Goal: Contribute content: Contribute content

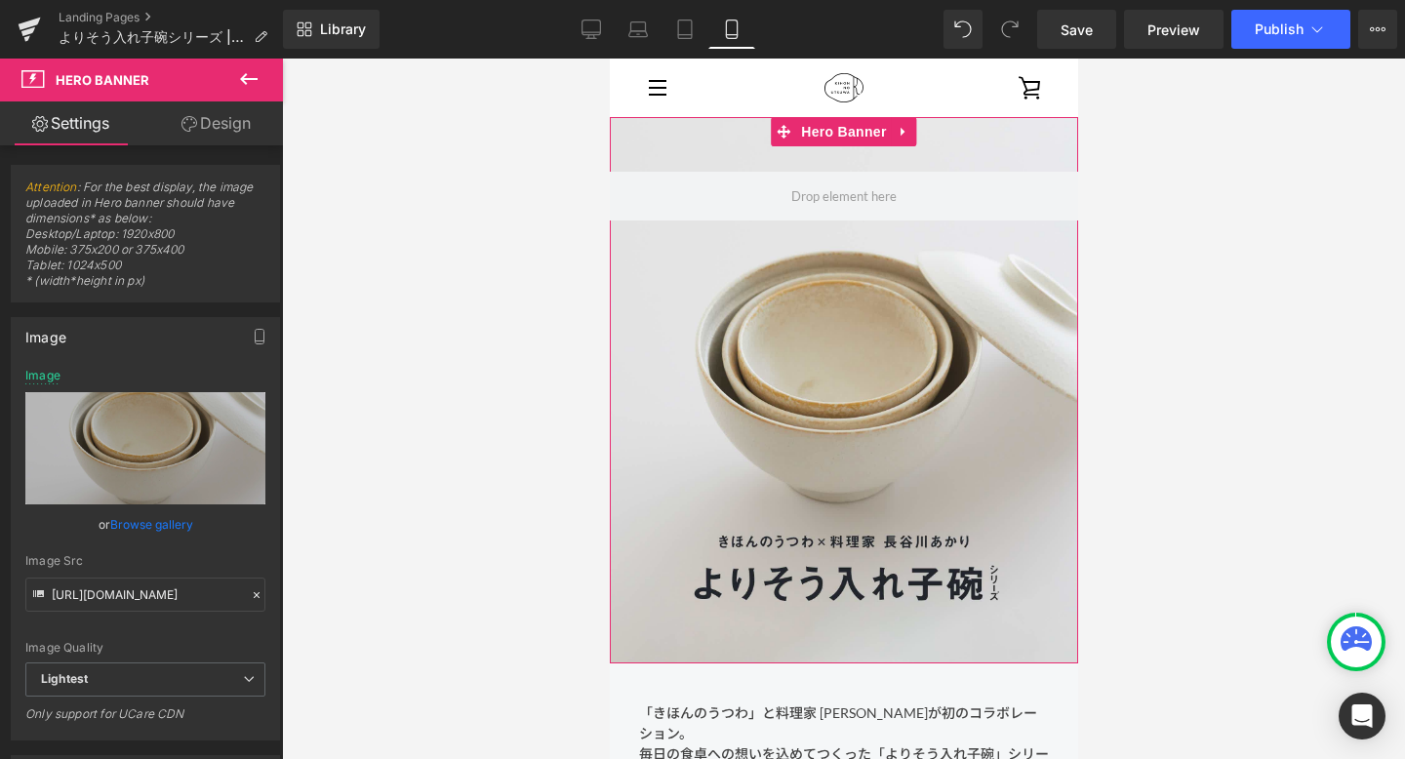
scroll to position [36, 0]
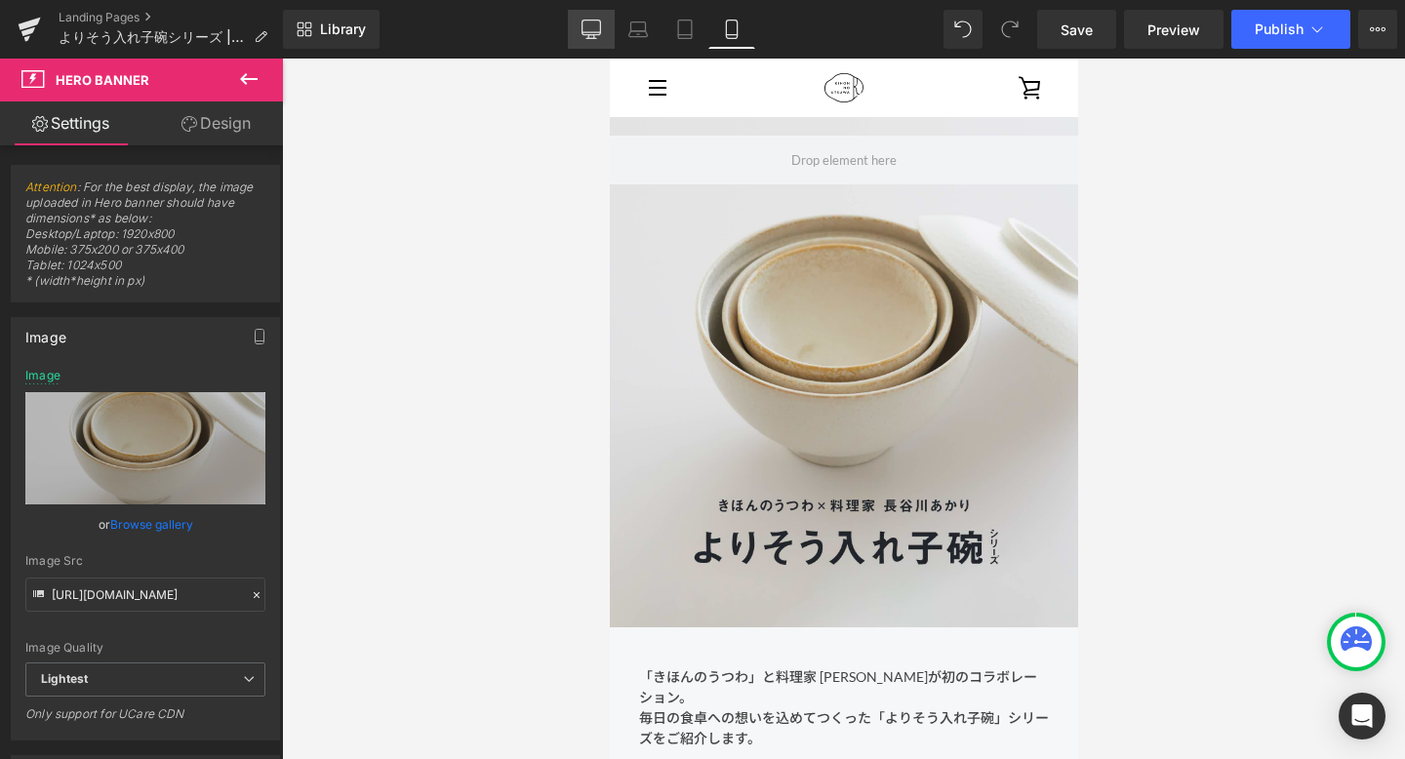
click at [597, 35] on icon at bounding box center [591, 30] width 20 height 20
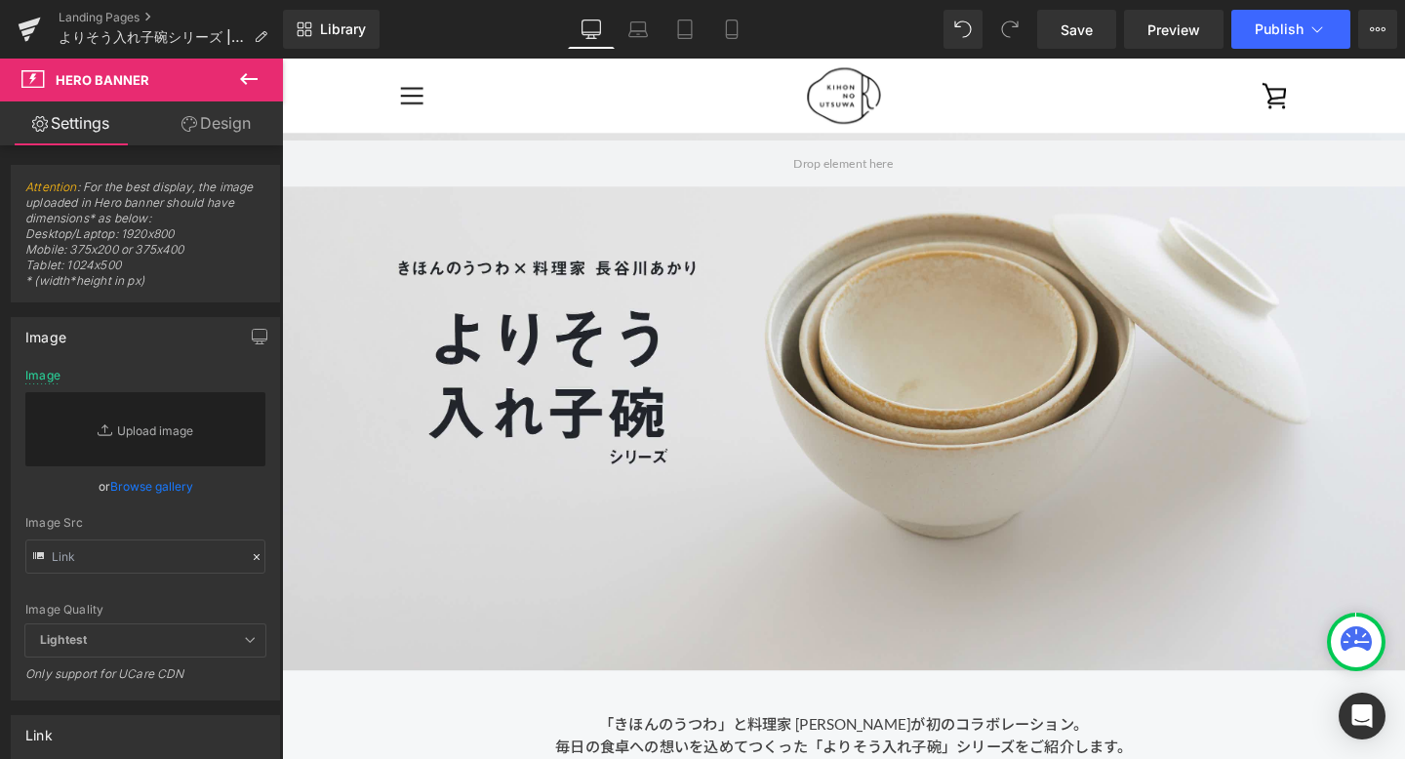
scroll to position [0, 0]
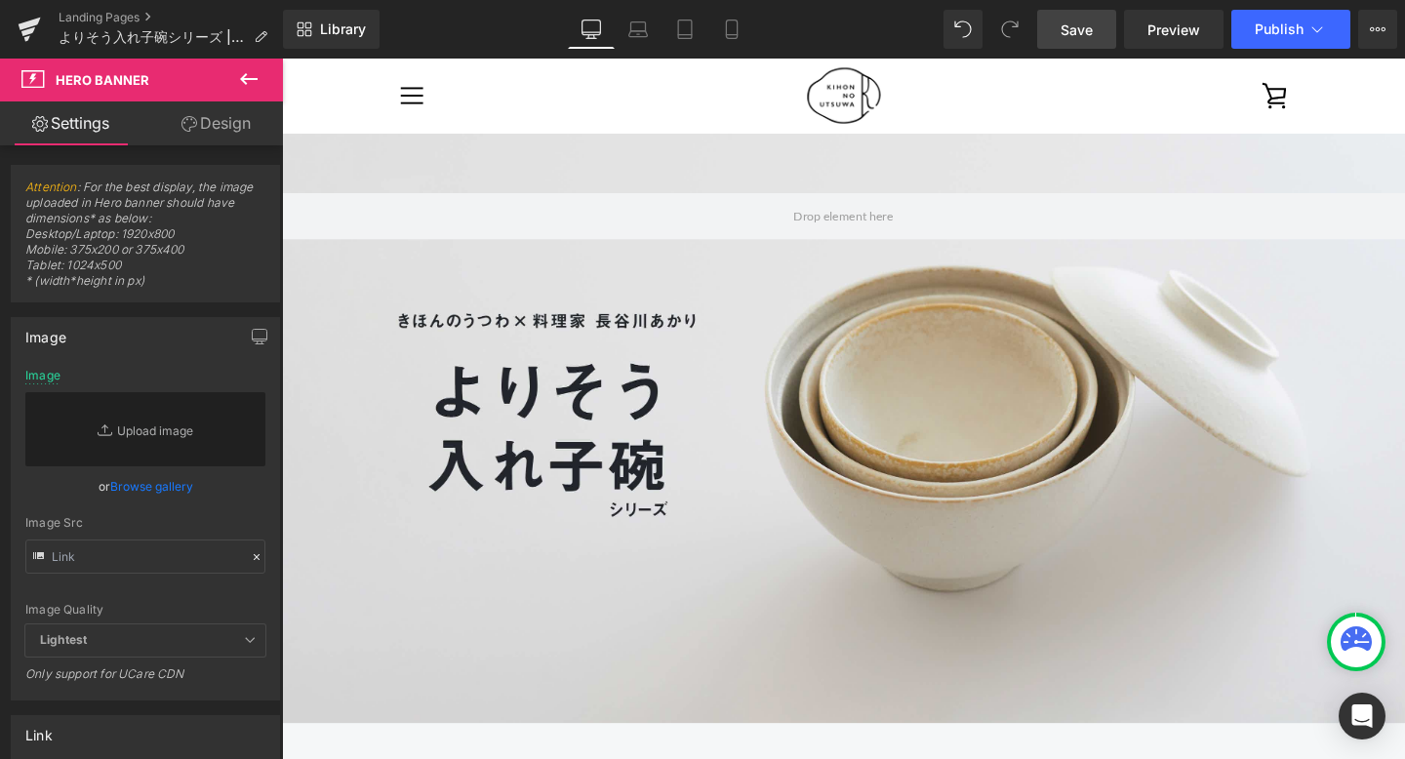
click at [1023, 29] on link "Save" at bounding box center [1076, 29] width 79 height 39
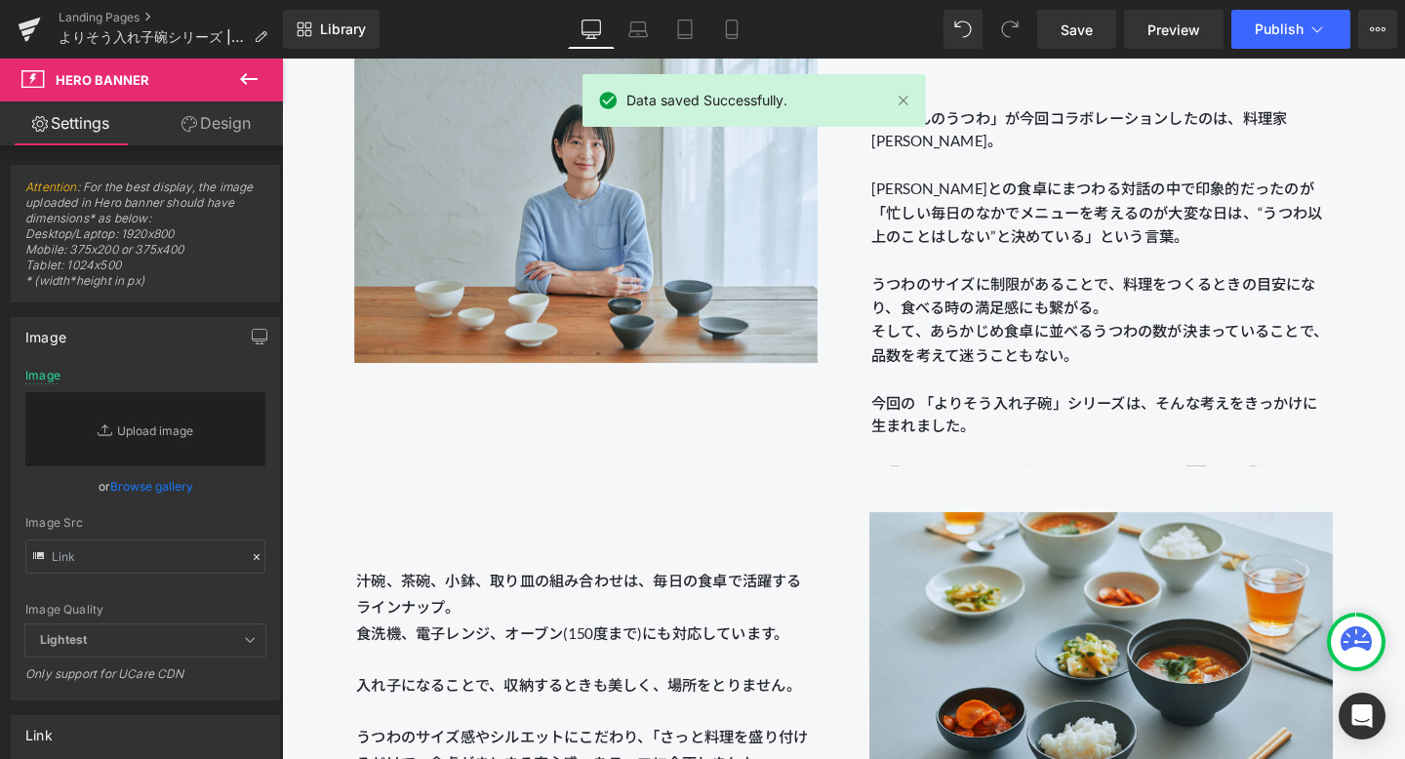
scroll to position [1841, 0]
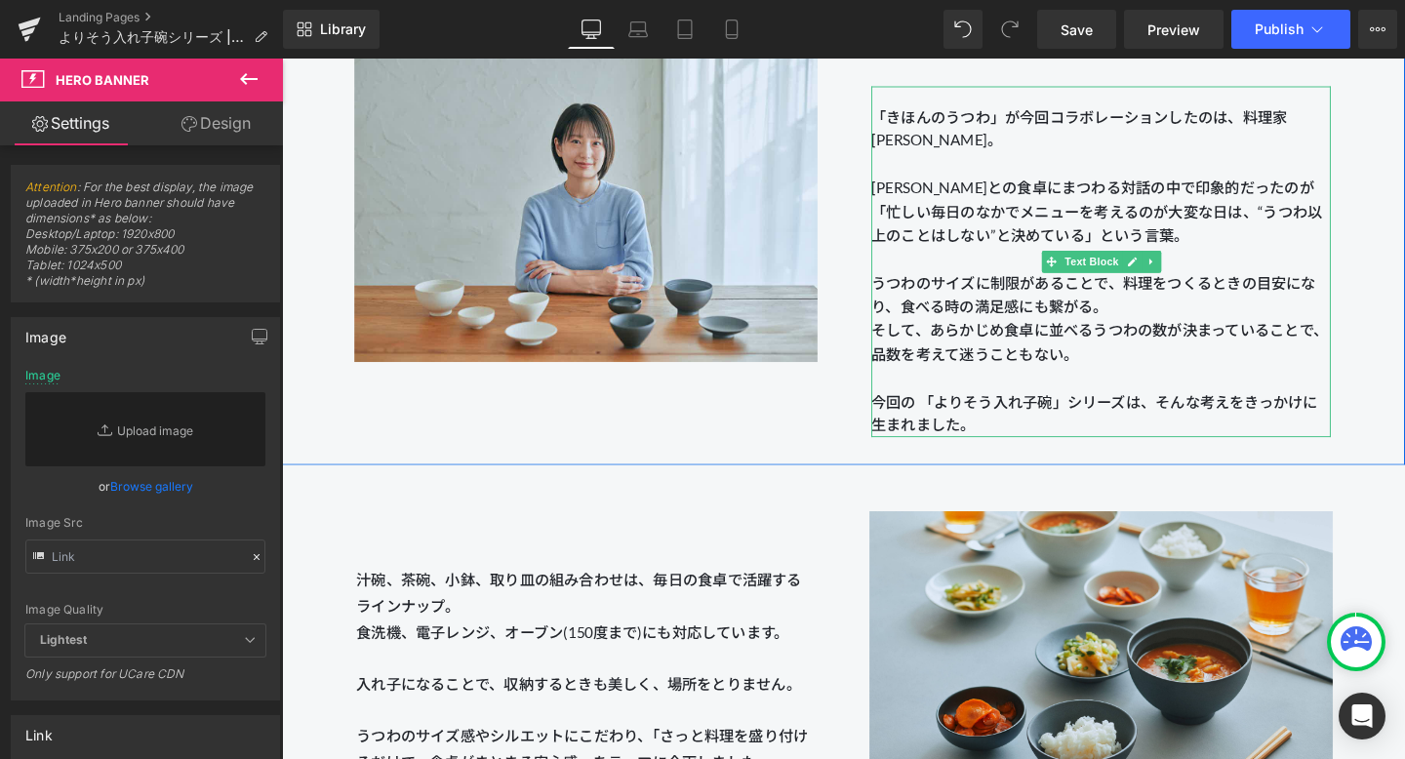
click at [1023, 428] on p "うつわのサイズに制限があることで、料理をつくるときの目安になり、食べる時の満足感にも繋がる。 そして、あらかじめ食卓に並べるうつわの数が決まっていることで、品…" at bounding box center [1142, 369] width 483 height 175
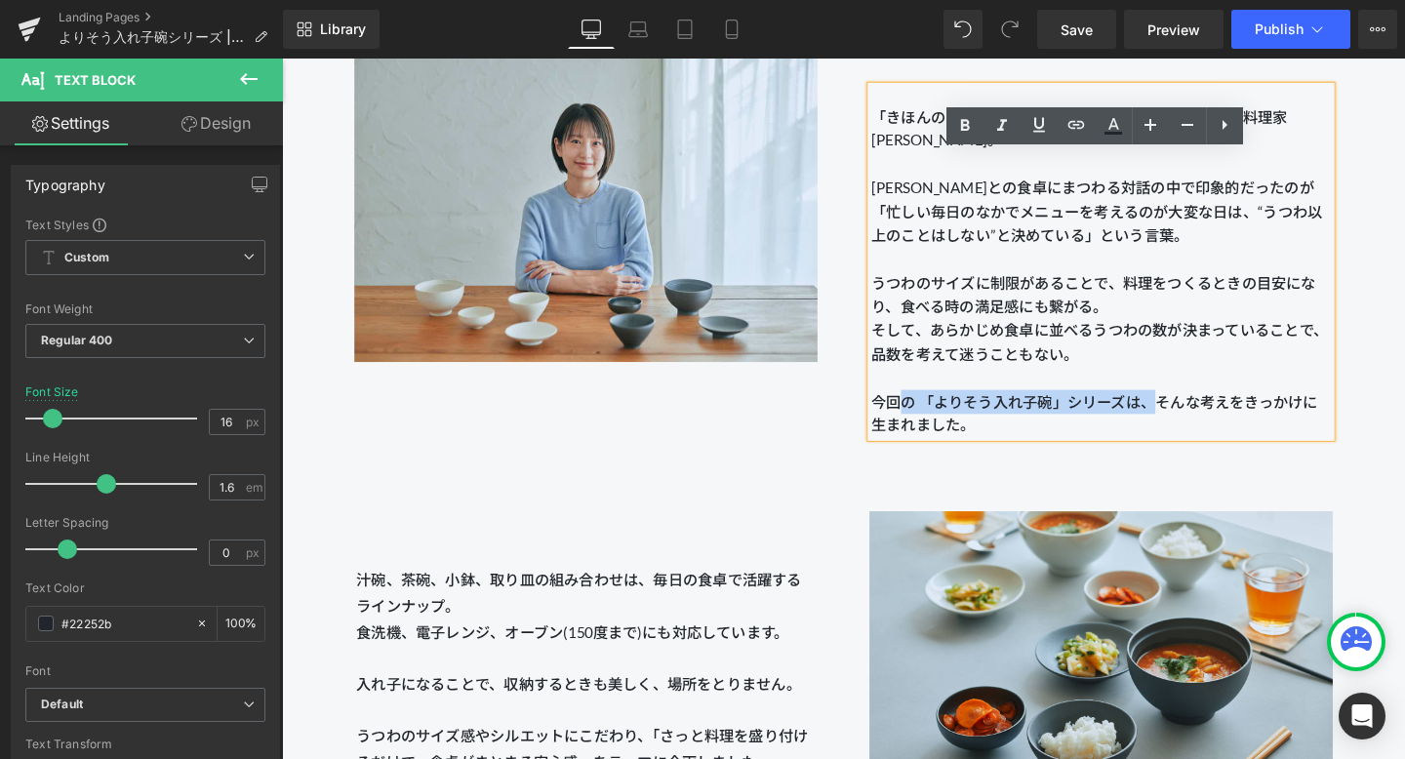
drag, startPoint x: 1200, startPoint y: 423, endPoint x: 933, endPoint y: 417, distance: 267.4
click at [933, 417] on span "今回の 「よりそう入れ子碗」シリーズは、そんな考えをきっかけに生まれました。" at bounding box center [1135, 432] width 469 height 44
click at [969, 445] on span "今回の 「よりそう入れ子碗」シリーズは、そんな考えをきっかけに生まれました。" at bounding box center [1135, 432] width 469 height 44
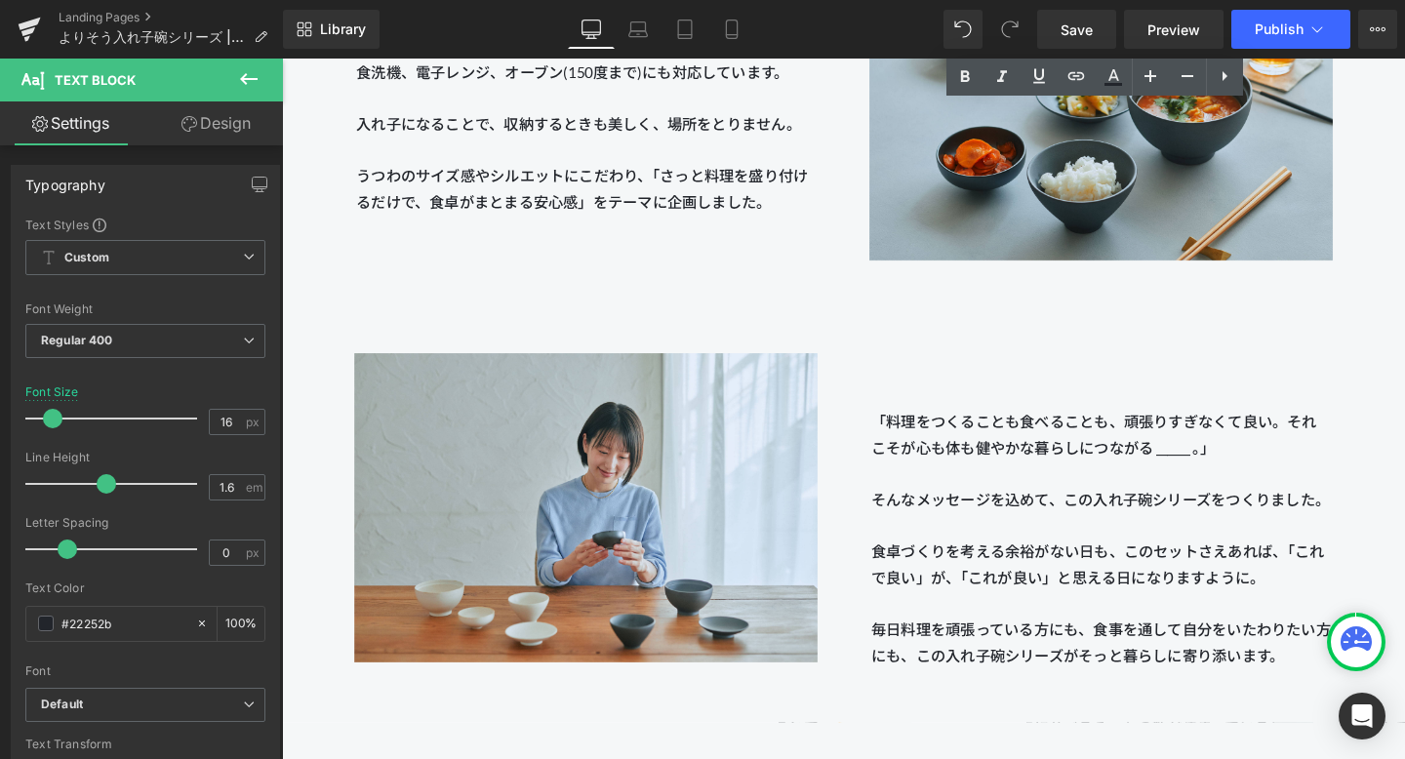
scroll to position [2504, 0]
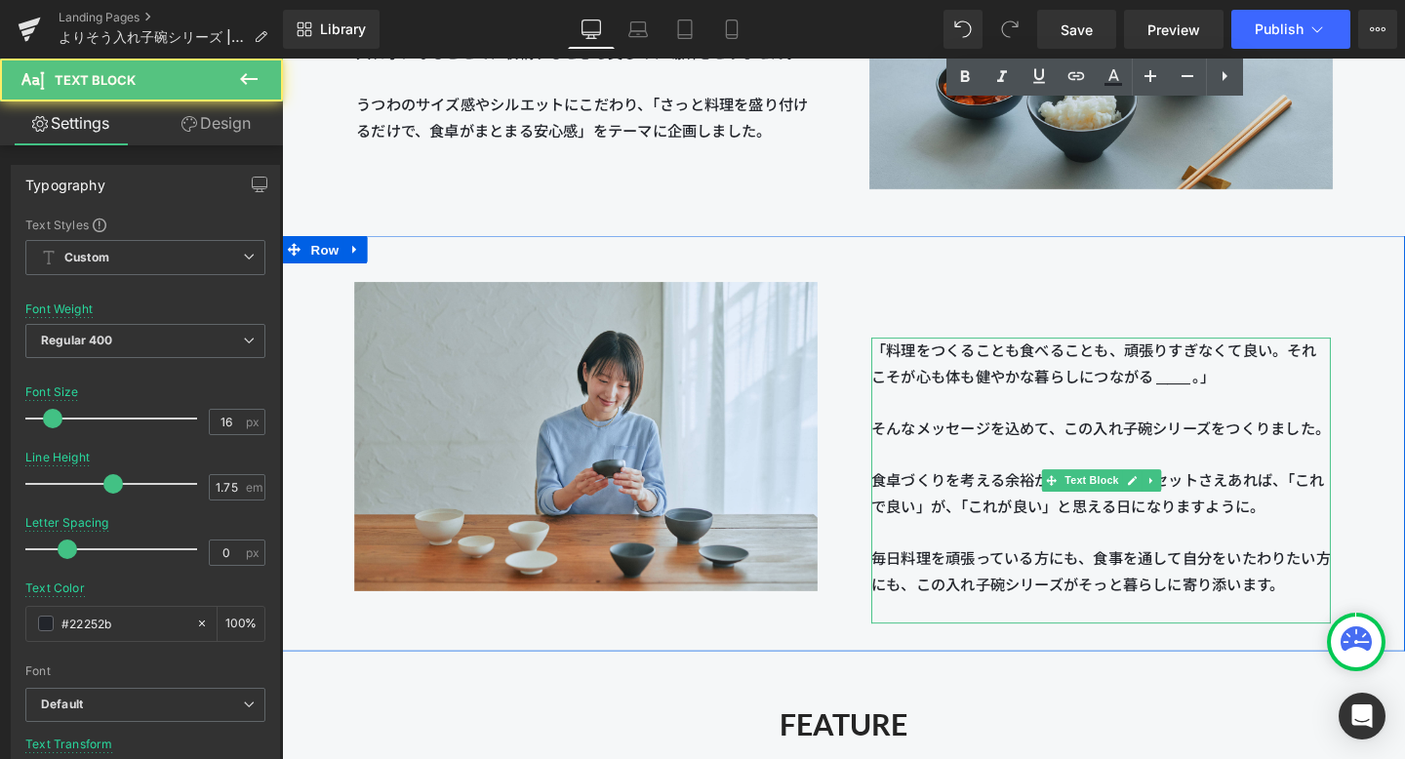
click at [1023, 448] on p "そんなメッセージを込めて、この入れ子碗シリーズをつくりました。" at bounding box center [1142, 447] width 483 height 27
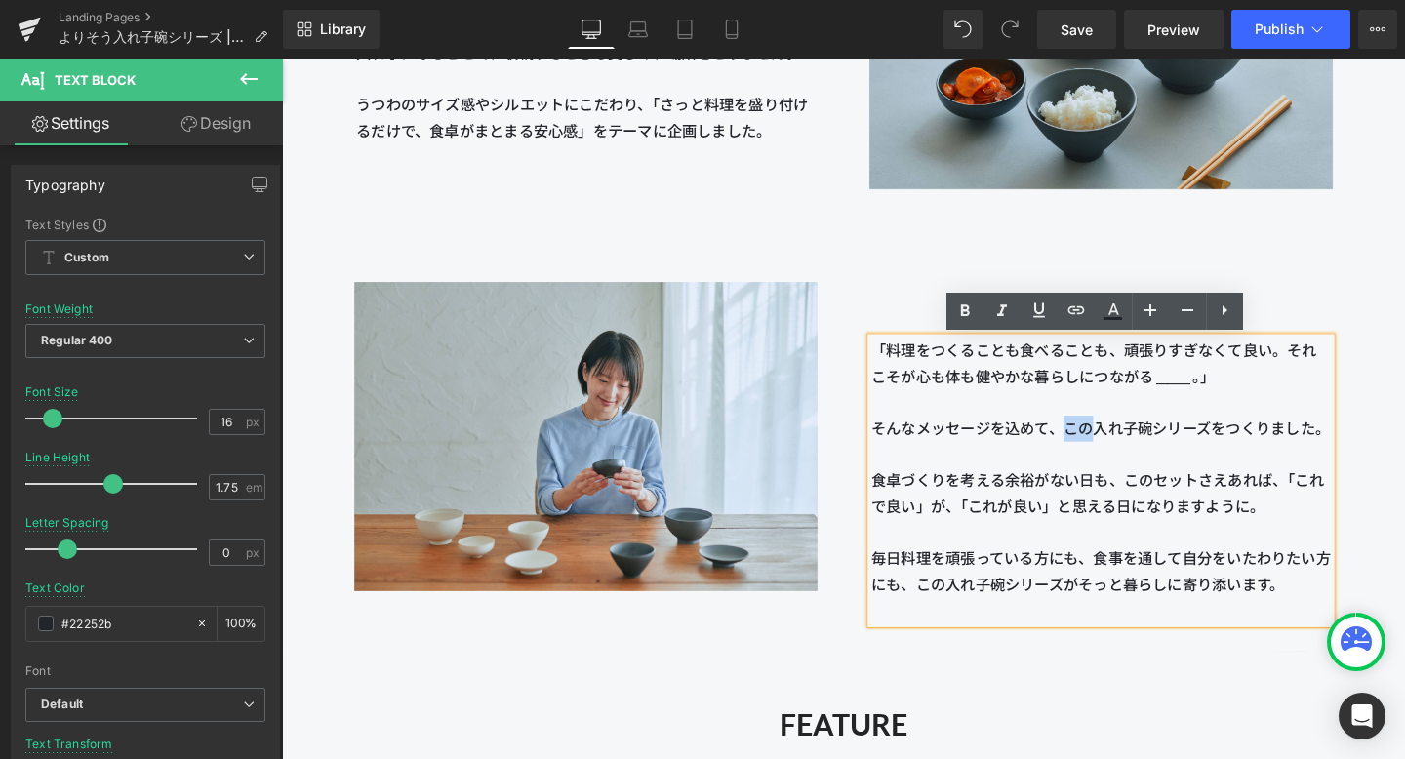
drag, startPoint x: 1109, startPoint y: 448, endPoint x: 1134, endPoint y: 448, distance: 25.4
click at [1023, 448] on p "そんなメッセージを込めて、この入れ子碗シリーズをつくりました。" at bounding box center [1142, 447] width 483 height 27
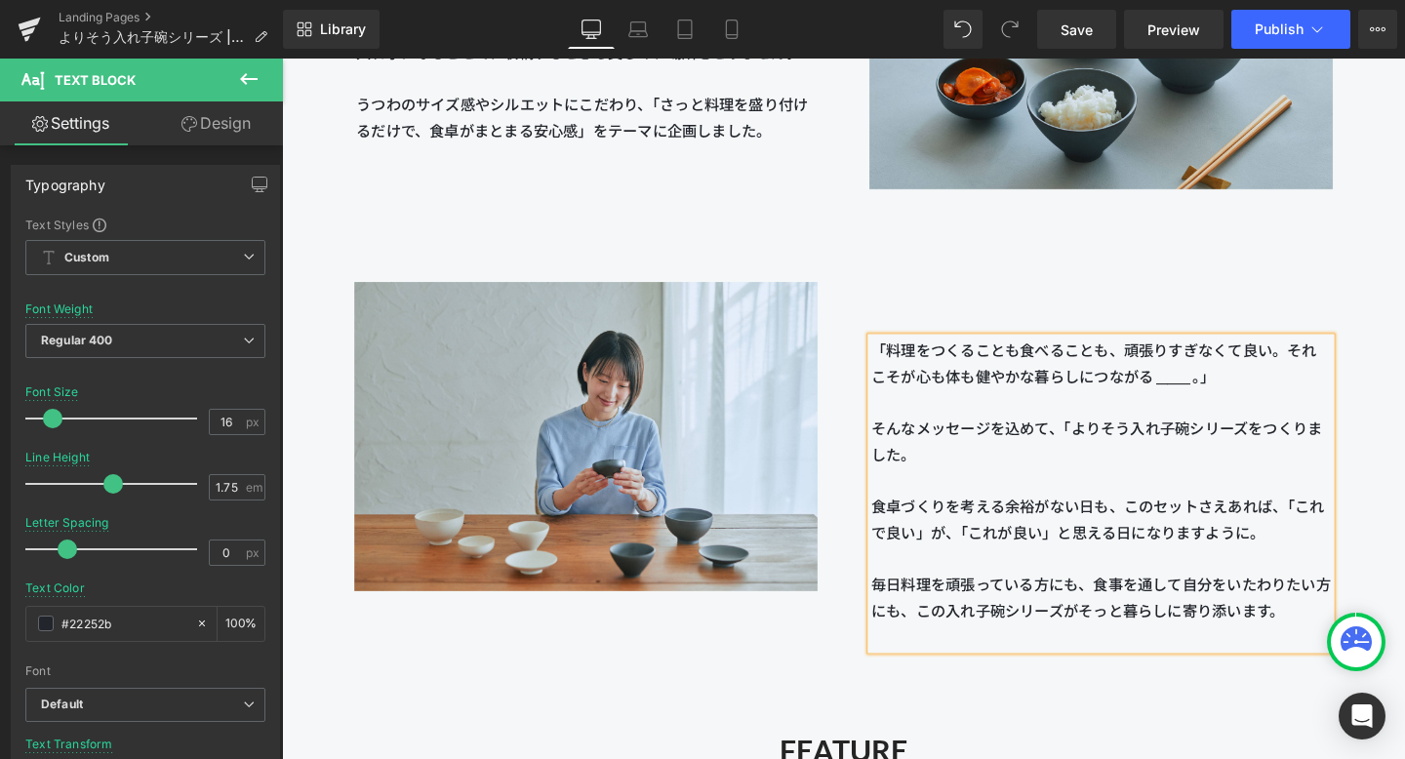
click at [1023, 454] on p "そんなメッセージを込めて、「よりそう入れ子碗シリーズをつくりました。" at bounding box center [1142, 461] width 483 height 55
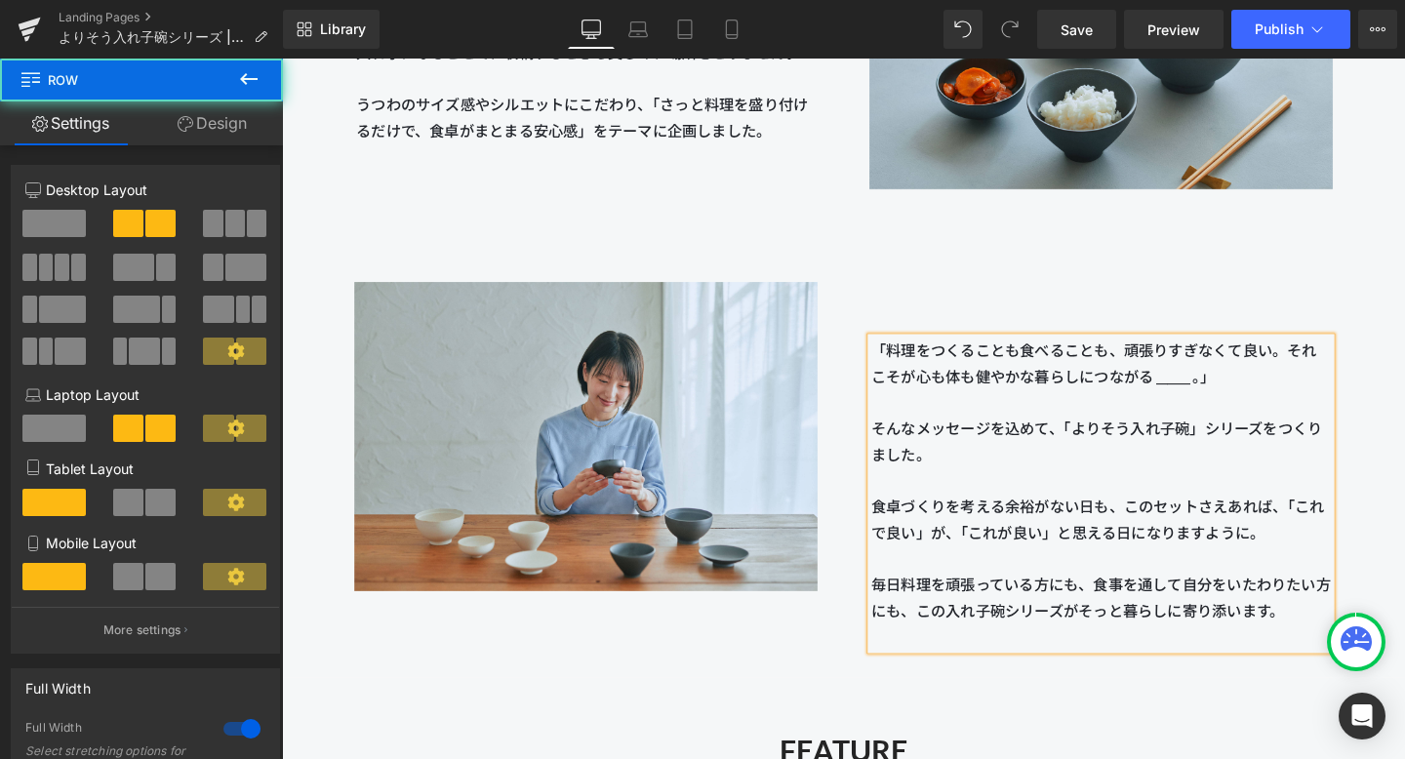
click at [1023, 245] on div "Image 「料理をつくることも食べることも、頑張りすぎなくて良い。それこそが心も体も健やかな暮らしにつながる ______ 。」 そんなメッセージを込めて、…" at bounding box center [872, 477] width 1180 height 464
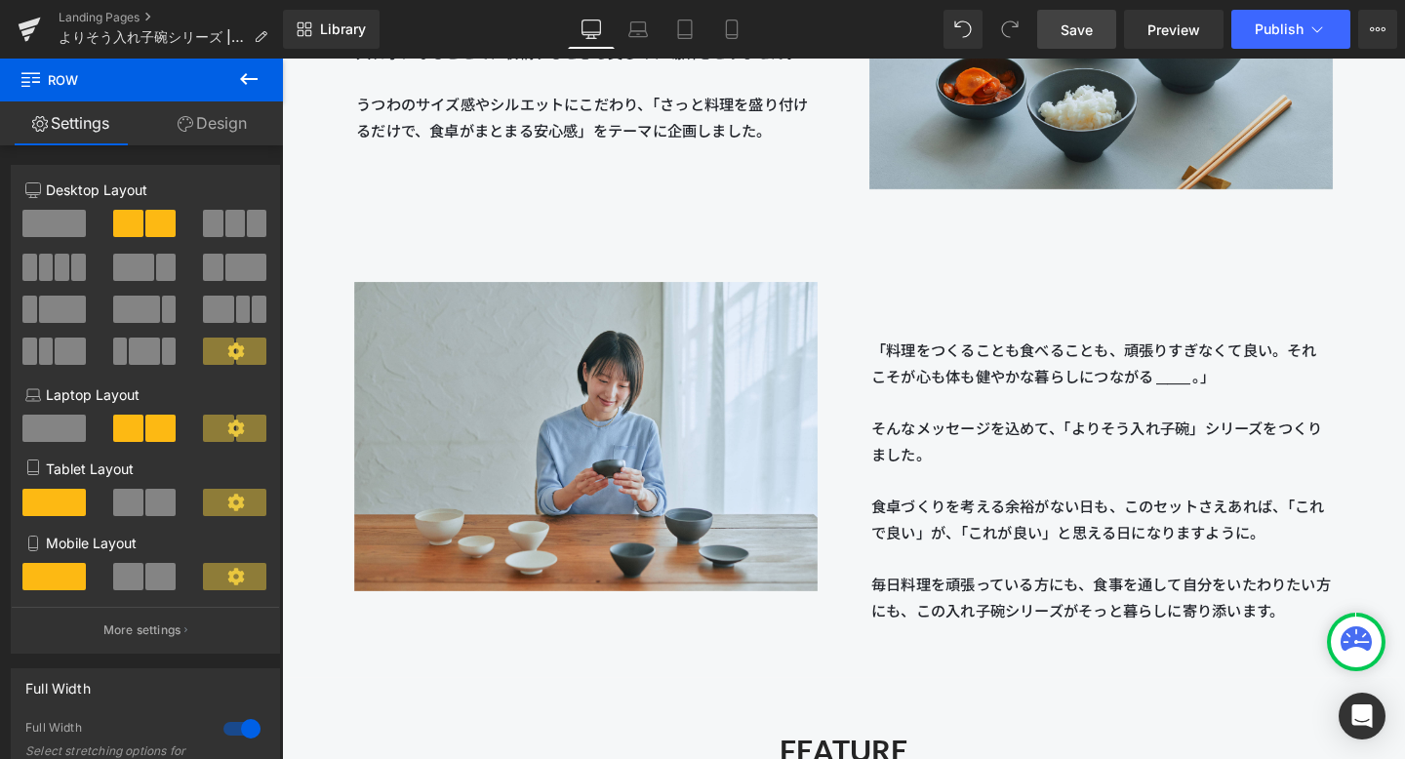
click at [1023, 34] on span "Save" at bounding box center [1076, 30] width 32 height 20
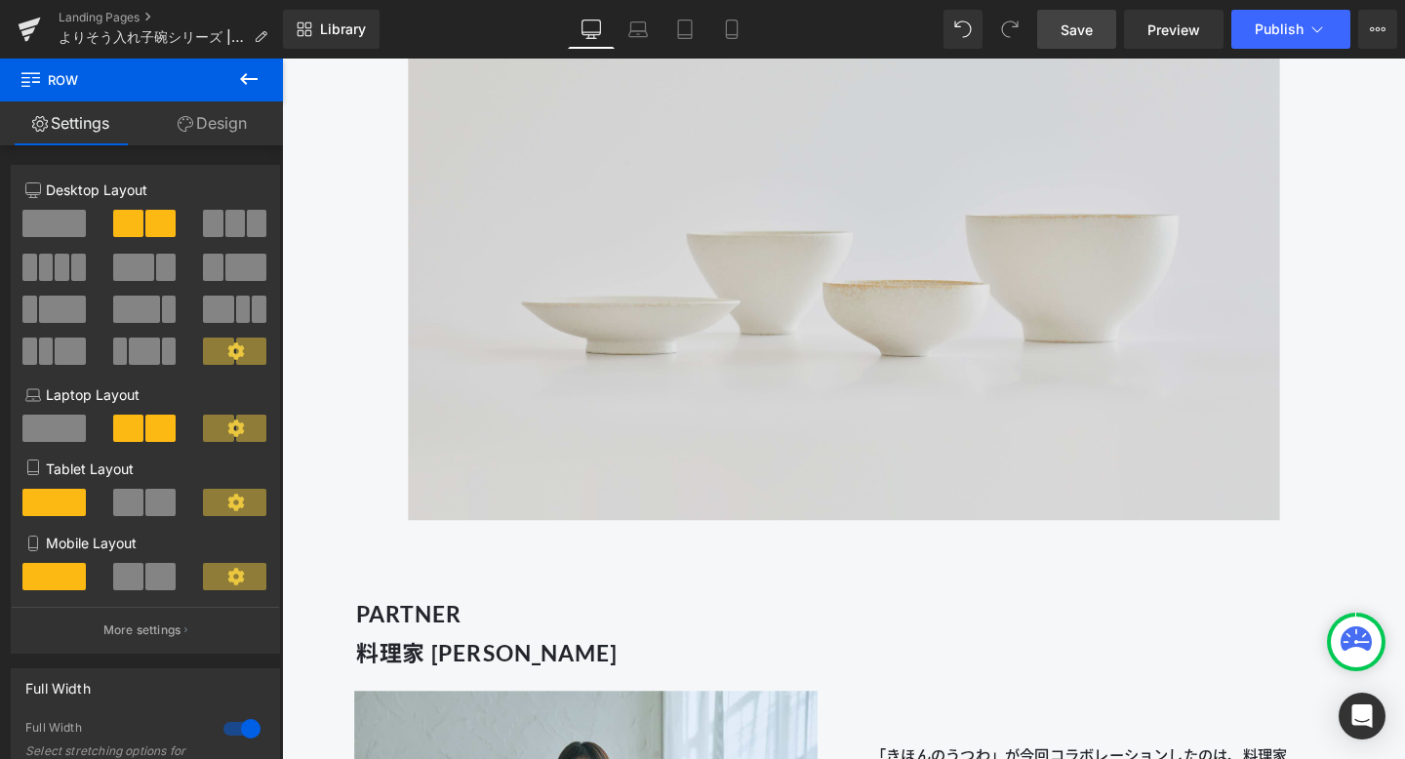
scroll to position [1277, 0]
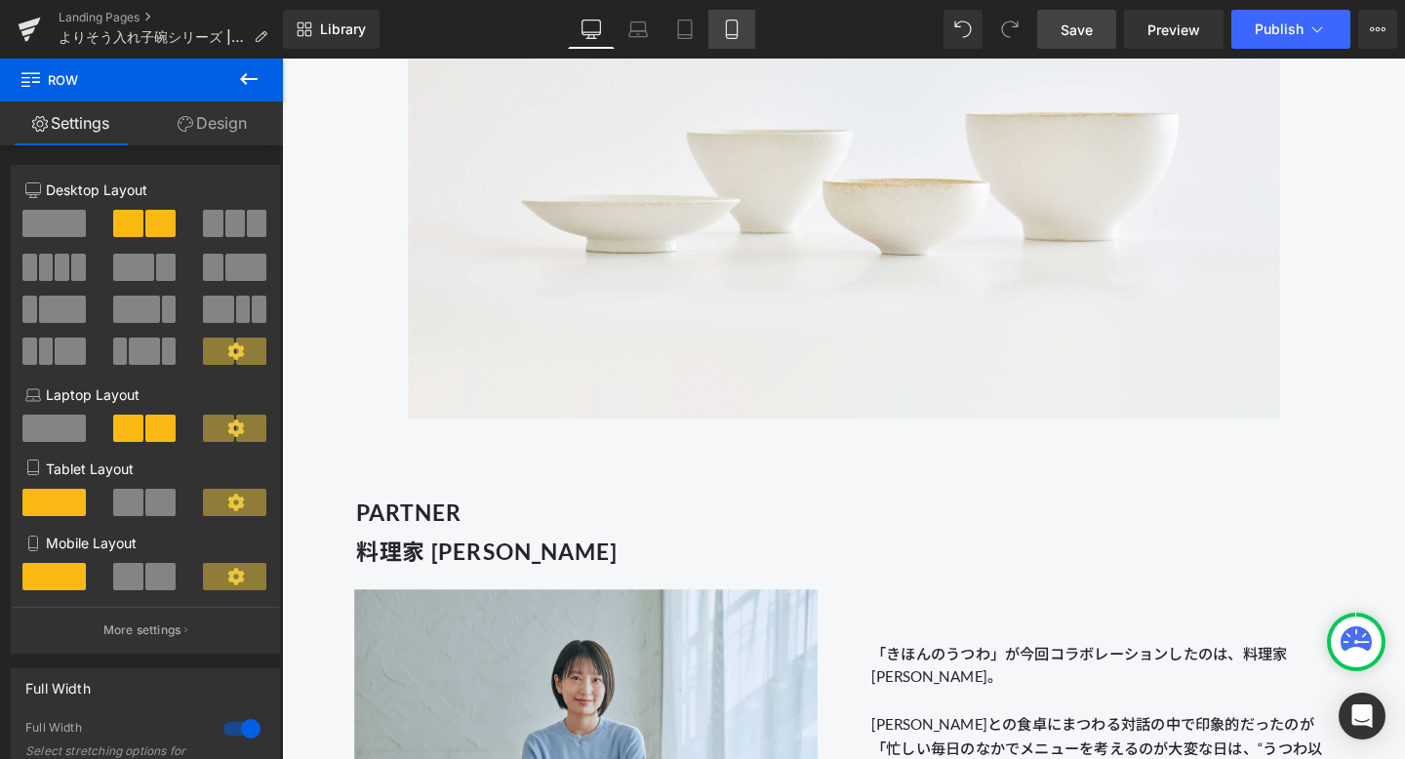
click at [736, 30] on icon at bounding box center [731, 29] width 11 height 19
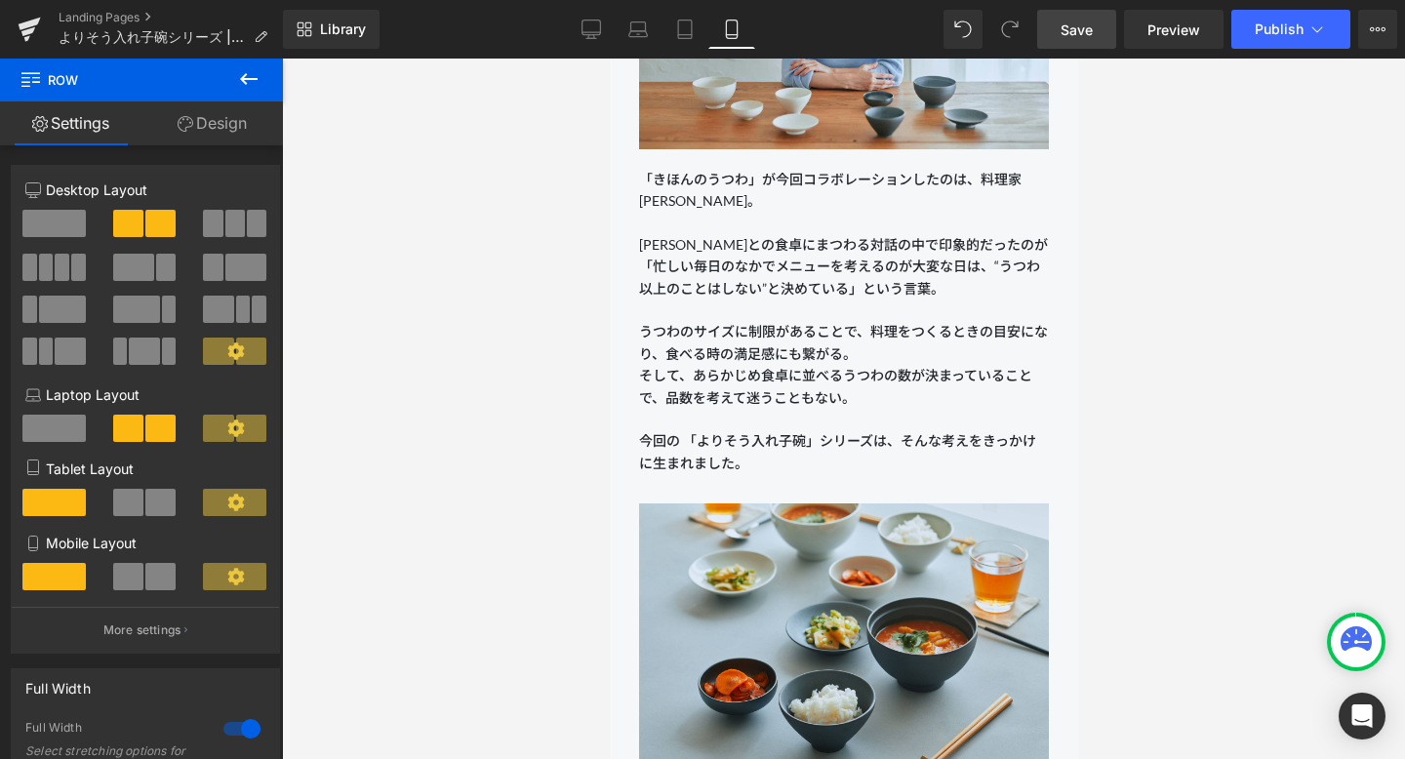
scroll to position [1512, 0]
click at [592, 24] on icon at bounding box center [591, 30] width 20 height 20
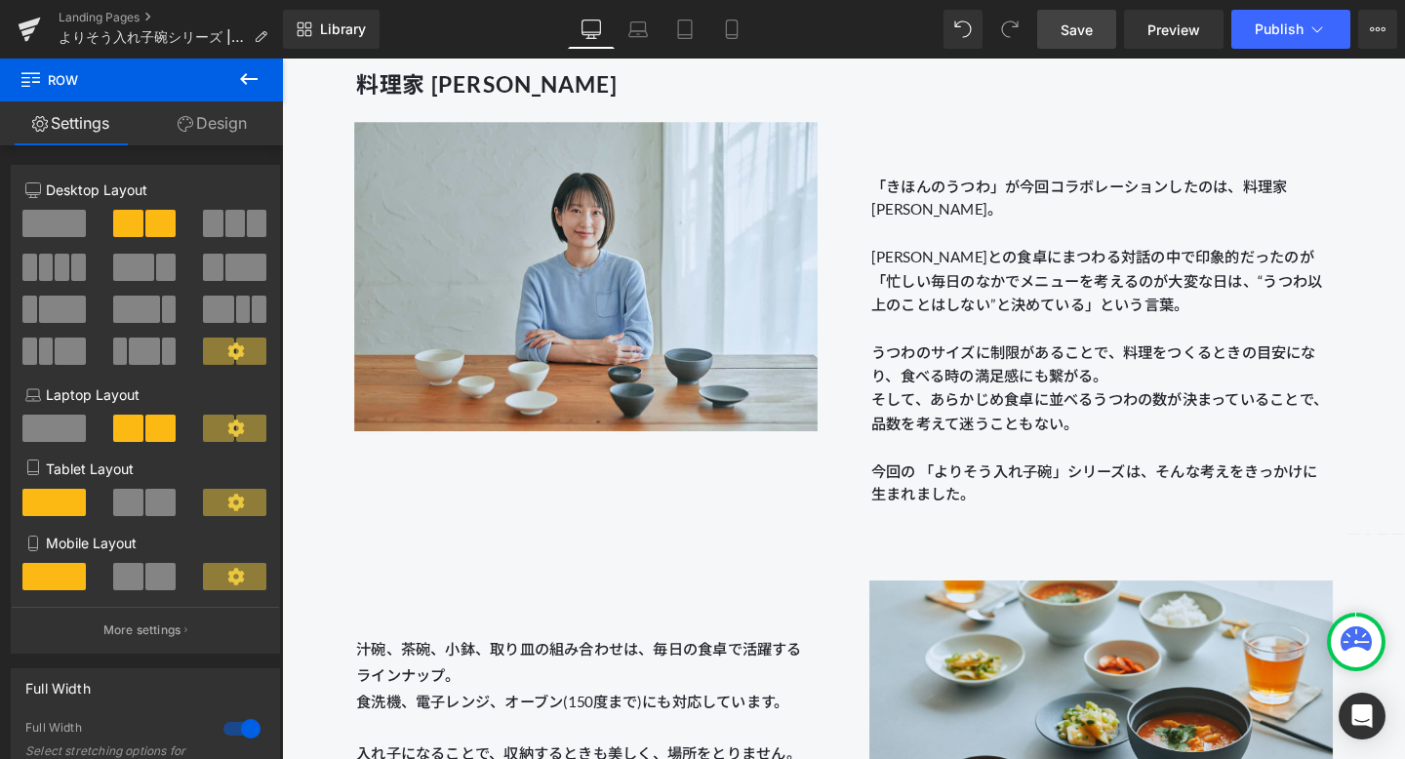
scroll to position [1763, 0]
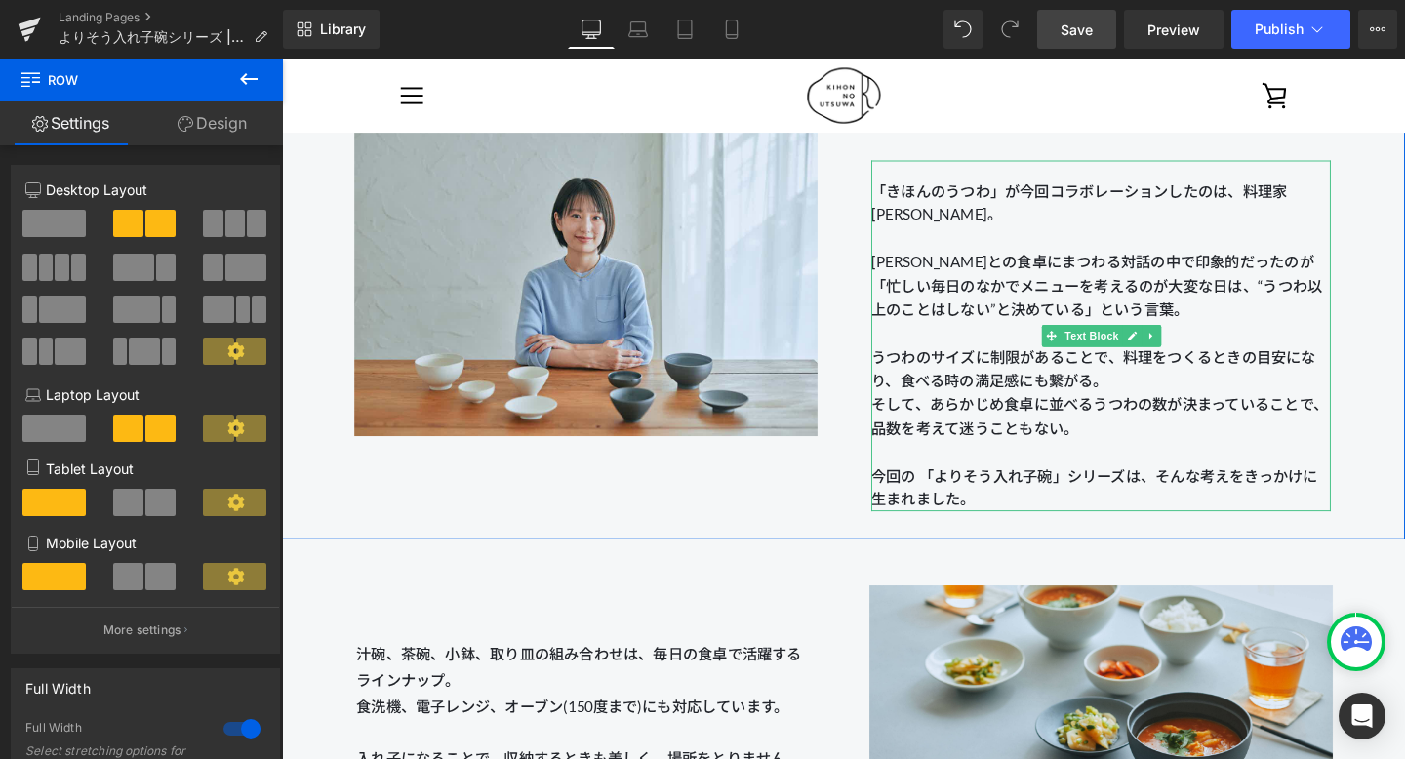
click at [949, 499] on span "今回の 「よりそう入れ子碗」シリーズは、そんな考えをきっかけに生まれました。" at bounding box center [1135, 510] width 469 height 44
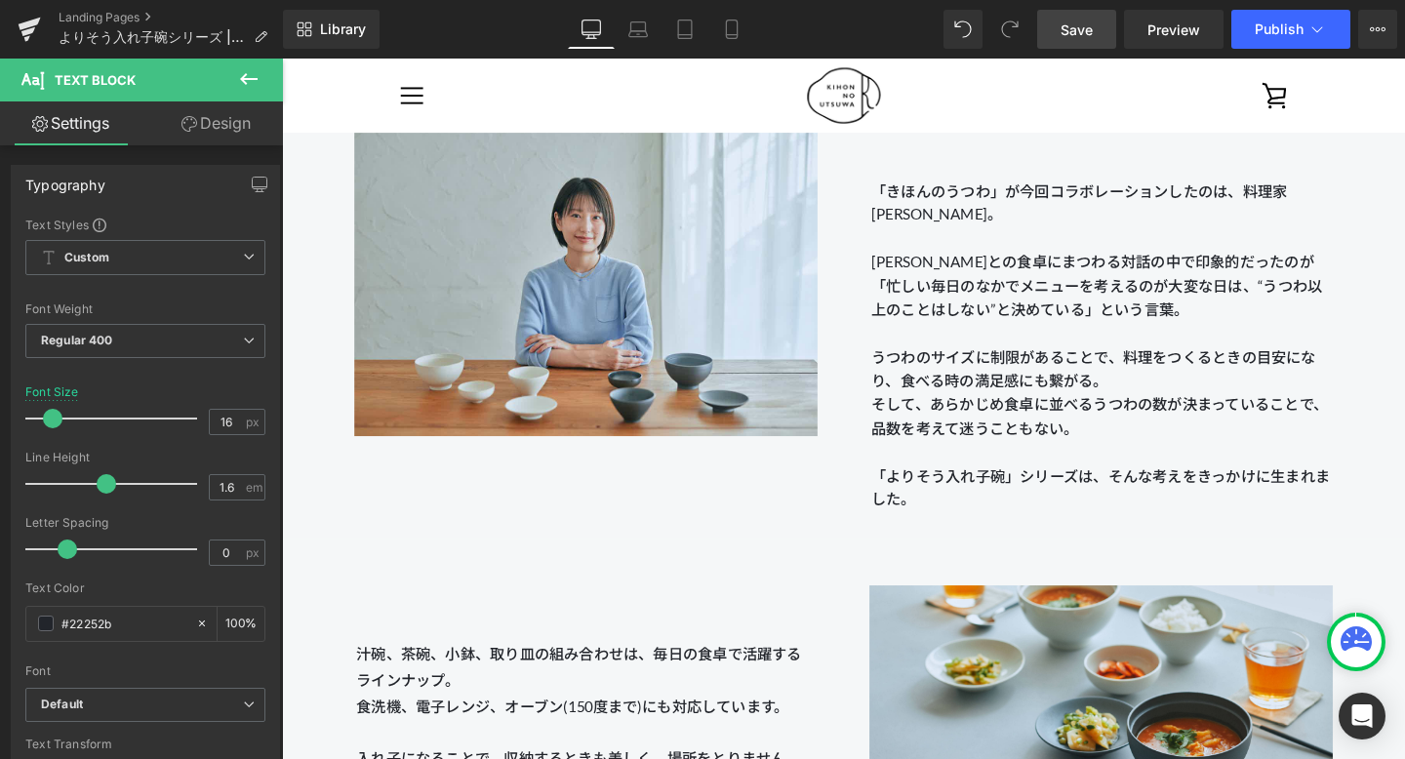
click at [1023, 37] on span "Save" at bounding box center [1076, 30] width 32 height 20
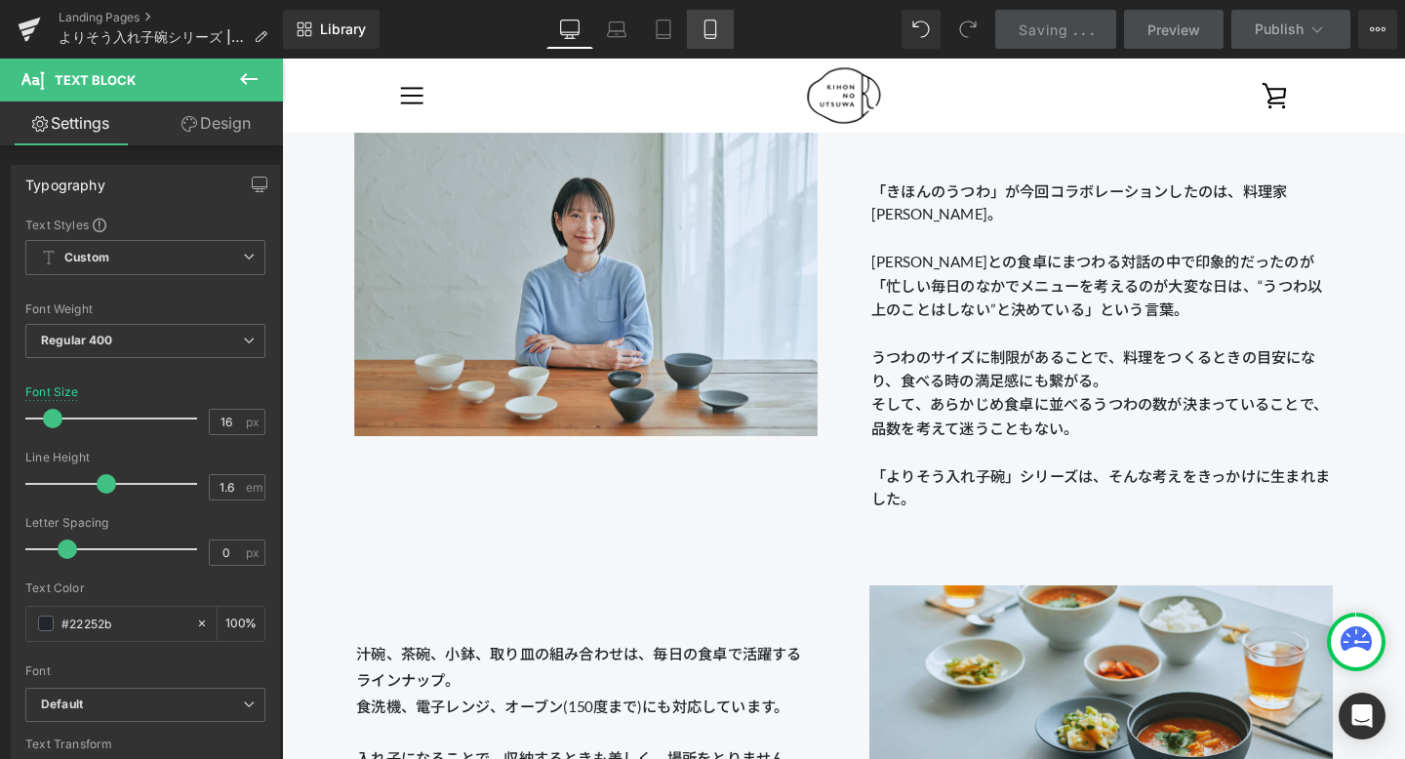
click at [714, 25] on icon at bounding box center [710, 30] width 20 height 20
type input "14"
type input "100"
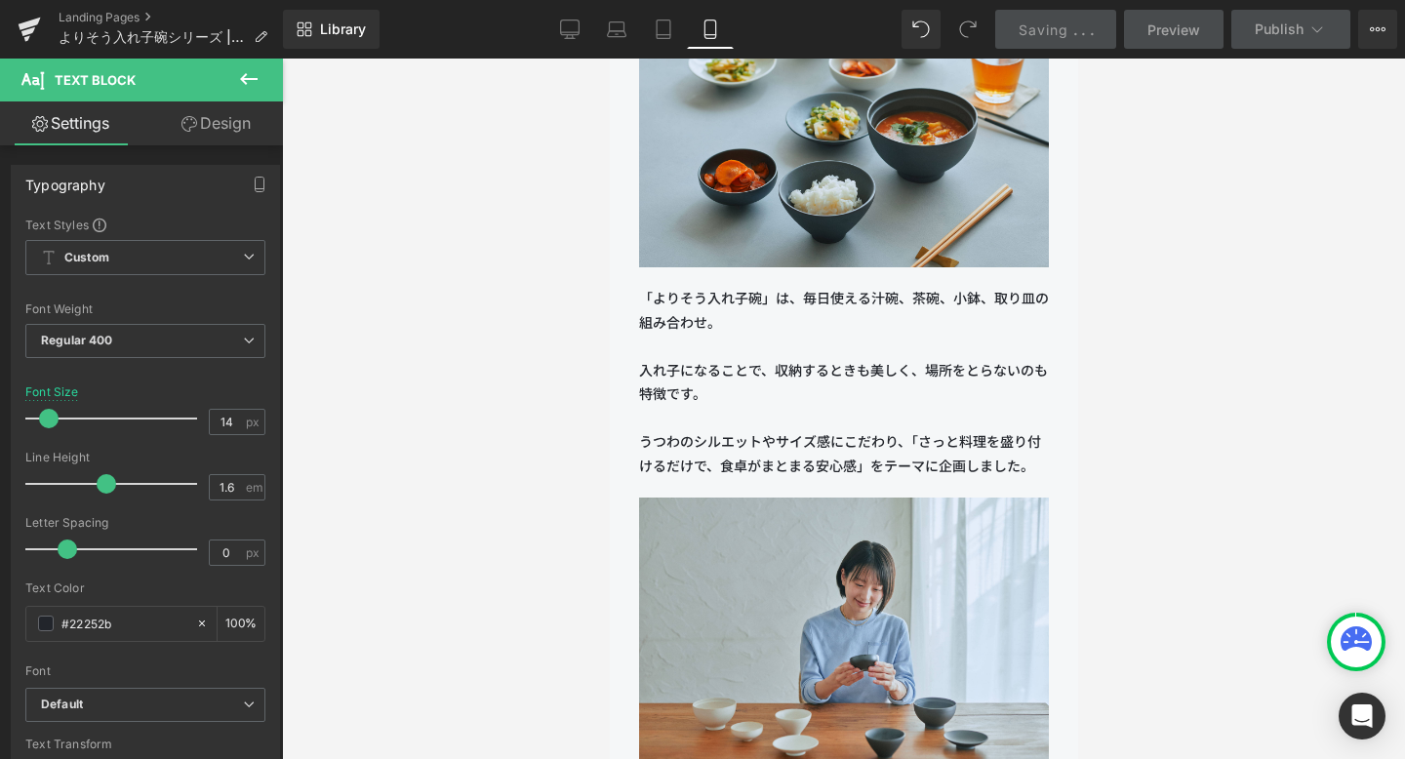
scroll to position [2021, 0]
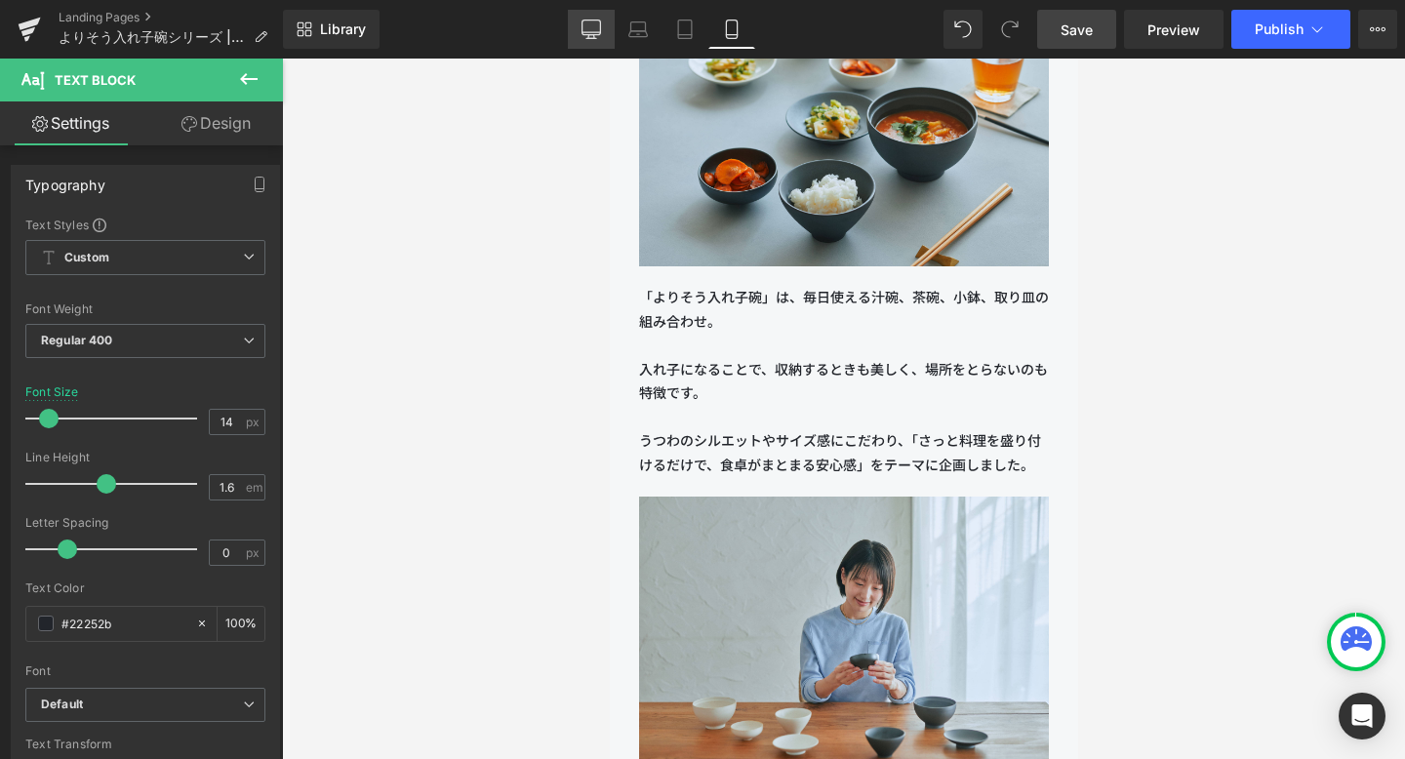
click at [590, 31] on icon at bounding box center [591, 30] width 20 height 20
type input "16"
type input "100"
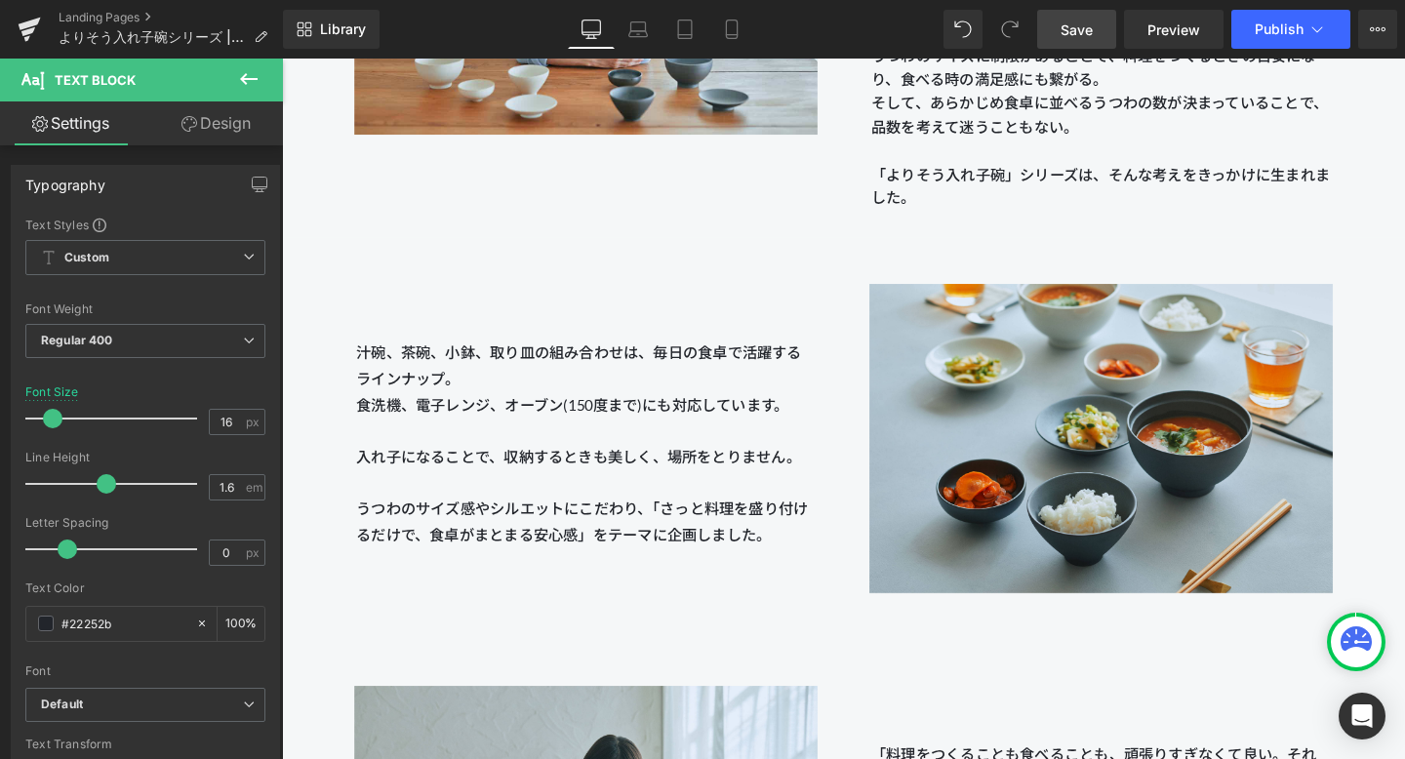
scroll to position [2089, 0]
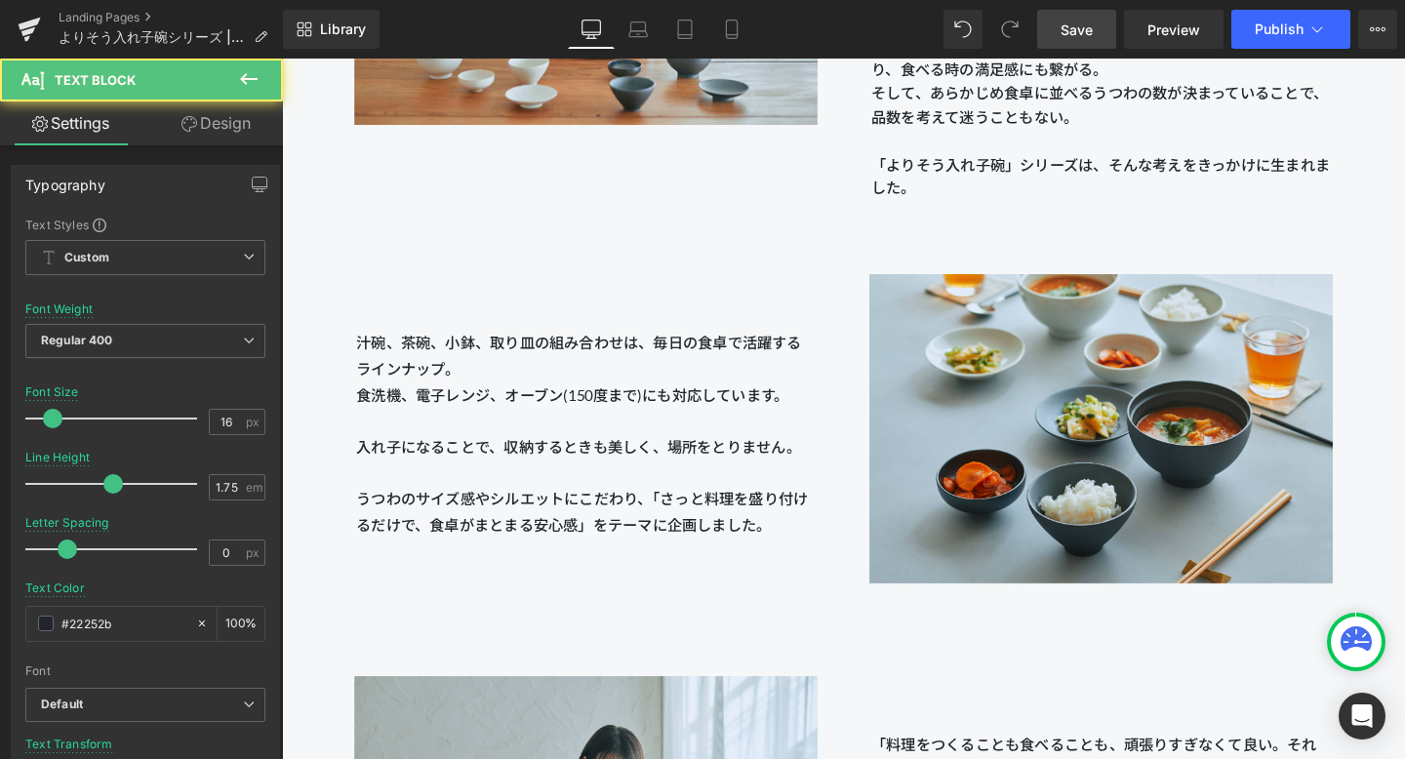
click at [686, 399] on p "汁碗、茶碗、小鉢、取り皿の組み合わせは、毎日の食卓で活躍するラインナップ。 食洗機、電子レンジ、オーブン(150度まで)にも対応しています。 入れ子になること…" at bounding box center [601, 453] width 483 height 219
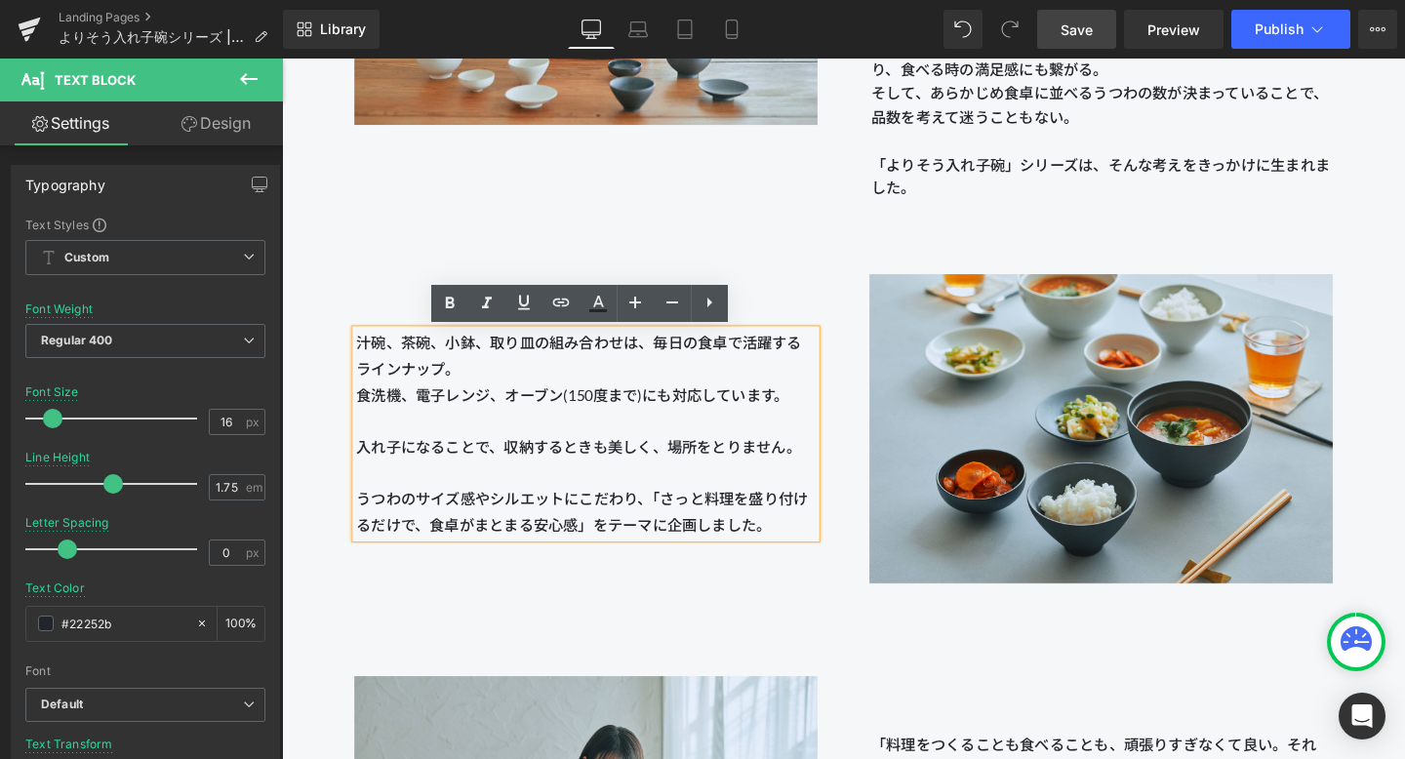
drag, startPoint x: 810, startPoint y: 544, endPoint x: 356, endPoint y: 352, distance: 492.6
click at [360, 352] on div "汁碗、茶碗、小鉢、取り皿の組み合わせは、毎日の食卓で活躍するラインナップ。 食洗機、電子レンジ、オーブン(150度まで)にも対応しています。 入れ子になること…" at bounding box center [601, 453] width 483 height 219
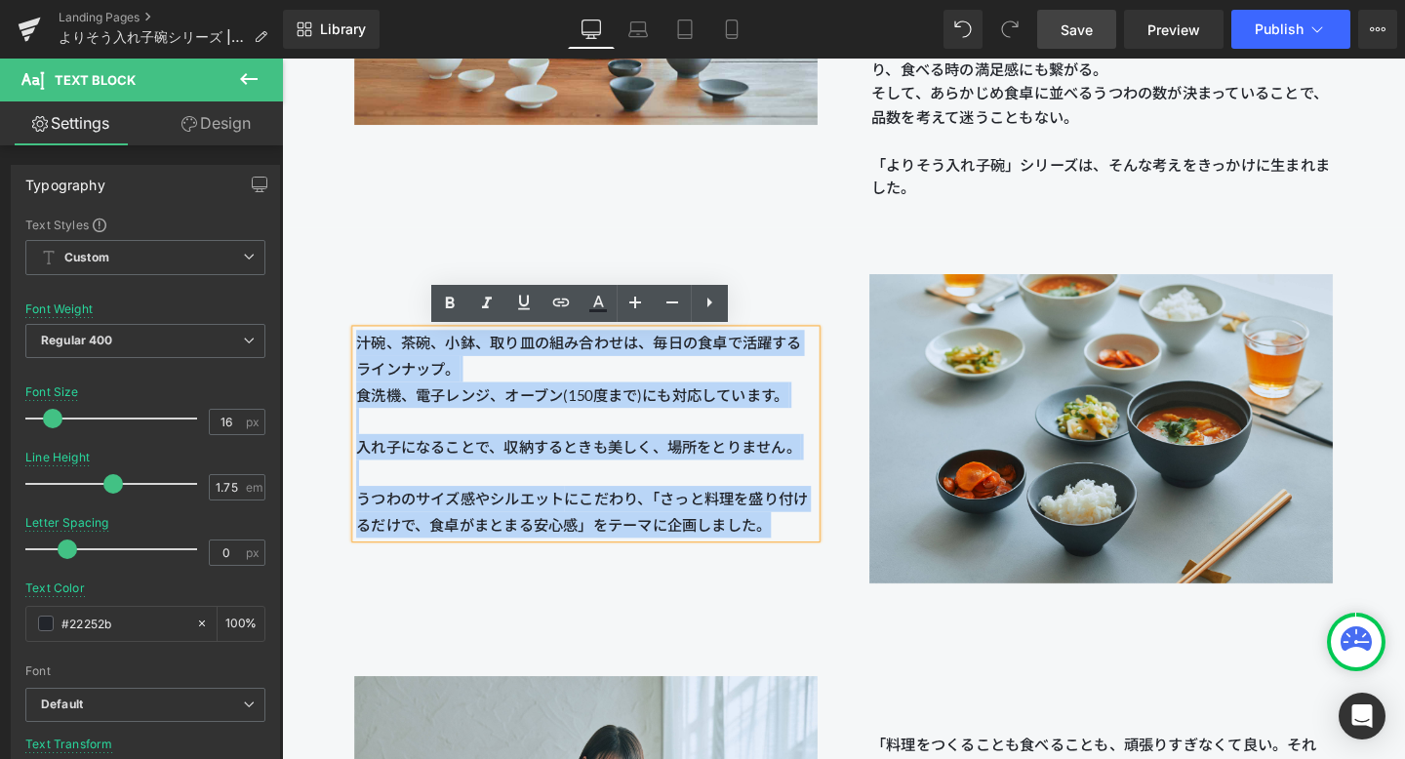
drag, startPoint x: 360, startPoint y: 352, endPoint x: 797, endPoint y: 555, distance: 481.8
click at [797, 555] on p "汁碗、茶碗、小鉢、取り皿の組み合わせは、毎日の食卓で活躍するラインナップ。 食洗機、電子レンジ、オーブン(150度まで)にも対応しています。 入れ子になること…" at bounding box center [601, 453] width 483 height 219
copy p "汁碗、茶碗、小鉢、取り皿の組み合わせは、毎日の食卓で活躍するラインナップ。 食洗機、電子レンジ、オーブン(150度まで)にも対応しています。 入れ子になること…"
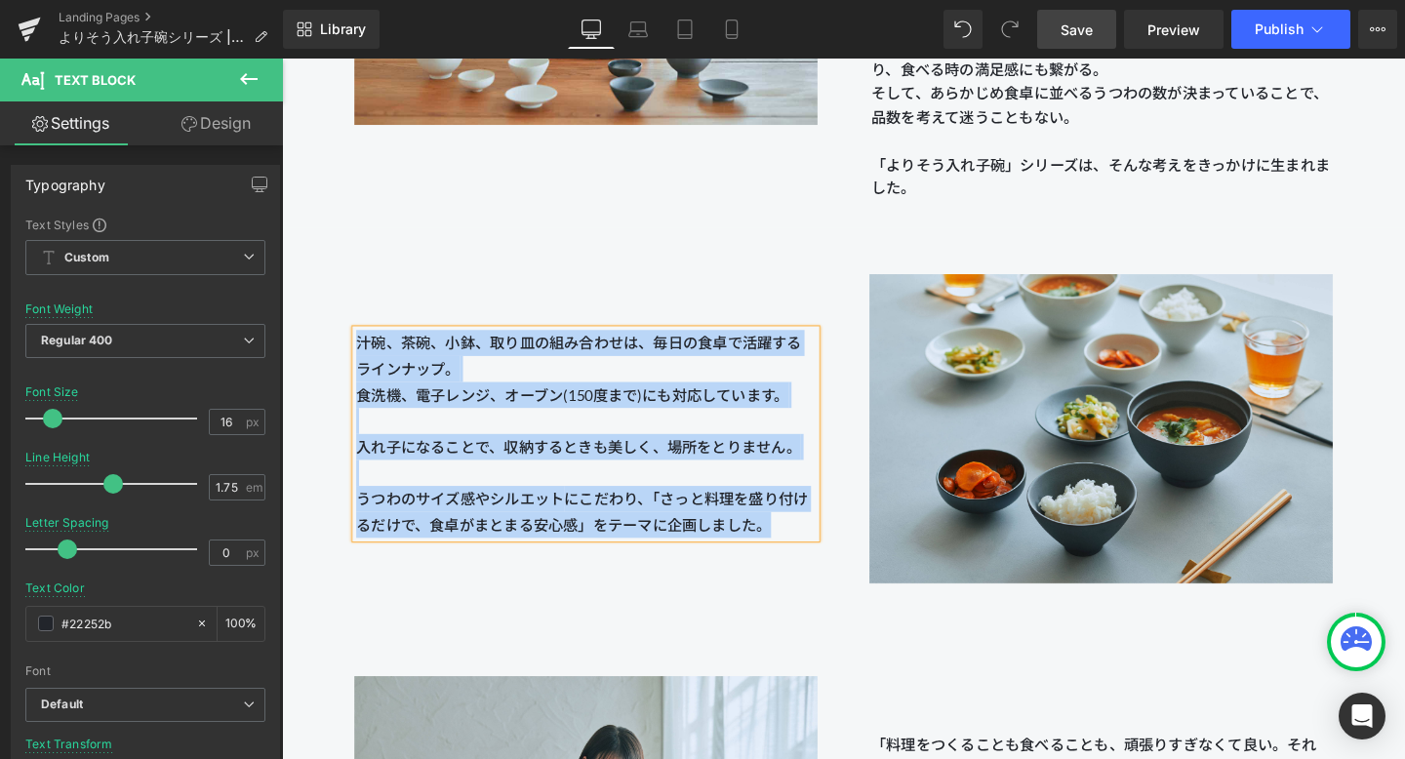
click at [813, 292] on div "汁碗、茶碗、小鉢、取り皿の組み合わせは、毎日の食卓で活躍するラインナップ。 食洗機、電子レンジ、オーブン(150度まで)にも対応しています。 入れ子になること…" at bounding box center [601, 414] width 541 height 297
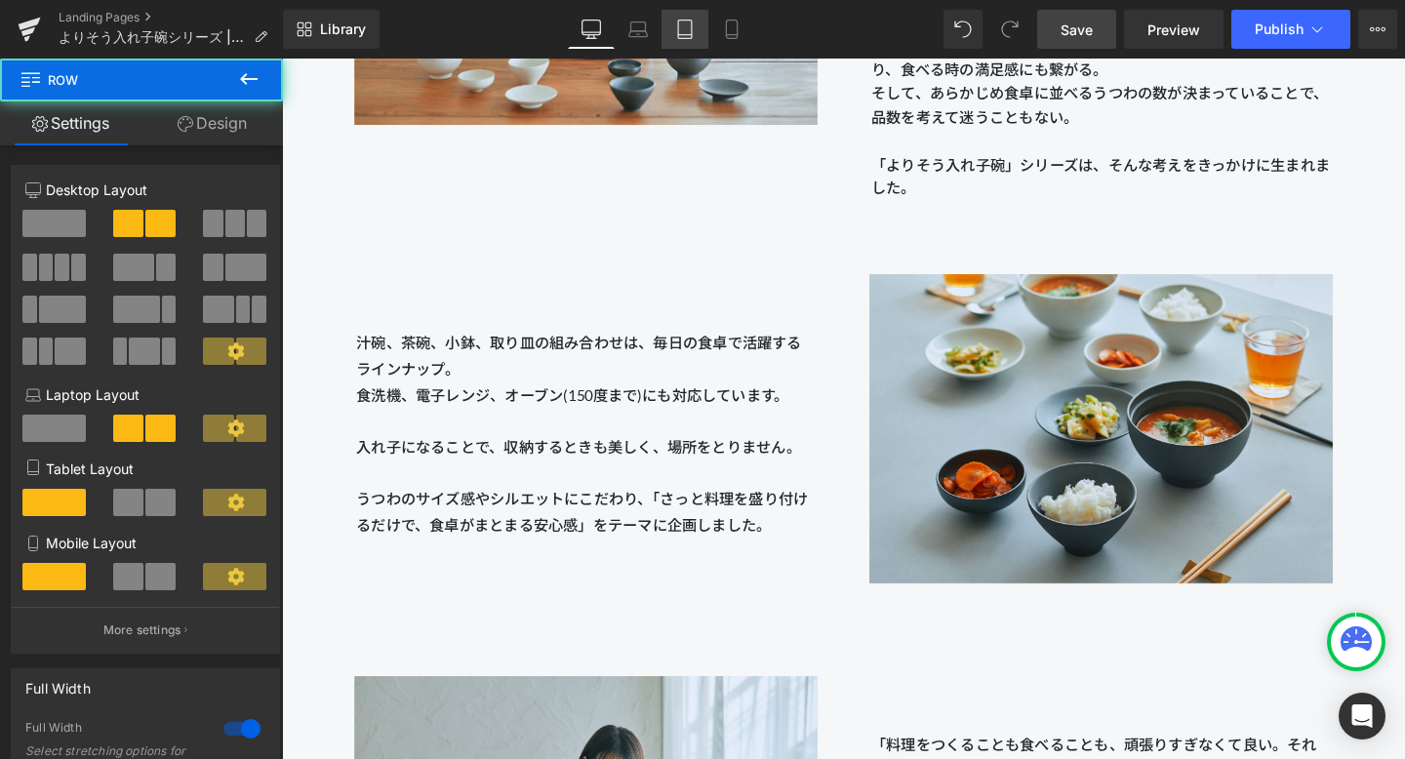
click at [694, 21] on icon at bounding box center [685, 30] width 20 height 20
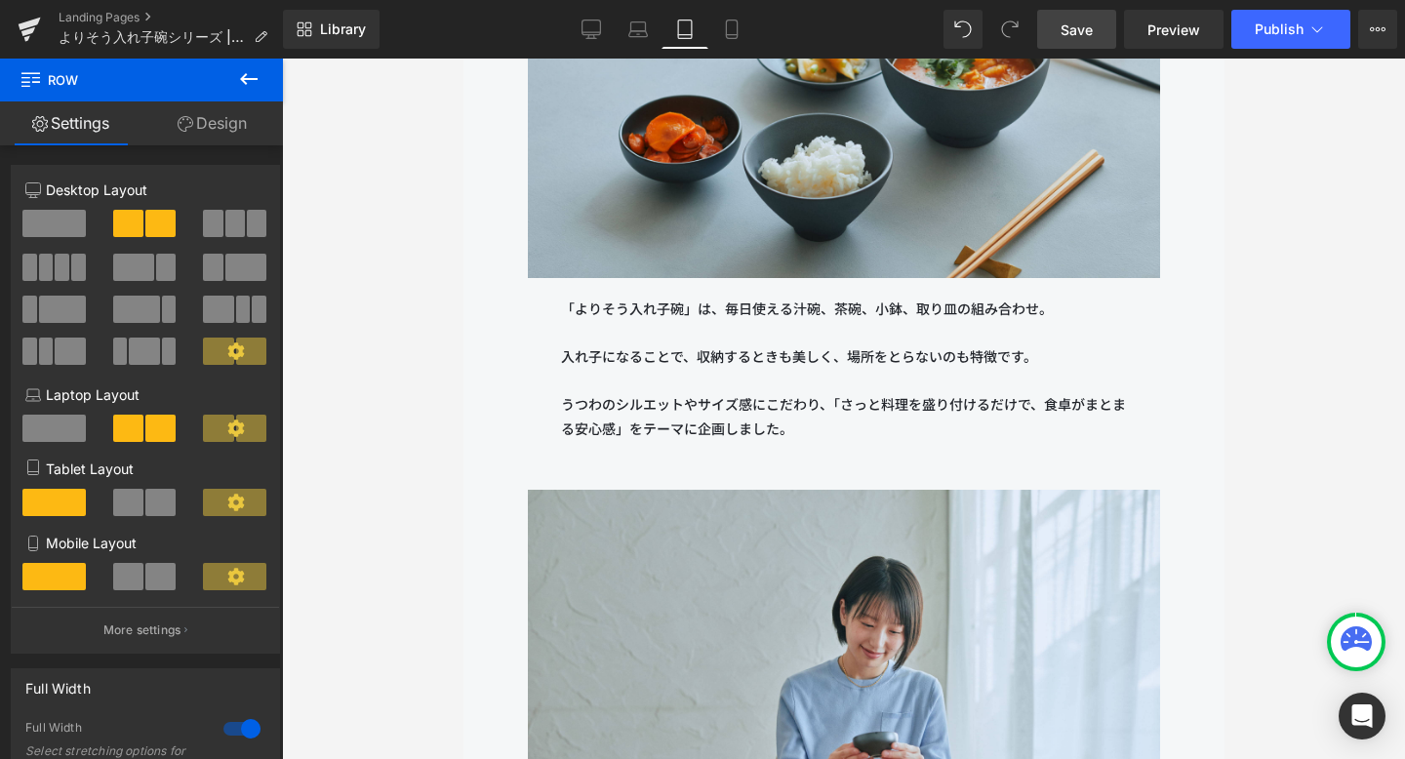
scroll to position [3098, 0]
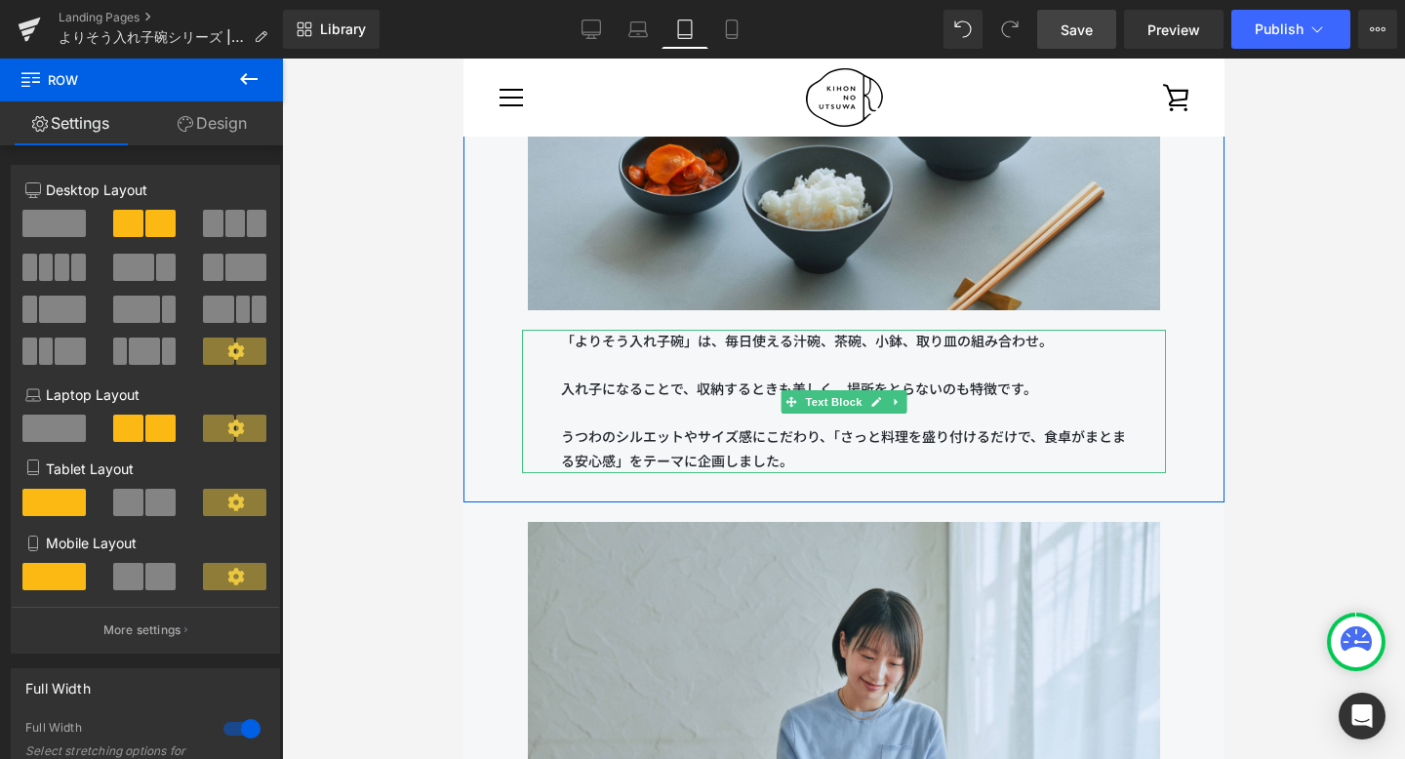
click at [760, 376] on p at bounding box center [843, 366] width 566 height 24
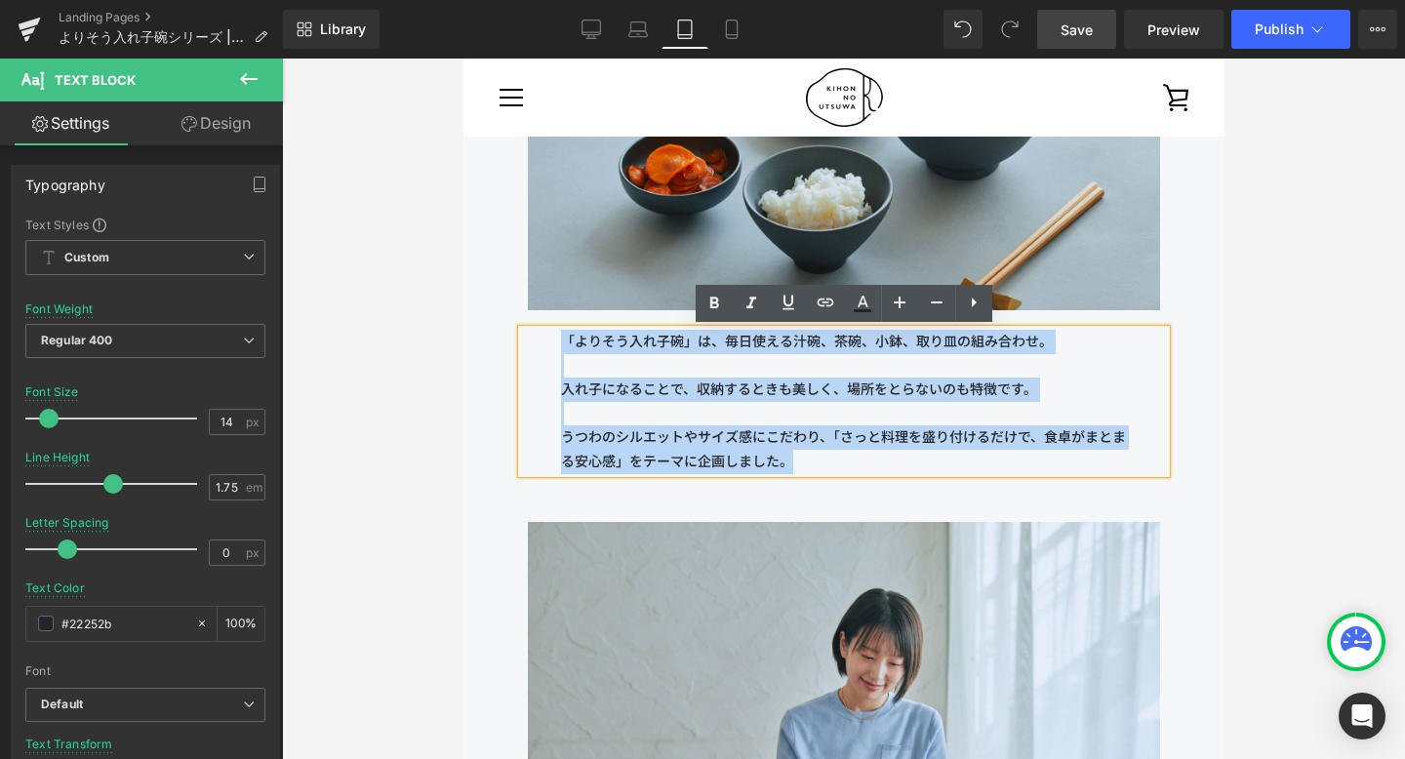
drag, startPoint x: 824, startPoint y: 460, endPoint x: 565, endPoint y: 346, distance: 283.5
click at [565, 346] on div "「よりそう入れ子碗」は、毎日使える汁碗、茶碗、小鉢、取り皿の組み合わせ。 入れ子になることで、収納するときも美しく、場所をとらないのも特徴です。 うつわのシル…" at bounding box center [843, 401] width 644 height 143
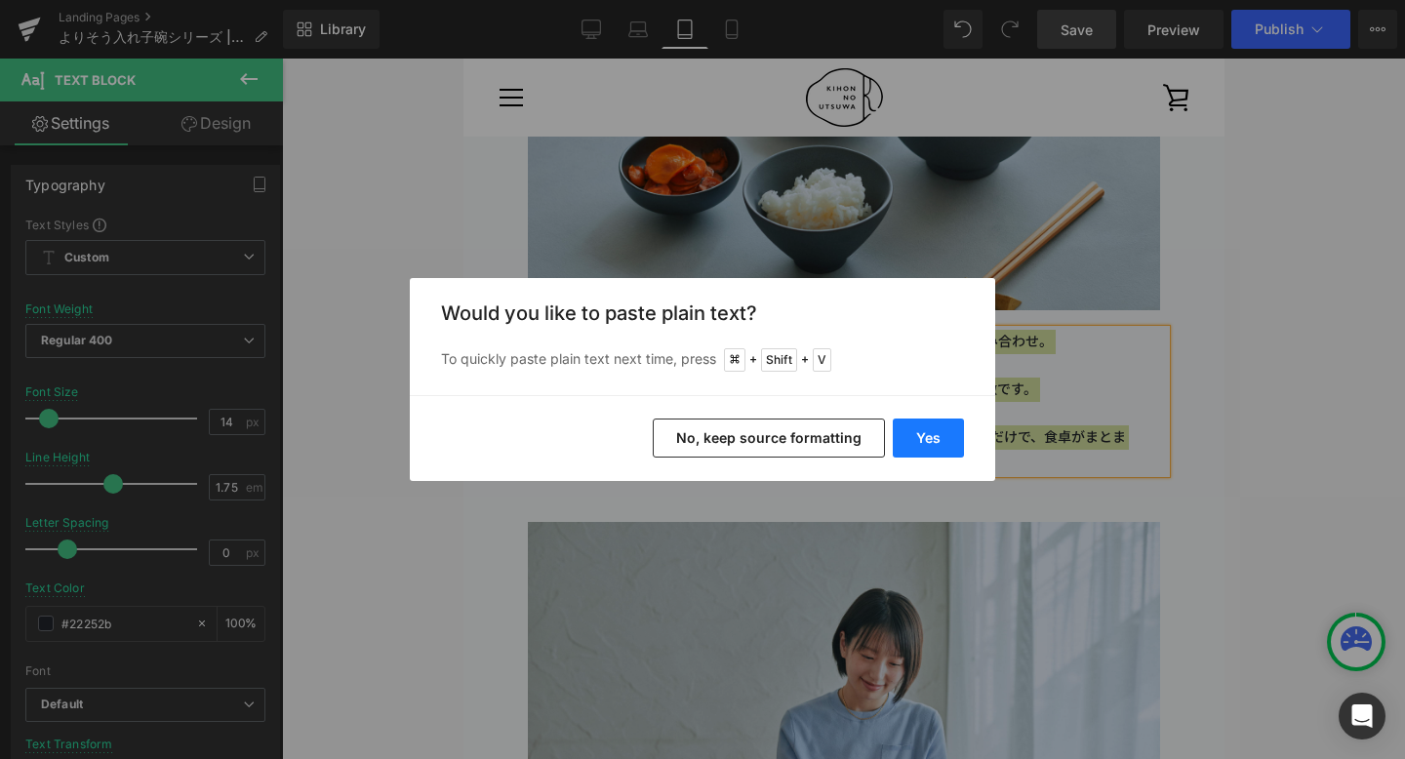
click at [932, 428] on button "Yes" at bounding box center [928, 437] width 71 height 39
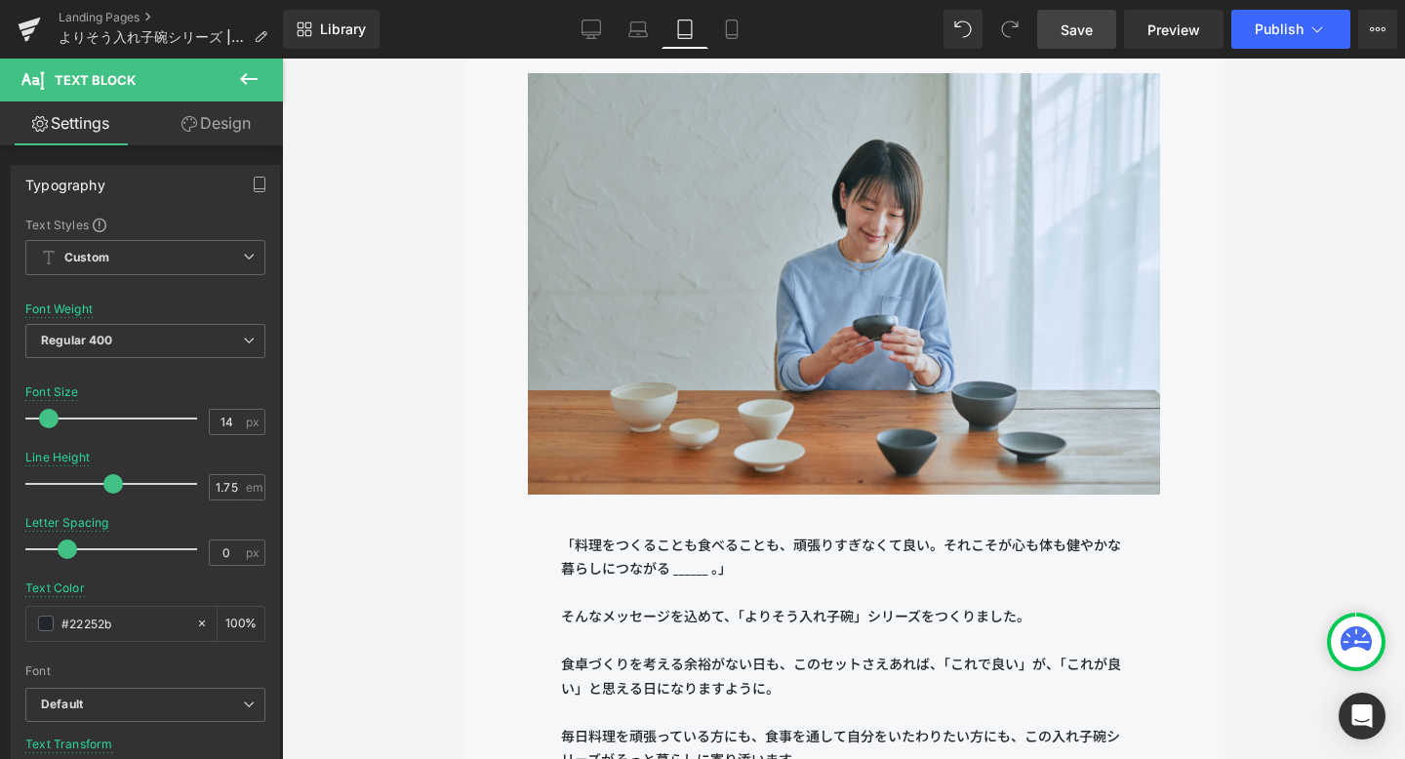
scroll to position [3671, 0]
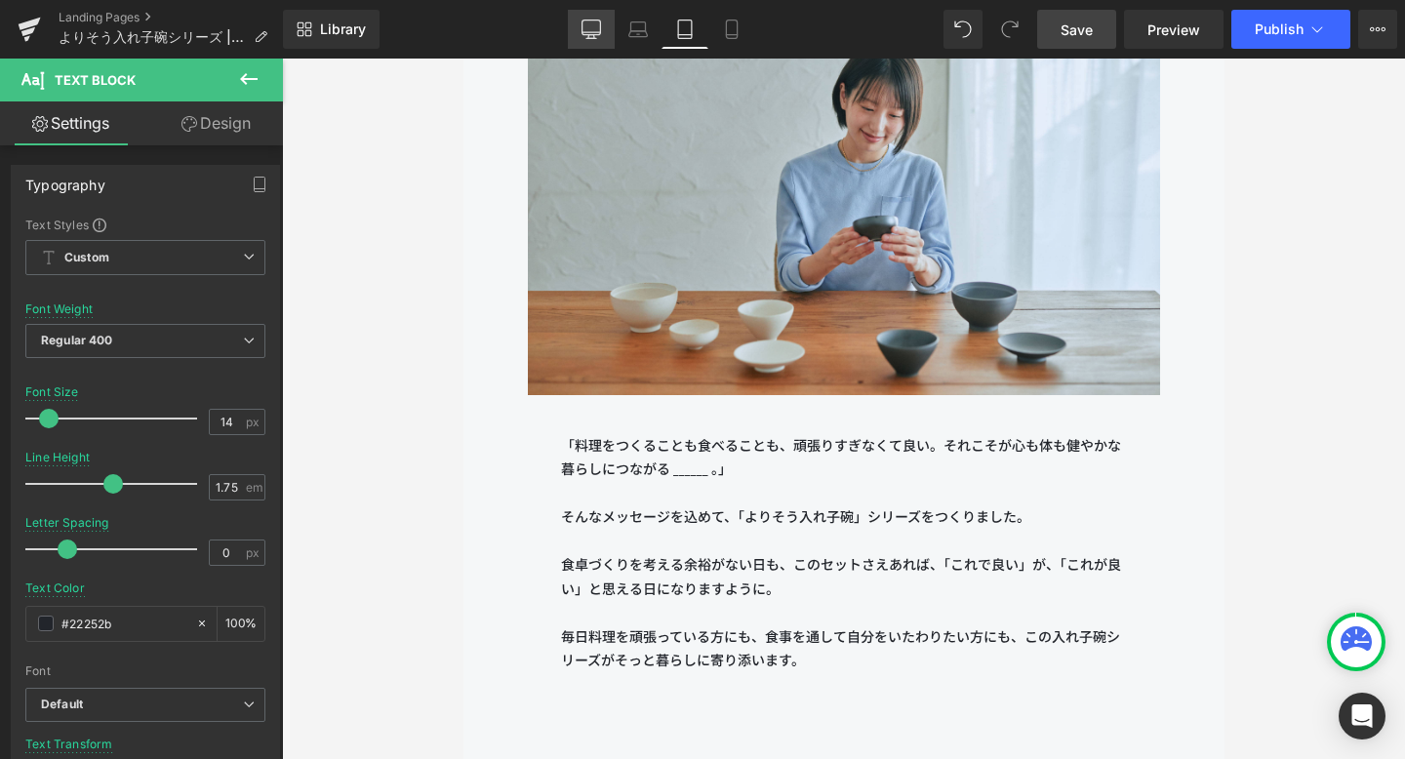
click at [574, 24] on link "Desktop" at bounding box center [591, 29] width 47 height 39
type input "16"
type input "100"
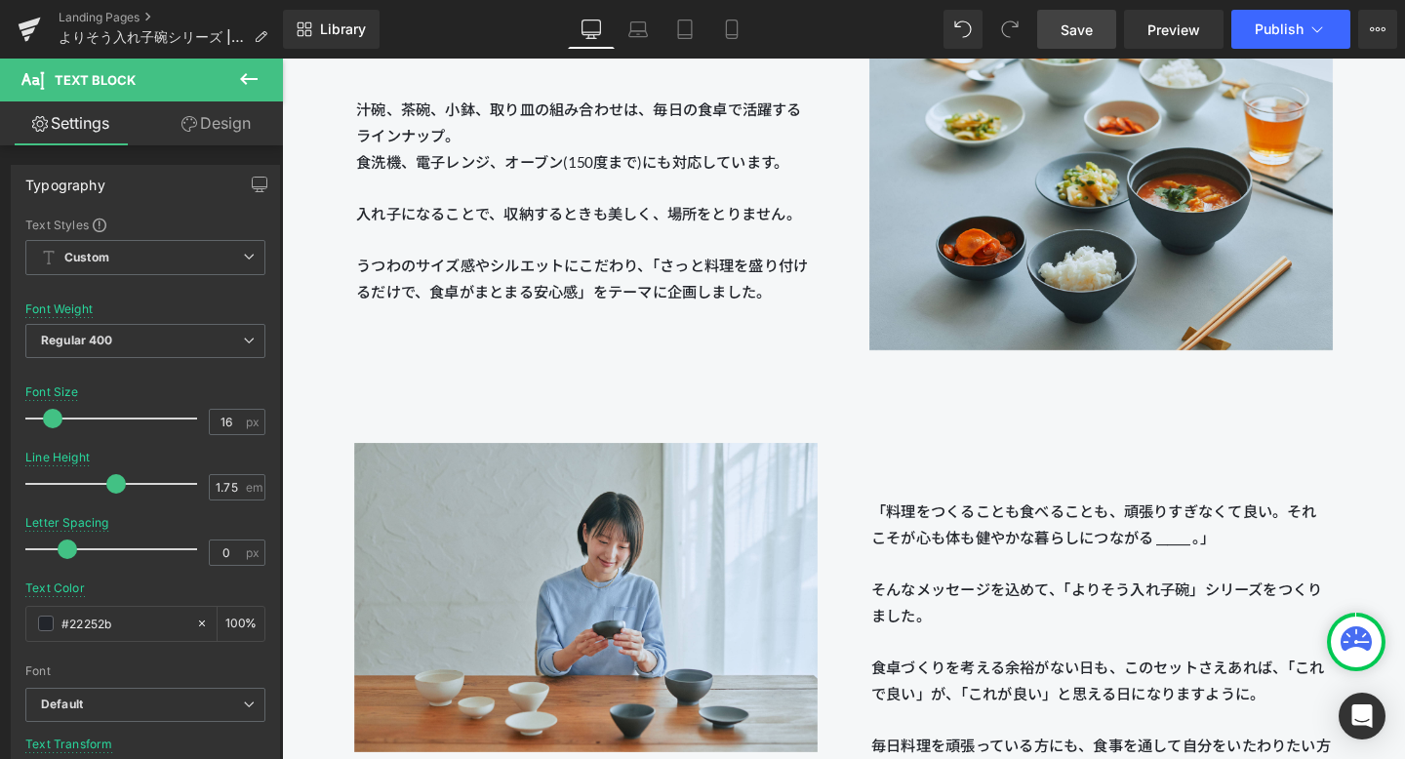
scroll to position [2383, 0]
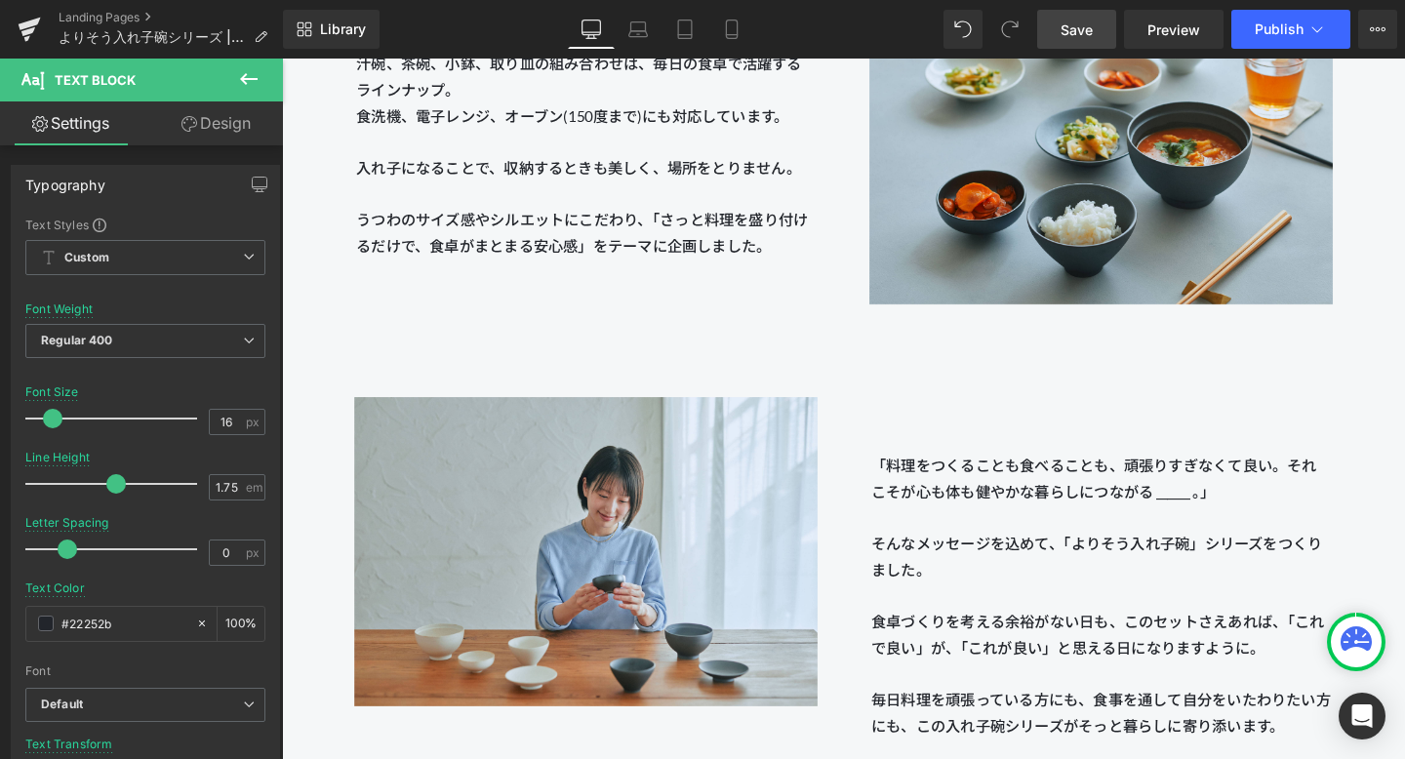
click at [1023, 29] on span "Save" at bounding box center [1076, 30] width 32 height 20
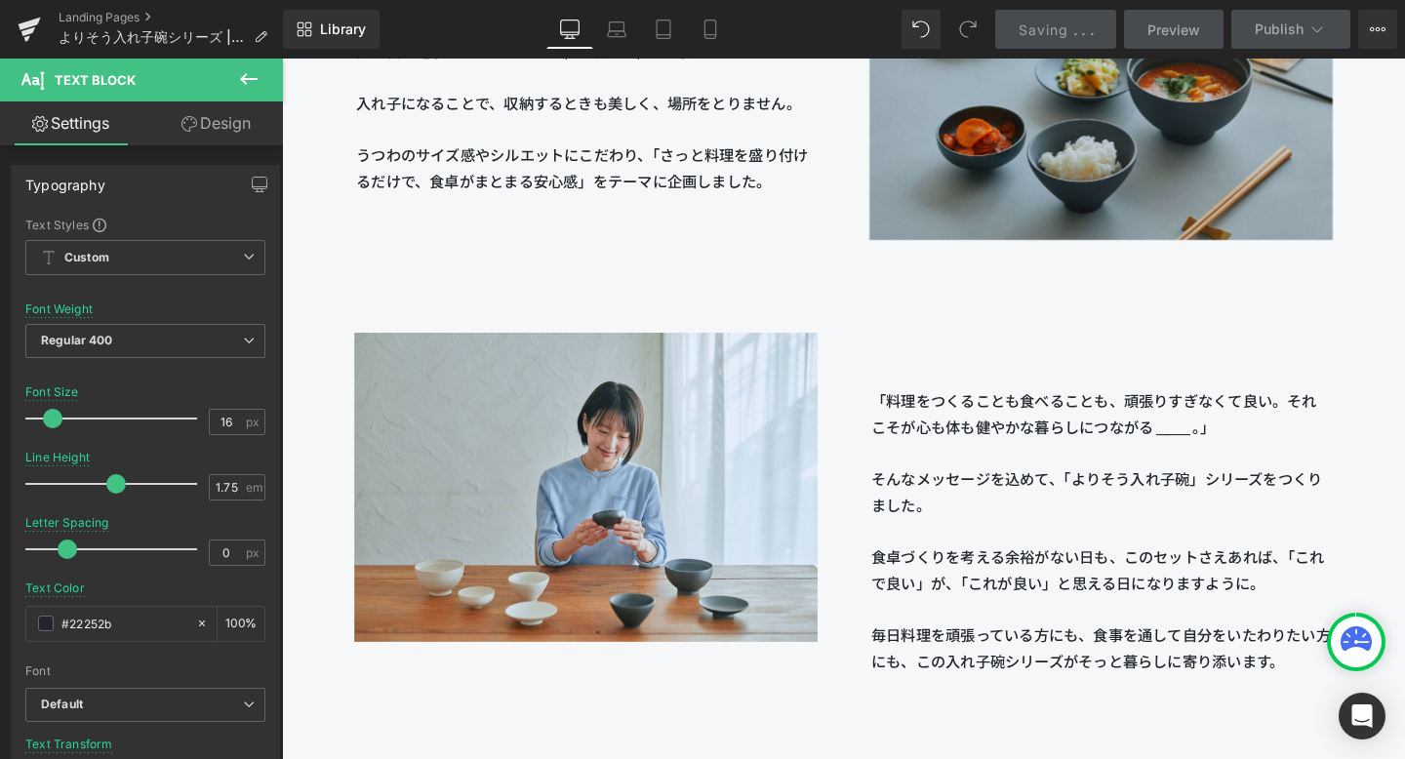
scroll to position [2507, 0]
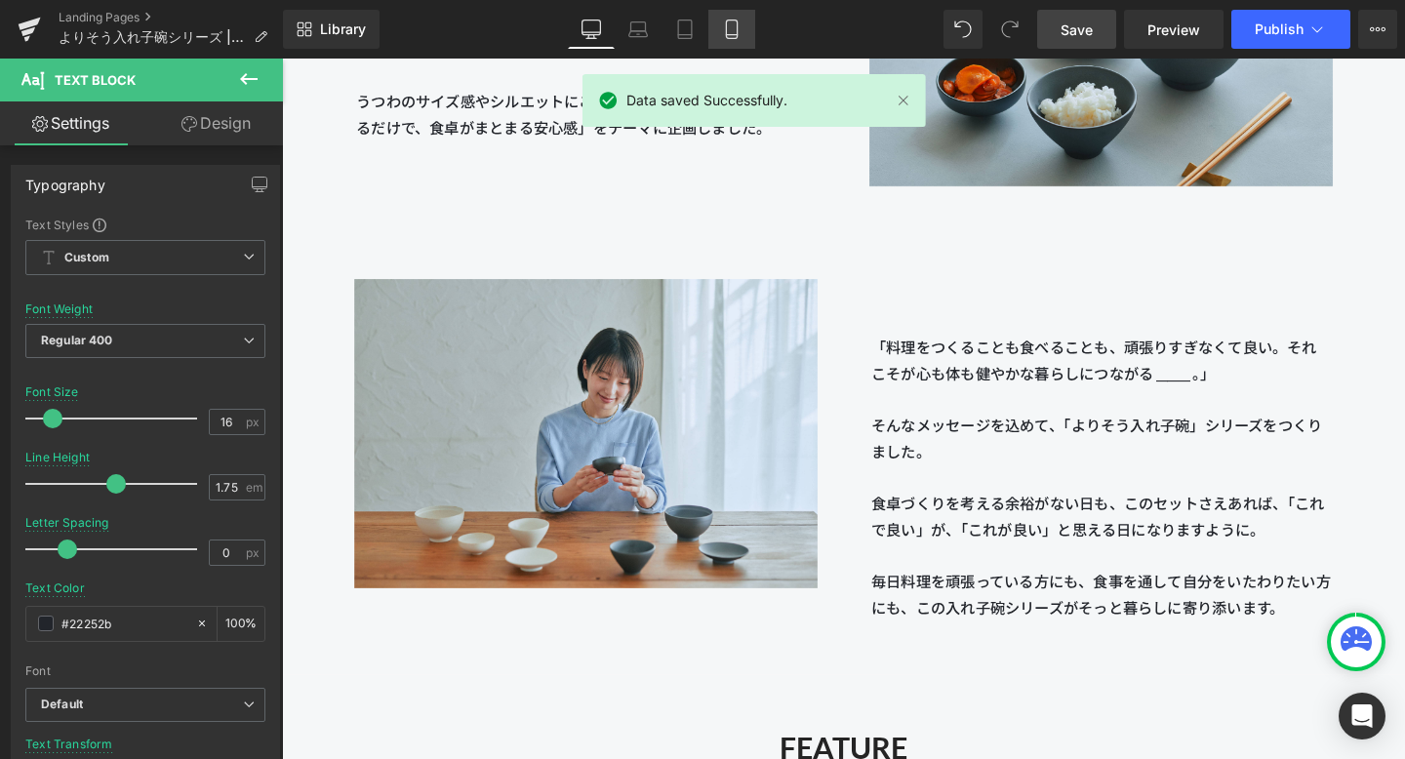
click at [721, 27] on link "Mobile" at bounding box center [731, 29] width 47 height 39
type input "14"
type input "100"
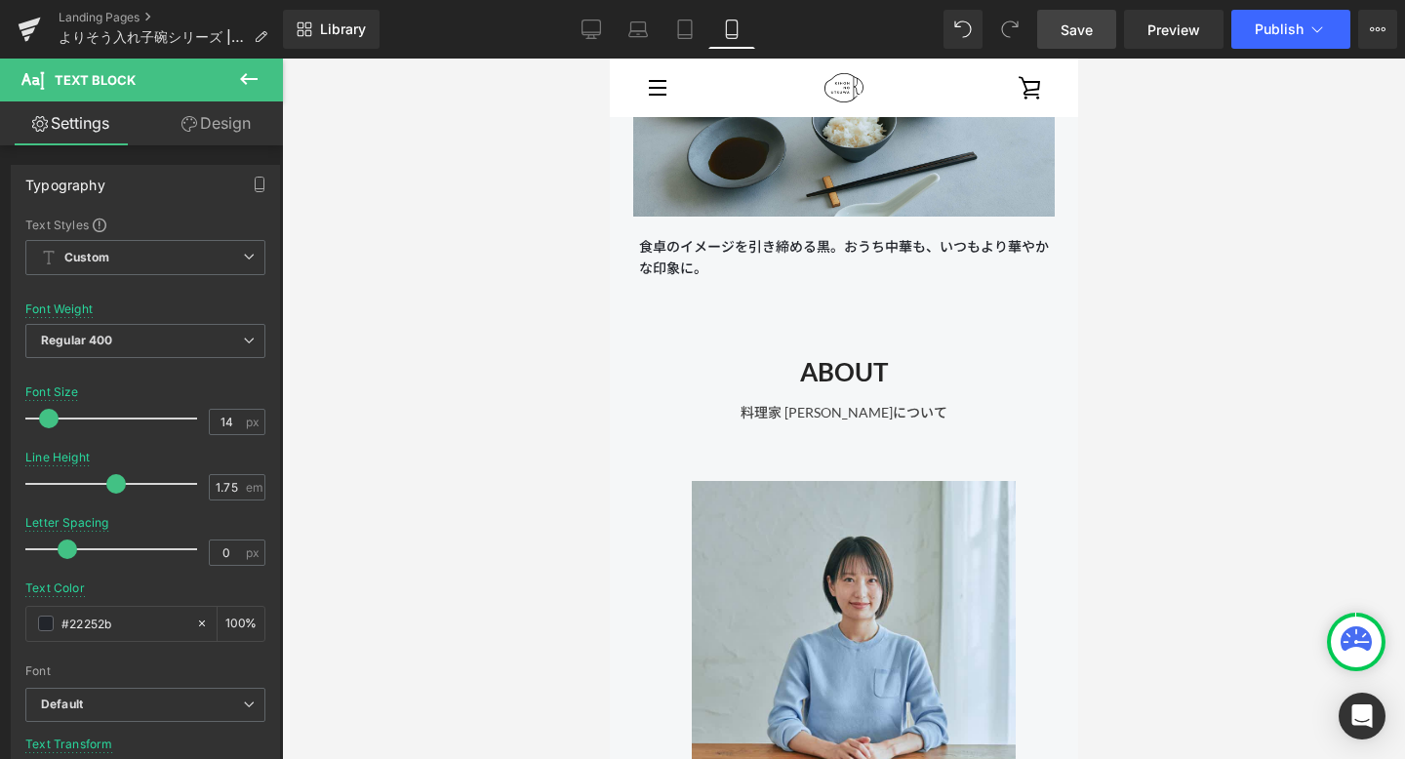
scroll to position [19343, 0]
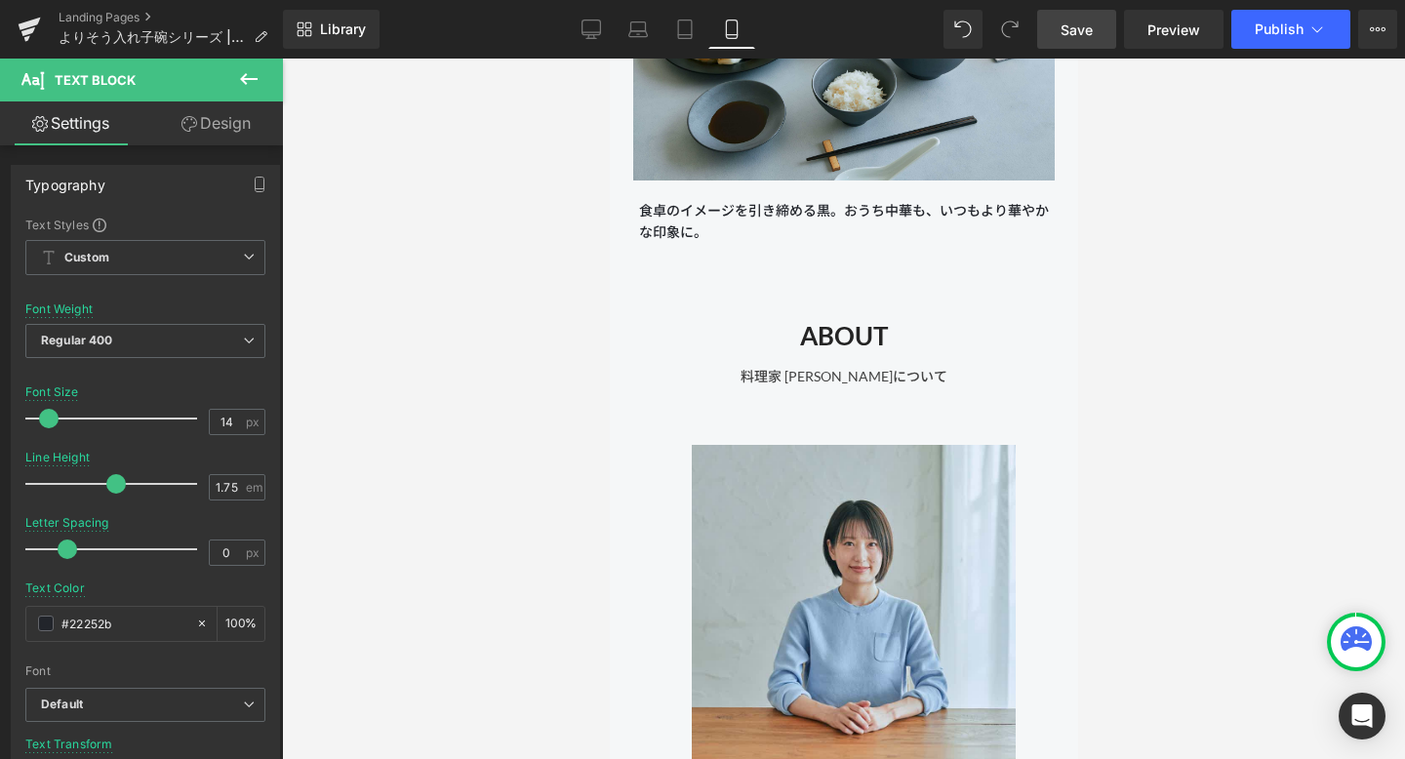
click at [1023, 21] on link "Save" at bounding box center [1076, 29] width 79 height 39
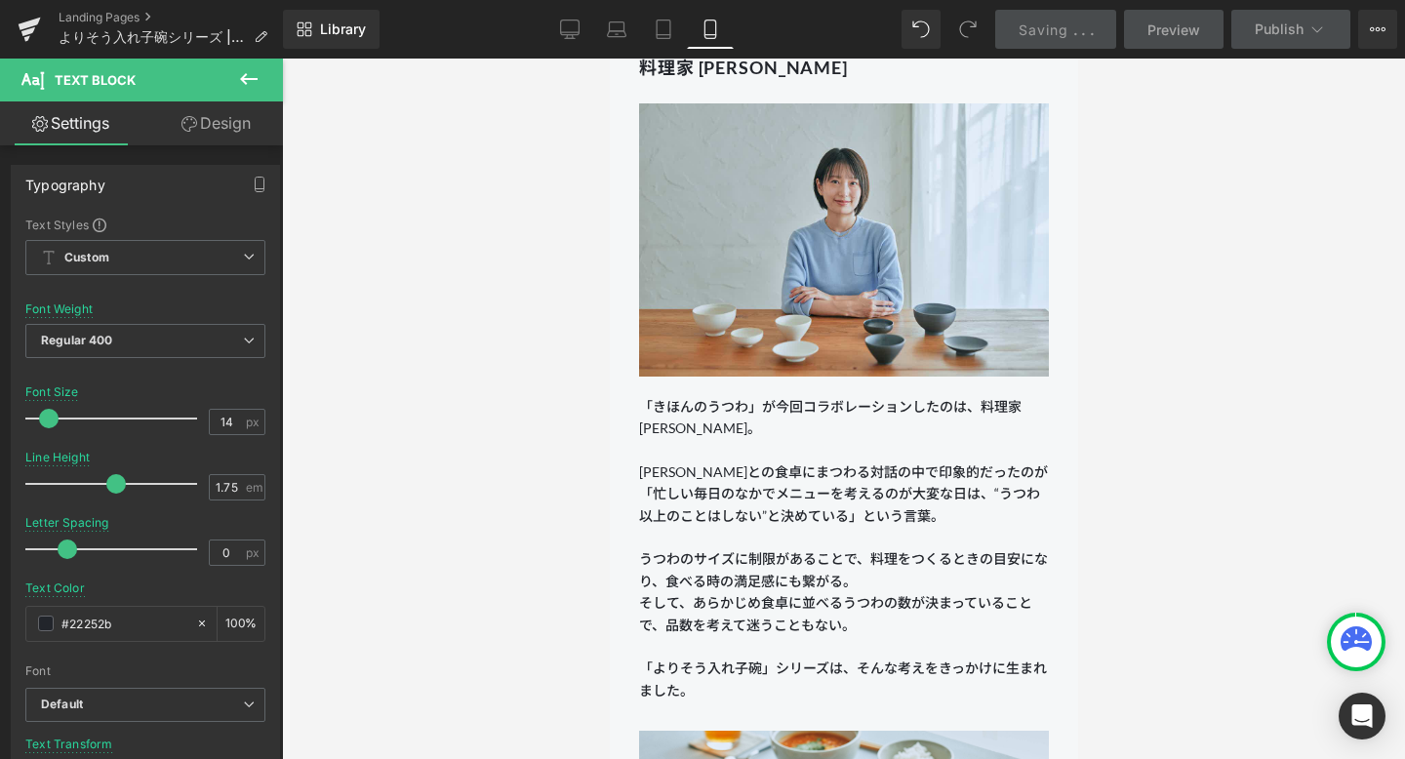
scroll to position [1287, 0]
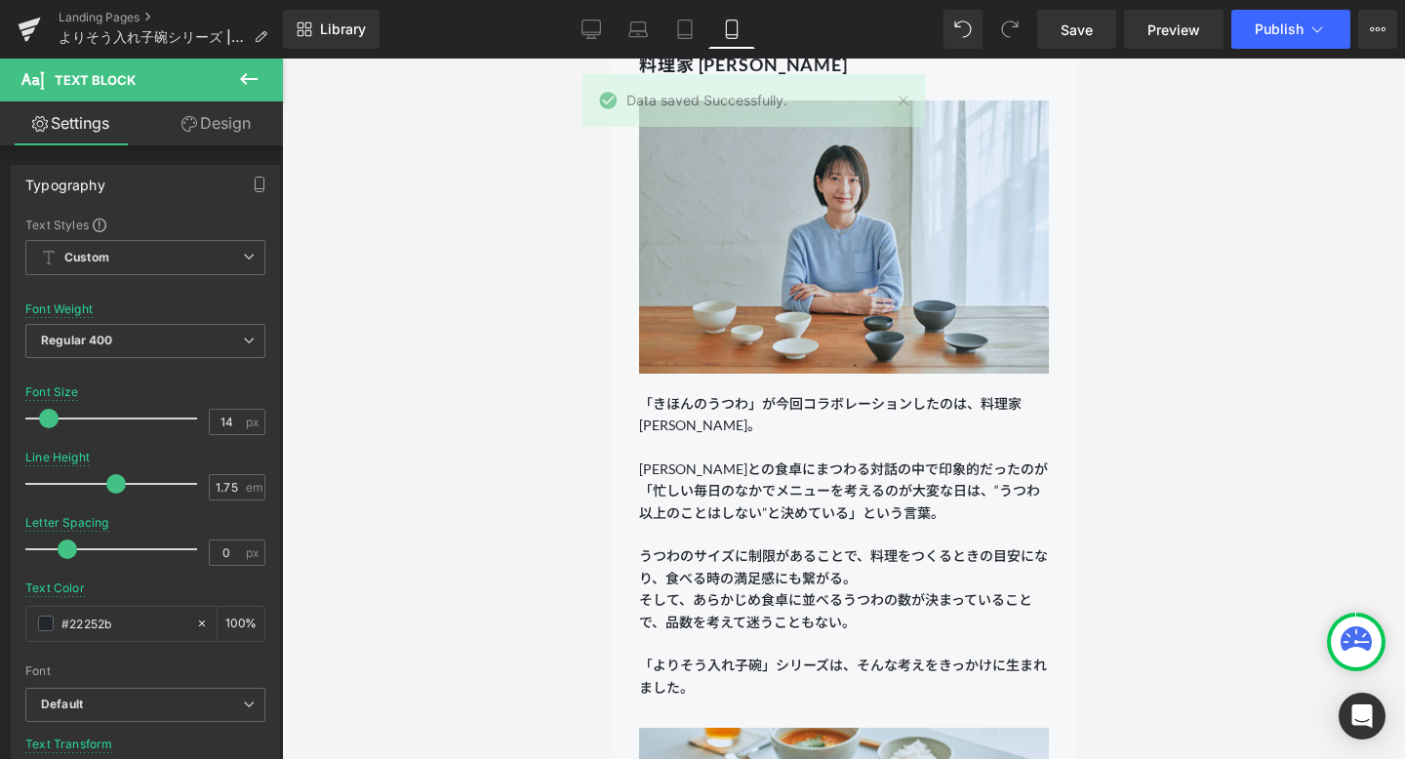
click at [1023, 469] on div at bounding box center [843, 409] width 1123 height 700
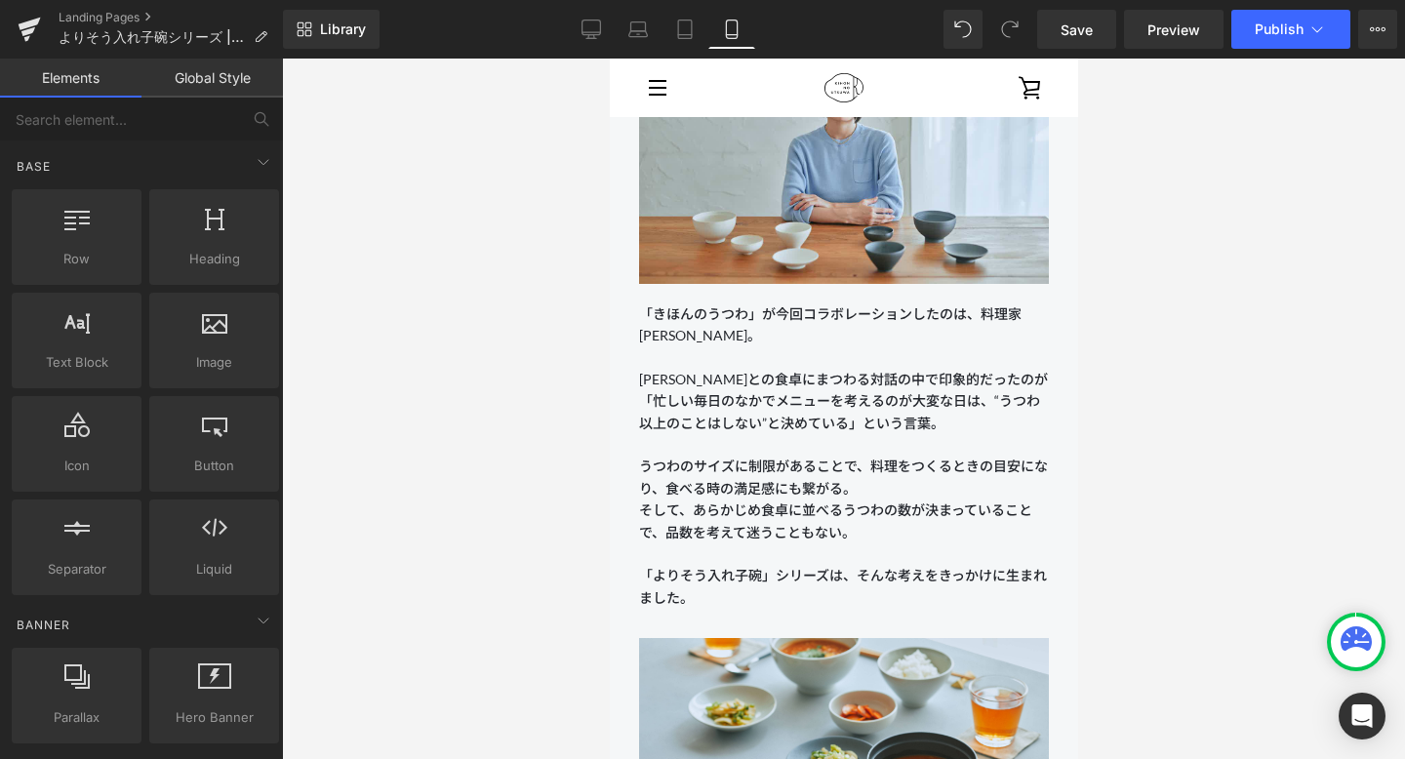
scroll to position [1374, 0]
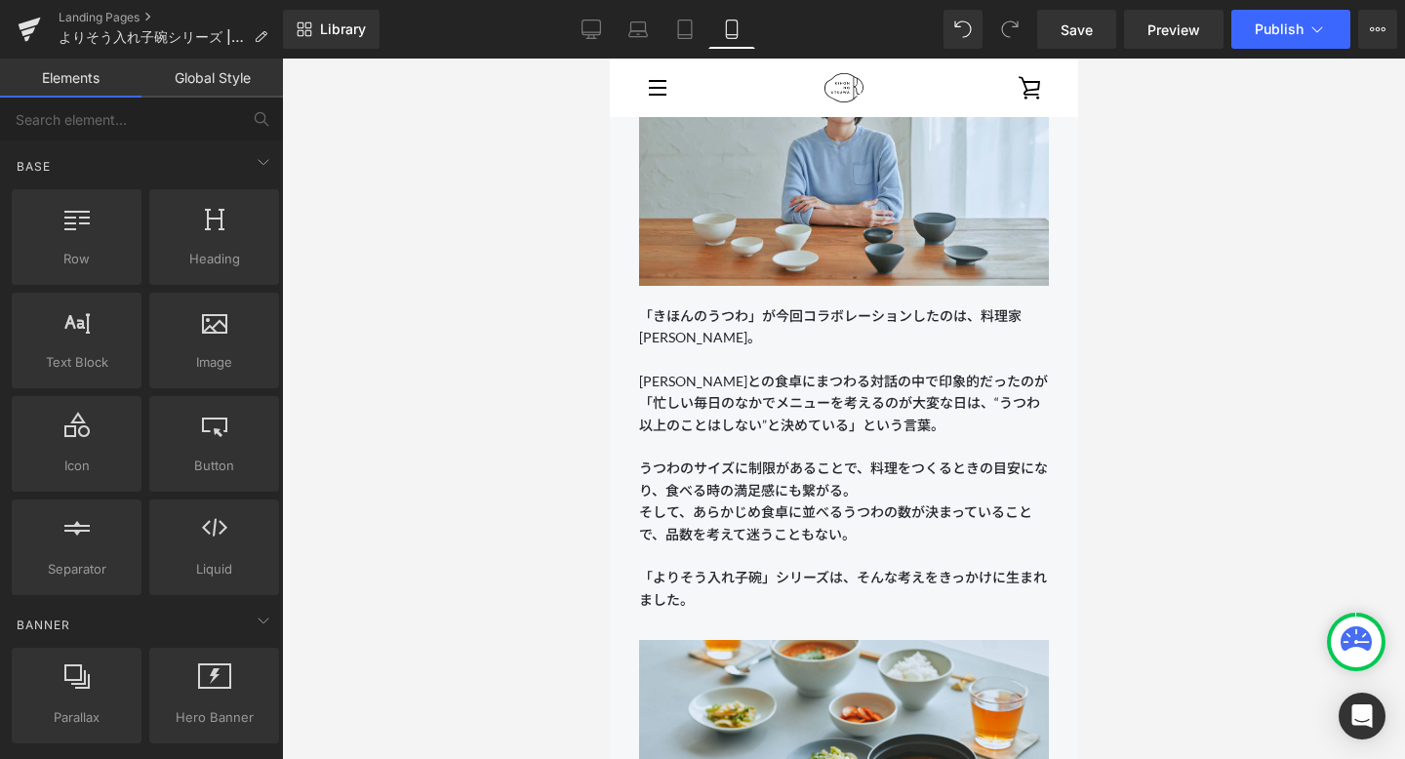
click at [736, 492] on p "うつわのサイズに制限があることで、料理をつくるときの目安になり、食べる時の満足感にも繋がる。 そして、あらかじめ食卓に並べるうつわの数が決まっていることで、品…" at bounding box center [843, 534] width 410 height 153
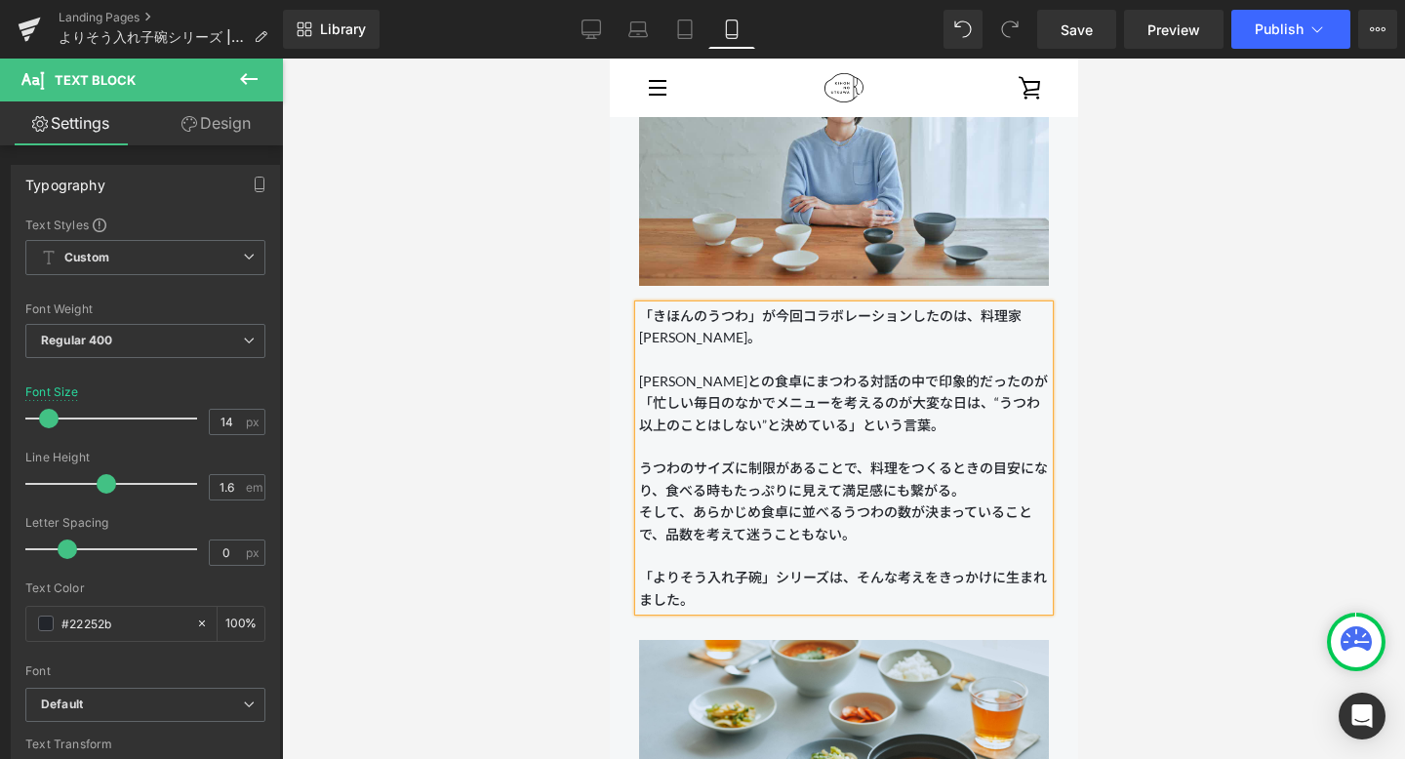
click at [1023, 499] on div at bounding box center [843, 409] width 1123 height 700
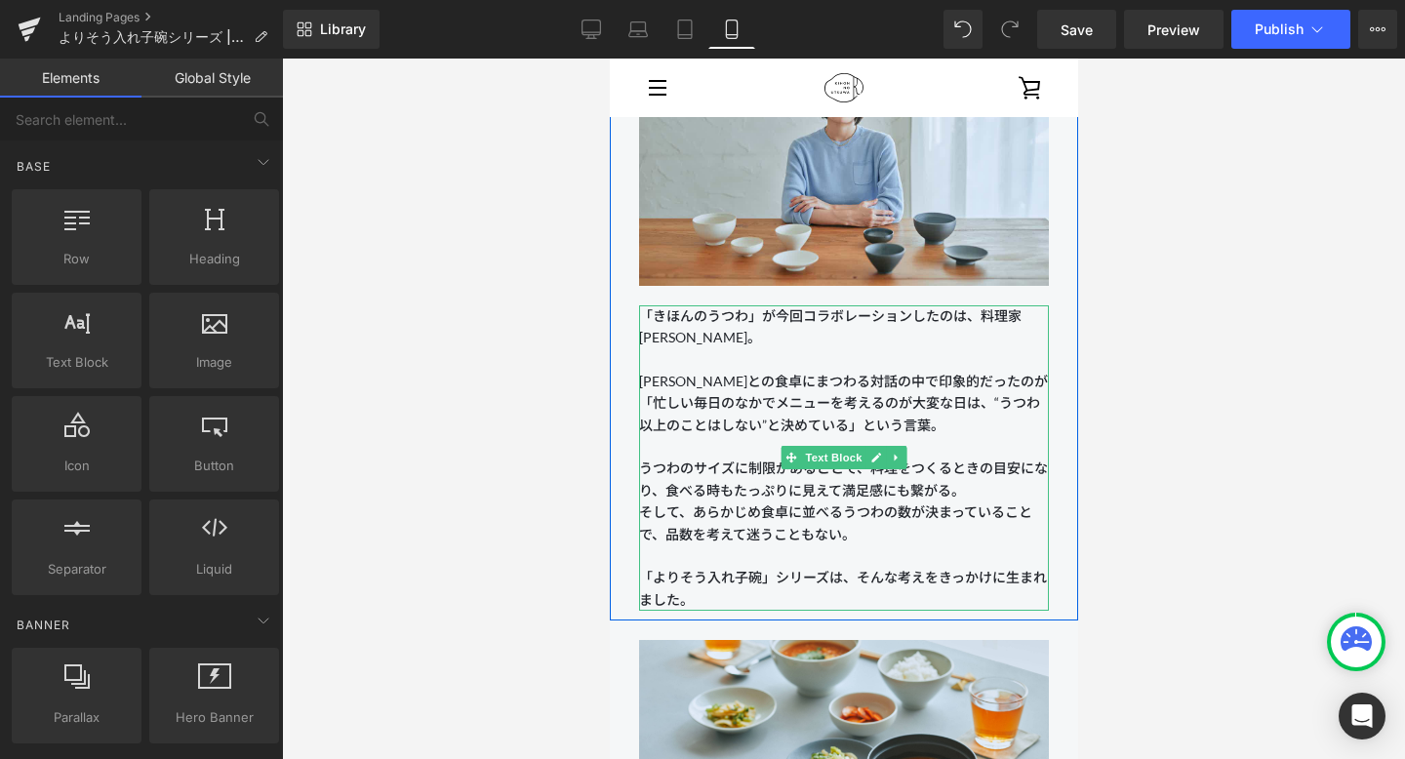
click at [843, 494] on p "うつわのサイズに制限があることで、料理をつくるときの目安になり、食べる時もたっぷりに見えて満足感にも繋がる。 そして、あらかじめ食卓に並べるうつわの数が決まっ…" at bounding box center [843, 534] width 410 height 153
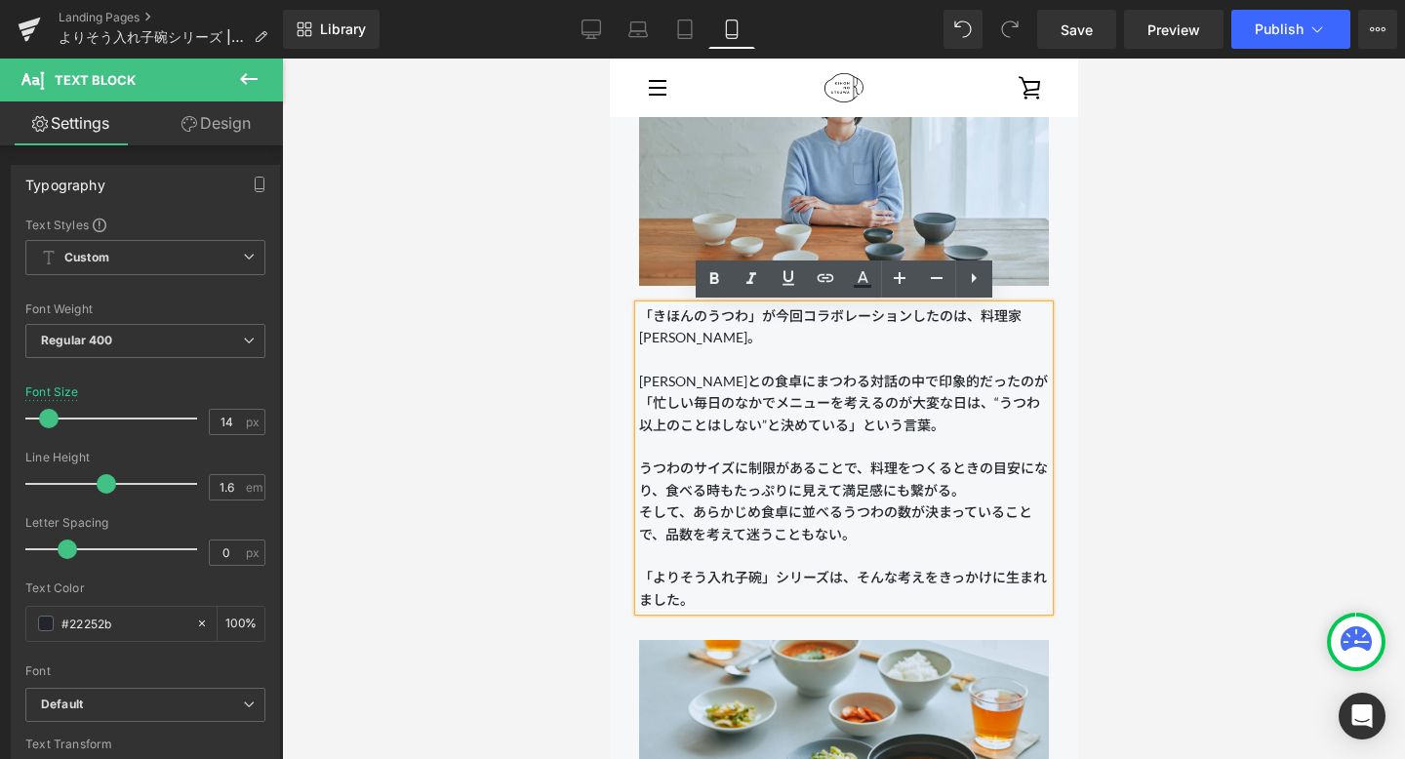
click at [908, 494] on p "うつわのサイズに制限があることで、料理をつくるときの目安になり、食べる時もたっぷりに見えて満足感にも繋がる。 そして、あらかじめ食卓に並べるうつわの数が決まっ…" at bounding box center [843, 534] width 410 height 153
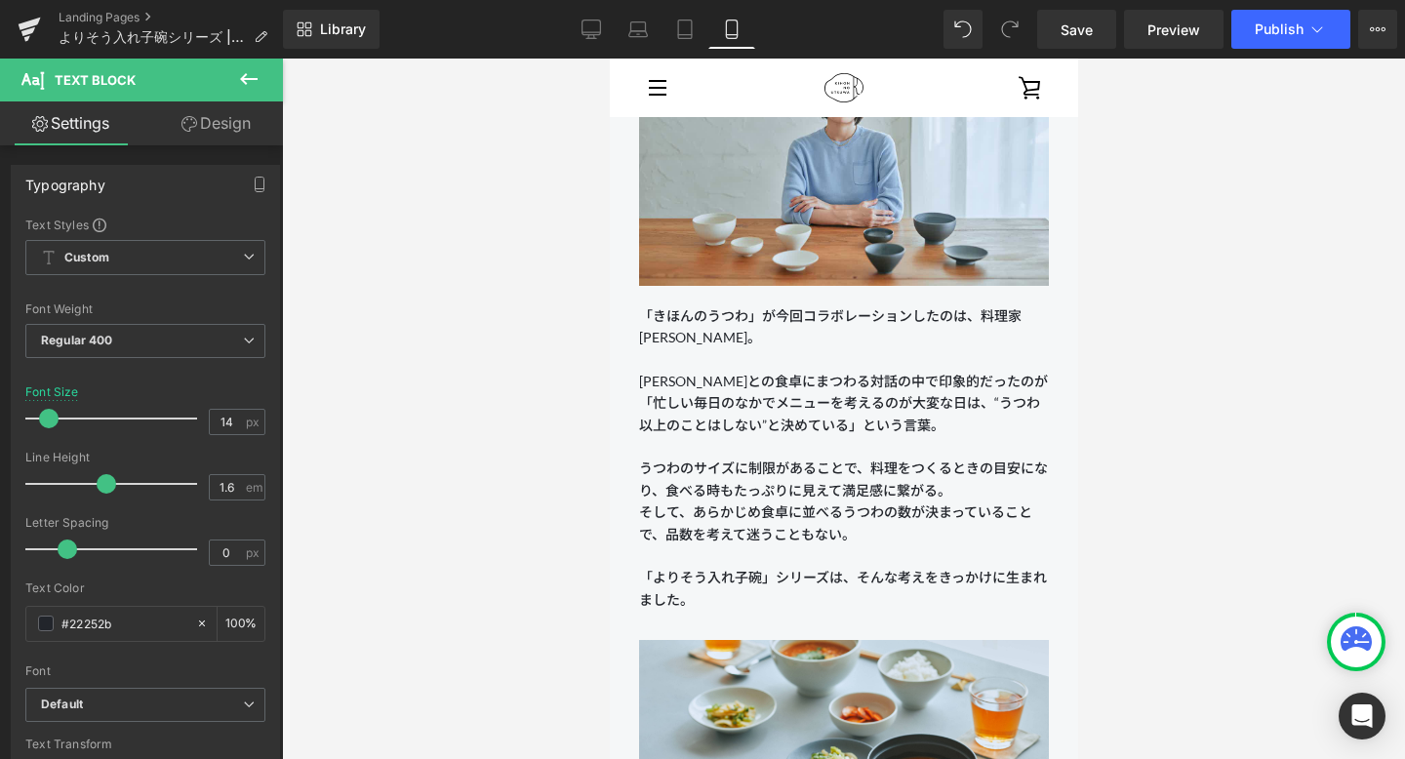
click at [1023, 460] on div at bounding box center [843, 409] width 1123 height 700
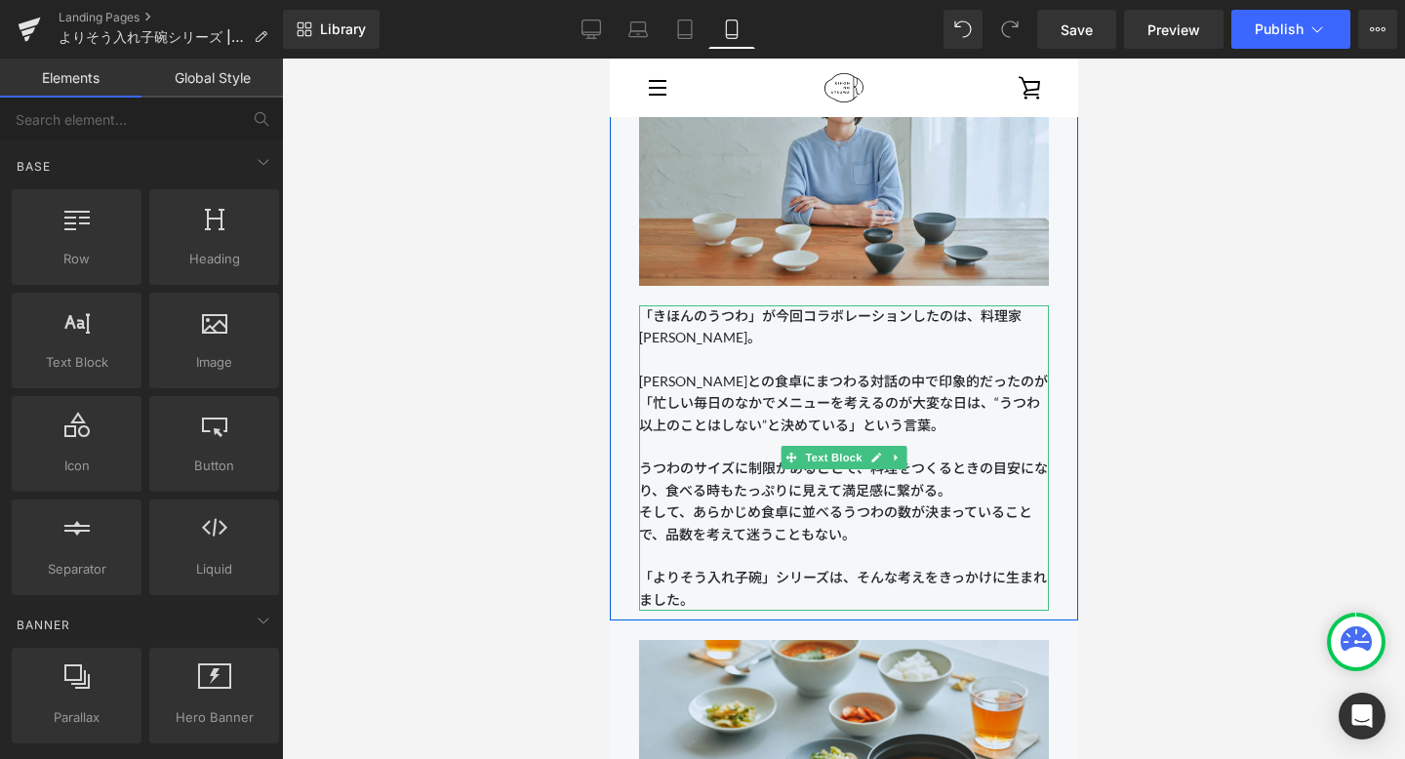
click at [731, 495] on p "うつわのサイズに制限があることで、料理をつくるときの目安になり、食べる時もたっぷりに見えて満足感に繋がる。 そして、あらかじめ食卓に並べるうつわの数が決まって…" at bounding box center [843, 534] width 410 height 153
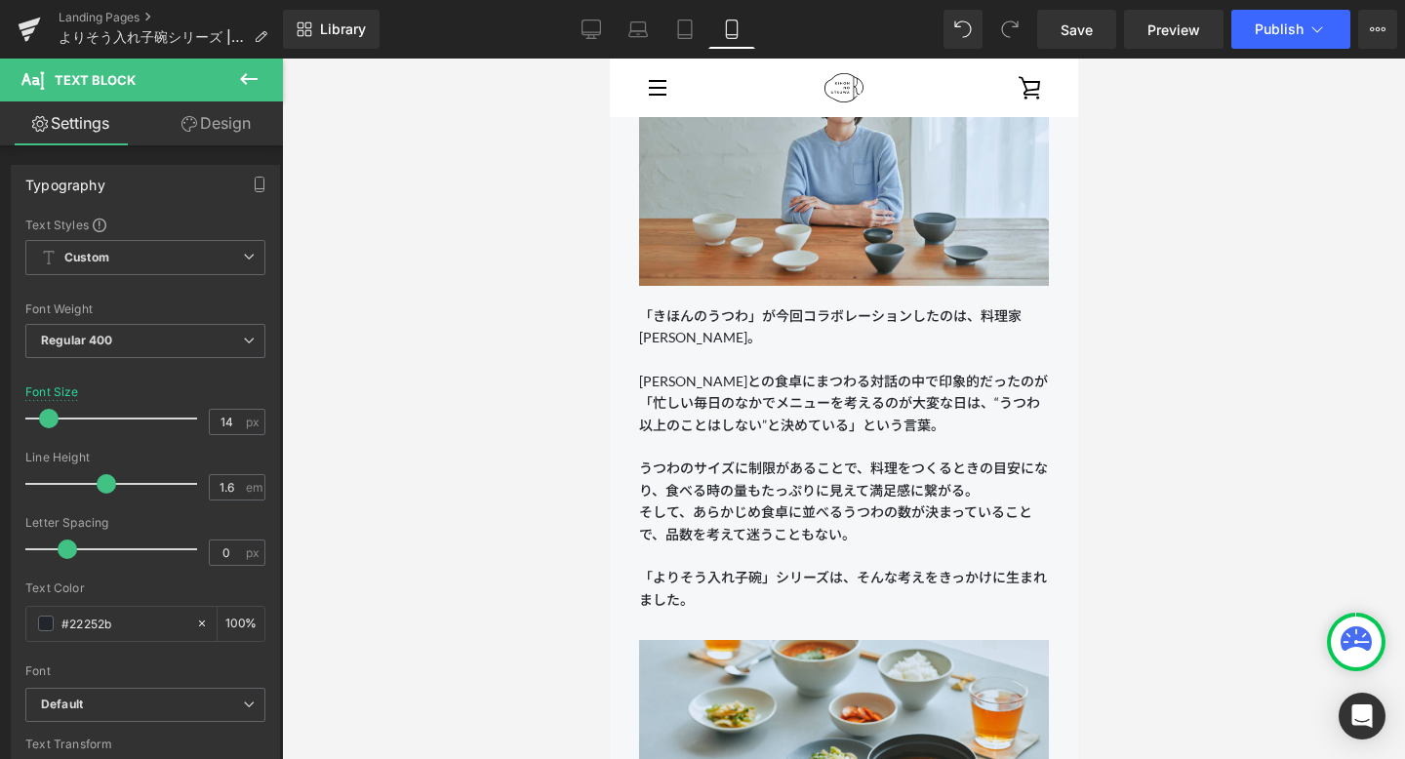
click at [1023, 512] on div at bounding box center [843, 409] width 1123 height 700
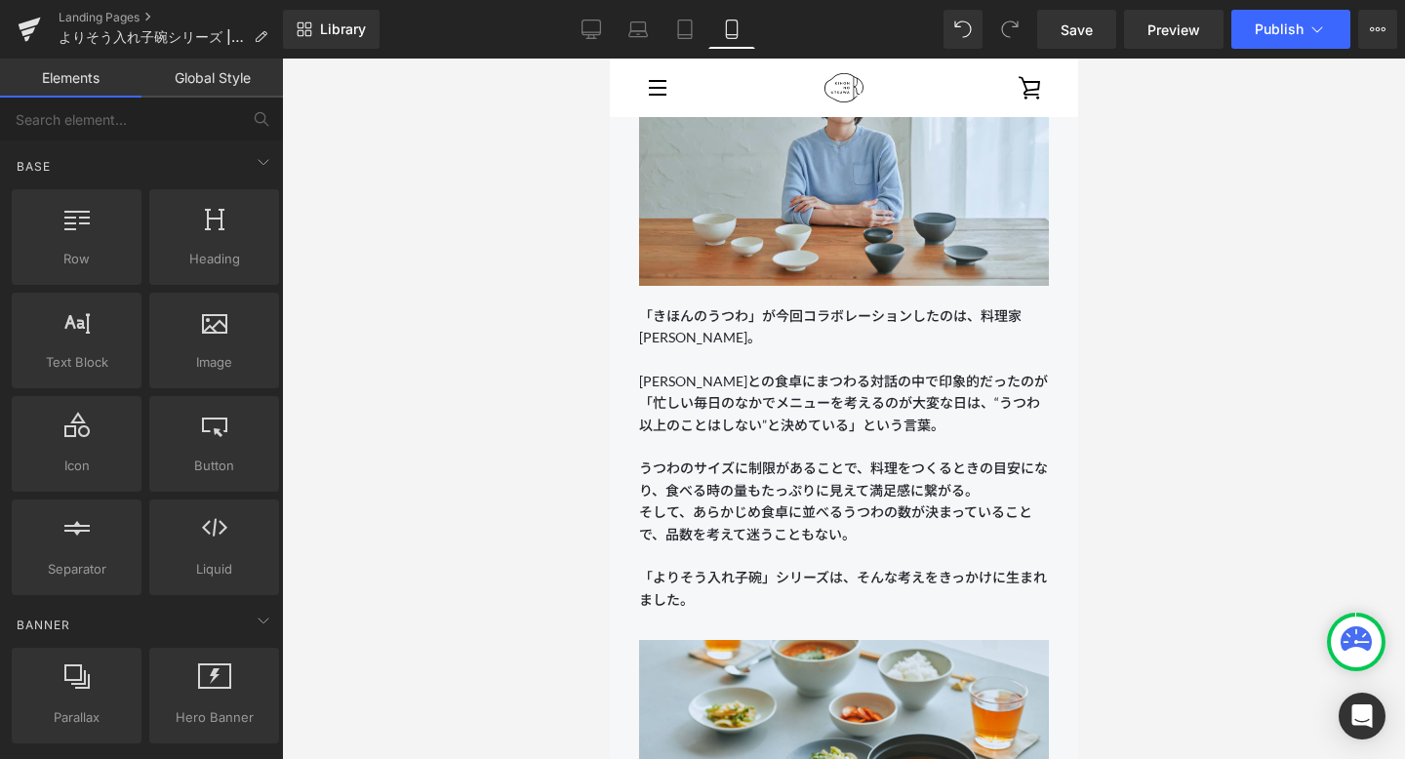
click at [1023, 497] on div at bounding box center [843, 409] width 1123 height 700
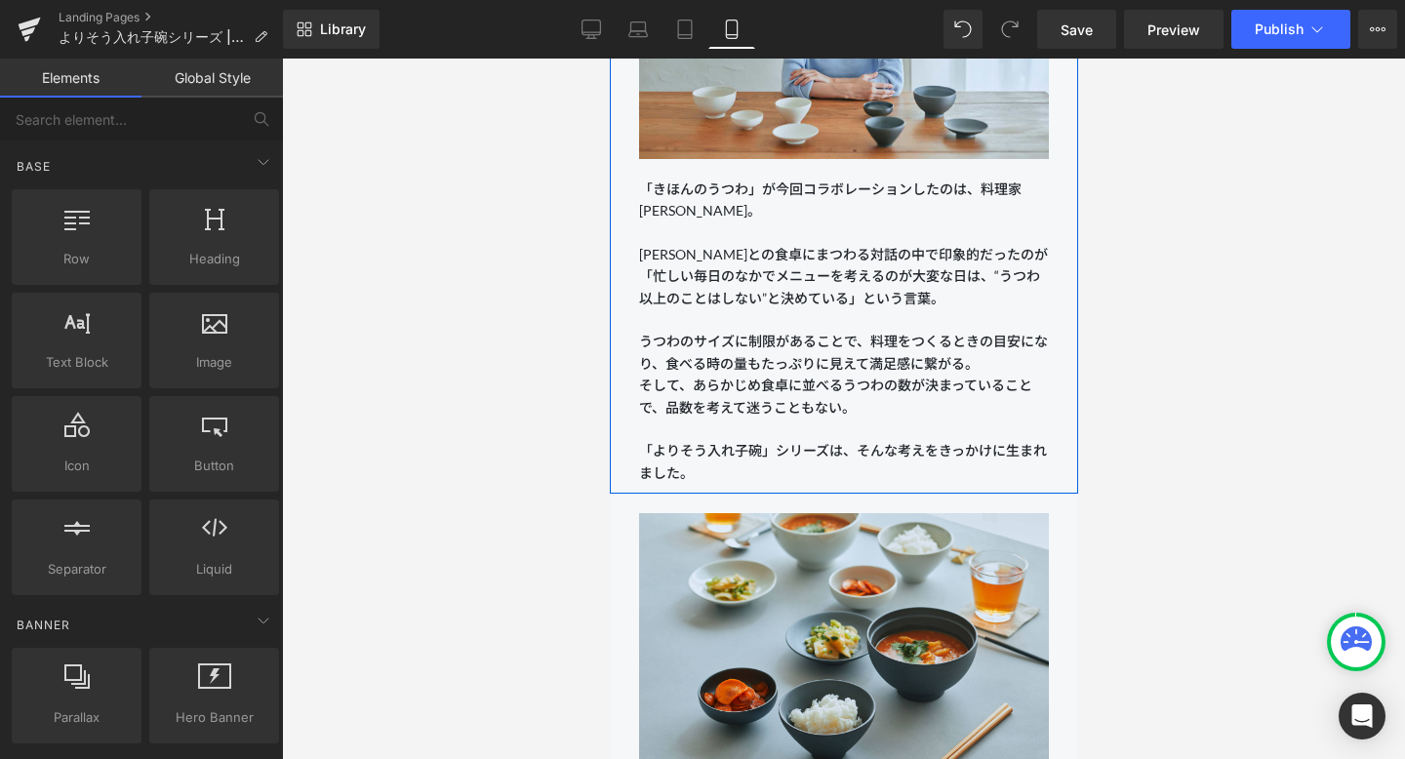
scroll to position [1510, 0]
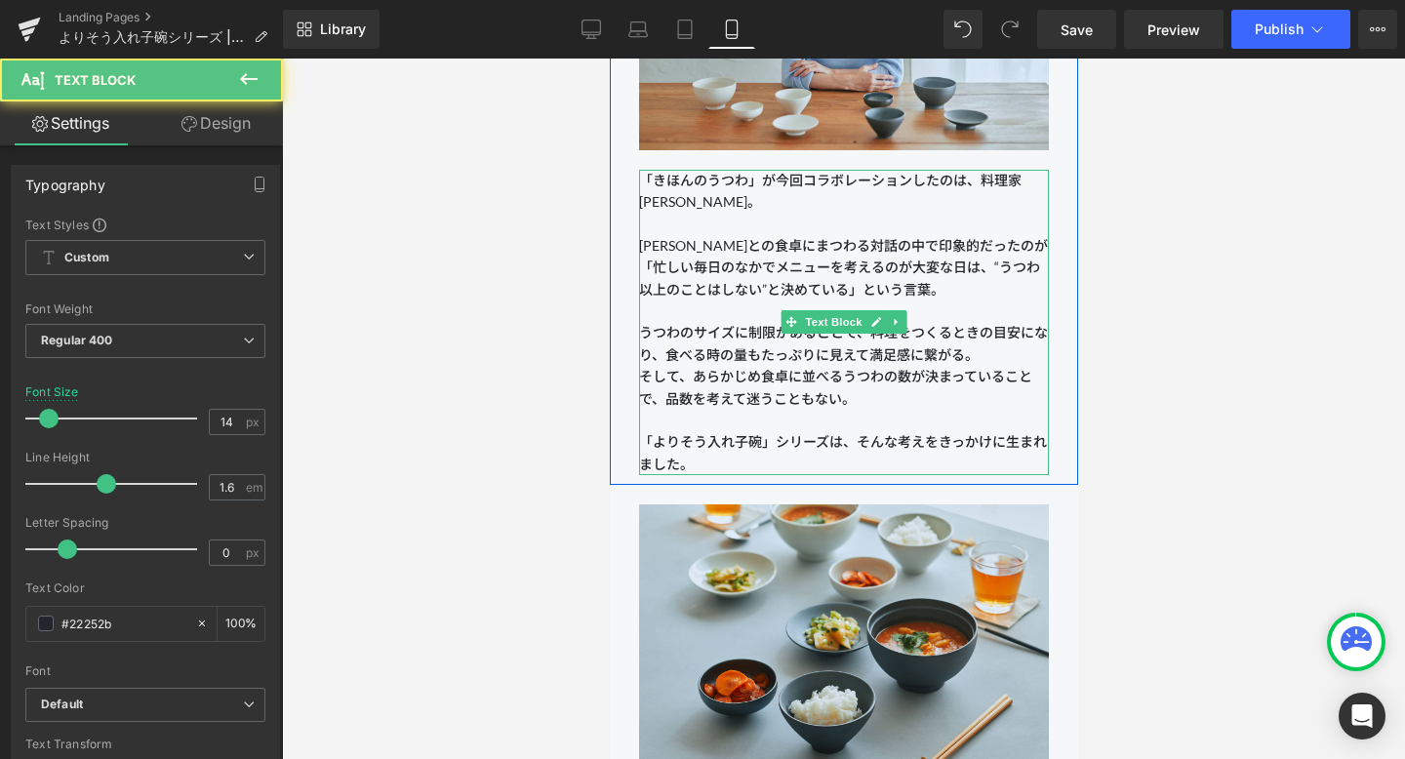
click at [677, 373] on p "うつわのサイズに制限があることで、料理をつくるときの目安になり、食べる時の量もたっぷりに見えて満足感に繋がる。 そして、あらかじめ食卓に並べるうつわの数が決ま…" at bounding box center [843, 398] width 410 height 153
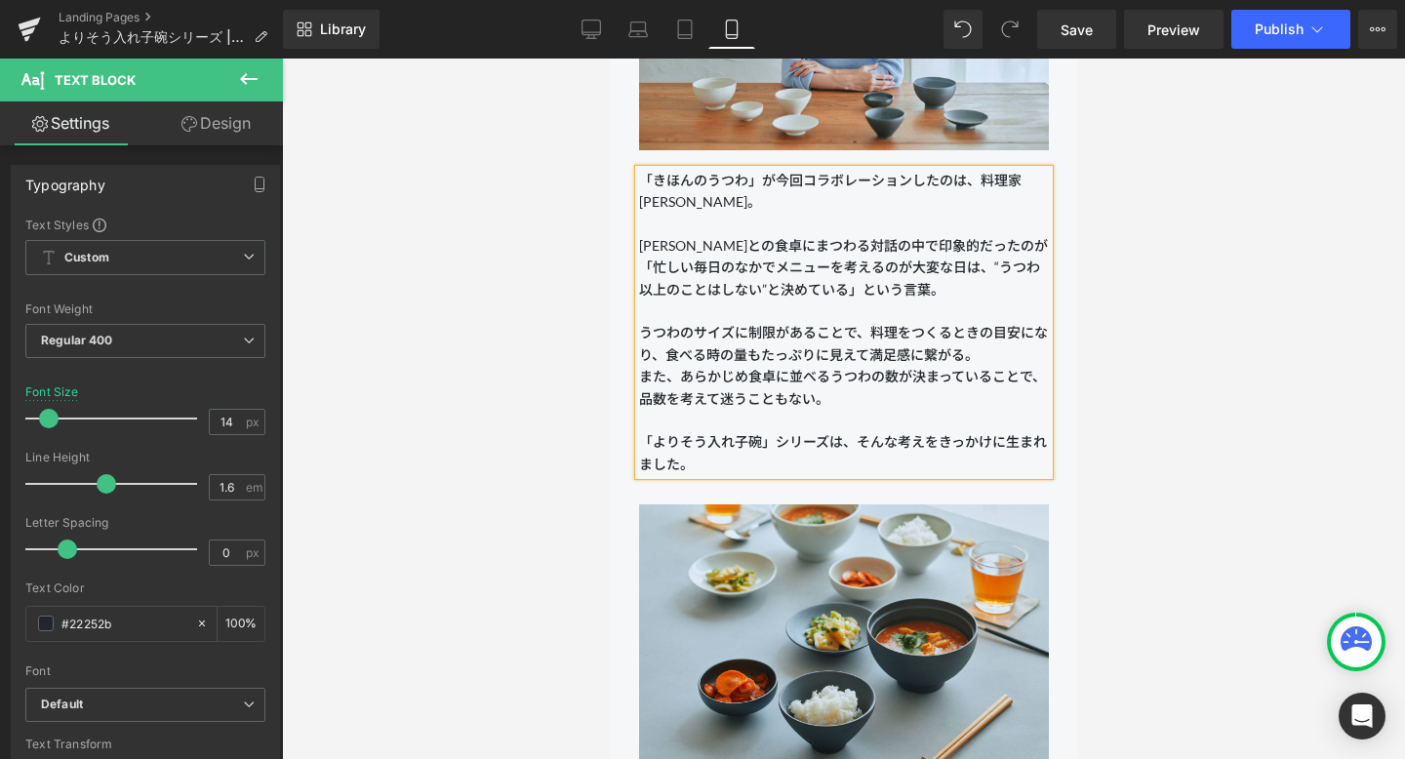
click at [1023, 445] on div at bounding box center [843, 409] width 1123 height 700
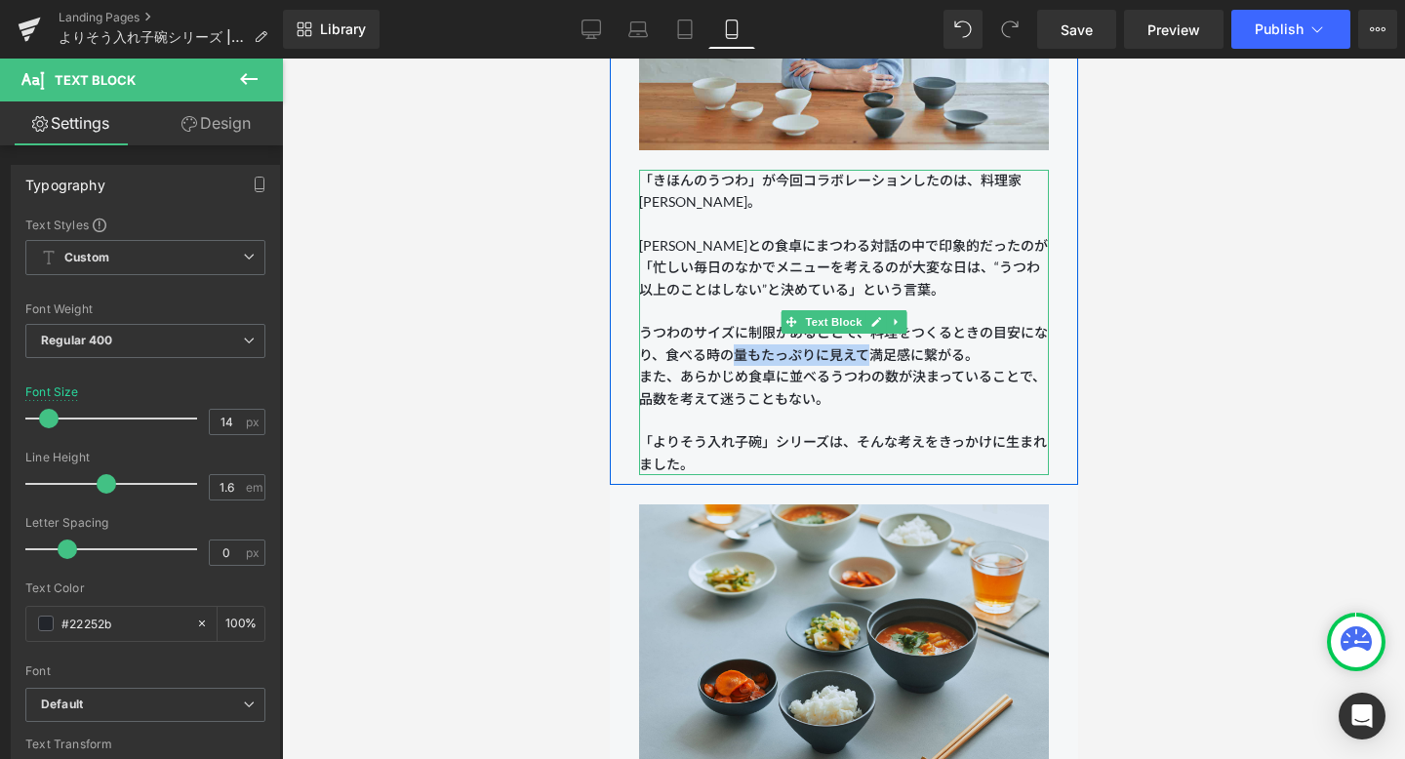
drag, startPoint x: 735, startPoint y: 353, endPoint x: 869, endPoint y: 356, distance: 134.6
click at [869, 356] on p "うつわのサイズに制限があることで、料理をつくるときの目安になり、食べる時の量もたっぷりに見えて満足感に繋がる。 また、あらかじめ食卓に並べるうつわの数が決まっ…" at bounding box center [843, 398] width 410 height 153
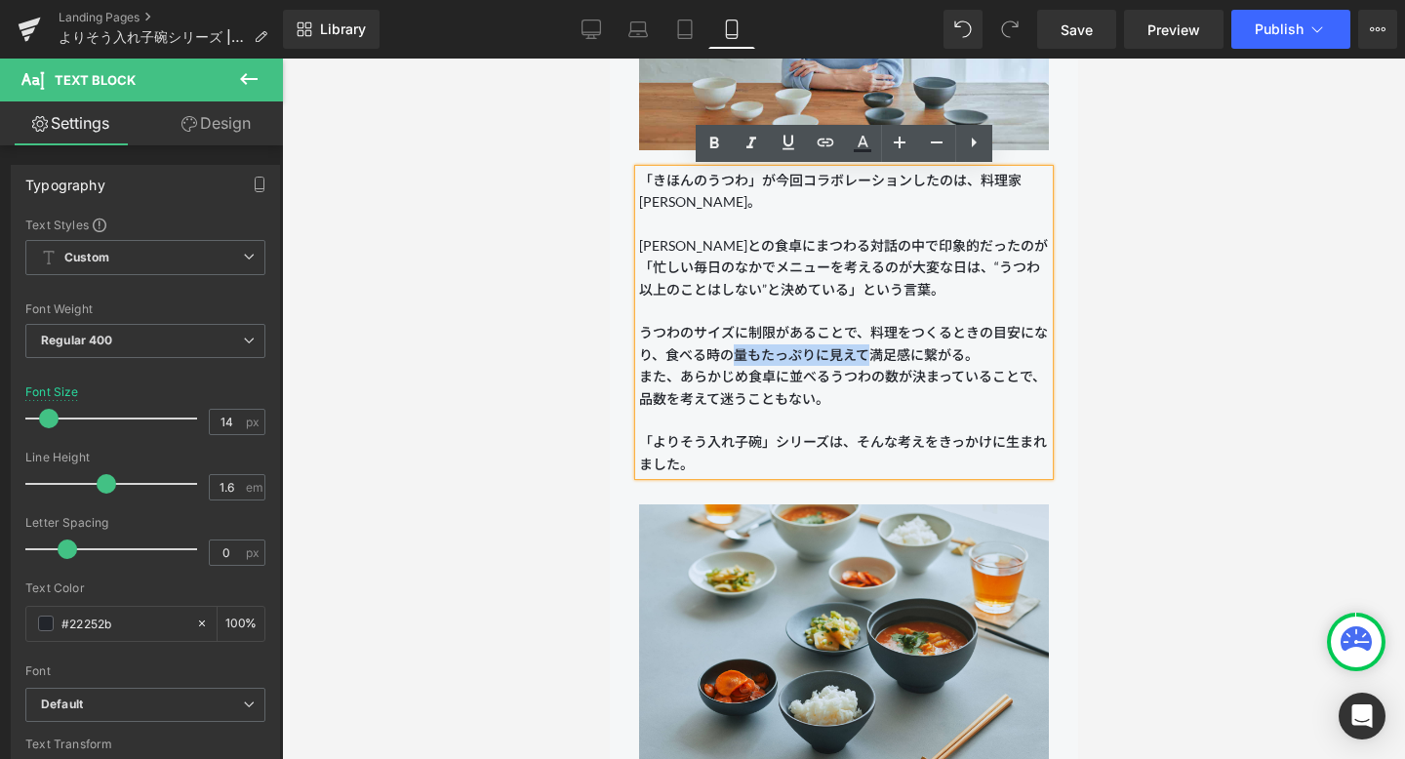
click at [869, 356] on p "うつわのサイズに制限があることで、料理をつくるときの目安になり、食べる時の量もたっぷりに見えて満足感に繋がる。 また、あらかじめ食卓に並べるうつわの数が決まっ…" at bounding box center [843, 398] width 410 height 153
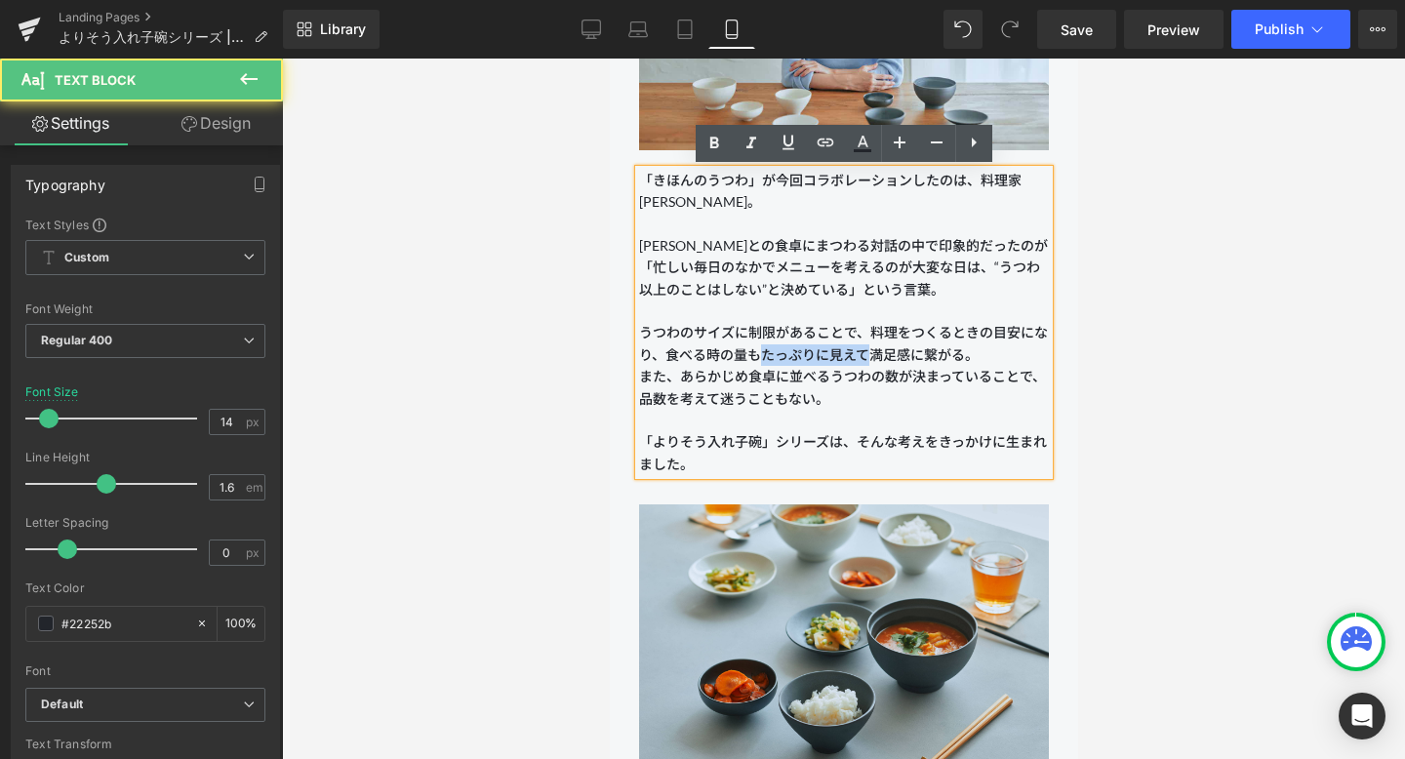
drag, startPoint x: 869, startPoint y: 356, endPoint x: 763, endPoint y: 356, distance: 106.3
click at [763, 356] on p "うつわのサイズに制限があることで、料理をつくるときの目安になり、食べる時の量もたっぷりに見えて満足感に繋がる。 また、あらかじめ食卓に並べるうつわの数が決まっ…" at bounding box center [843, 398] width 410 height 153
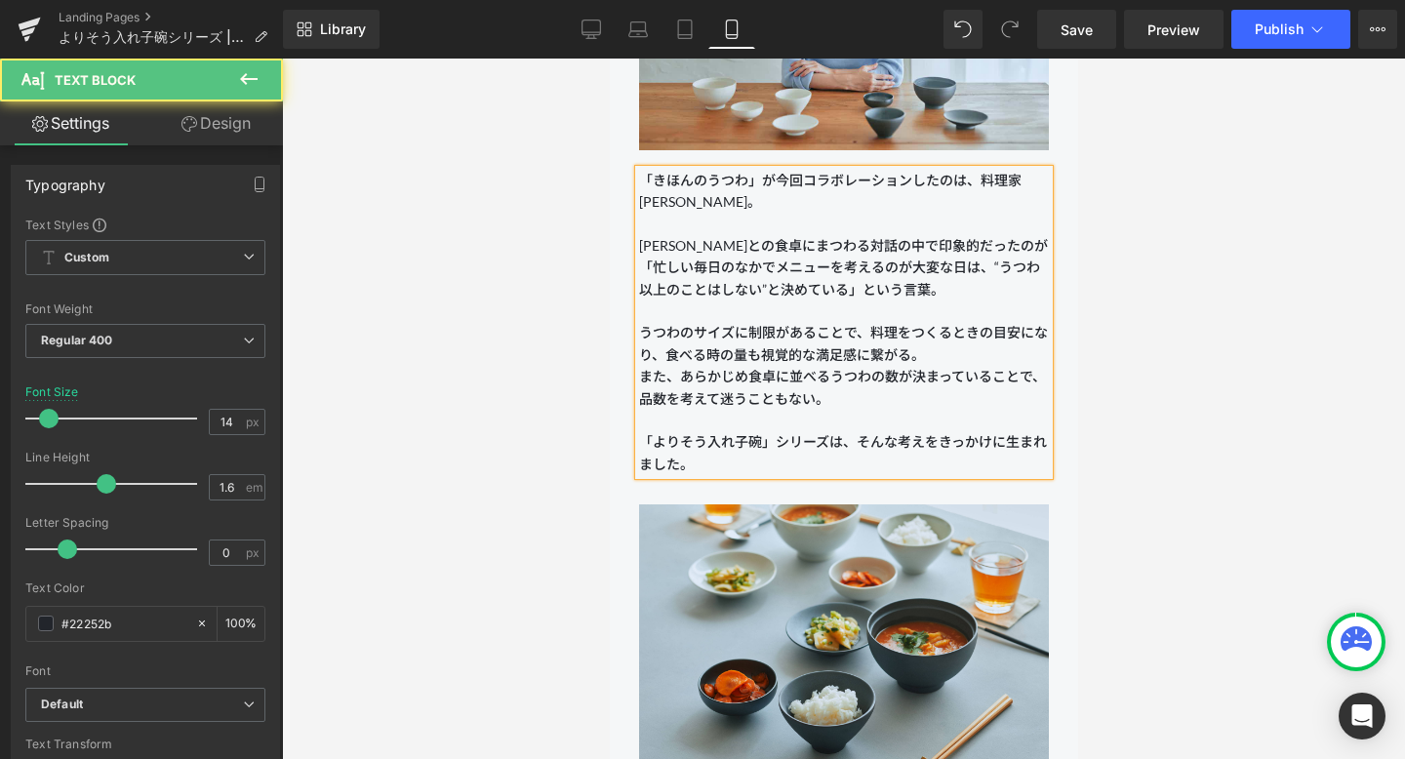
click at [765, 358] on p "うつわのサイズに制限があることで、料理をつくるときの目安になり、食べる時の量も視覚的な満足感に繋がる。 また、あらかじめ食卓に並べるうつわの数が決まっているこ…" at bounding box center [843, 398] width 410 height 153
drag, startPoint x: 725, startPoint y: 352, endPoint x: 791, endPoint y: 352, distance: 66.3
click at [791, 352] on p "うつわのサイズに制限があることで、料理をつくるときの目安になり、食べる時も視覚的な満足感に繋がる。 また、あらかじめ食卓に並べるうつわの数が決まっていることで…" at bounding box center [843, 398] width 410 height 153
click at [786, 353] on p "うつわのサイズに制限があることで、料理をつくるときの目安になり、食べる時の満足感に繋がる。 また、あらかじめ食卓に並べるうつわの数が決まっていることで、品数を…" at bounding box center [843, 398] width 410 height 153
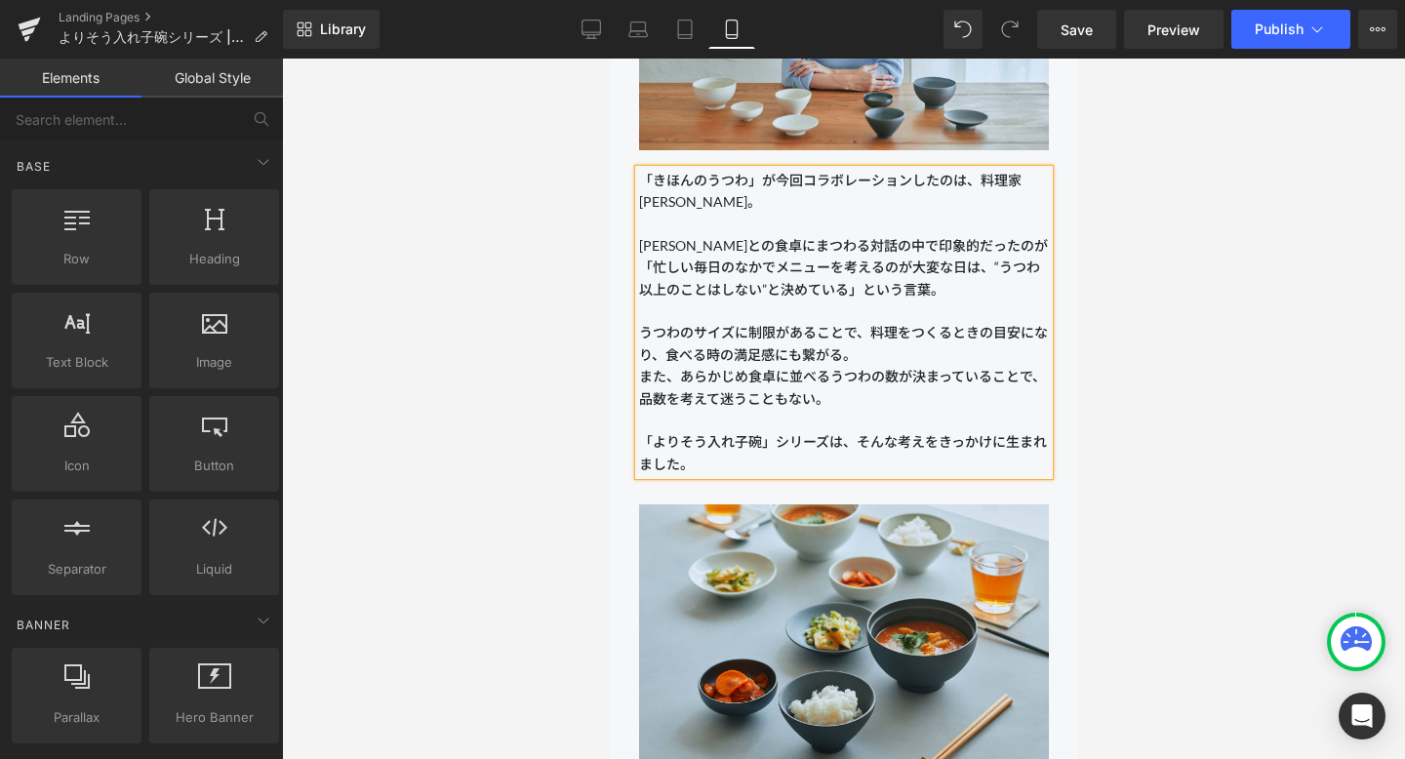
click at [523, 450] on div at bounding box center [843, 409] width 1123 height 700
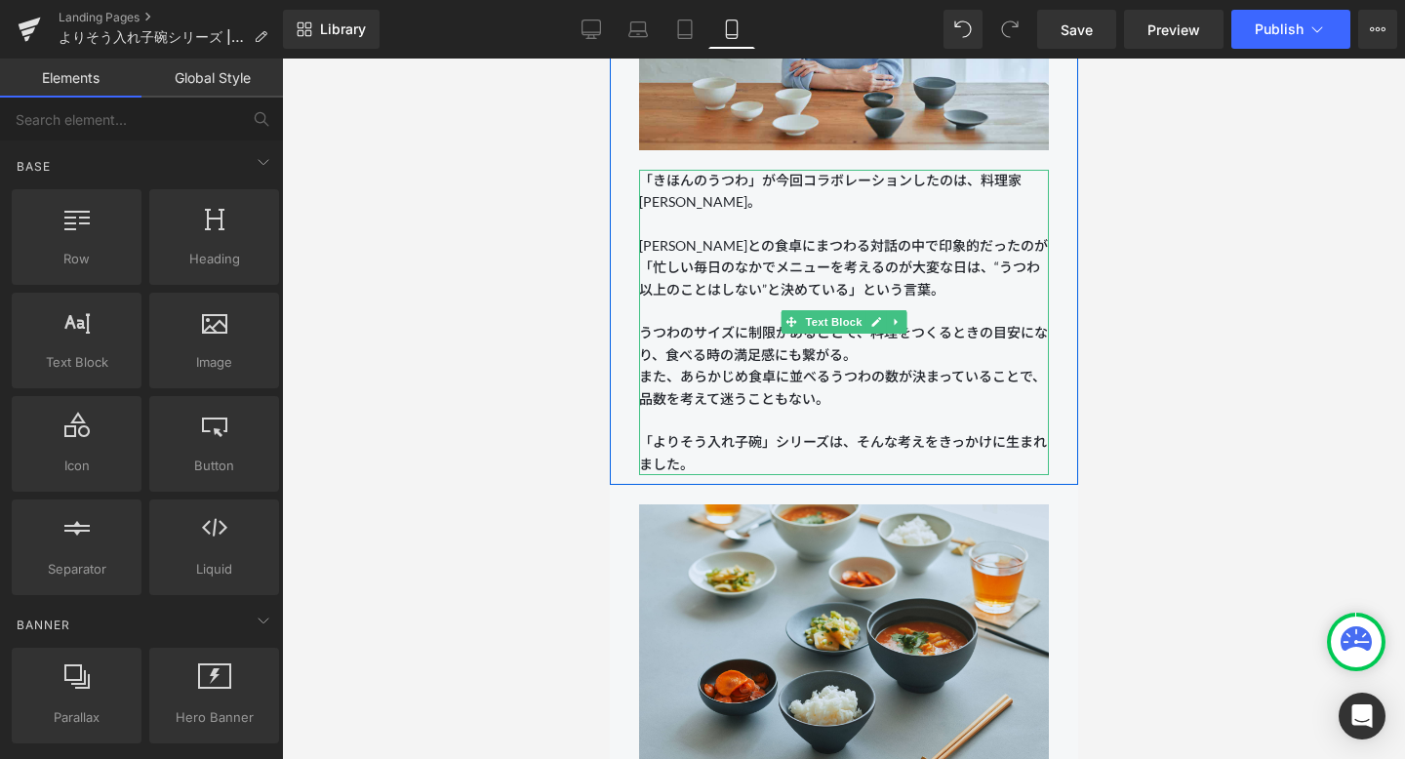
click at [867, 360] on p "うつわのサイズに制限があることで、料理をつくるときの目安になり、食べる時の満足感にも繋がる。 また、あらかじめ食卓に並べるうつわの数が決まっていることで、品数…" at bounding box center [843, 398] width 410 height 153
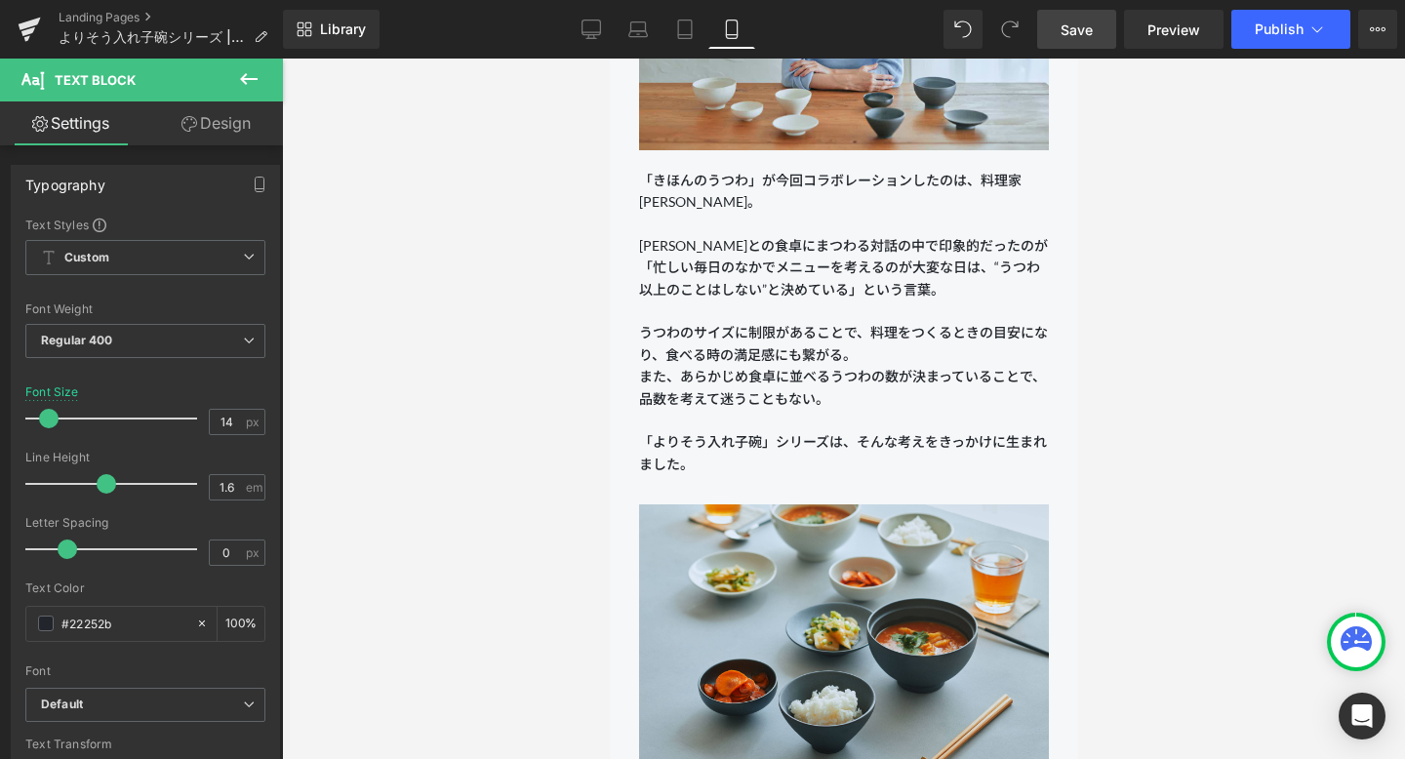
click at [1023, 35] on span "Save" at bounding box center [1076, 30] width 32 height 20
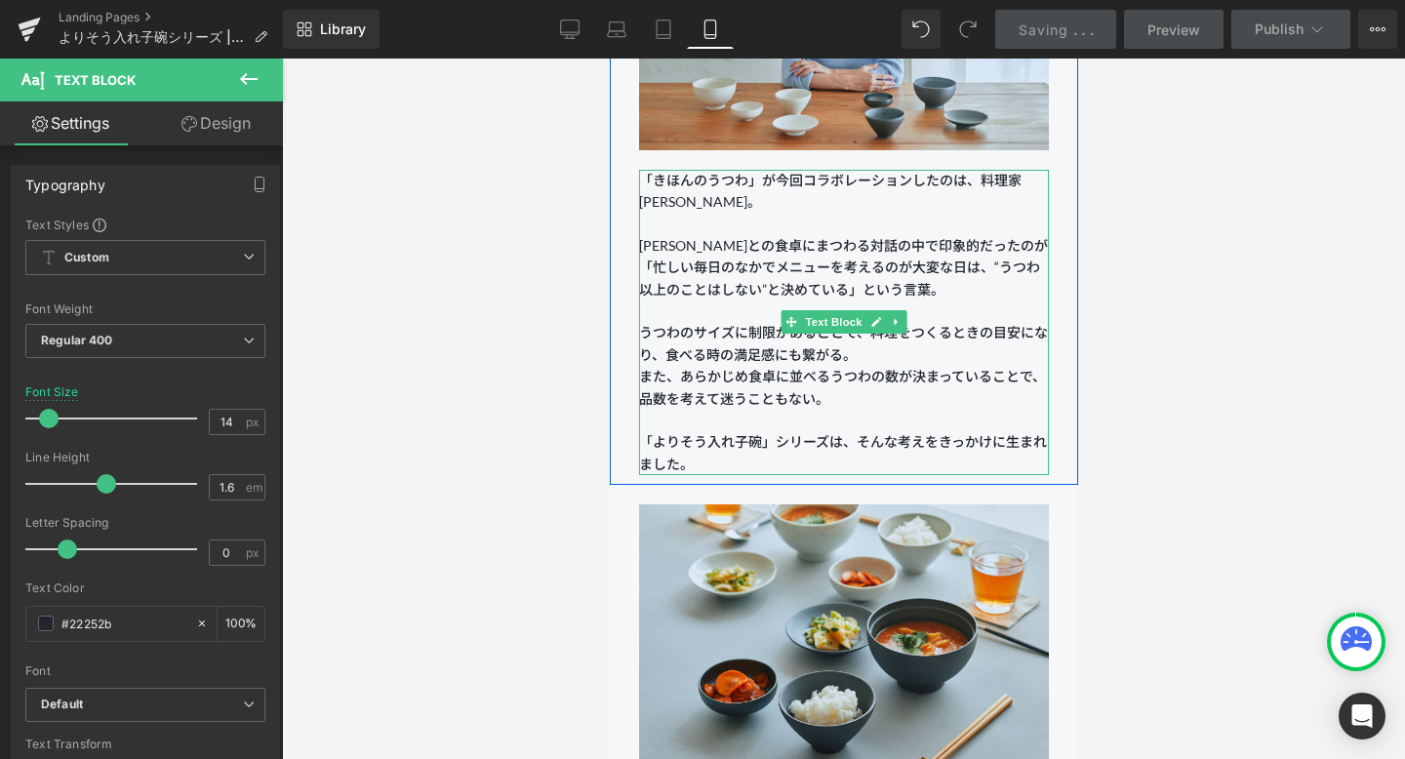
click at [735, 355] on p "うつわのサイズに制限があることで、料理をつくるときの目安になり、食べる時の満足感にも繋がる。" at bounding box center [843, 344] width 410 height 44
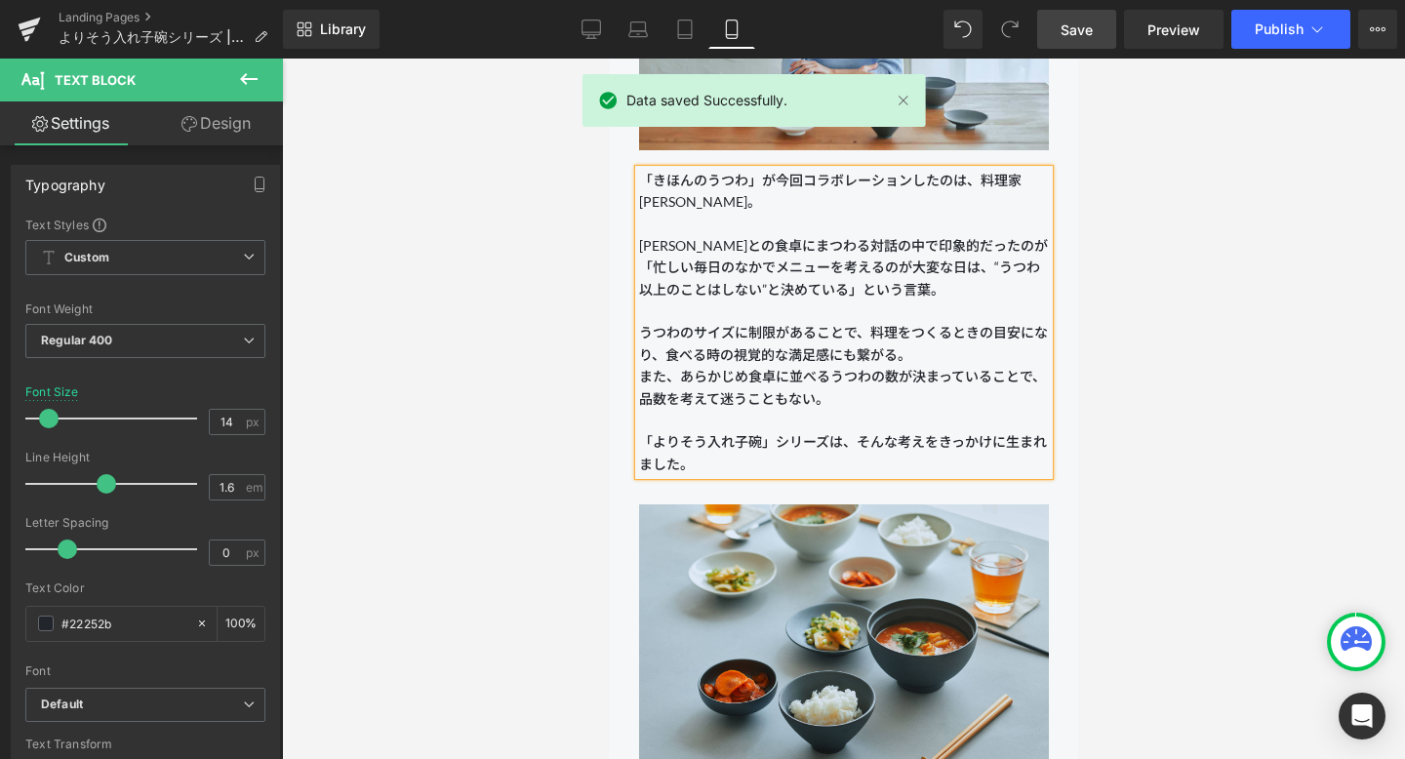
click at [1023, 34] on span "Save" at bounding box center [1076, 30] width 32 height 20
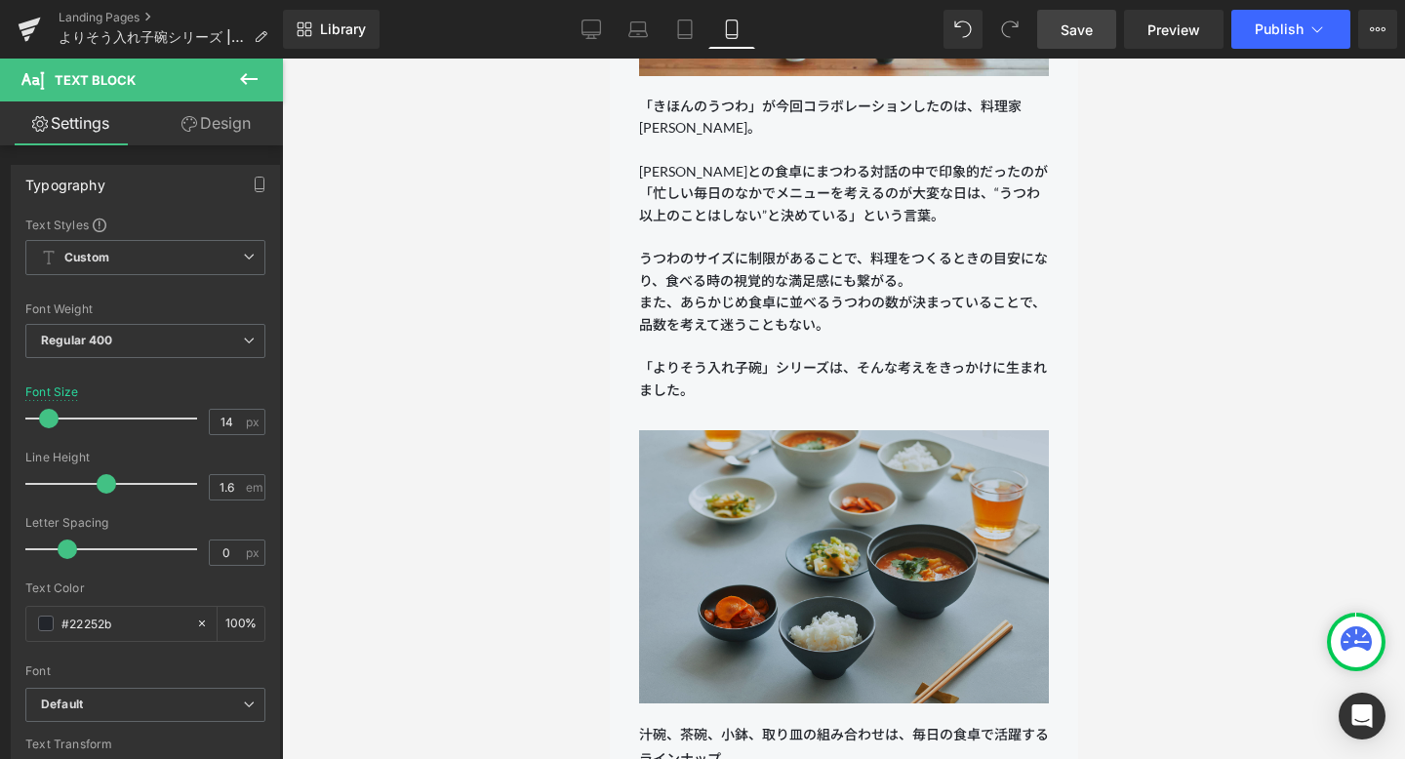
scroll to position [1589, 0]
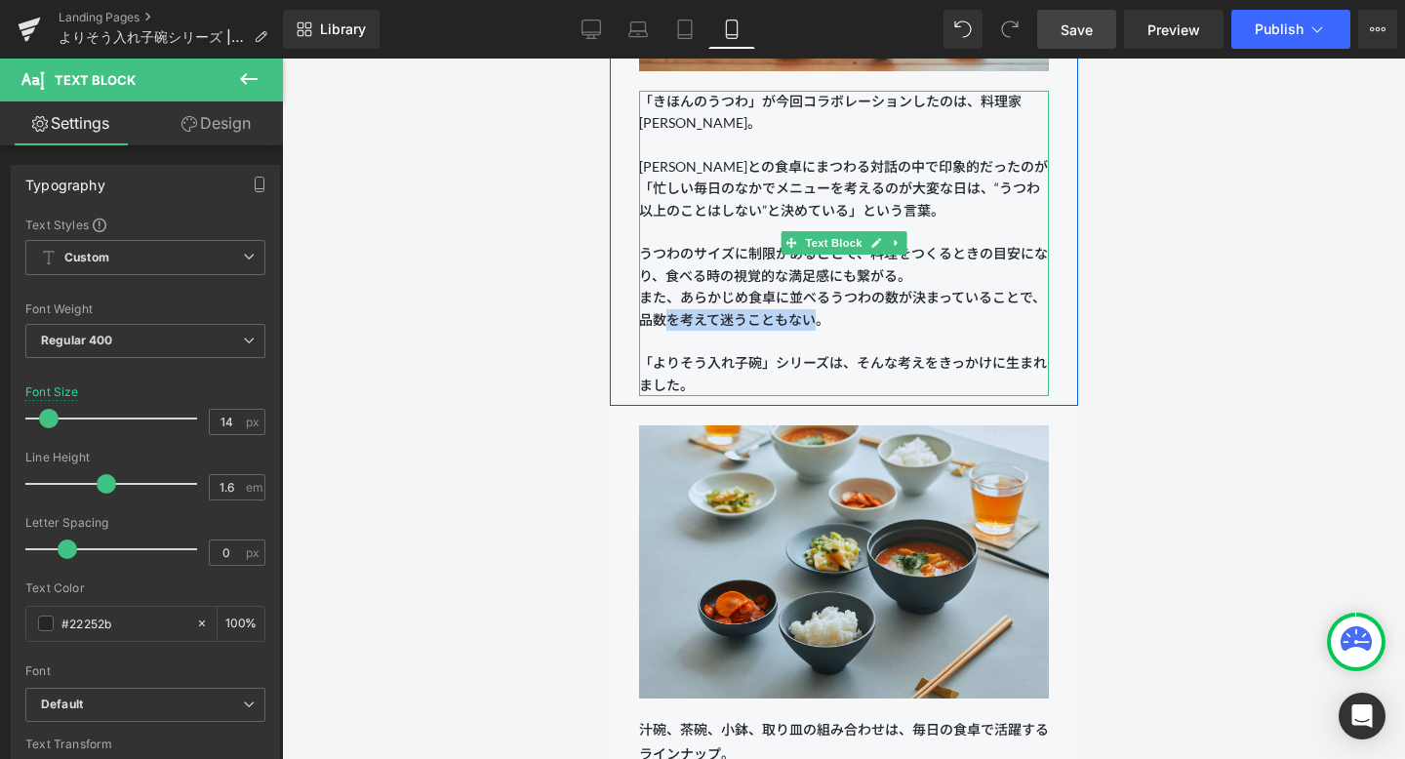
drag, startPoint x: 668, startPoint y: 314, endPoint x: 810, endPoint y: 309, distance: 141.5
click at [810, 309] on p "また、あらかじめ食卓に並べるうつわの数が決まっていることで、品数を考えて迷うこともない。 「よりそう入れ子碗」シリーズは、そんな考えをきっかけに生まれました。" at bounding box center [843, 341] width 410 height 109
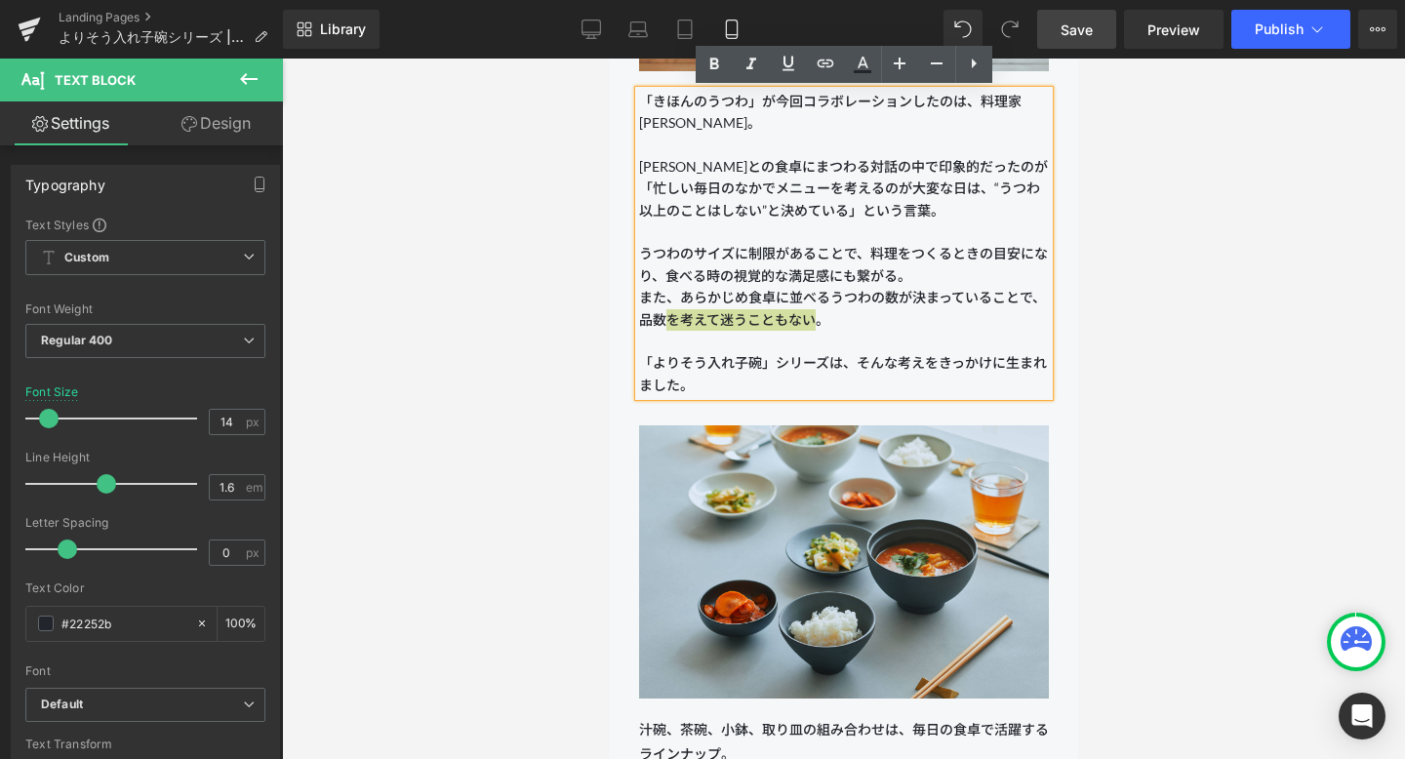
click at [501, 376] on div at bounding box center [843, 409] width 1123 height 700
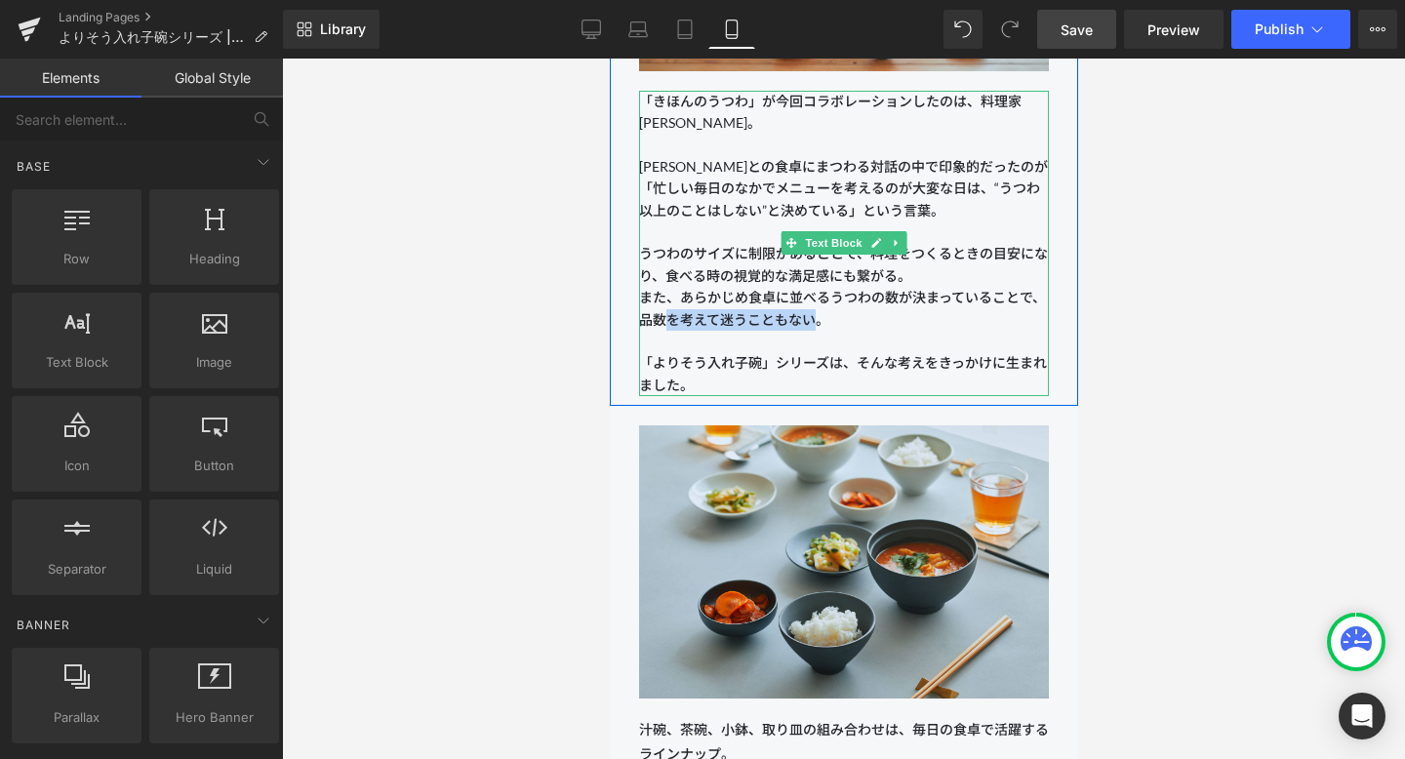
click at [662, 345] on p "また、あらかじめ食卓に並べるうつわの数が決まっていることで、品数を考えて迷うこともない。 「よりそう入れ子碗」シリーズは、そんな考えをきっかけに生まれました。" at bounding box center [843, 341] width 410 height 109
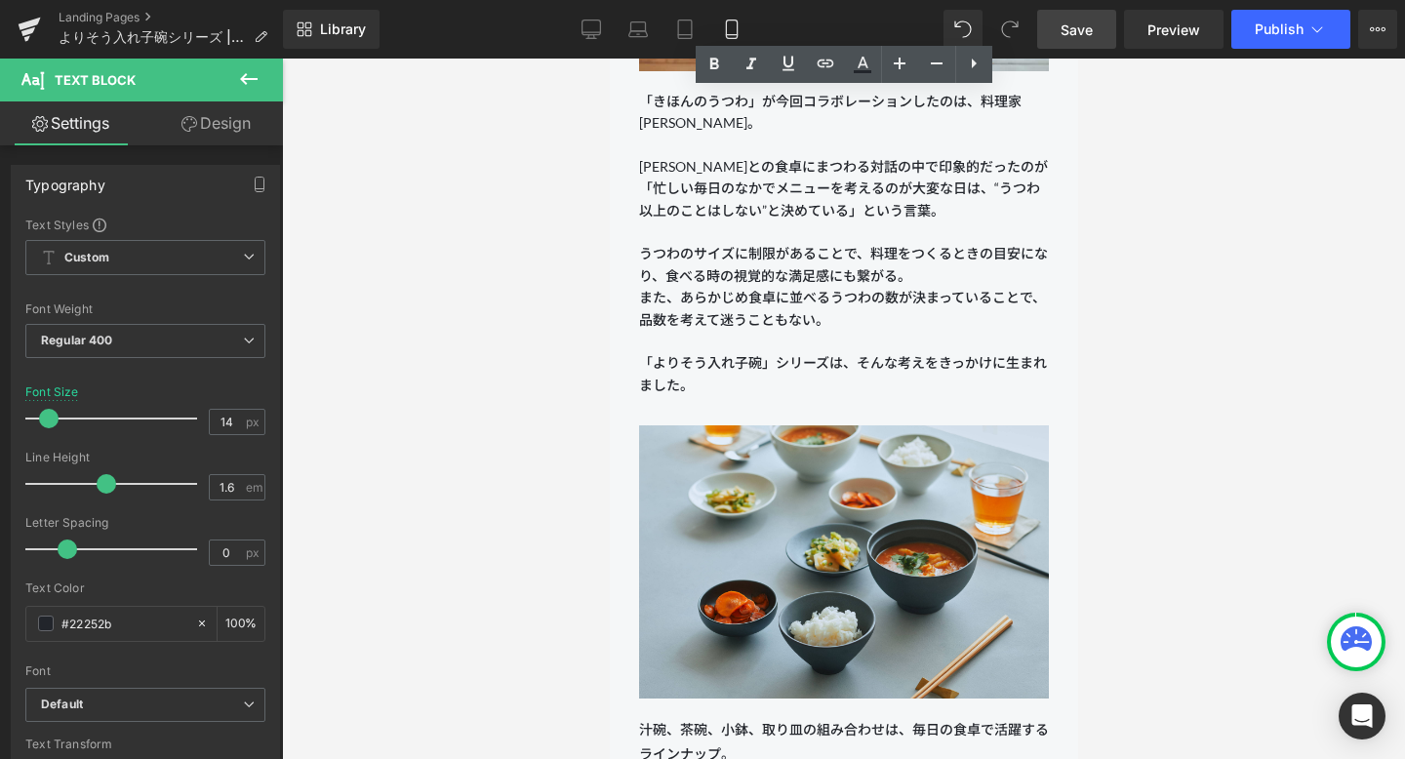
click at [1023, 35] on span "Save" at bounding box center [1076, 30] width 32 height 20
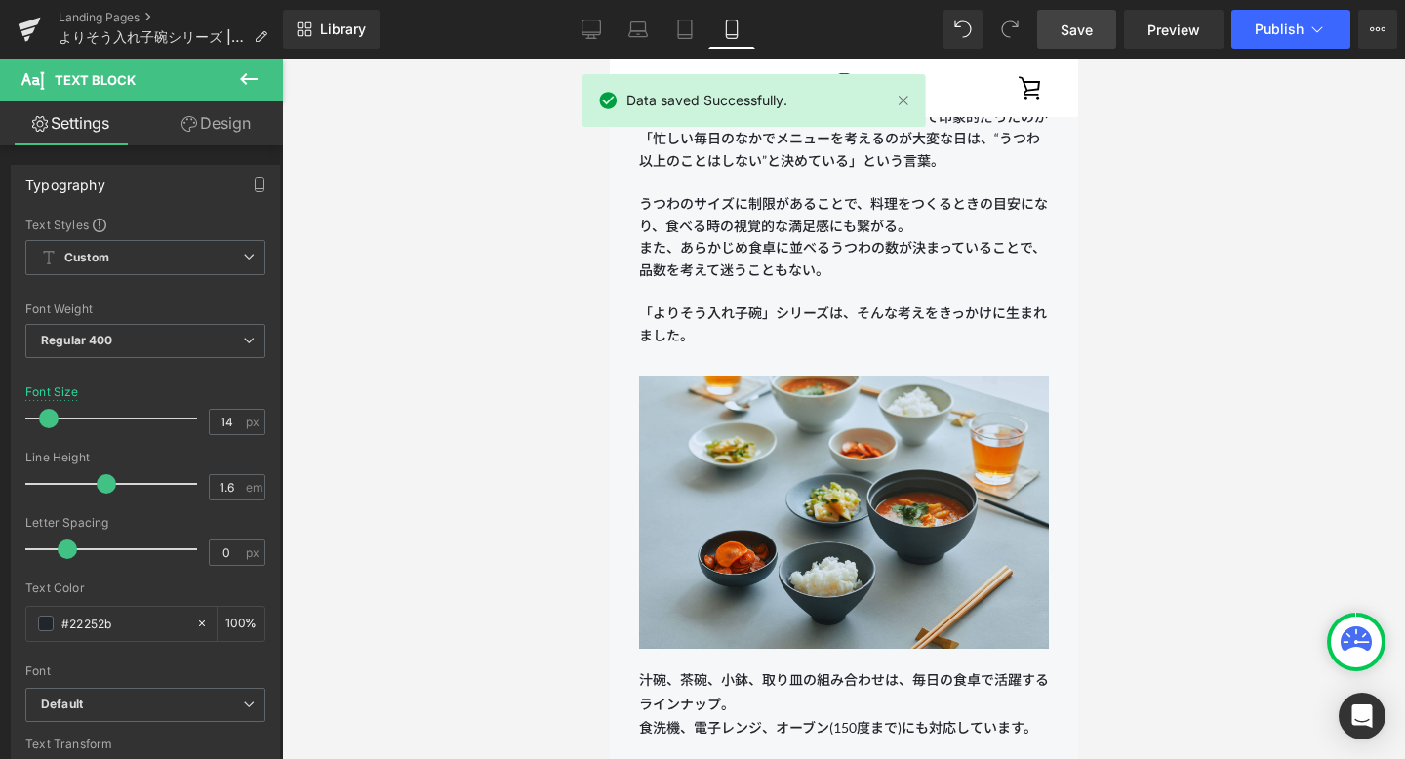
scroll to position [1613, 0]
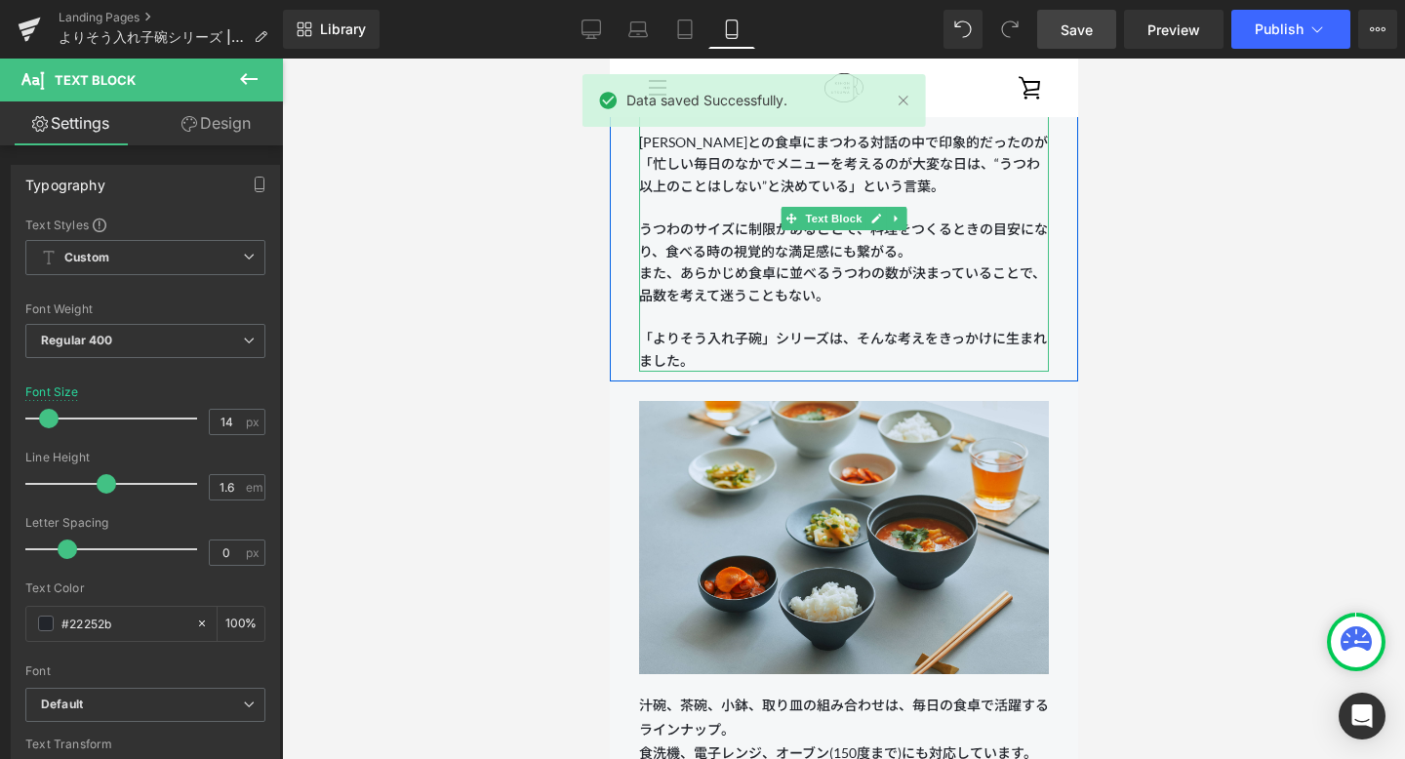
click at [997, 338] on span "「よりそう入れ子碗」シリーズは、そんな考えをきっかけに生まれました。" at bounding box center [842, 349] width 408 height 38
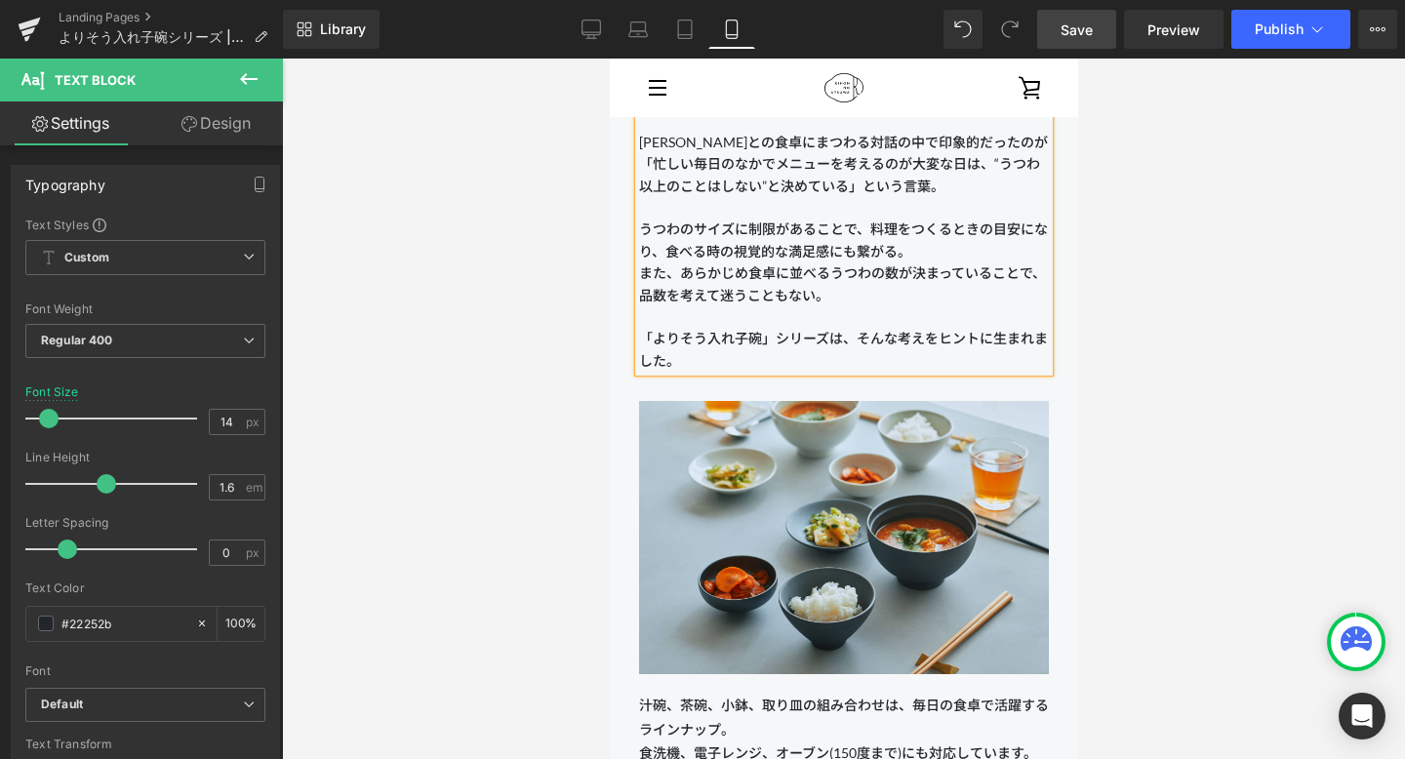
click at [997, 361] on p "また、あらかじめ食卓に並べるうつわの数が決まっていることで、品数を考えて迷うこともない。 「よりそう入れ子碗」シリーズは、そんな考えをヒントに生まれました。" at bounding box center [843, 316] width 410 height 109
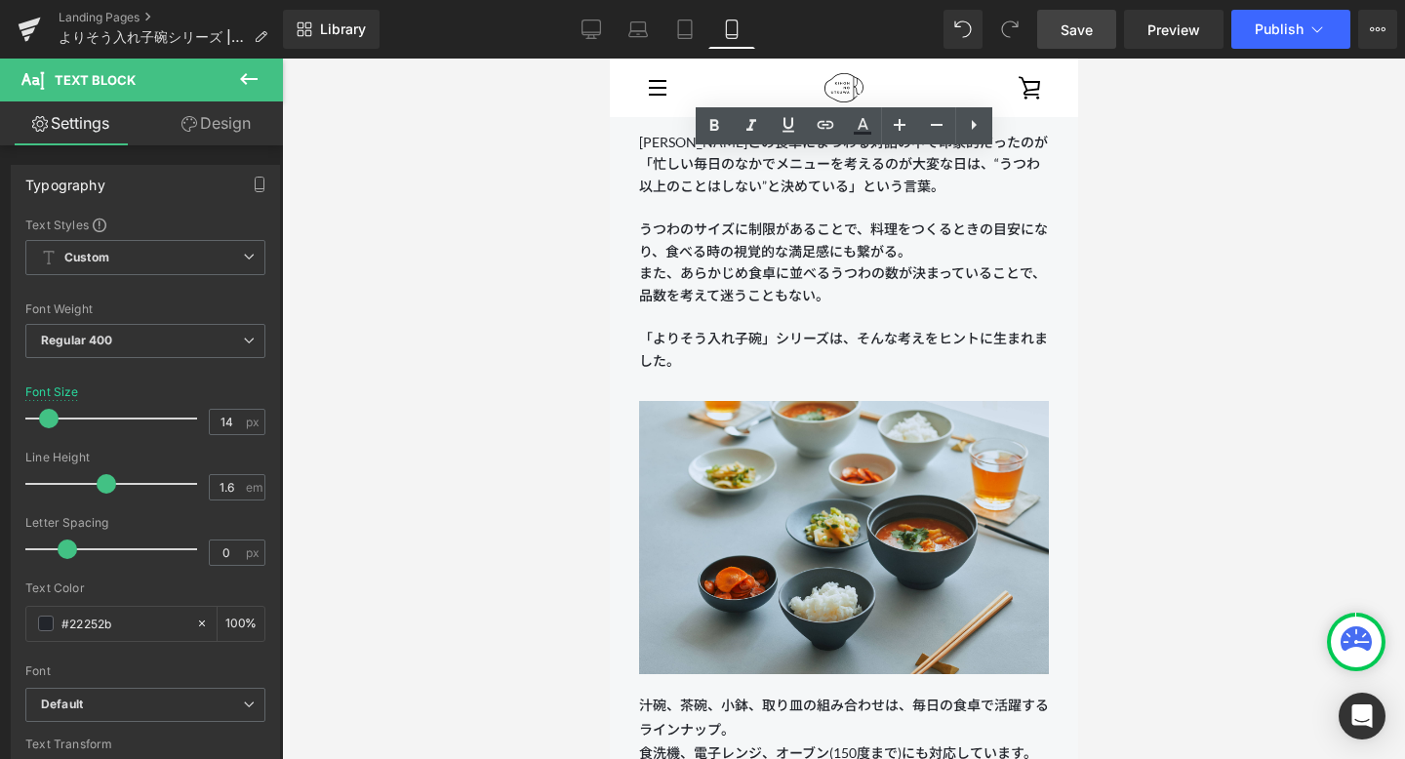
click at [1023, 27] on link "Save" at bounding box center [1076, 29] width 79 height 39
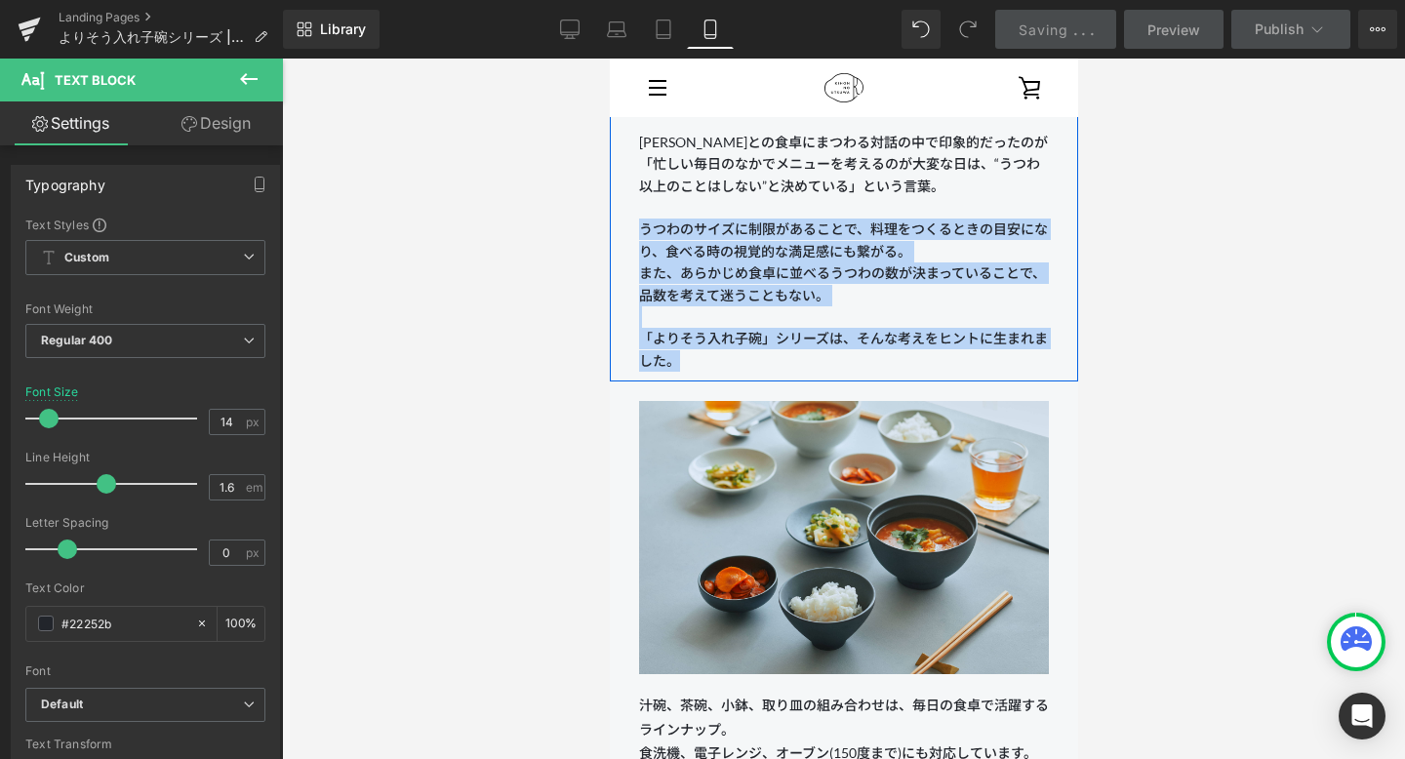
drag, startPoint x: 861, startPoint y: 356, endPoint x: 617, endPoint y: 230, distance: 275.3
click at [617, 230] on div "「きほんのうつわ」が今回コラボレーションしたのは、料理家 [PERSON_NAME]。 [PERSON_NAME]との食卓にまつわる対話の中で印象的だったのが…" at bounding box center [843, 219] width 468 height 306
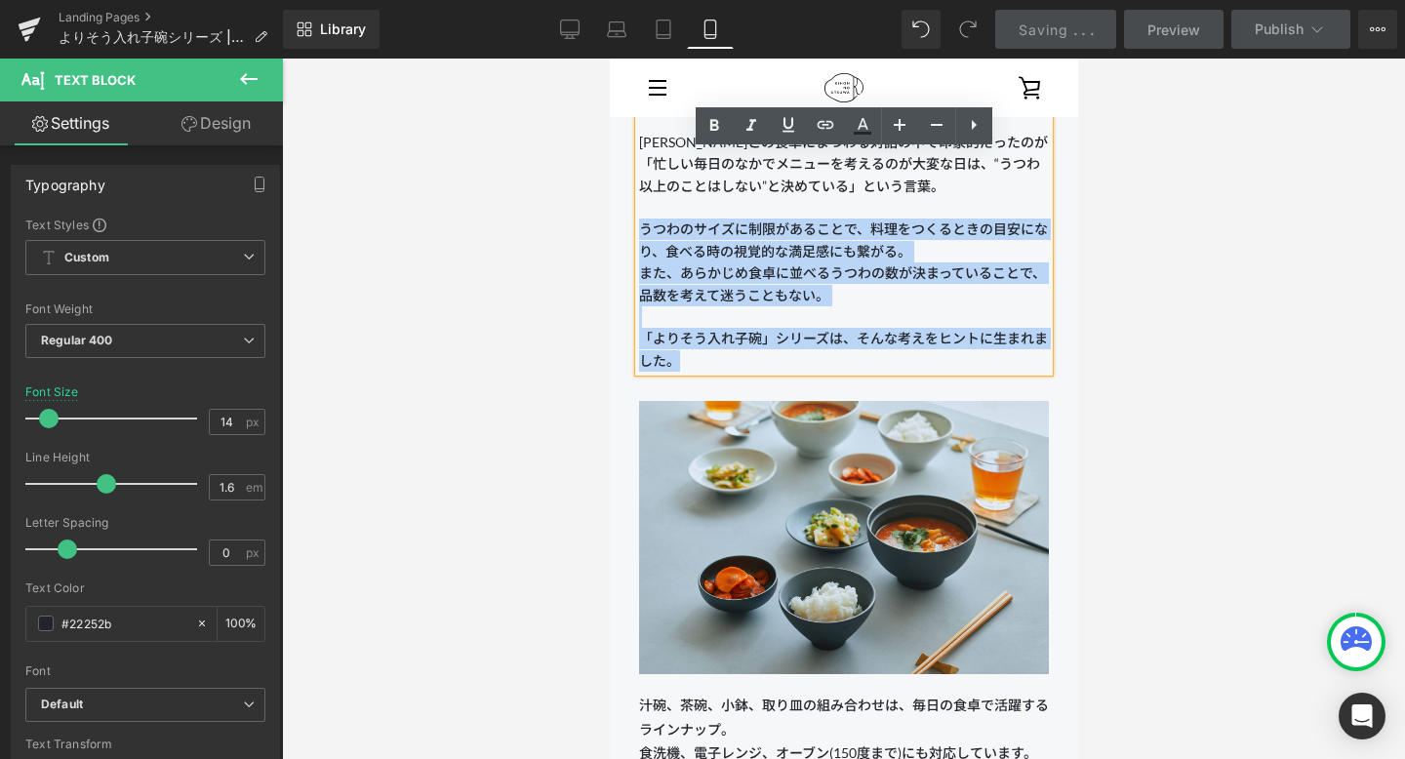
copy div "うつわのサイズに制限があることで、料理をつくるときの目安になり、食べる時の視覚的な満足感にも繋がる。 また、あらかじめ食卓に並べるうつわの数が決まっていること…"
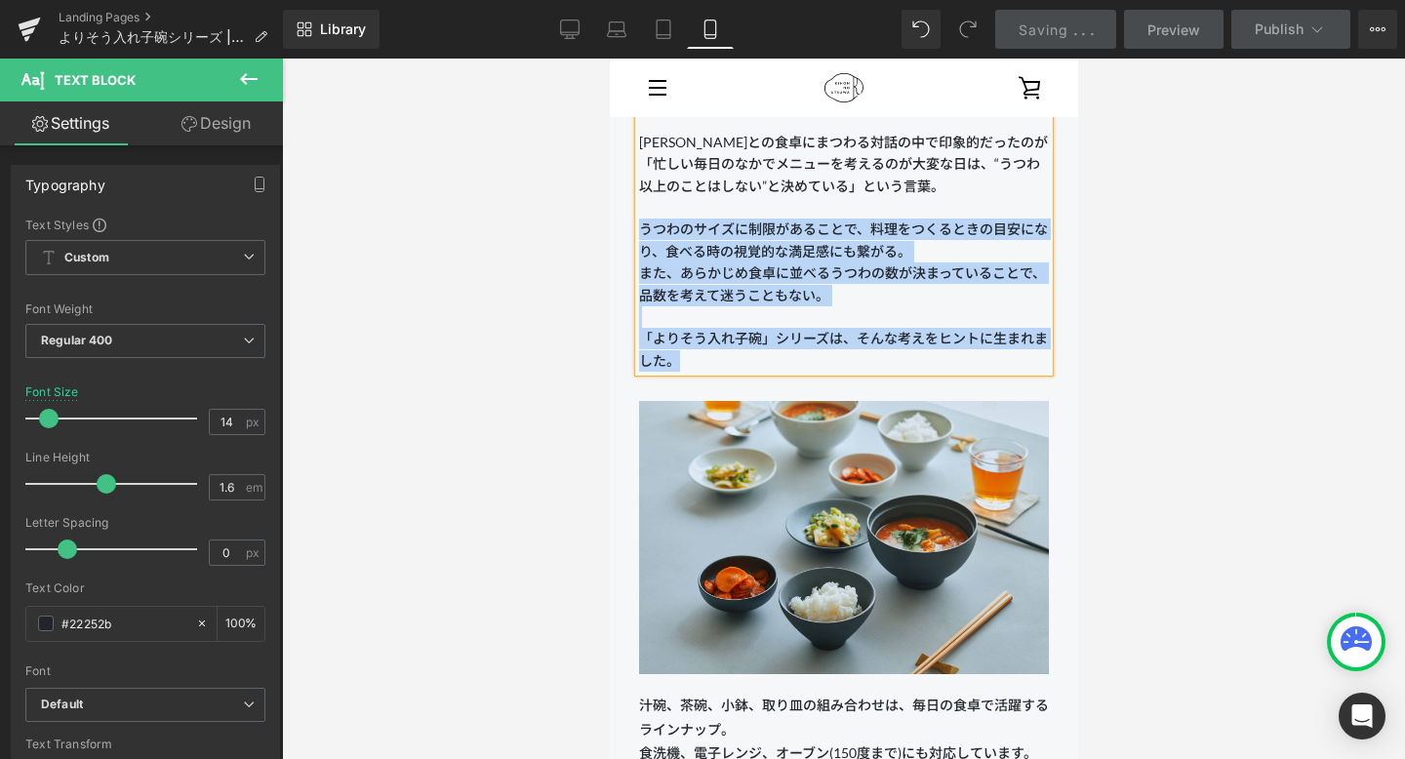
click at [668, 254] on p "うつわのサイズに制限があることで、料理をつくるときの目安になり、食べる時の視覚的な満足感にも繋がる。" at bounding box center [843, 241] width 410 height 44
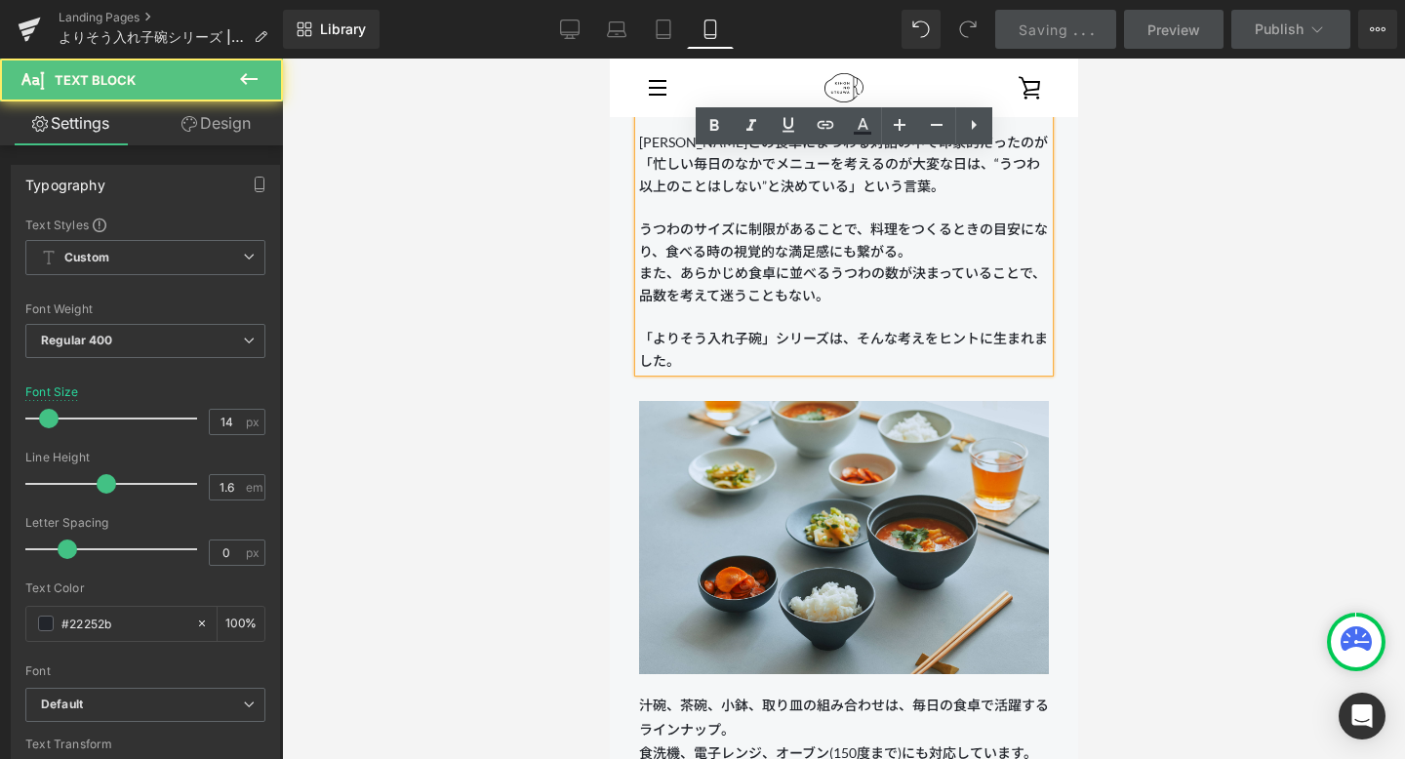
drag, startPoint x: 682, startPoint y: 363, endPoint x: 633, endPoint y: 338, distance: 55.0
click at [638, 338] on div "「きほんのうつわ」が今回コラボレーションしたのは、料理家 [PERSON_NAME]。 [PERSON_NAME]との食卓にまつわる対話の中で印象的だったのが…" at bounding box center [843, 219] width 410 height 306
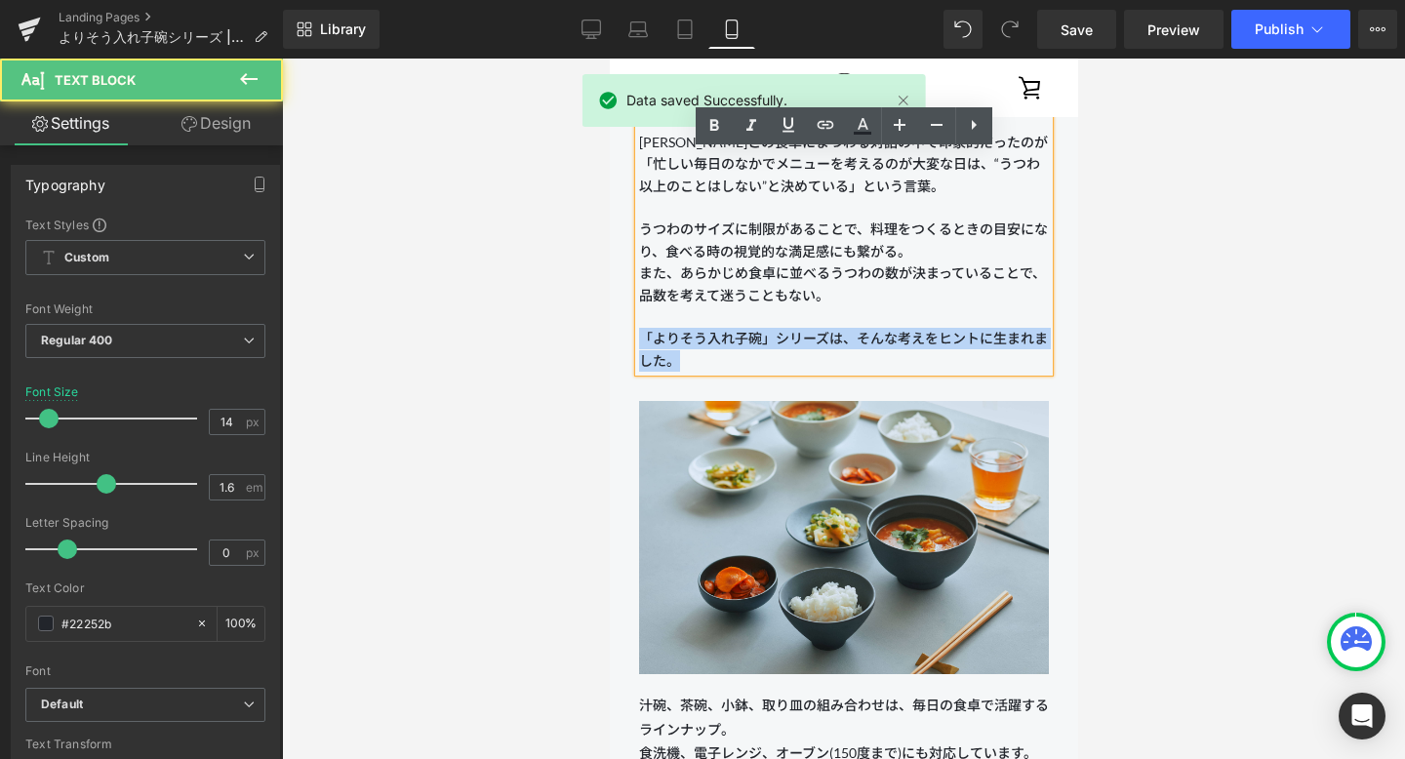
drag, startPoint x: 640, startPoint y: 338, endPoint x: 710, endPoint y: 358, distance: 72.9
click at [710, 358] on p "また、あらかじめ食卓に並べるうつわの数が決まっていることで、品数を考えて迷うこともない。 「よりそう入れ子碗」シリーズは、そんな考えをヒントに生まれました。" at bounding box center [843, 316] width 410 height 109
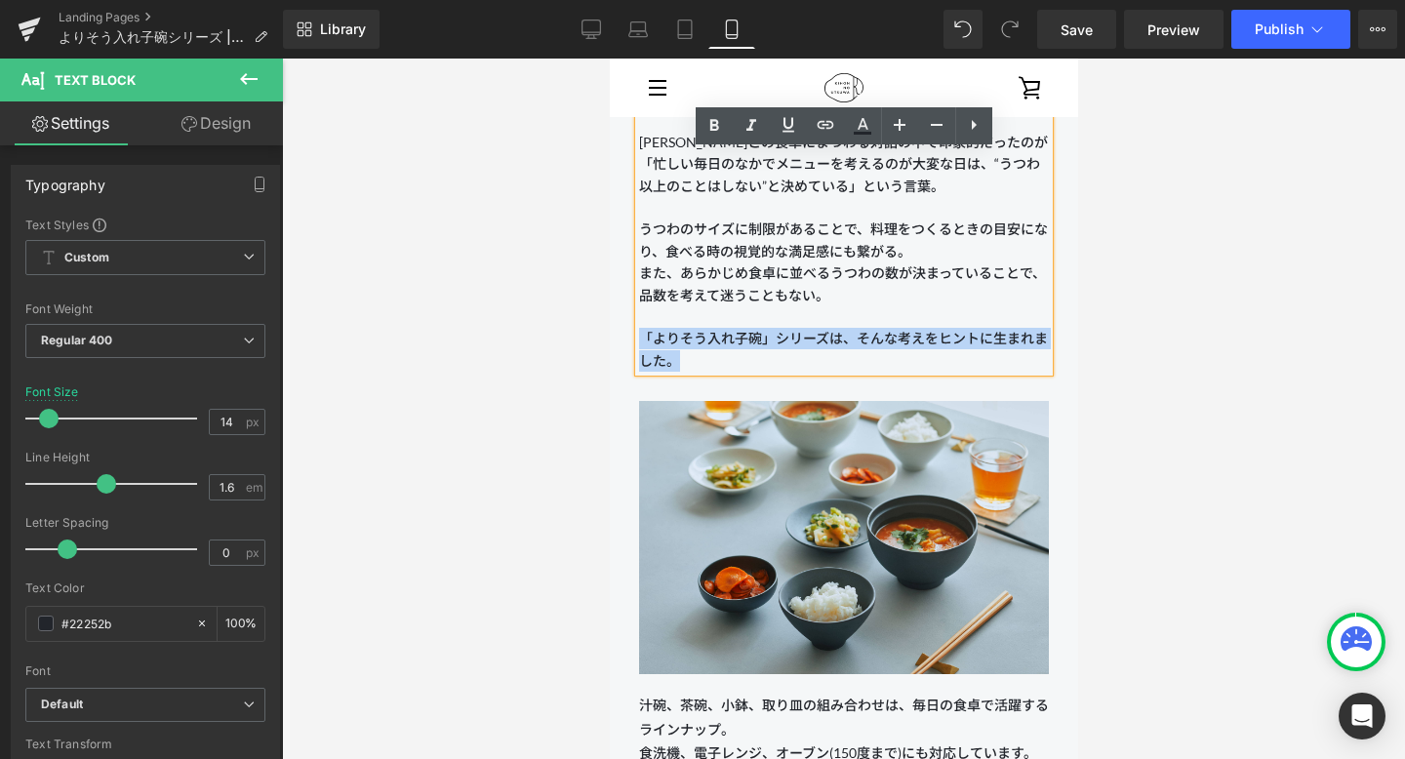
copy span "「よりそう入れ子碗」シリーズは、そんな考えをヒントに生まれました。"
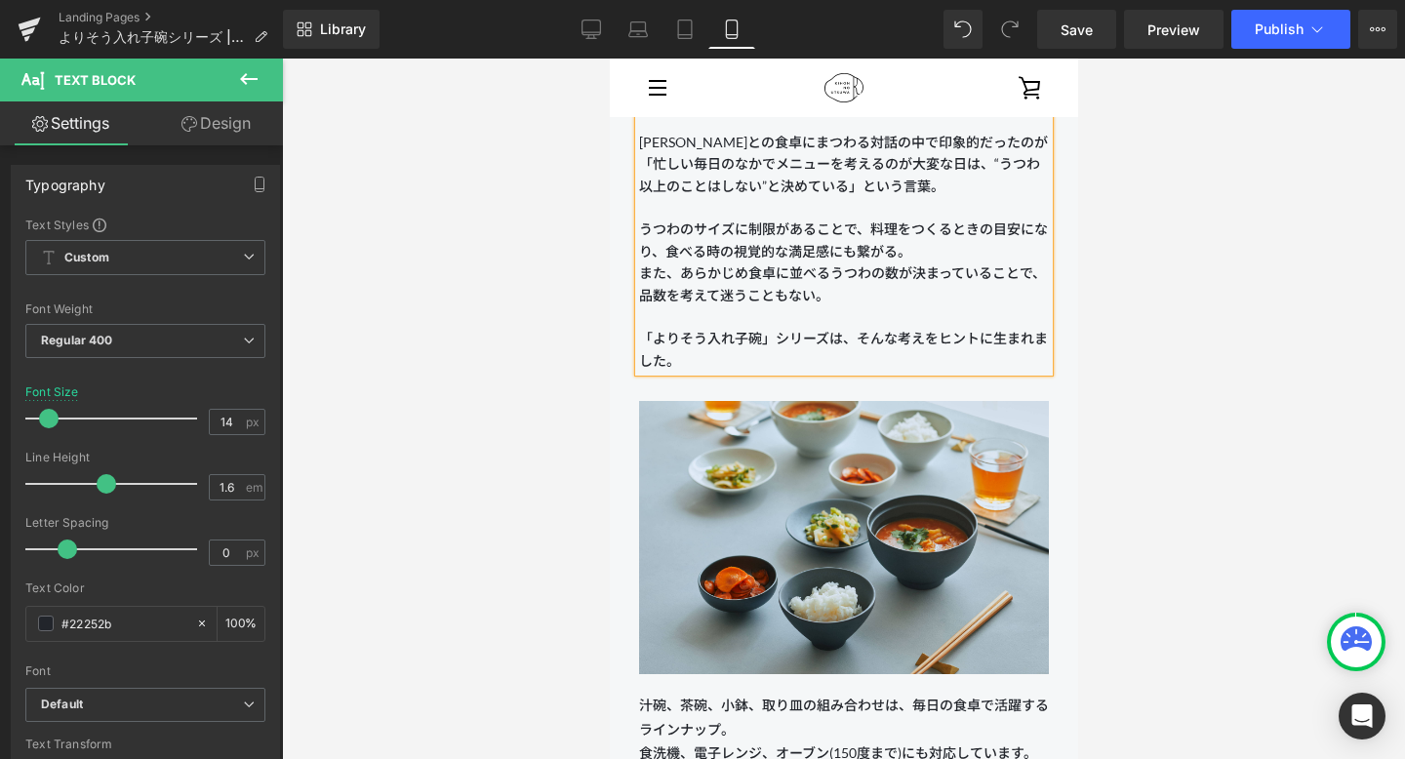
click at [821, 248] on p "うつわのサイズに制限があることで、料理をつくるときの目安になり、食べる時の視覚的な満足感にも繋がる。" at bounding box center [843, 241] width 410 height 44
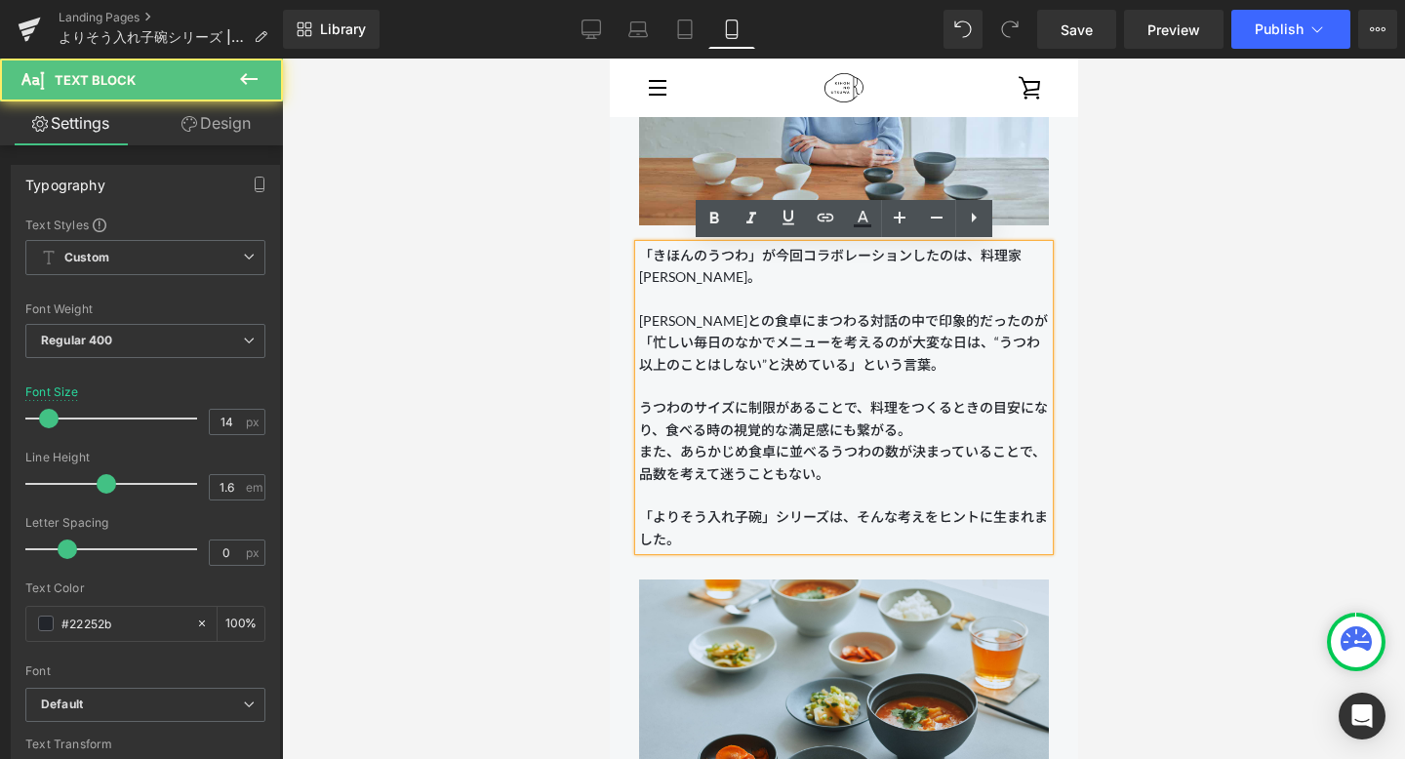
scroll to position [1426, 0]
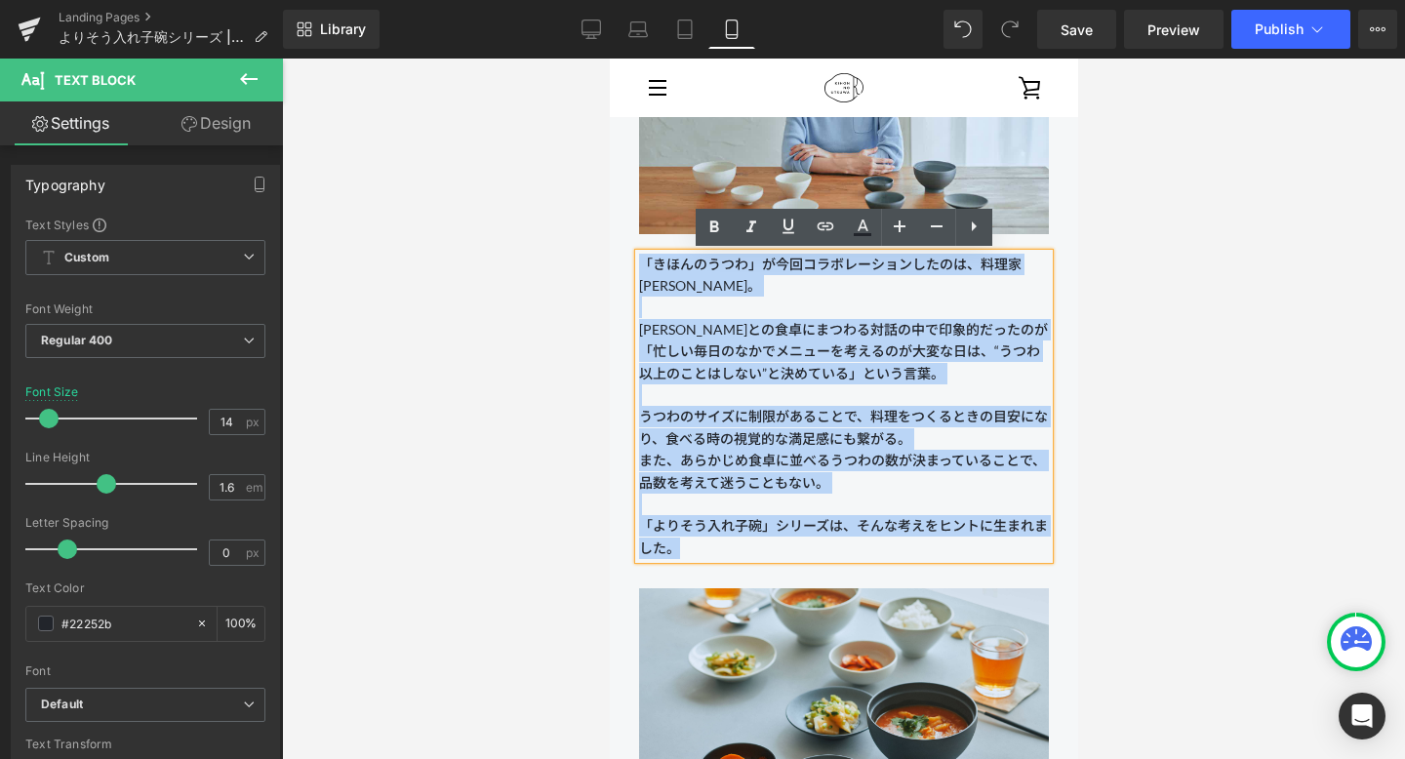
drag, startPoint x: 638, startPoint y: 255, endPoint x: 771, endPoint y: 561, distance: 333.8
click at [771, 560] on div "「きほんのうつわ」が今回コラボレーションしたのは、料理家 [PERSON_NAME]。 [PERSON_NAME]との食卓にまつわる対話の中で印象的だったのが…" at bounding box center [843, 407] width 410 height 306
copy div "「きほんのうつわ」が今回コラボレーションしたのは、料理家 [PERSON_NAME]。 [PERSON_NAME]との食卓にまつわる対話の中で印象的だったのが…"
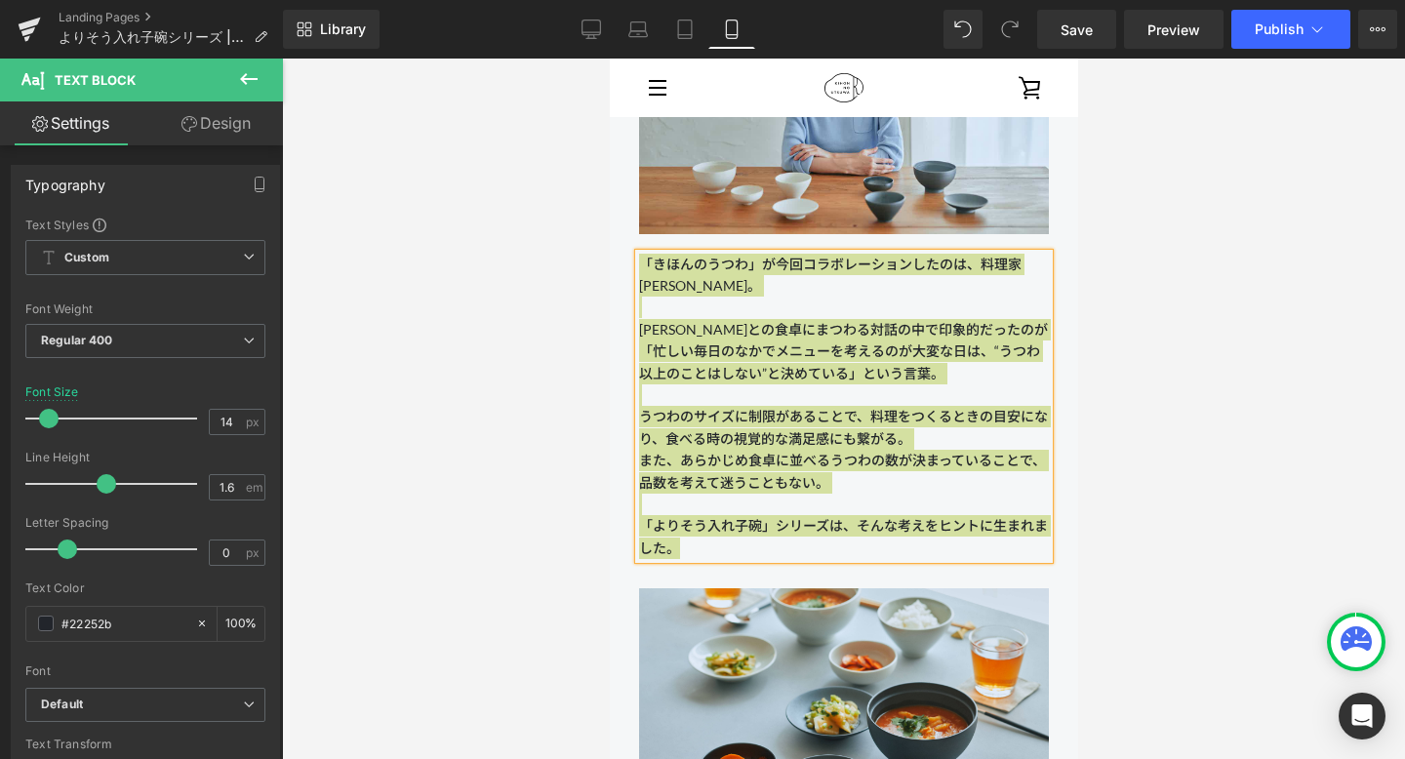
click at [608, 503] on div at bounding box center [843, 409] width 1123 height 700
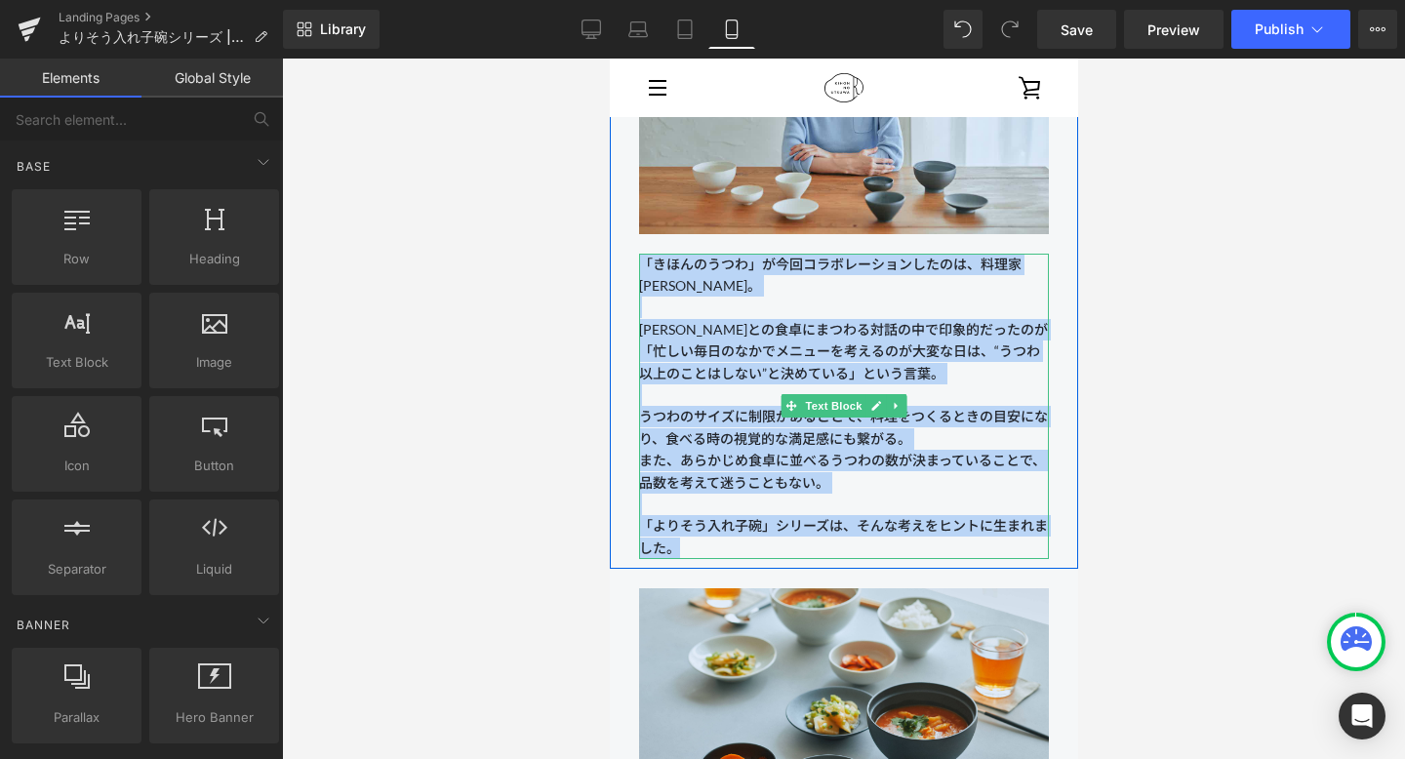
click at [717, 459] on p "また、あらかじめ食卓に並べるうつわの数が決まっていることで、品数を考えて迷うこともない。 「よりそう入れ子碗」シリーズは、そんな考えをヒントに生まれました。" at bounding box center [843, 504] width 410 height 109
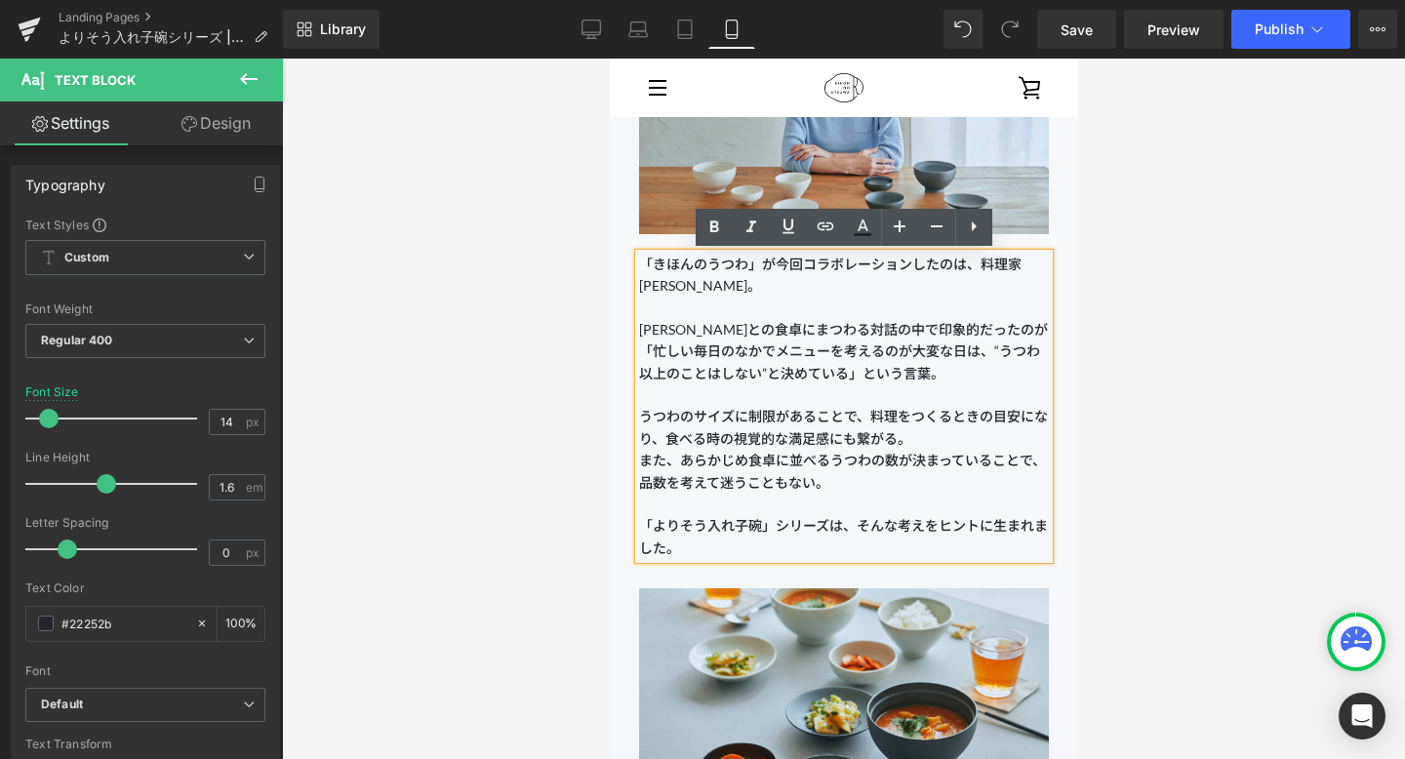
click at [1023, 350] on p "「きほんのうつわ」が今回コラボレーションしたのは、料理家 [PERSON_NAME]。 [PERSON_NAME]との食卓にまつわる対話の中で印象的だったのが…" at bounding box center [843, 319] width 410 height 131
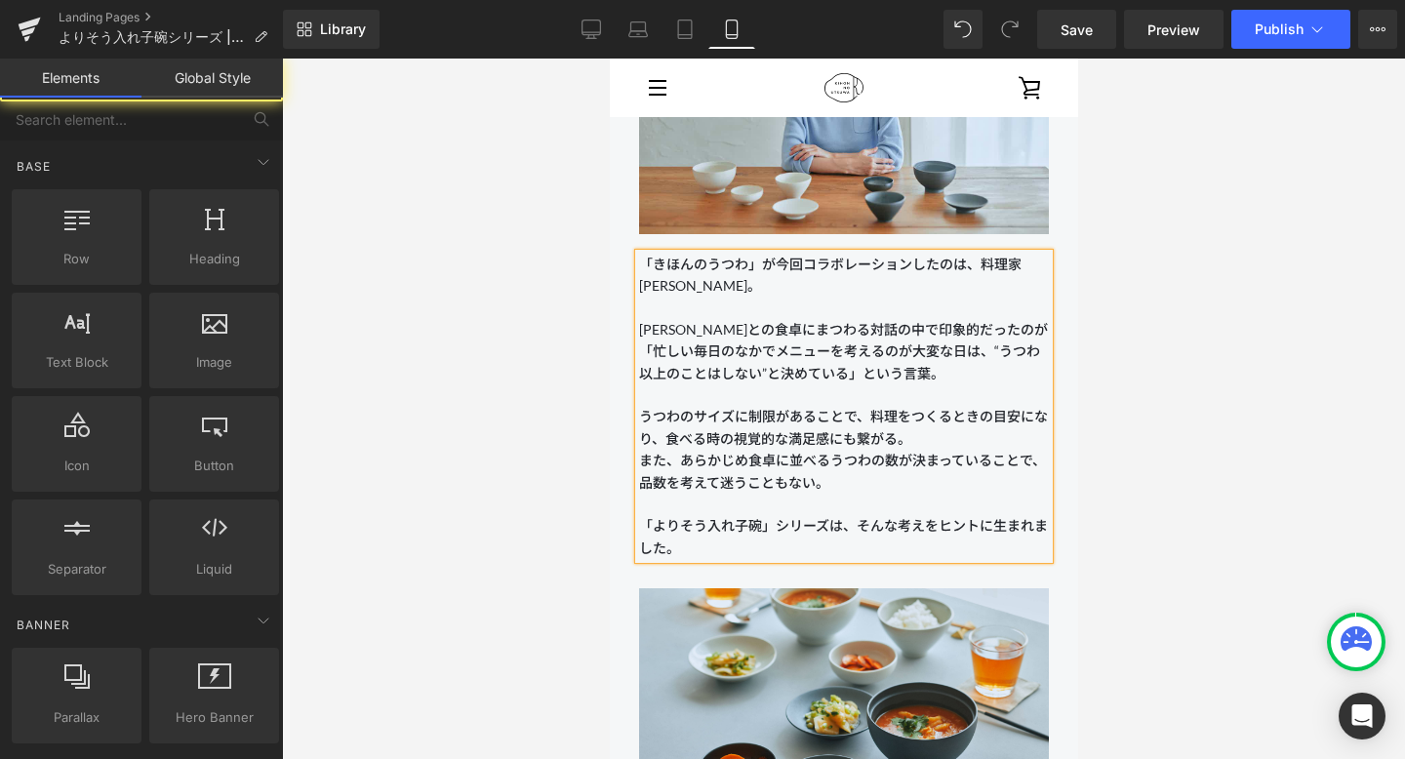
drag, startPoint x: 1087, startPoint y: 311, endPoint x: 466, endPoint y: 258, distance: 622.7
click at [1023, 311] on div at bounding box center [843, 409] width 1123 height 700
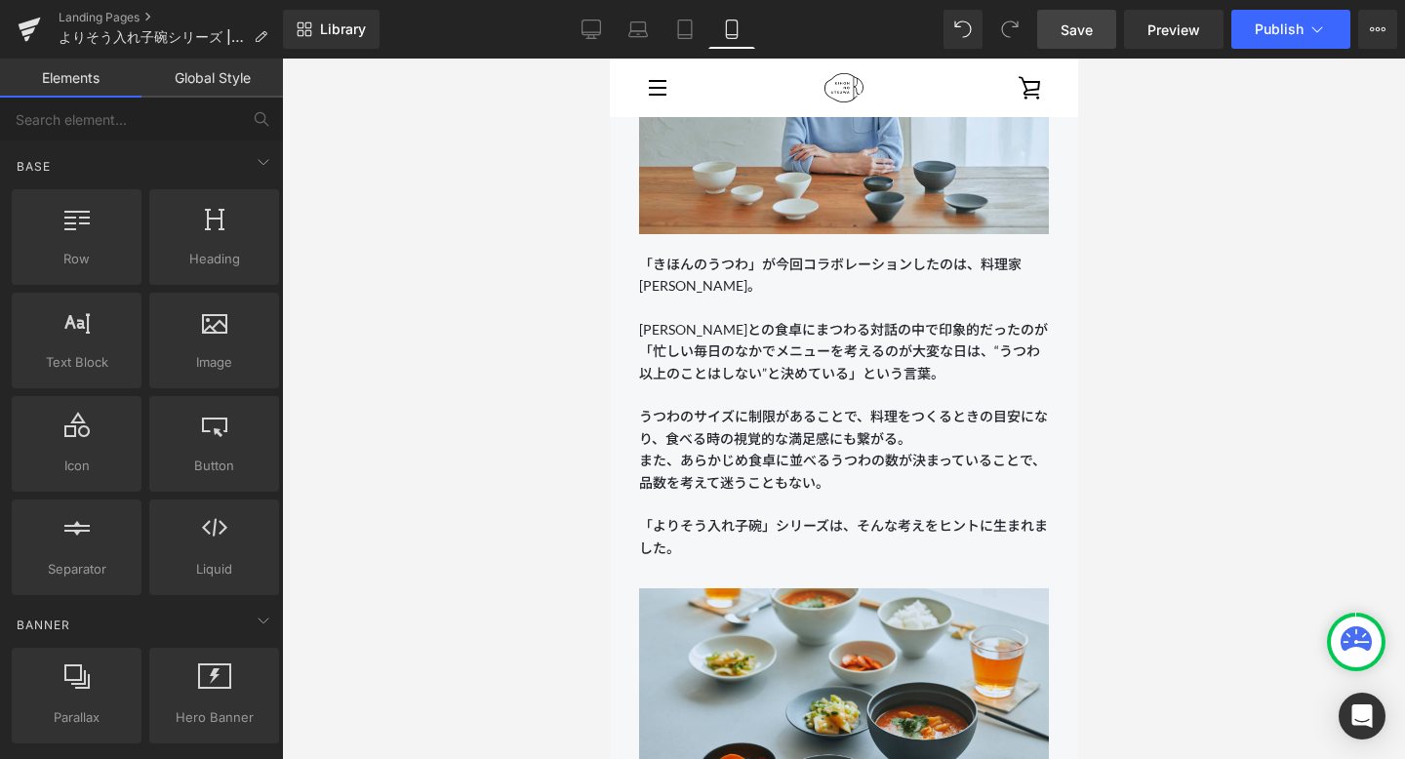
click at [1023, 23] on span "Save" at bounding box center [1076, 30] width 32 height 20
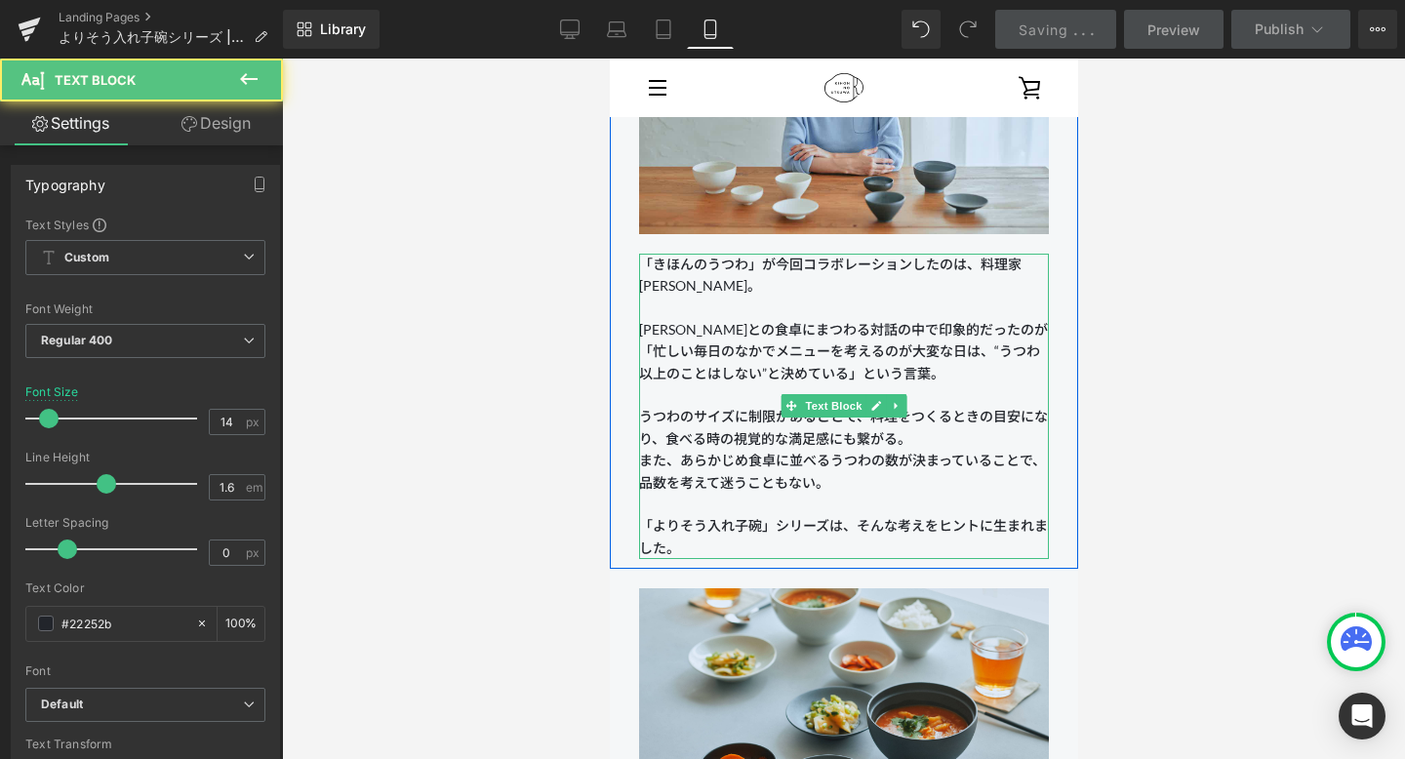
click at [948, 529] on span "「よりそう入れ子碗」シリーズは、そんな考えをヒントに生まれました。" at bounding box center [842, 536] width 409 height 38
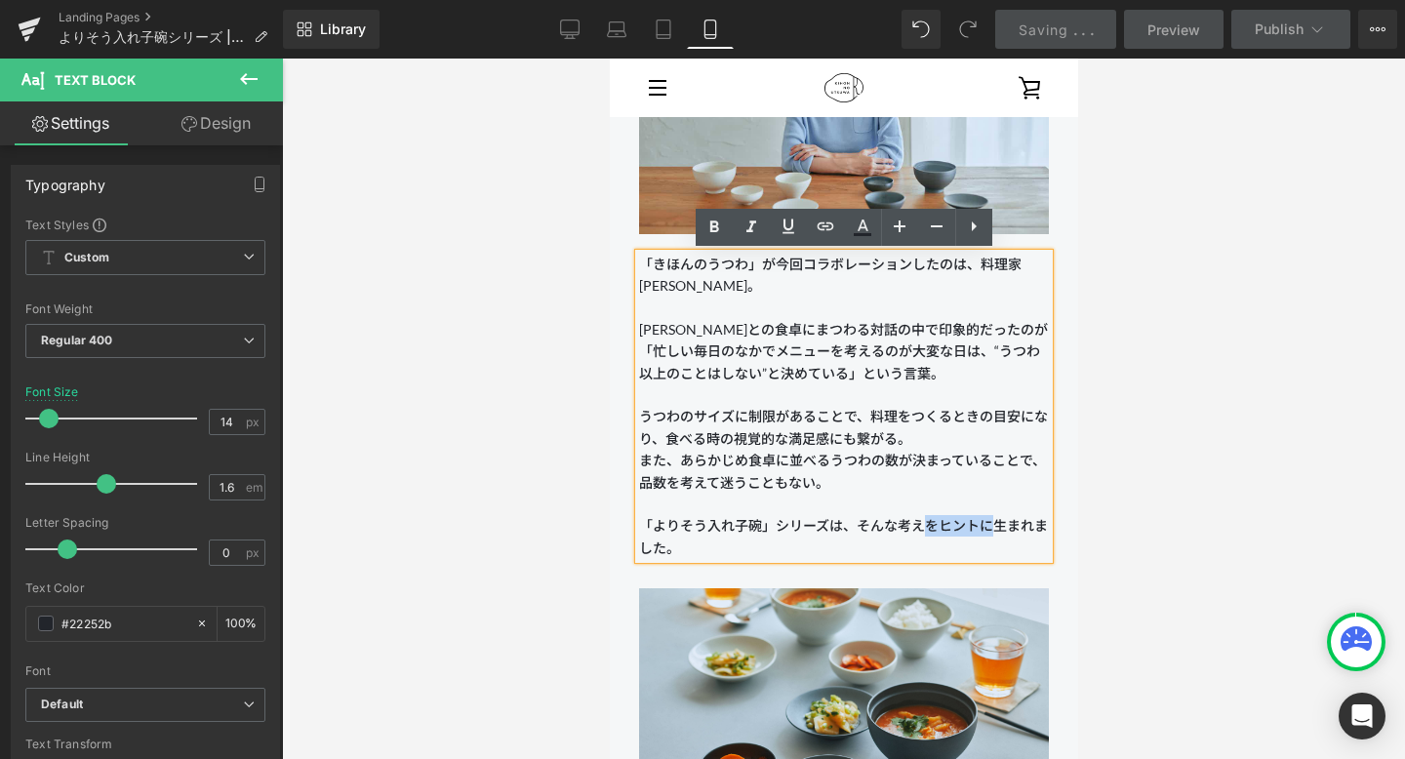
drag, startPoint x: 924, startPoint y: 527, endPoint x: 987, endPoint y: 526, distance: 63.4
click at [987, 526] on span "「よりそう入れ子碗」シリーズは、そんな考えをヒントに生まれました。" at bounding box center [842, 536] width 409 height 38
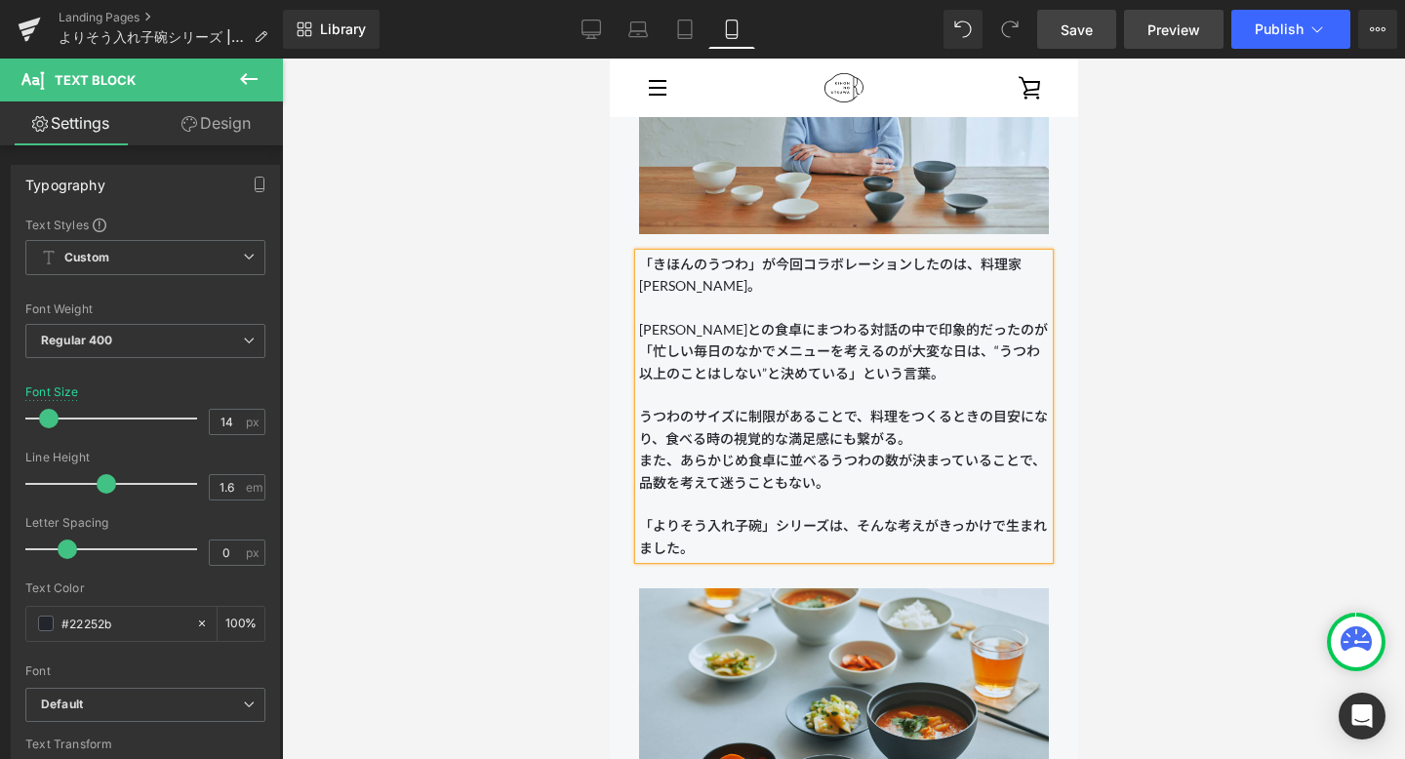
click at [1023, 47] on link "Preview" at bounding box center [1173, 29] width 99 height 39
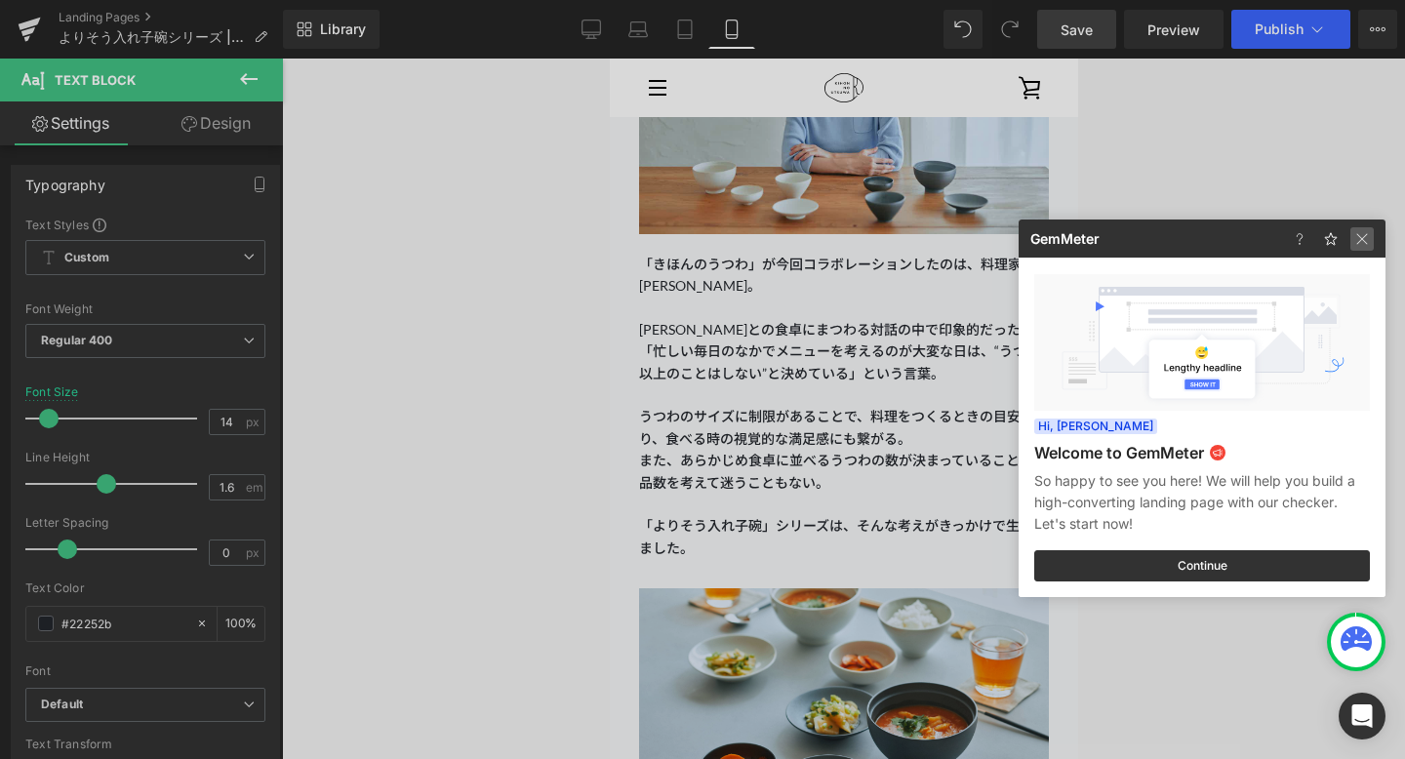
click at [1023, 232] on img at bounding box center [1361, 238] width 23 height 23
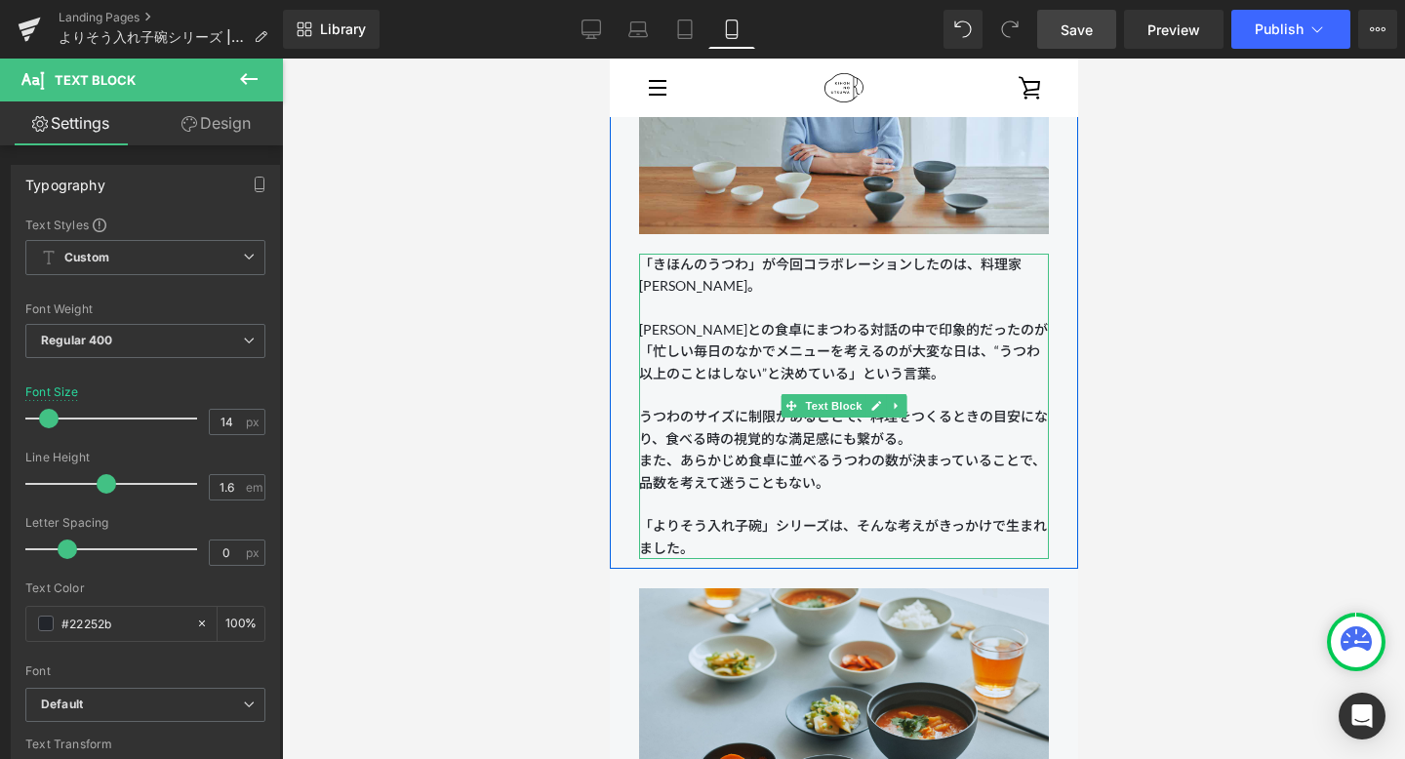
click at [755, 545] on p "また、あらかじめ食卓に並べるうつわの数が決まっていることで、品数を考えて迷うこともない。 「よりそう入れ子碗」シリーズは、そんな考えがきっかけで生まれました。" at bounding box center [843, 504] width 410 height 109
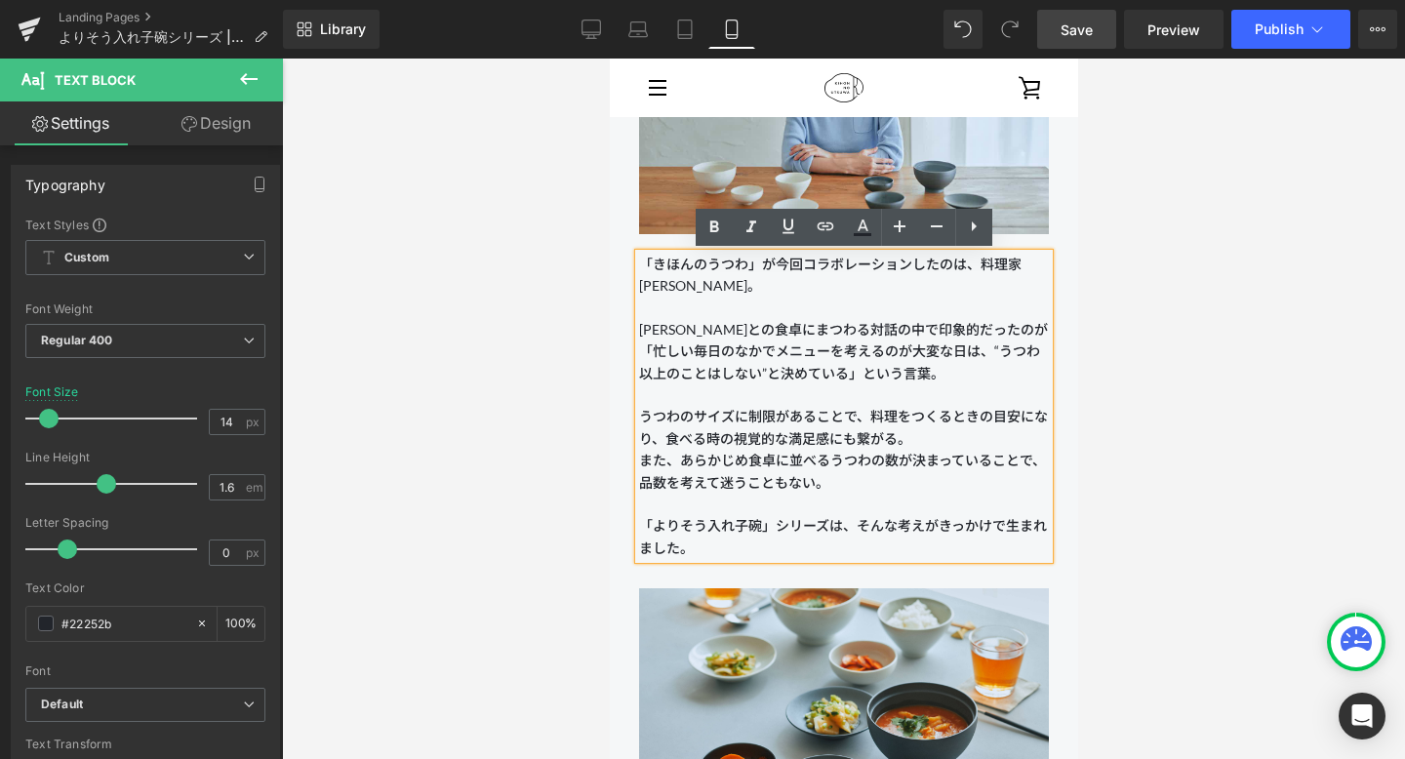
drag, startPoint x: 755, startPoint y: 545, endPoint x: 637, endPoint y: 521, distance: 120.5
click at [638, 521] on div "「きほんのうつわ」が今回コラボレーションしたのは、料理家 [PERSON_NAME]。 [PERSON_NAME]との食卓にまつわる対話の中で印象的だったのが…" at bounding box center [843, 407] width 410 height 306
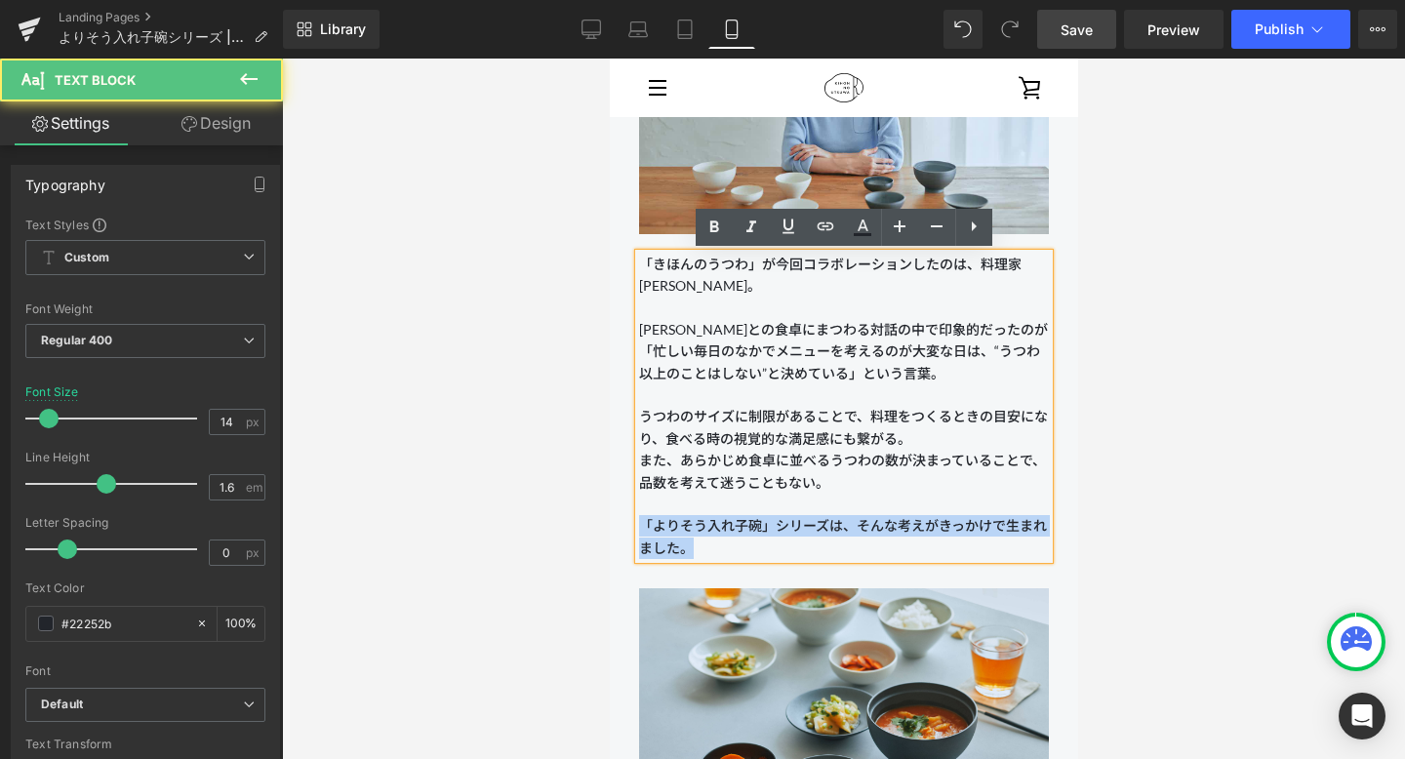
drag, startPoint x: 638, startPoint y: 519, endPoint x: 715, endPoint y: 547, distance: 82.1
click at [715, 547] on p "また、あらかじめ食卓に並べるうつわの数が決まっていることで、品数を考えて迷うこともない。 「よりそう入れ子碗」シリーズは、そんな考えがきっかけで生まれました。" at bounding box center [843, 504] width 410 height 109
copy span "「よりそう入れ子碗」シリーズは、そんな考えがきっかけで生まれました。"
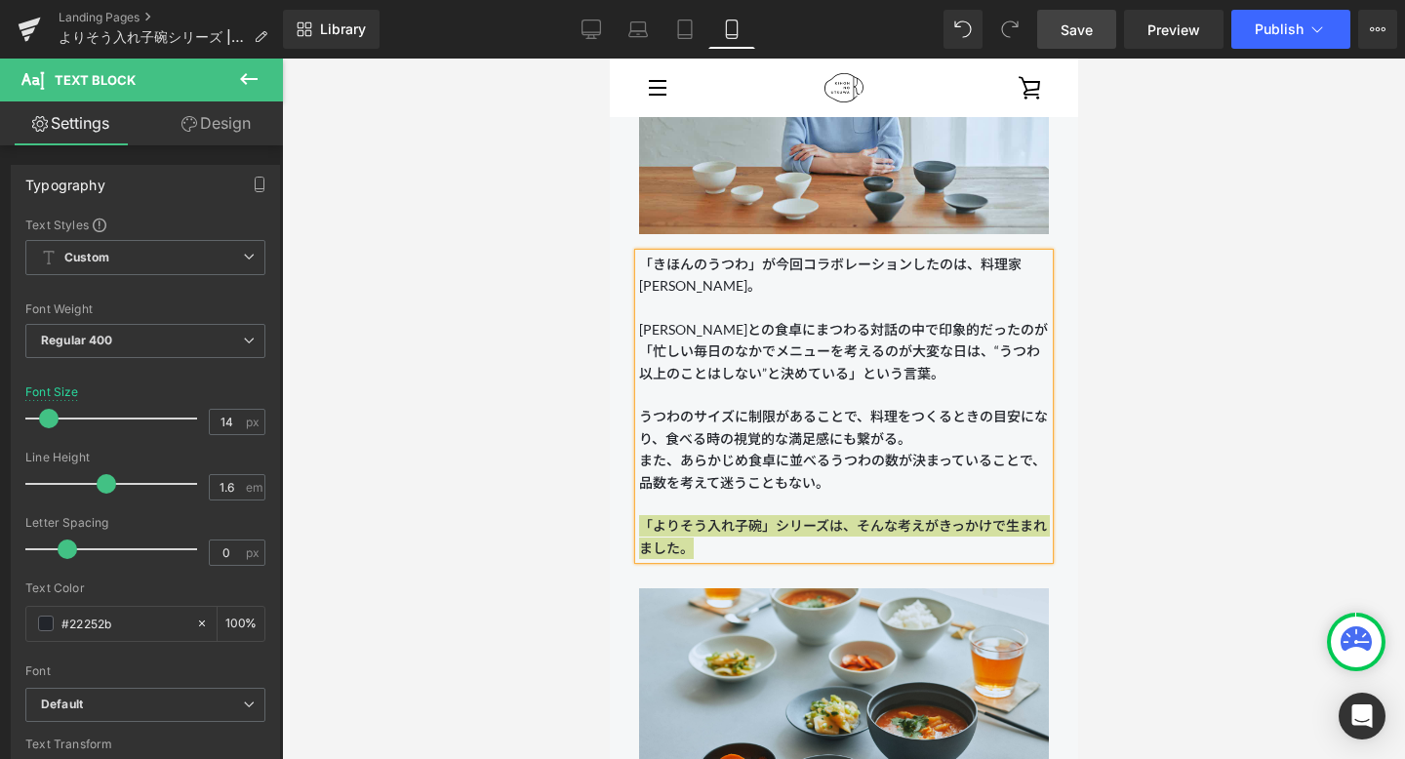
click at [538, 544] on div at bounding box center [843, 409] width 1123 height 700
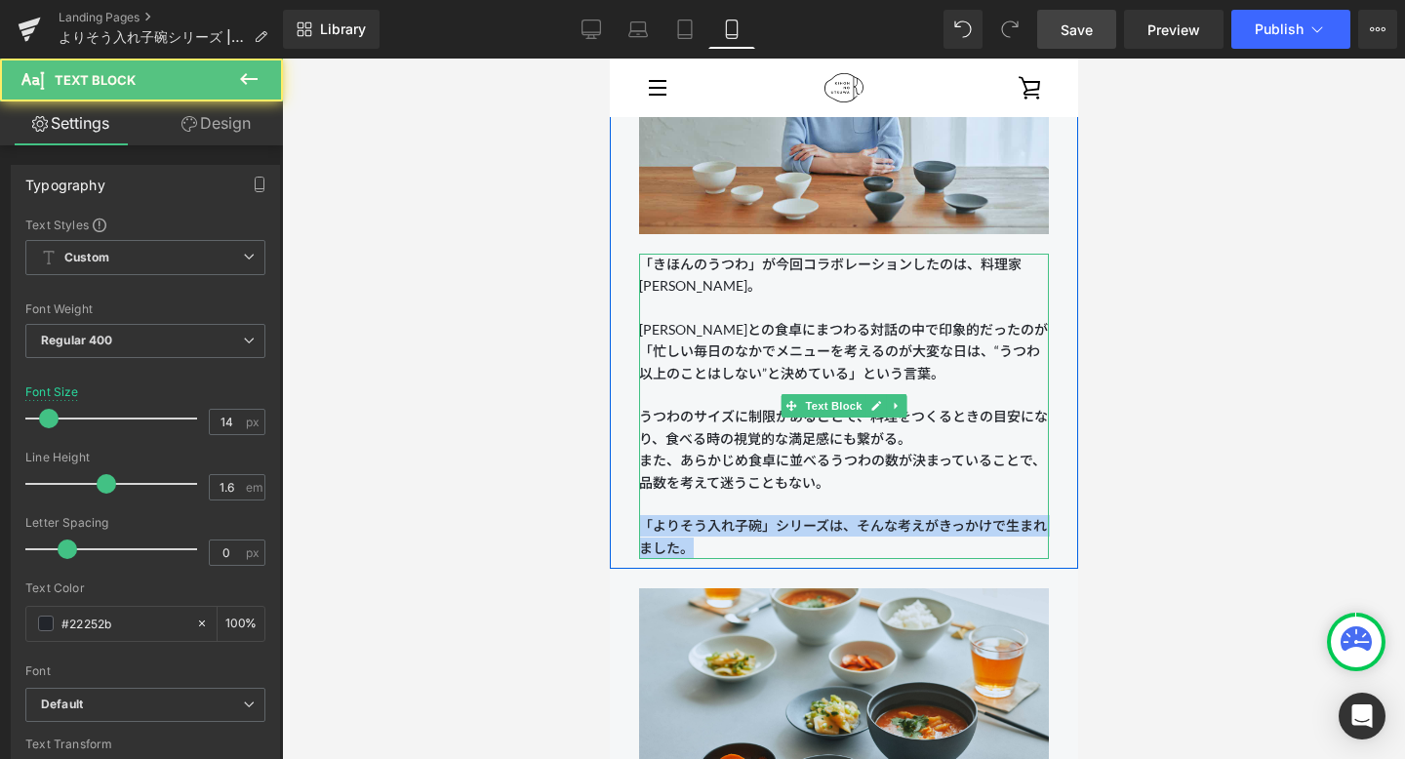
click at [709, 353] on span "「きほんのうつわ」が今回コラボレーションしたのは、料理家 [PERSON_NAME]。 [PERSON_NAME]との食卓にまつわる対話の中で印象的だったのが…" at bounding box center [842, 319] width 409 height 126
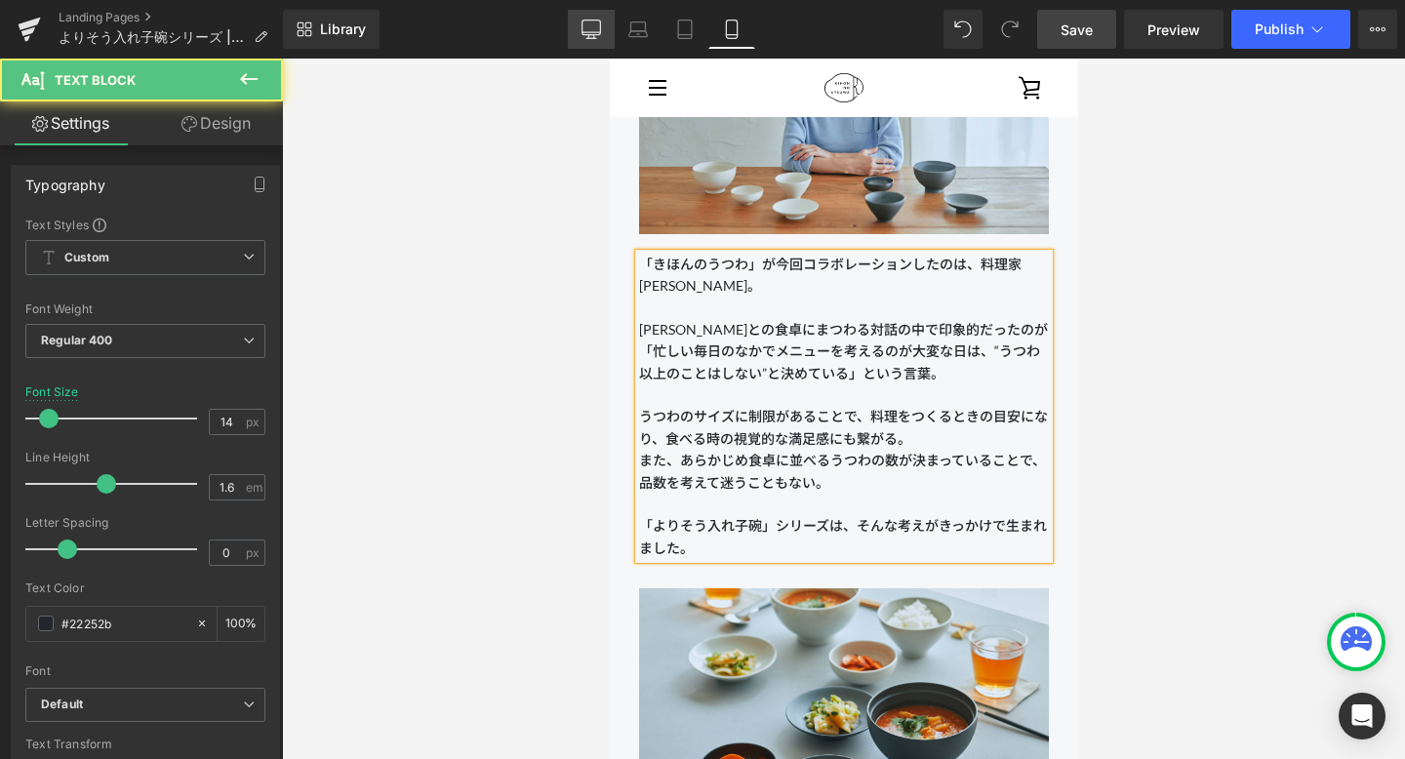
click at [601, 35] on icon at bounding box center [591, 30] width 20 height 20
type input "16"
type input "100"
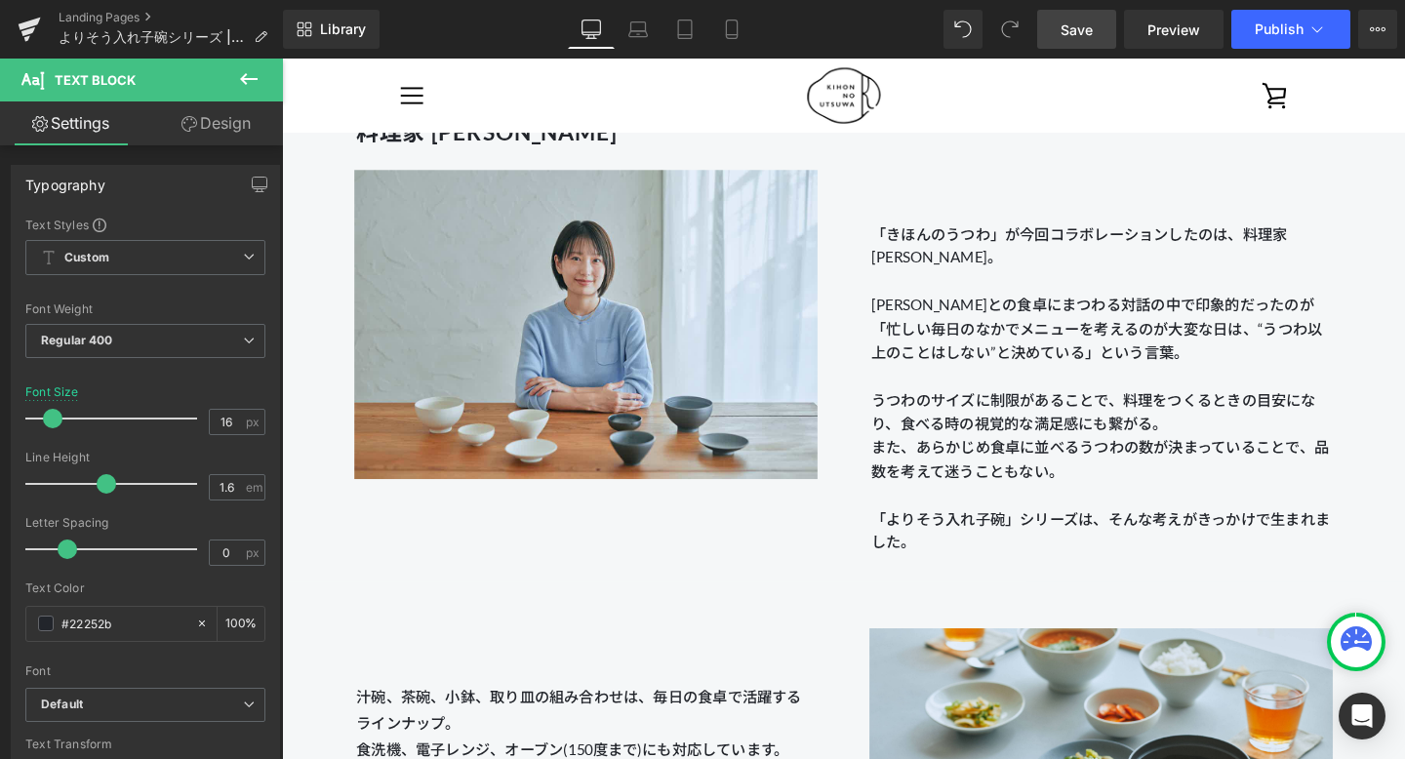
scroll to position [1717, 0]
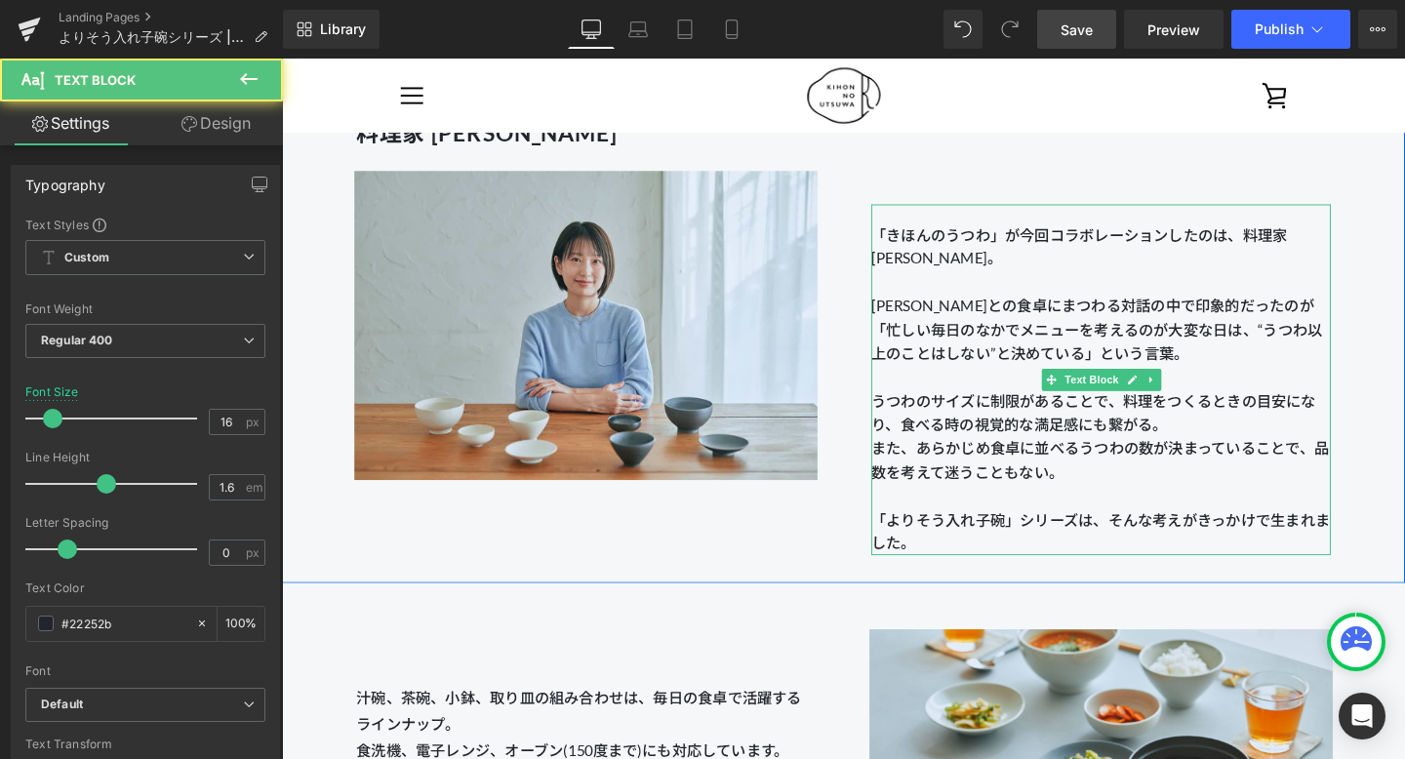
click at [1010, 557] on p "また、あらかじめ食卓に並べるうつわの数が決まっていることで、品数を考えて迷うこともない。 「よりそう入れ子碗」シリーズは、そんな考えがきっかけで生まれました。" at bounding box center [1142, 518] width 483 height 125
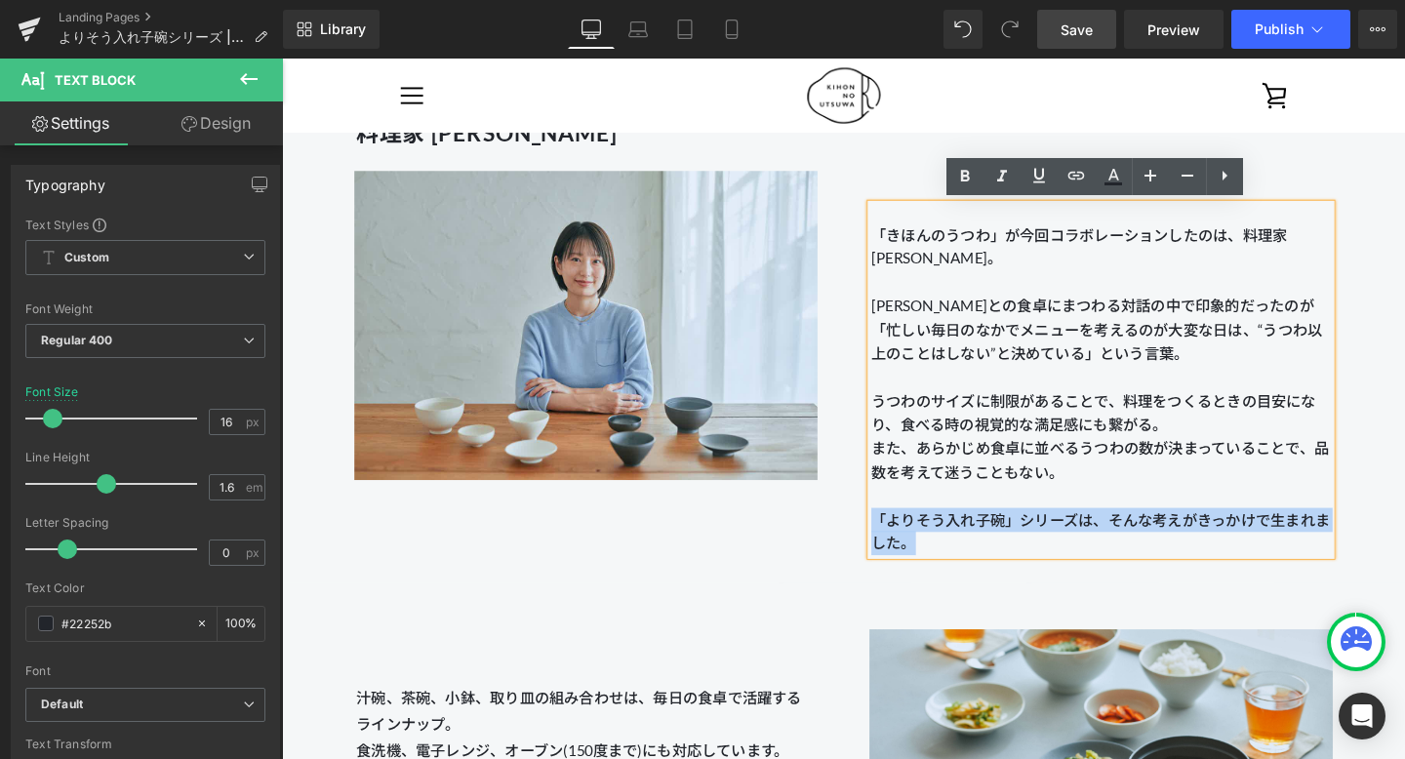
drag, startPoint x: 993, startPoint y: 557, endPoint x: 903, endPoint y: 538, distance: 91.6
click at [903, 538] on p "また、あらかじめ食卓に並べるうつわの数が決まっていることで、品数を考えて迷うこともない。 「よりそう入れ子碗」シリーズは、そんな考えがきっかけで生まれました。" at bounding box center [1142, 518] width 483 height 125
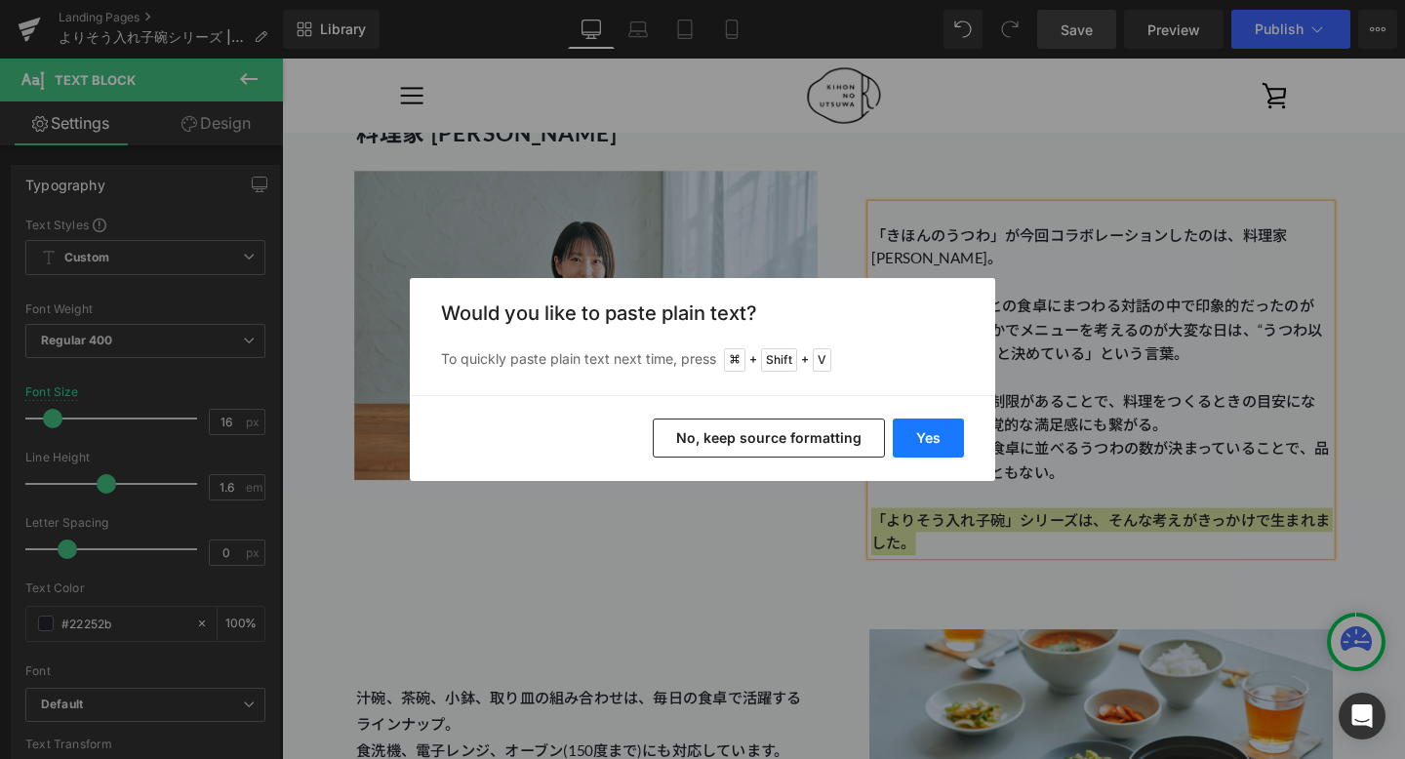
click at [919, 432] on button "Yes" at bounding box center [928, 437] width 71 height 39
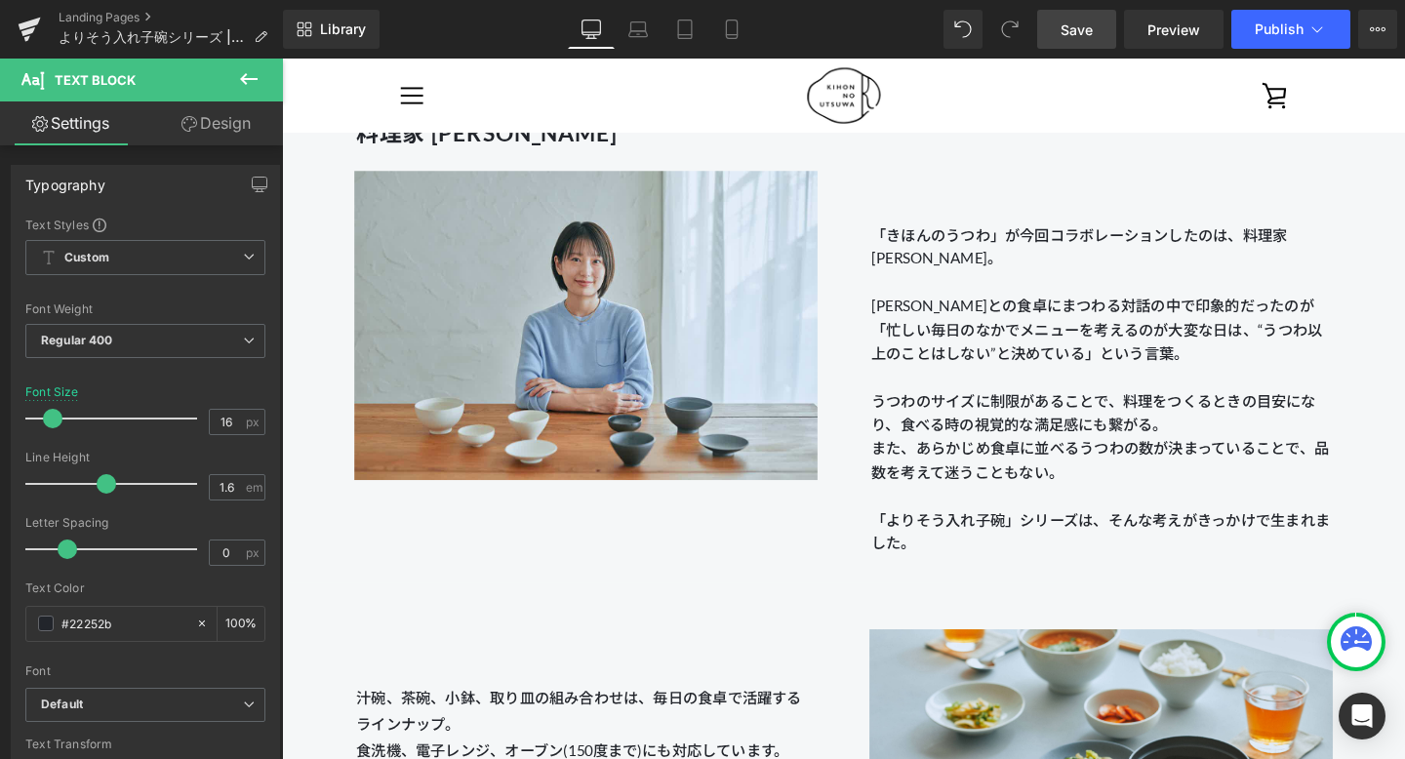
click at [1023, 28] on span "Save" at bounding box center [1076, 30] width 32 height 20
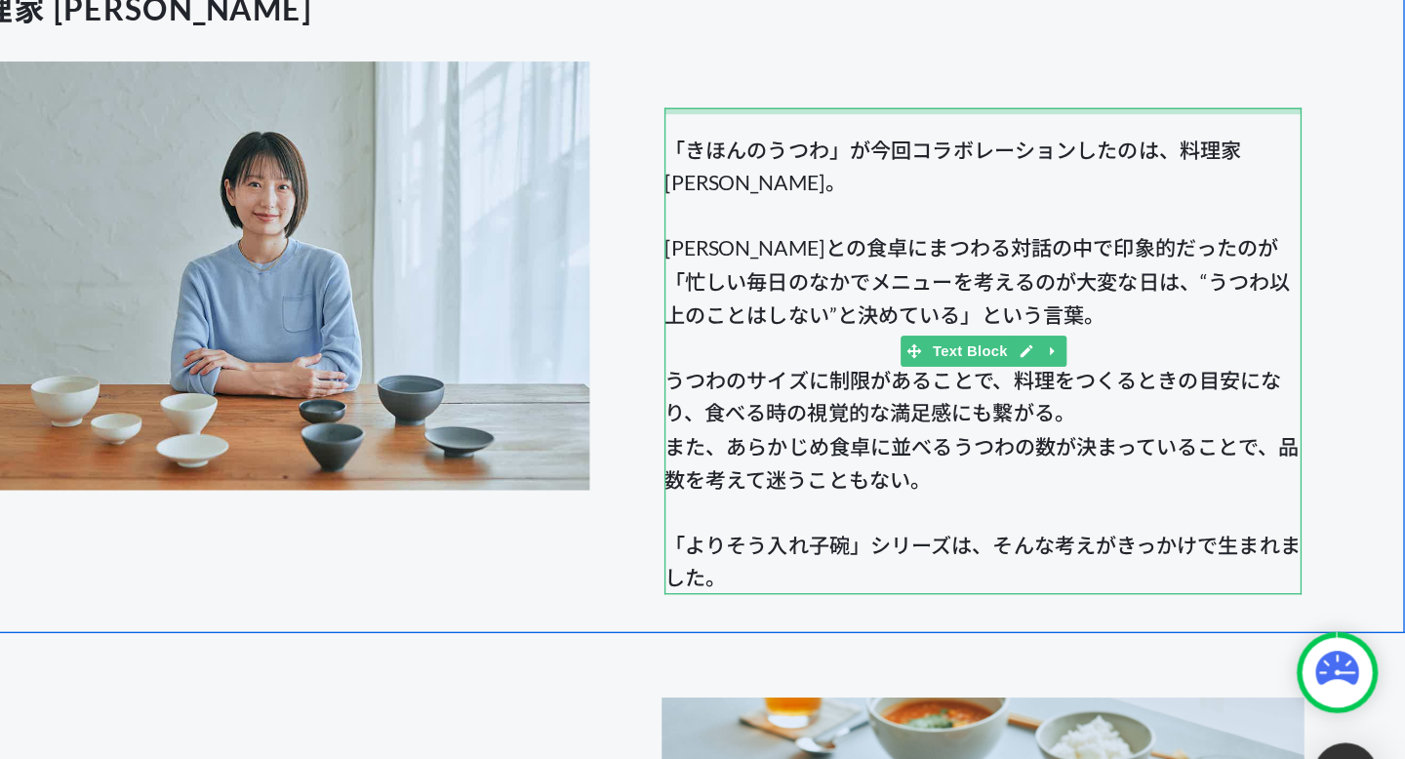
scroll to position [0, 0]
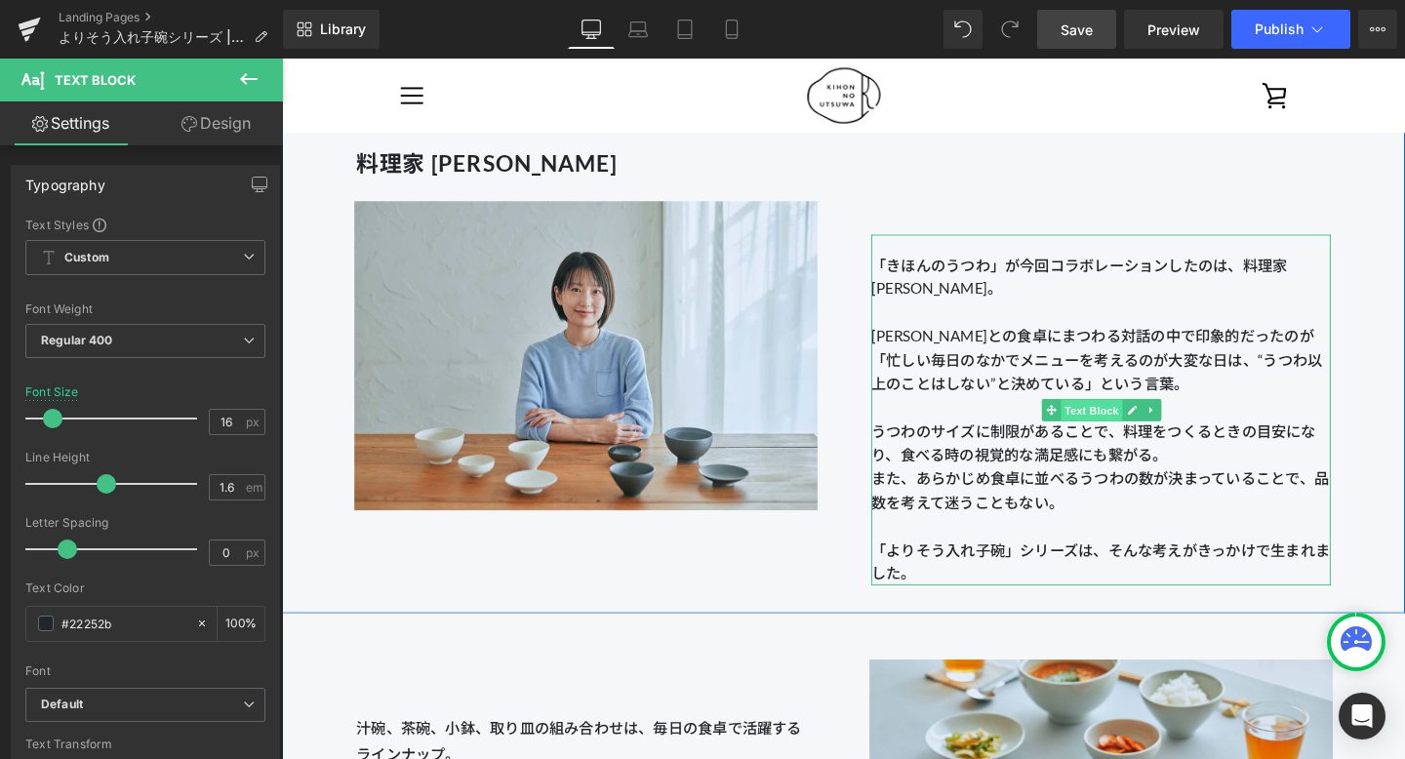
click at [1023, 424] on span "Text Block" at bounding box center [1132, 429] width 64 height 23
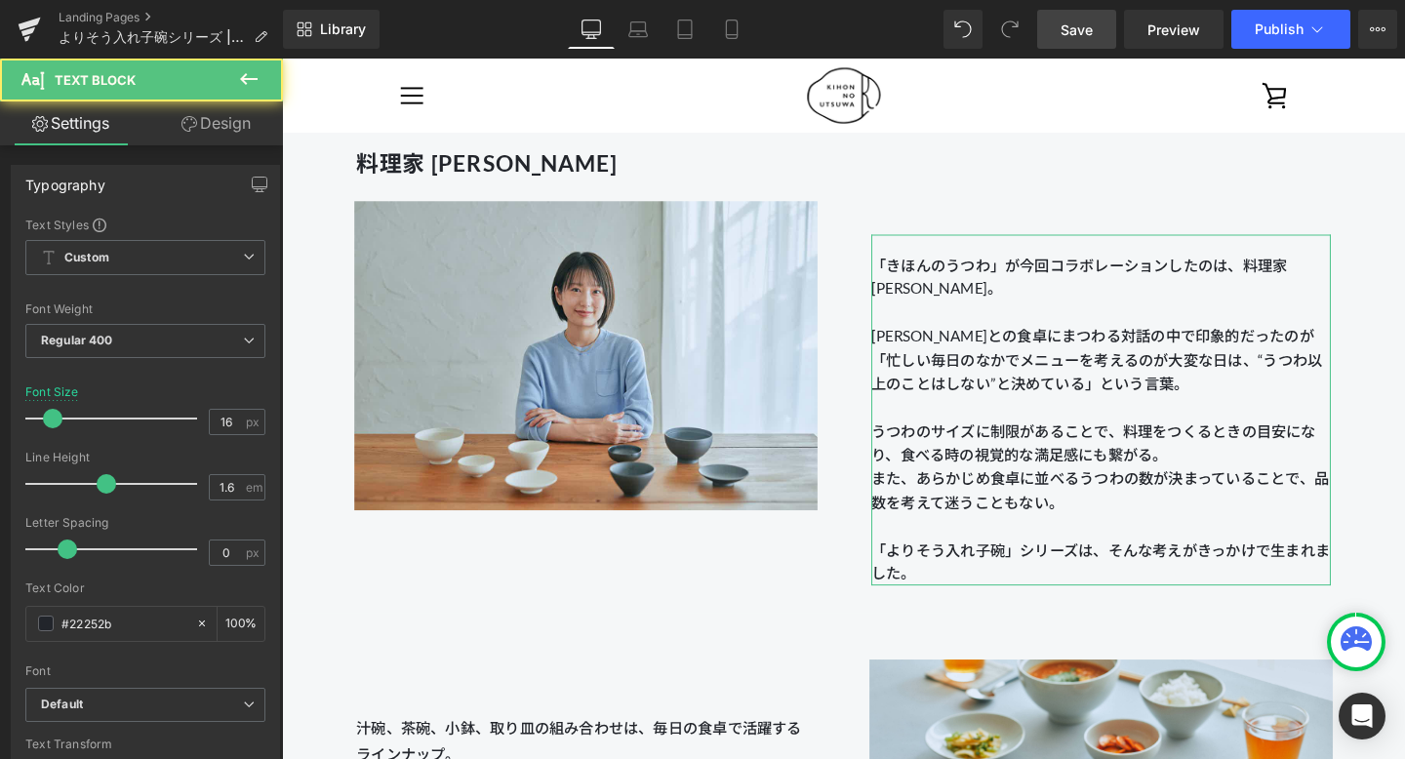
click at [214, 122] on link "Design" at bounding box center [215, 123] width 141 height 44
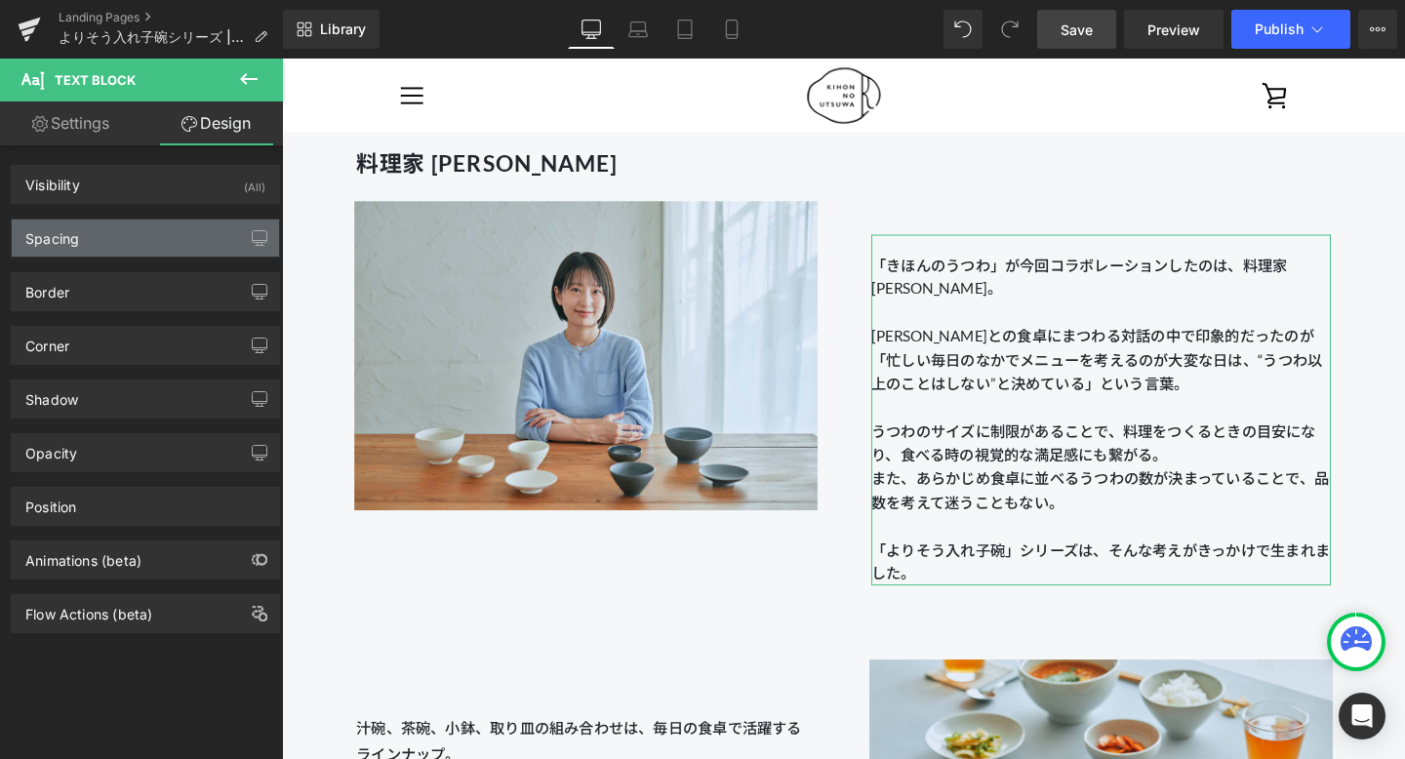
click at [146, 252] on div "Spacing" at bounding box center [145, 237] width 267 height 37
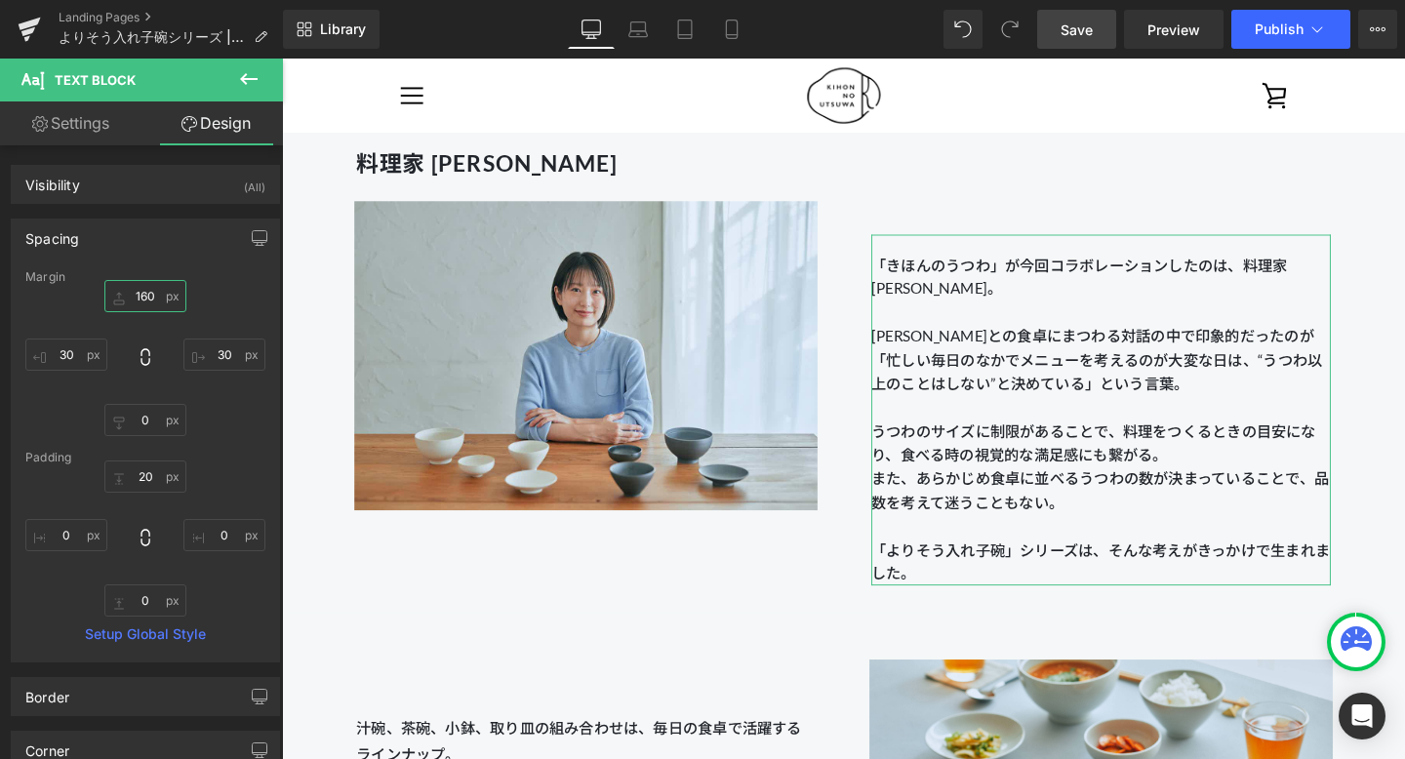
click at [145, 291] on input "160" at bounding box center [145, 296] width 82 height 32
click at [143, 302] on input "160" at bounding box center [145, 296] width 82 height 32
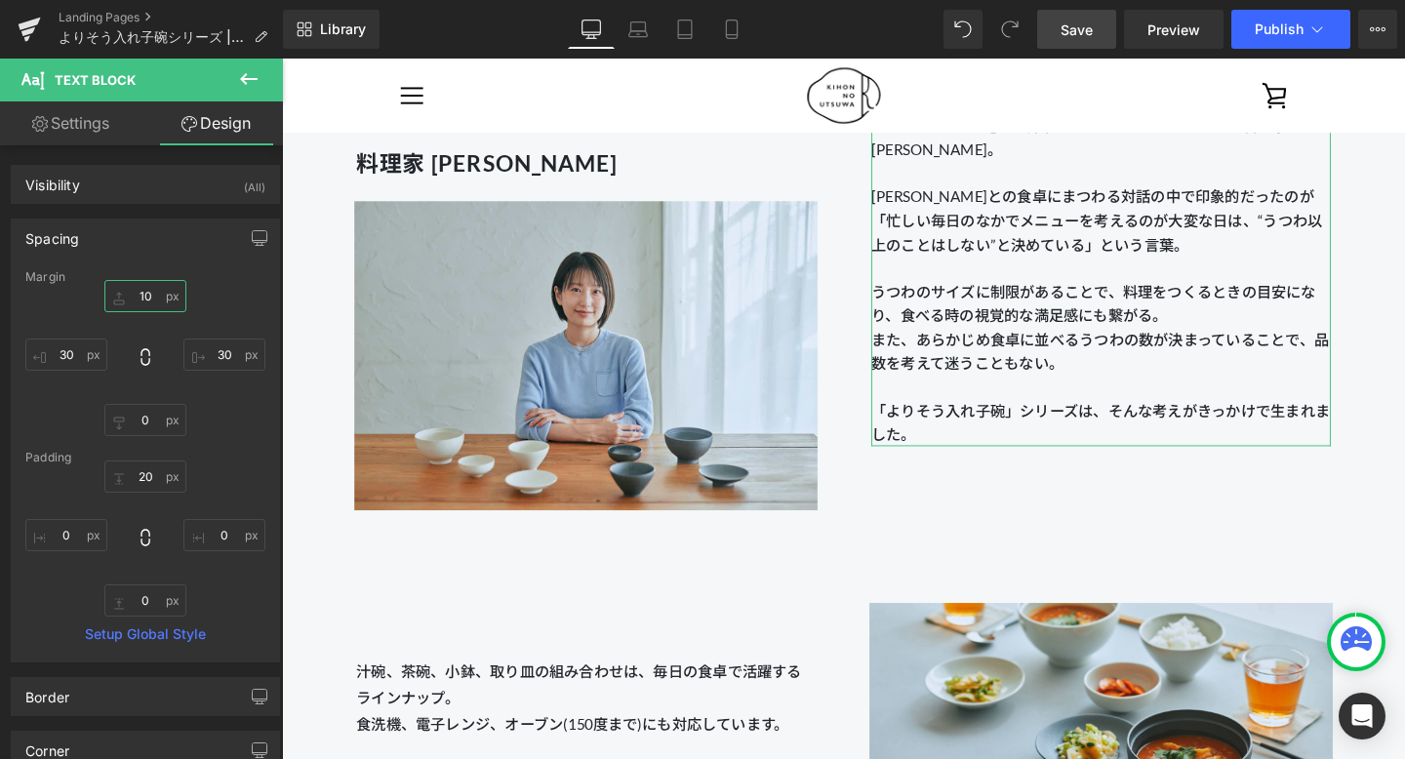
type input "120"
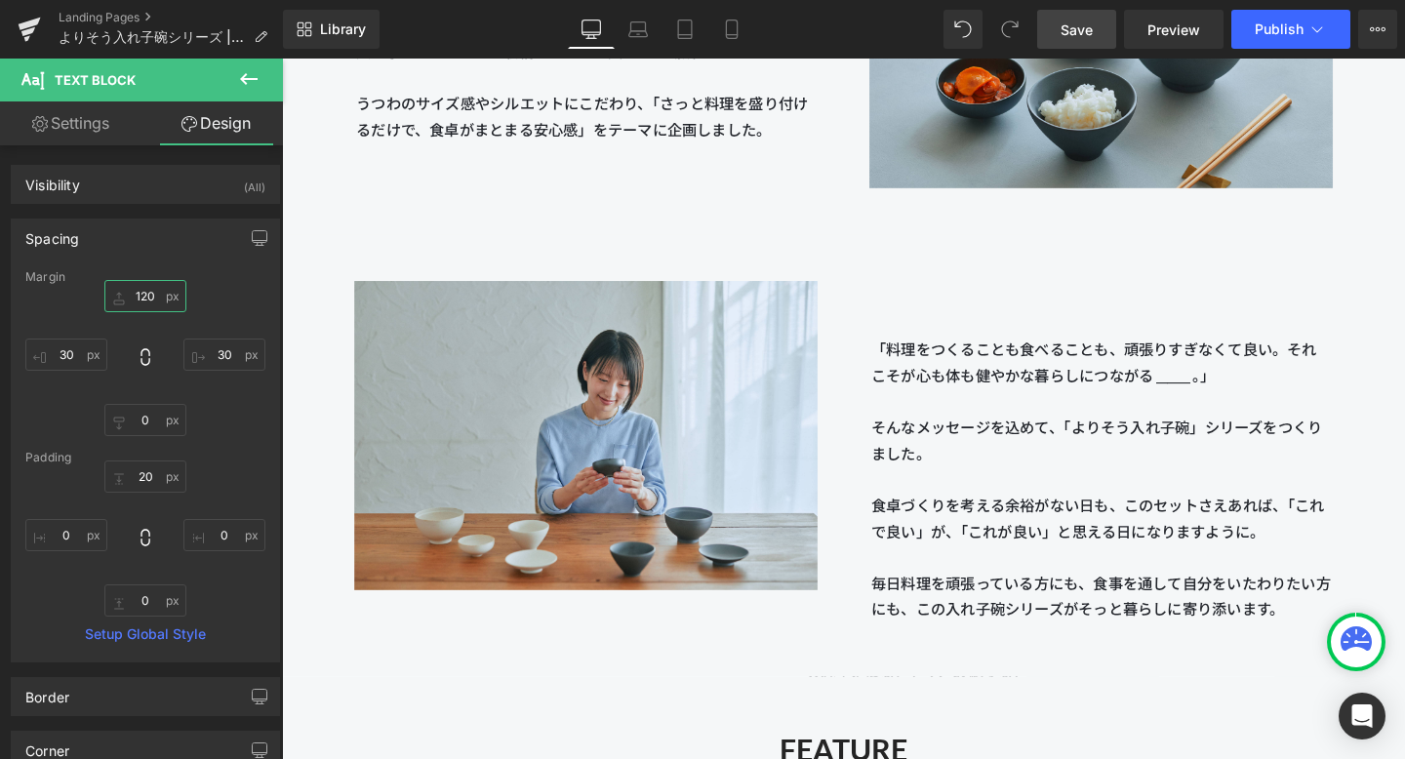
scroll to position [2476, 0]
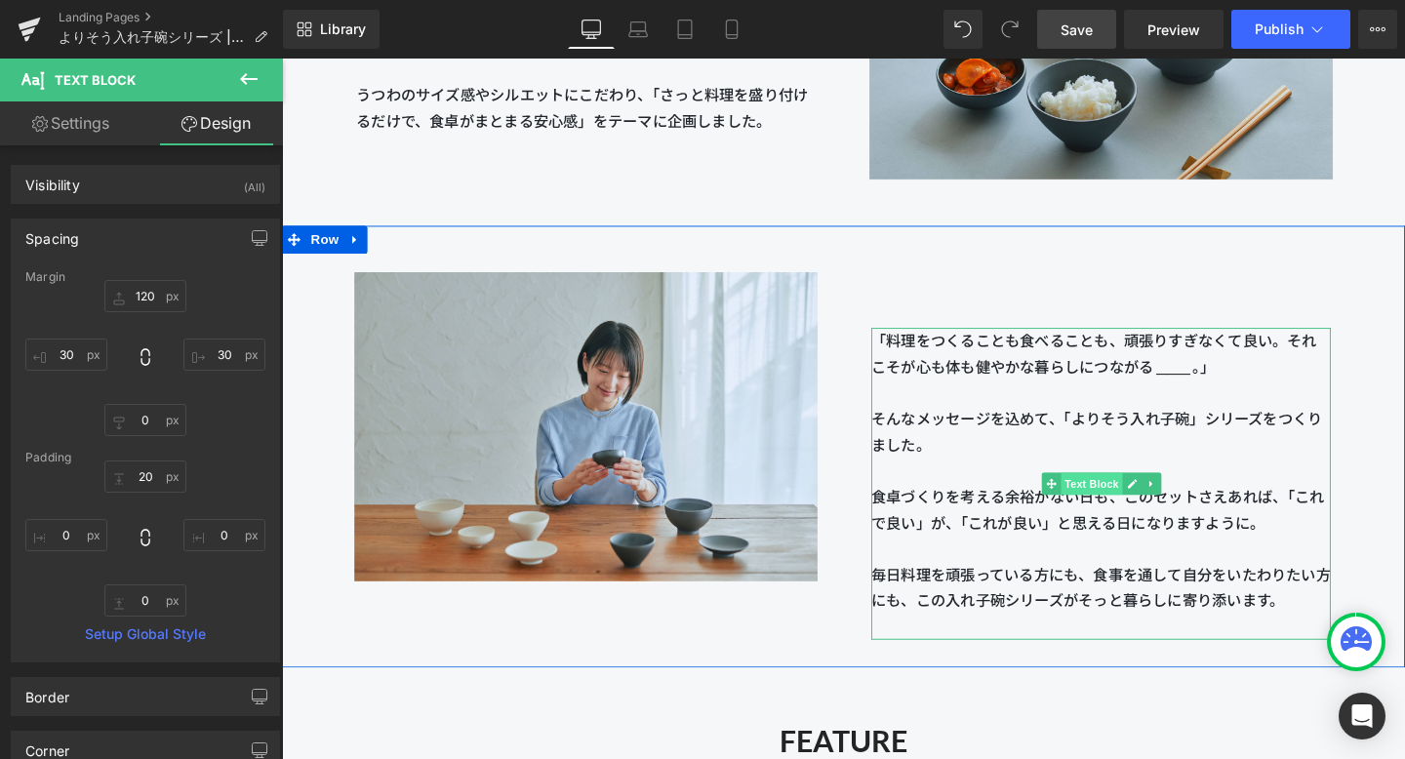
click at [1023, 500] on span "Text Block" at bounding box center [1132, 505] width 64 height 23
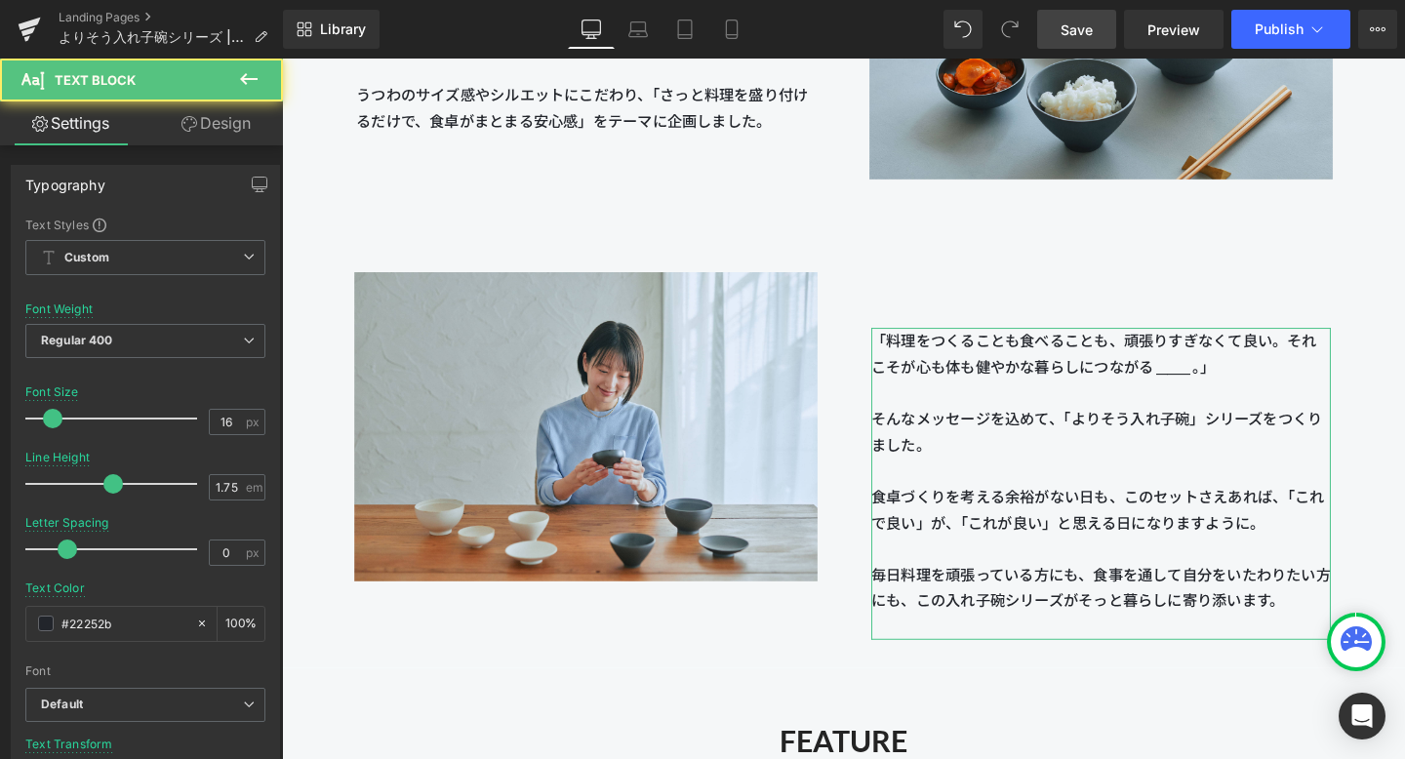
click at [251, 119] on link "Design" at bounding box center [215, 123] width 141 height 44
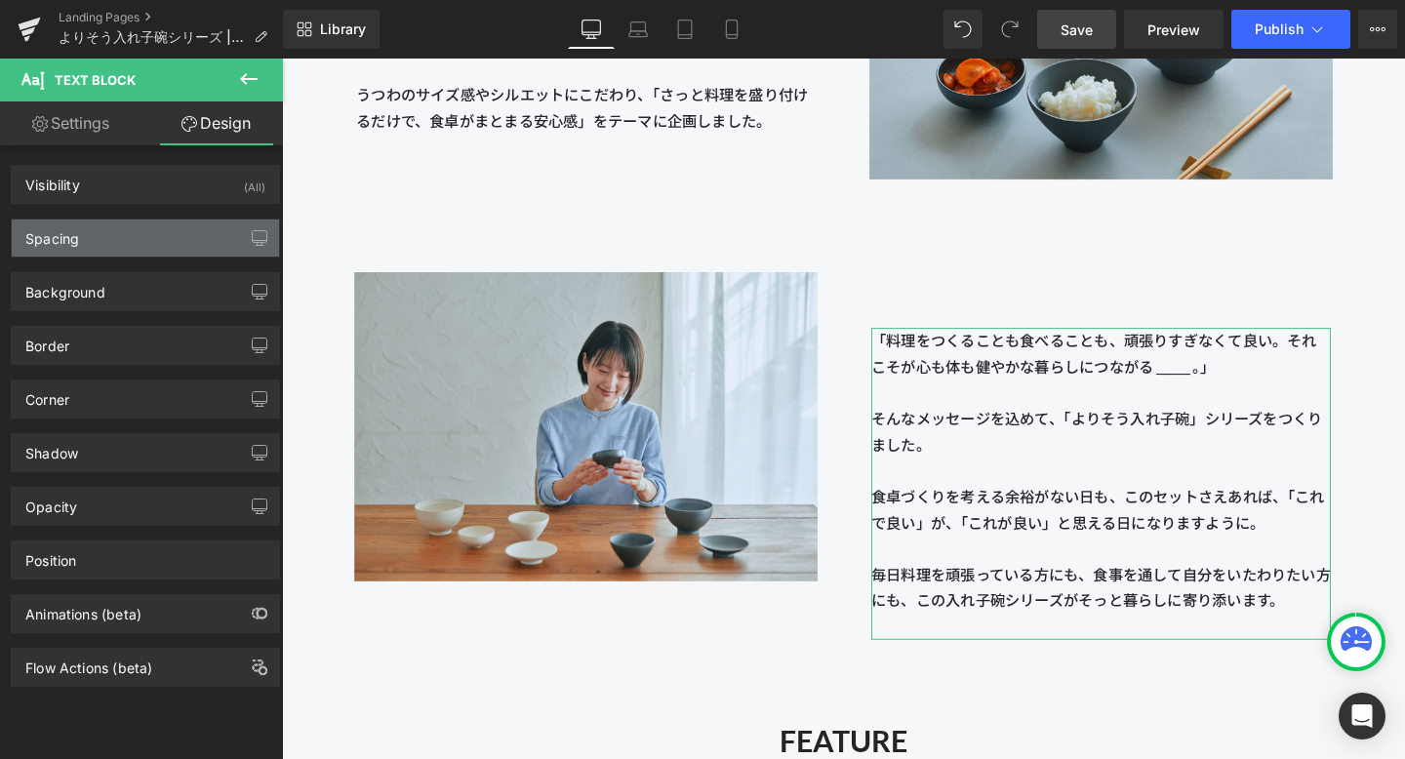
click at [167, 250] on div "Spacing" at bounding box center [145, 237] width 267 height 37
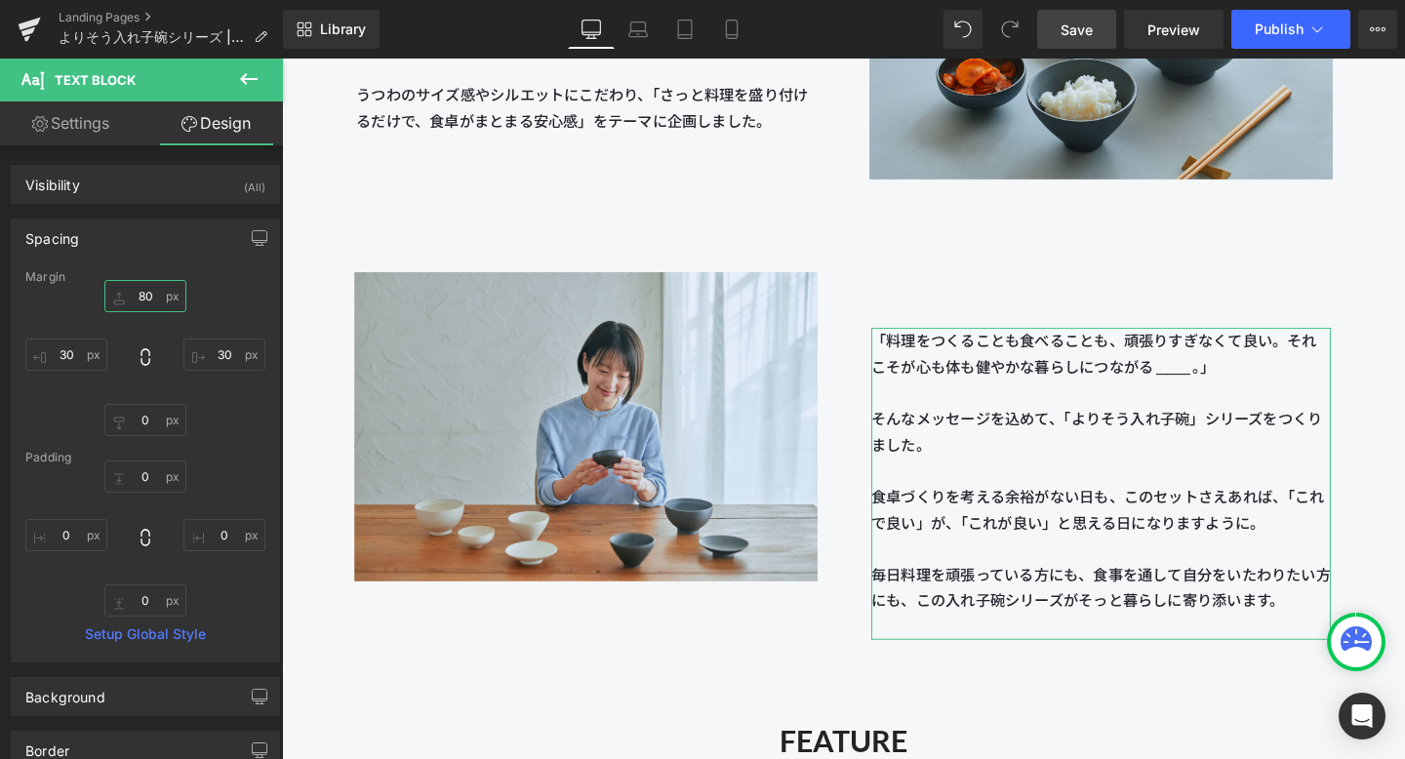
click at [142, 290] on input "80" at bounding box center [145, 296] width 82 height 32
click at [142, 297] on input "80" at bounding box center [145, 296] width 82 height 32
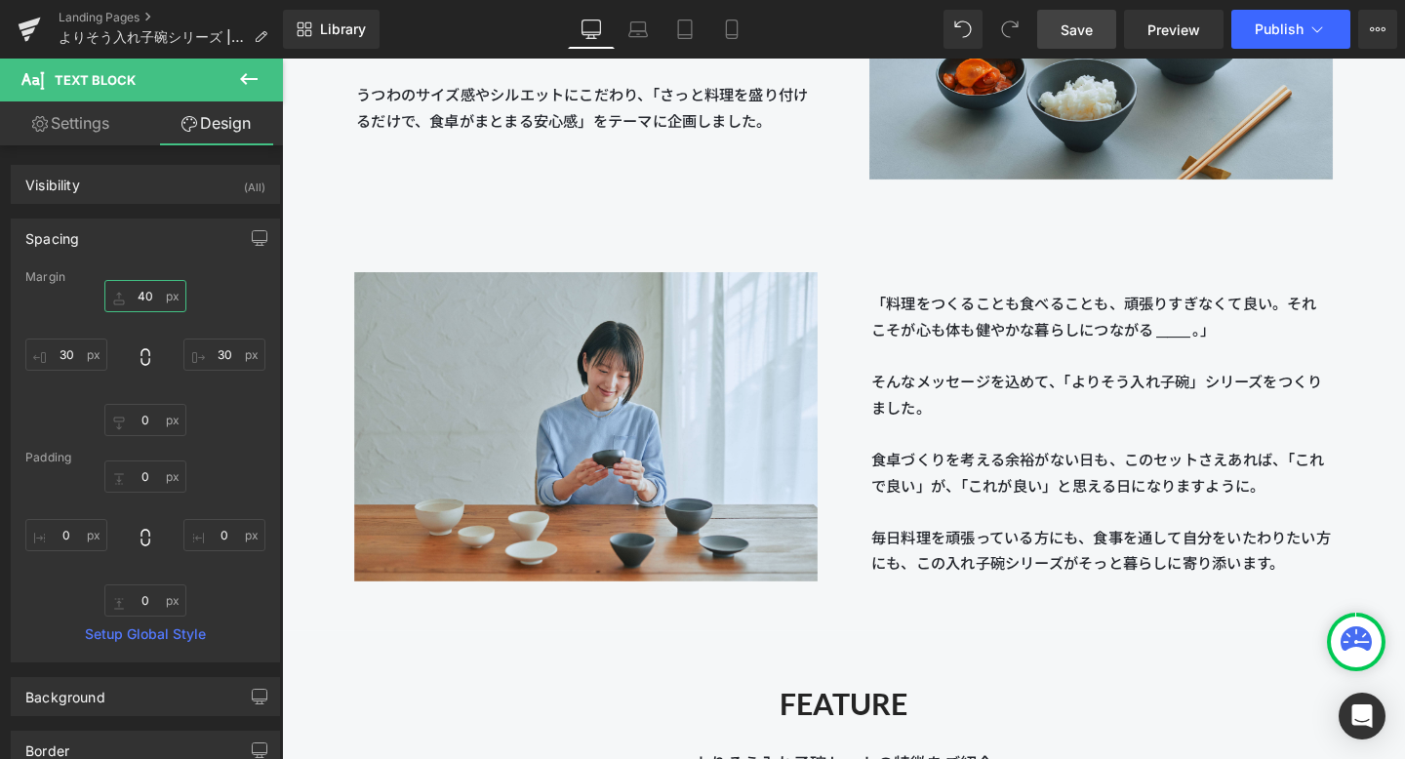
type input "40"
click at [1023, 30] on span "Save" at bounding box center [1076, 30] width 32 height 20
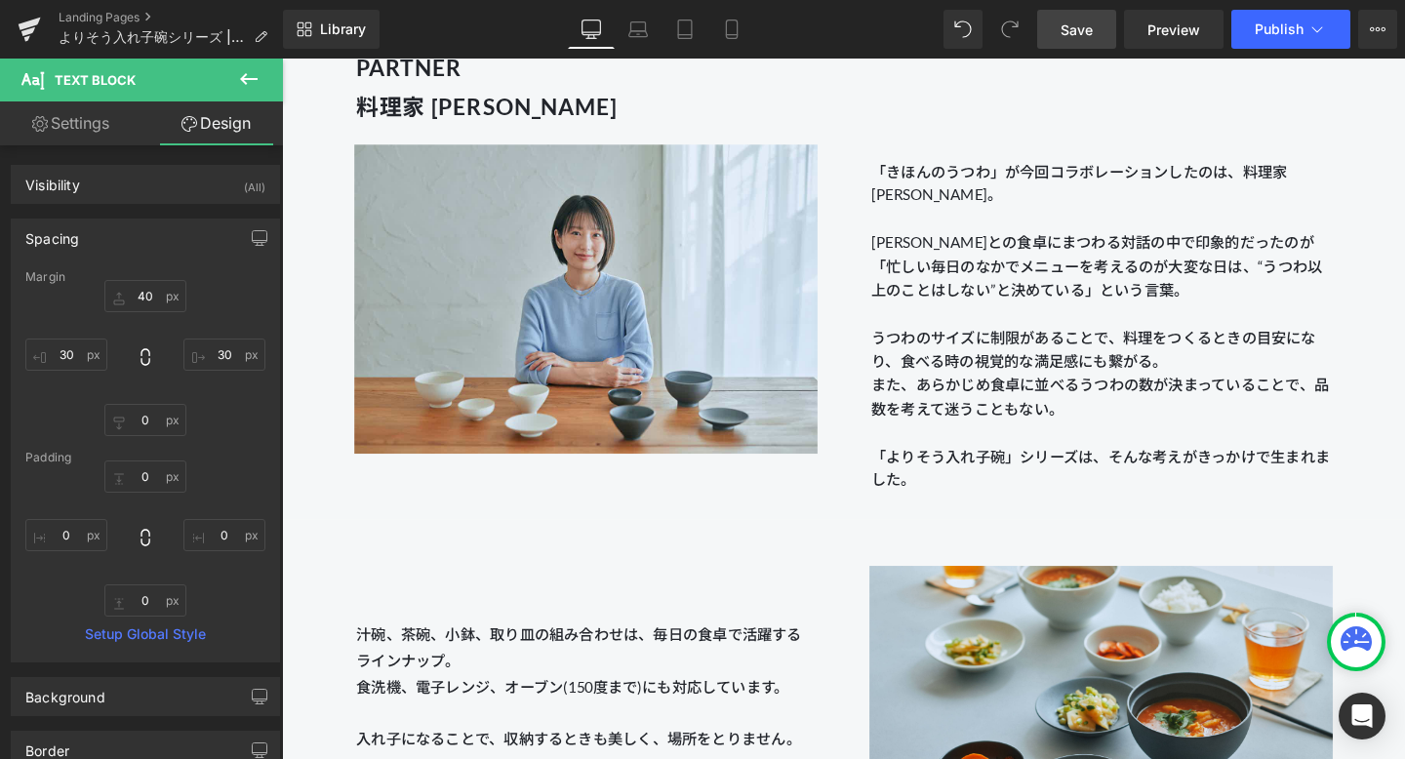
scroll to position [1768, 0]
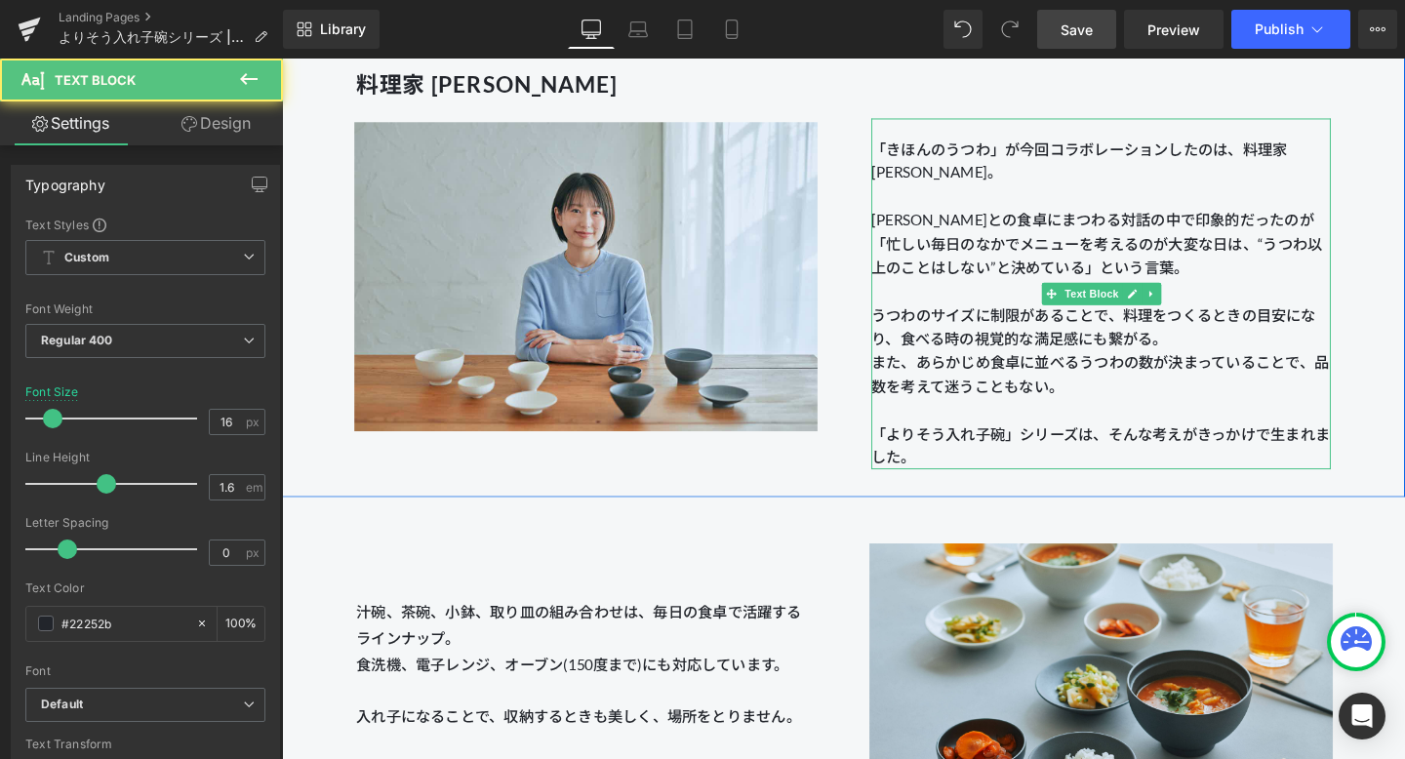
click at [977, 379] on p "また、あらかじめ食卓に並べるうつわの数が決まっていることで、品数を考えて迷うこともない。 「よりそう入れ子碗」シリーズは、そんな考えがきっかけで生まれました。" at bounding box center [1142, 428] width 483 height 125
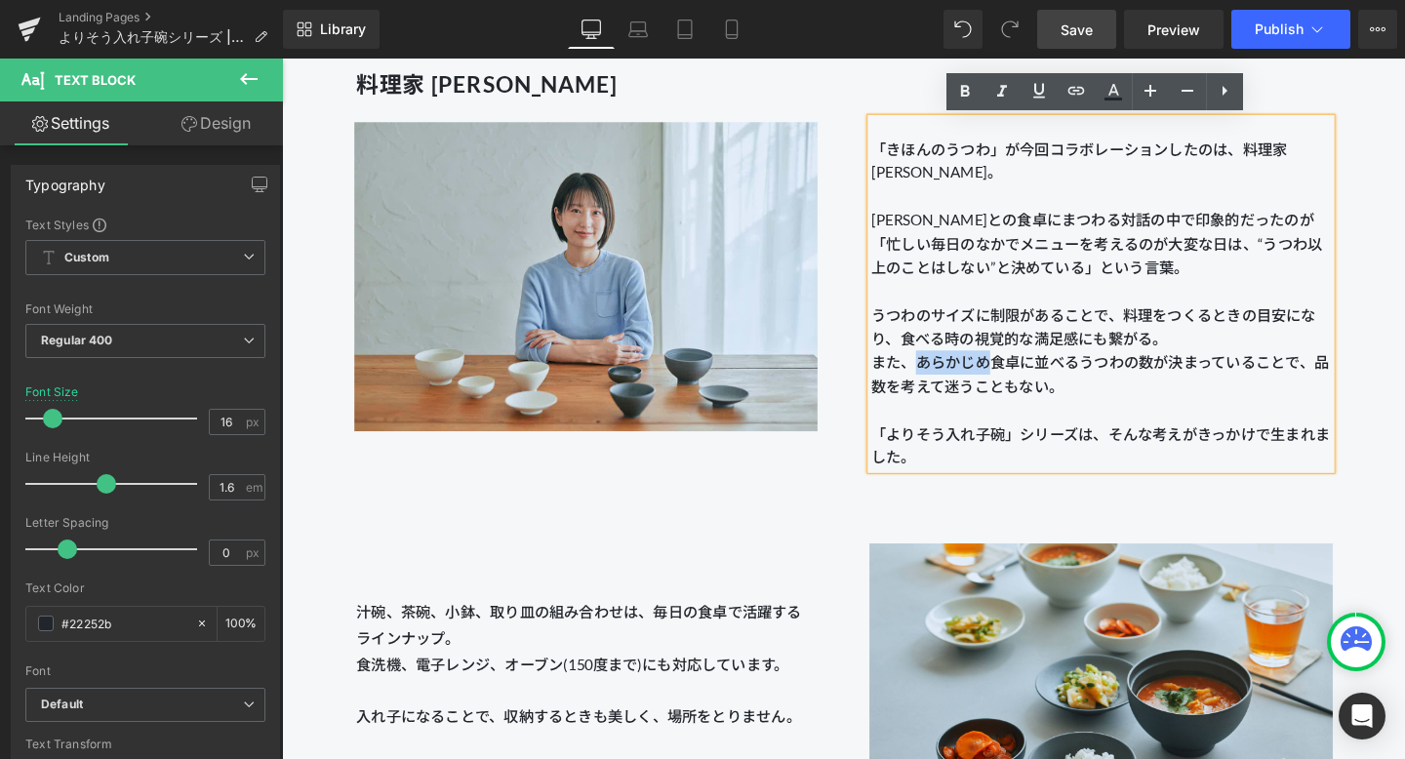
drag, startPoint x: 1026, startPoint y: 376, endPoint x: 947, endPoint y: 375, distance: 79.0
click at [947, 375] on p "また、あらかじめ食卓に並べるうつわの数が決まっていることで、品数を考えて迷うこともない。 「よりそう入れ子碗」シリーズは、そんな考えがきっかけで生まれました。" at bounding box center [1142, 428] width 483 height 125
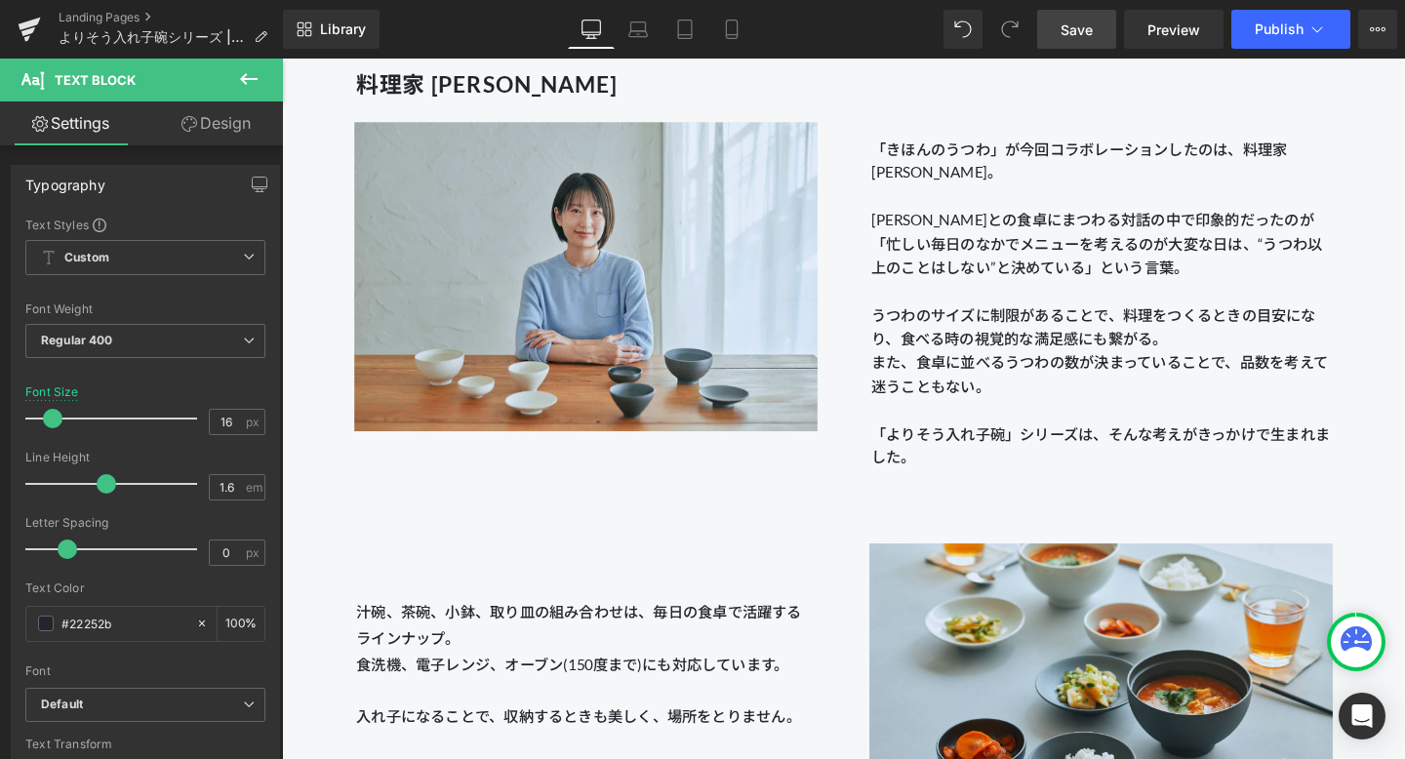
click at [1023, 22] on span "Save" at bounding box center [1076, 30] width 32 height 20
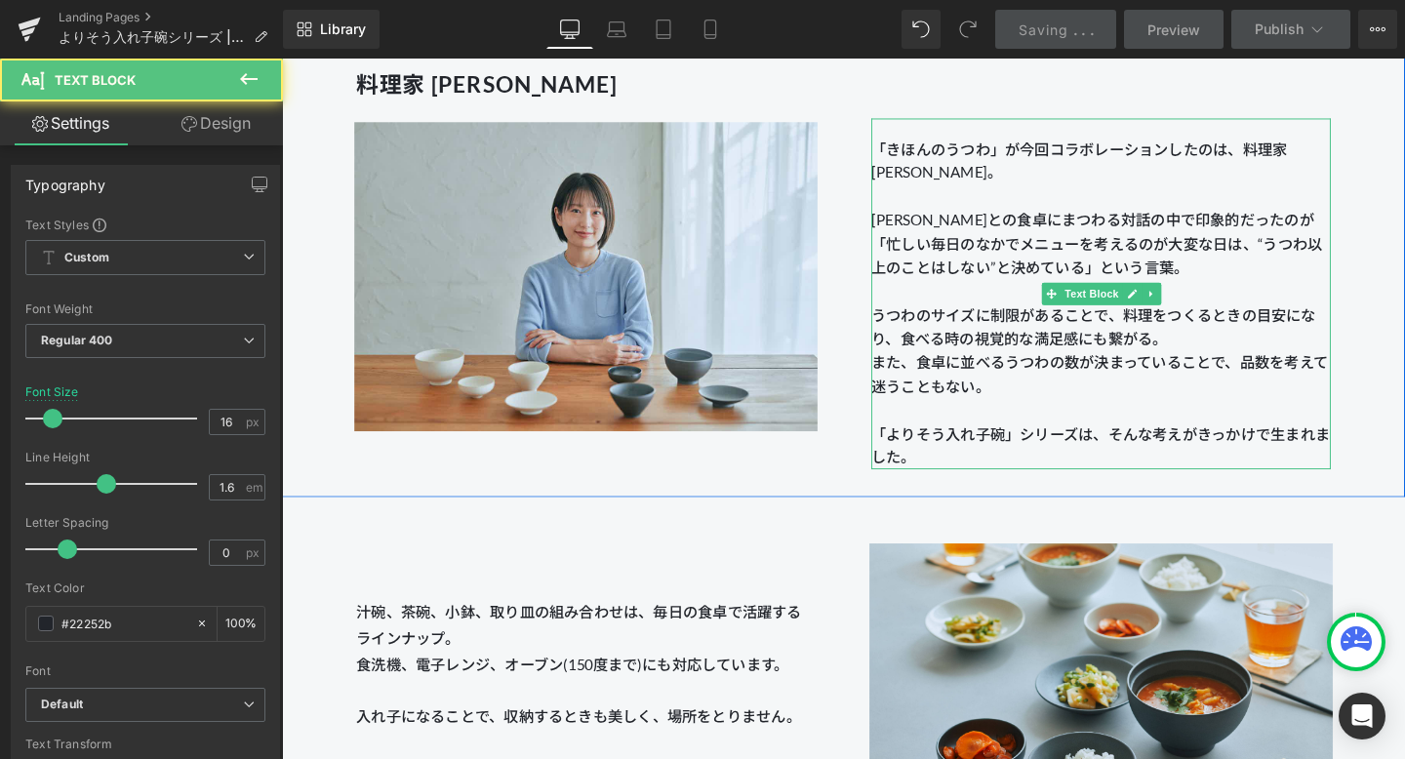
click at [1023, 387] on p "また、食卓に並べるうつわの数が決まっていることで、品数を考えて迷うこともない。 「よりそう入れ子碗」シリーズは、そんな考えがきっかけで生まれました。" at bounding box center [1142, 428] width 483 height 125
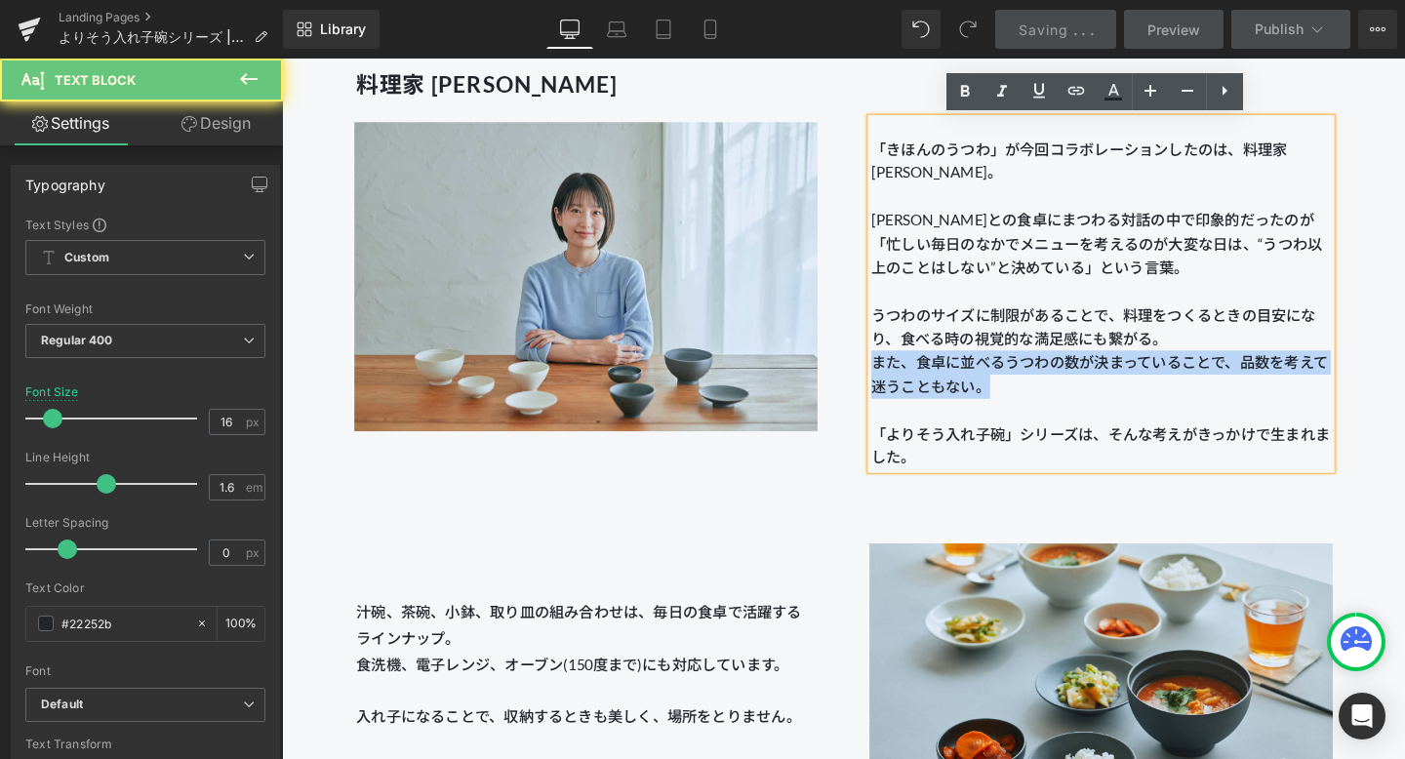
drag, startPoint x: 1030, startPoint y: 407, endPoint x: 885, endPoint y: 378, distance: 148.3
click at [885, 378] on div "「きほんのうつわ」が今回コラボレーションしたのは、料理家 [PERSON_NAME]。 [PERSON_NAME]との食卓にまつわる対話の中で印象的だったのが…" at bounding box center [1142, 248] width 541 height 486
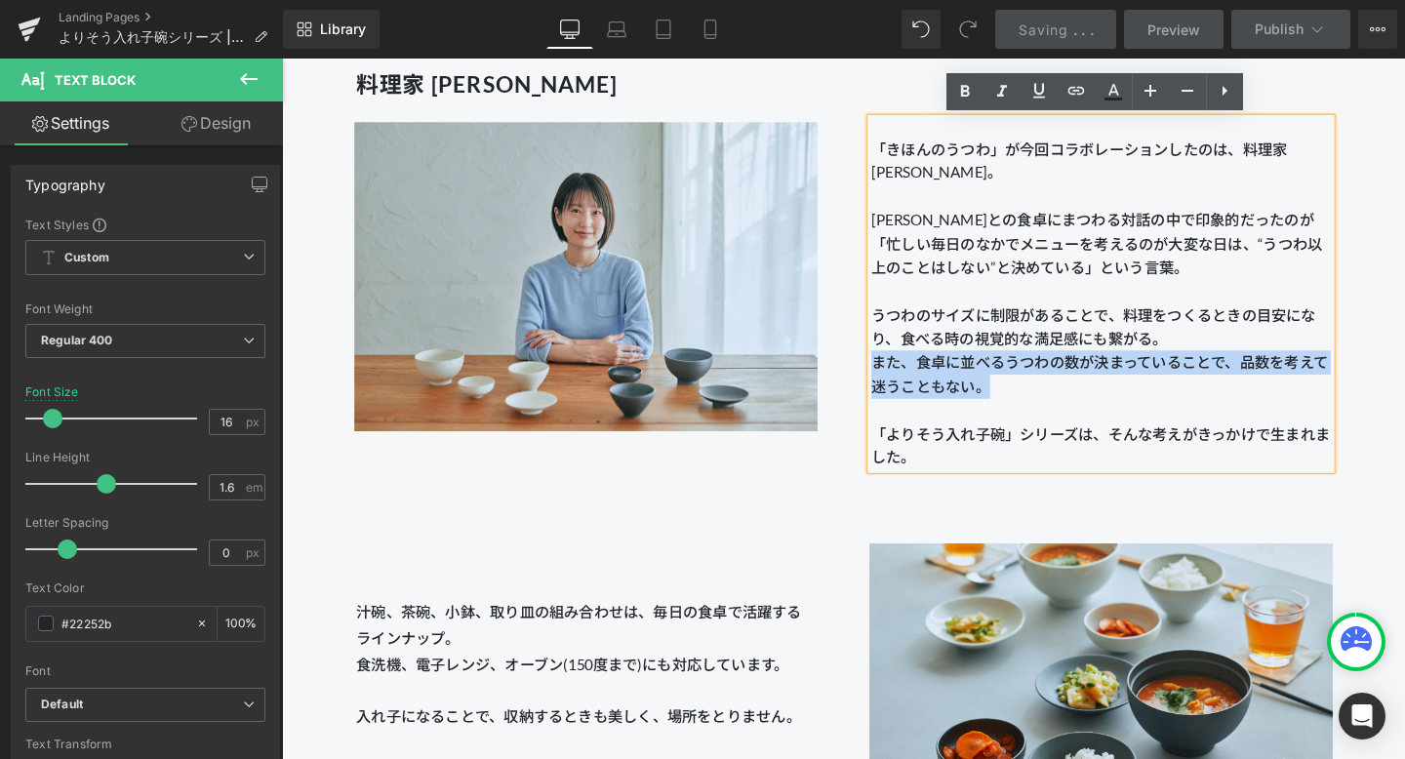
copy p "また、食卓に並べるうつわの数が決まっていることで、品数を考えて迷うこともない。"
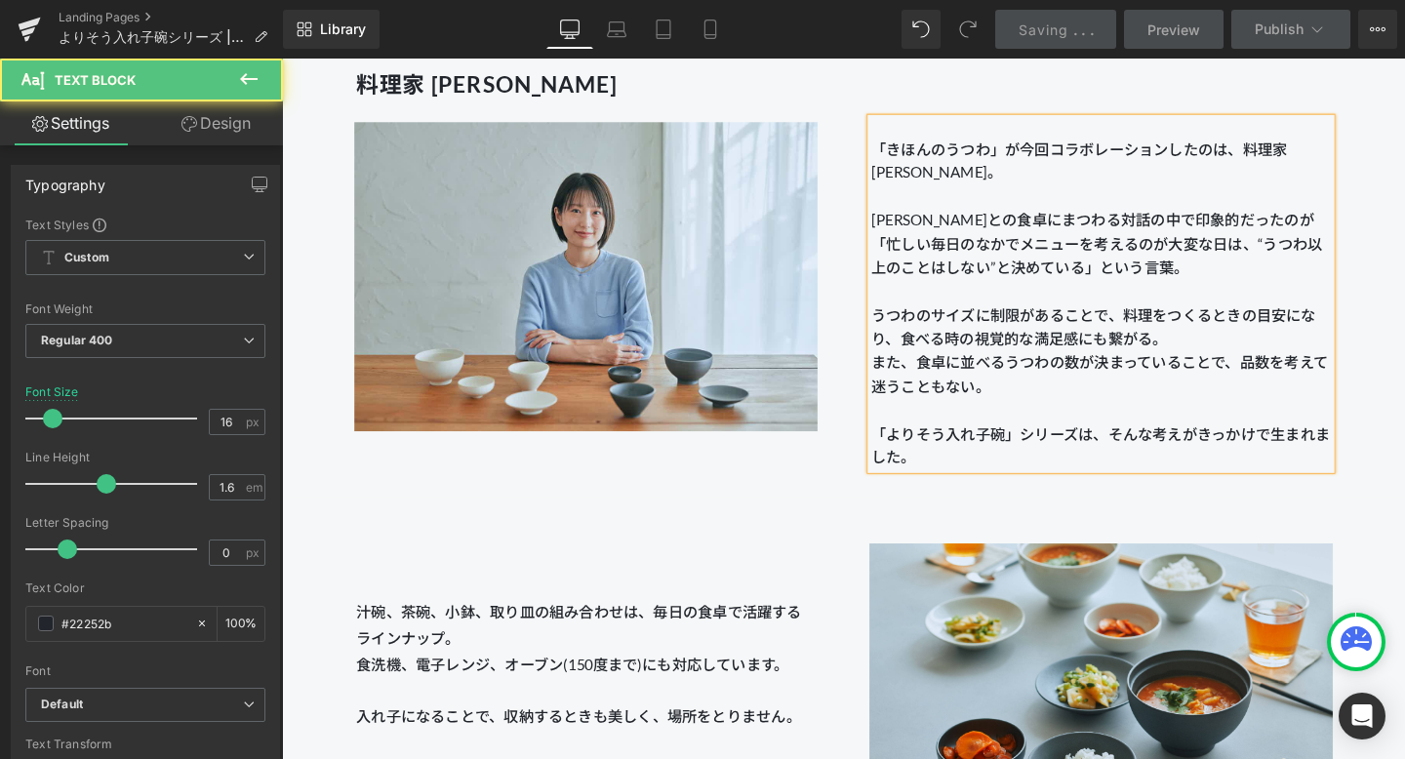
click at [979, 392] on p "また、食卓に並べるうつわの数が決まっていることで、品数を考えて迷うこともない。 「よりそう入れ子碗」シリーズは、そんな考えがきっかけで生まれました。" at bounding box center [1142, 428] width 483 height 125
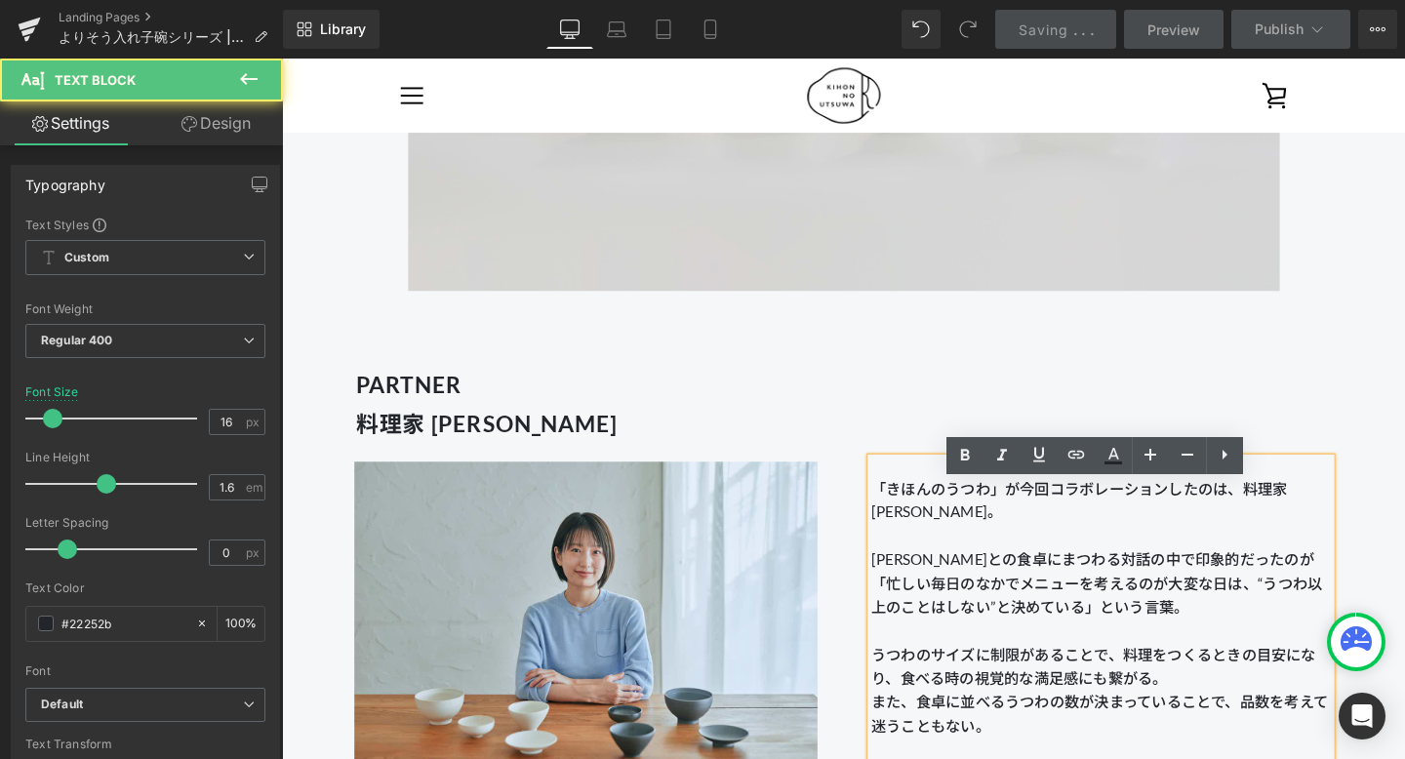
scroll to position [1340, 0]
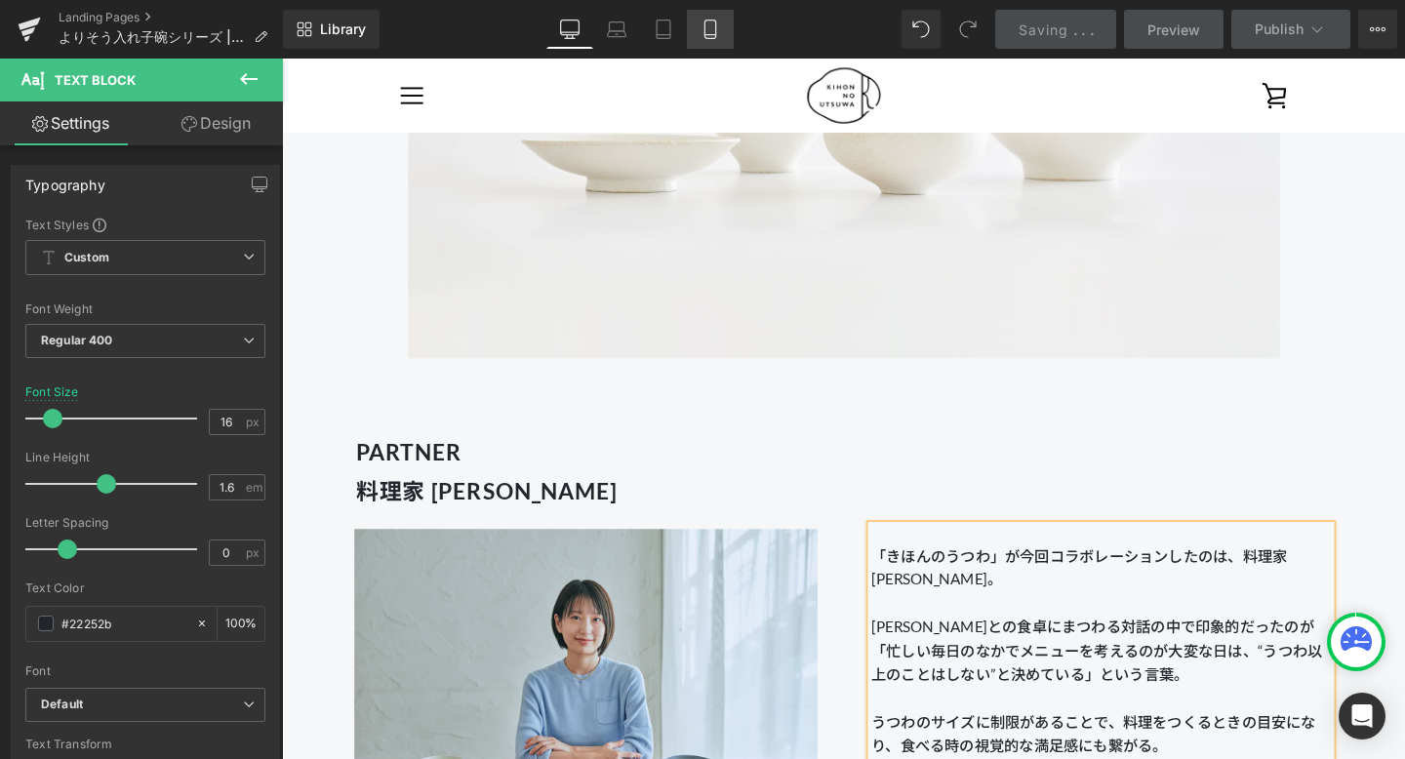
click at [705, 28] on icon at bounding box center [710, 29] width 11 height 19
type input "14"
type input "100"
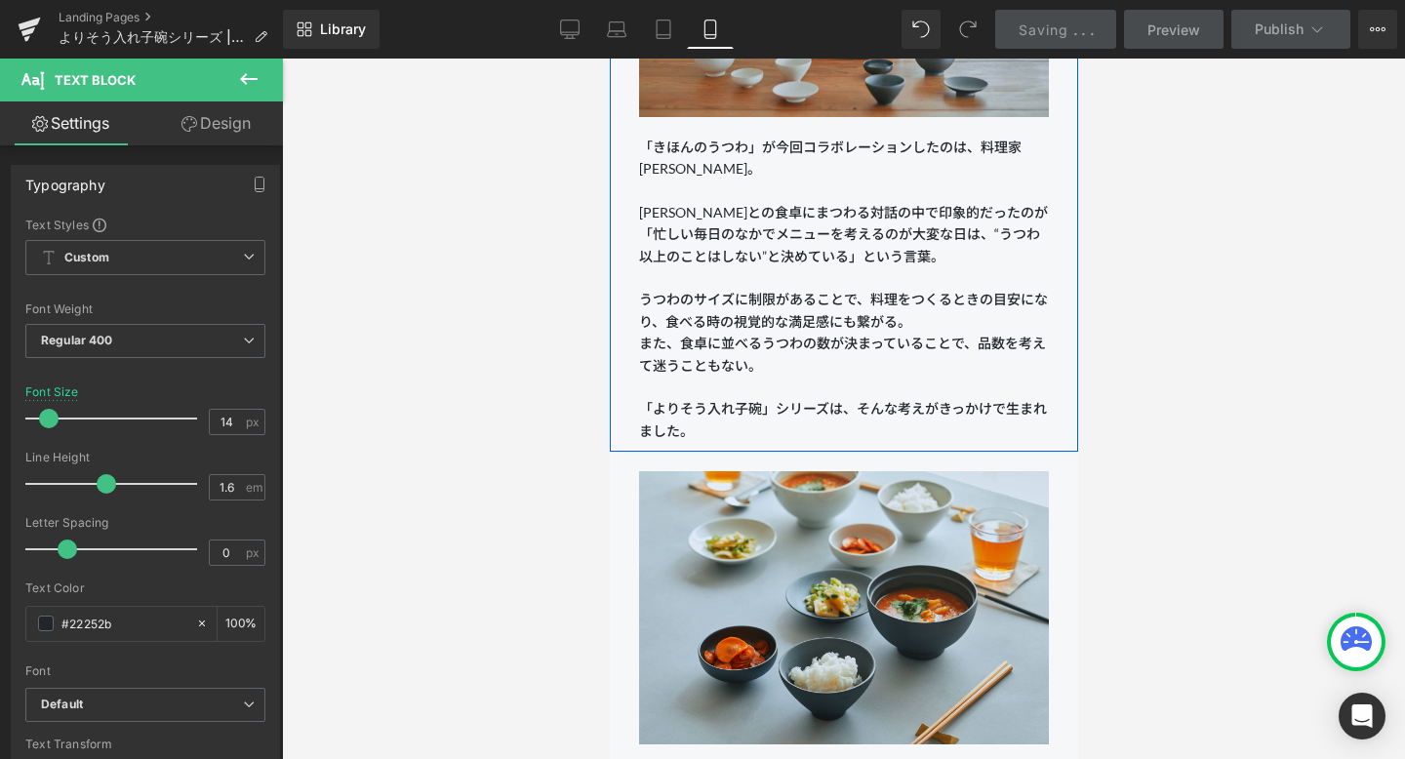
scroll to position [1576, 0]
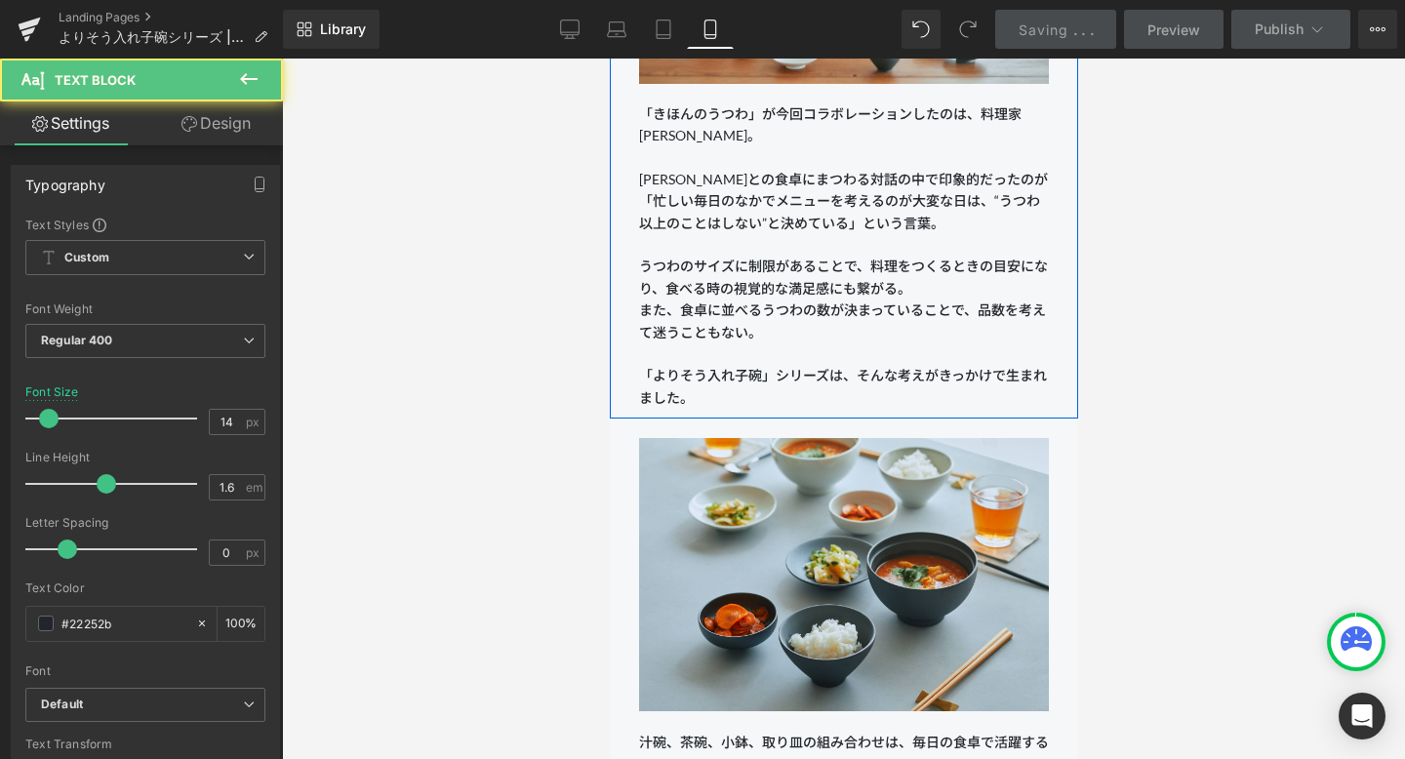
click at [757, 313] on p "また、食卓に並べるうつわの数が決まっていることで、品数を考えて迷うこともない。 「よりそう入れ子碗」シリーズは、そんな考えがきっかけで生まれました。" at bounding box center [843, 353] width 410 height 109
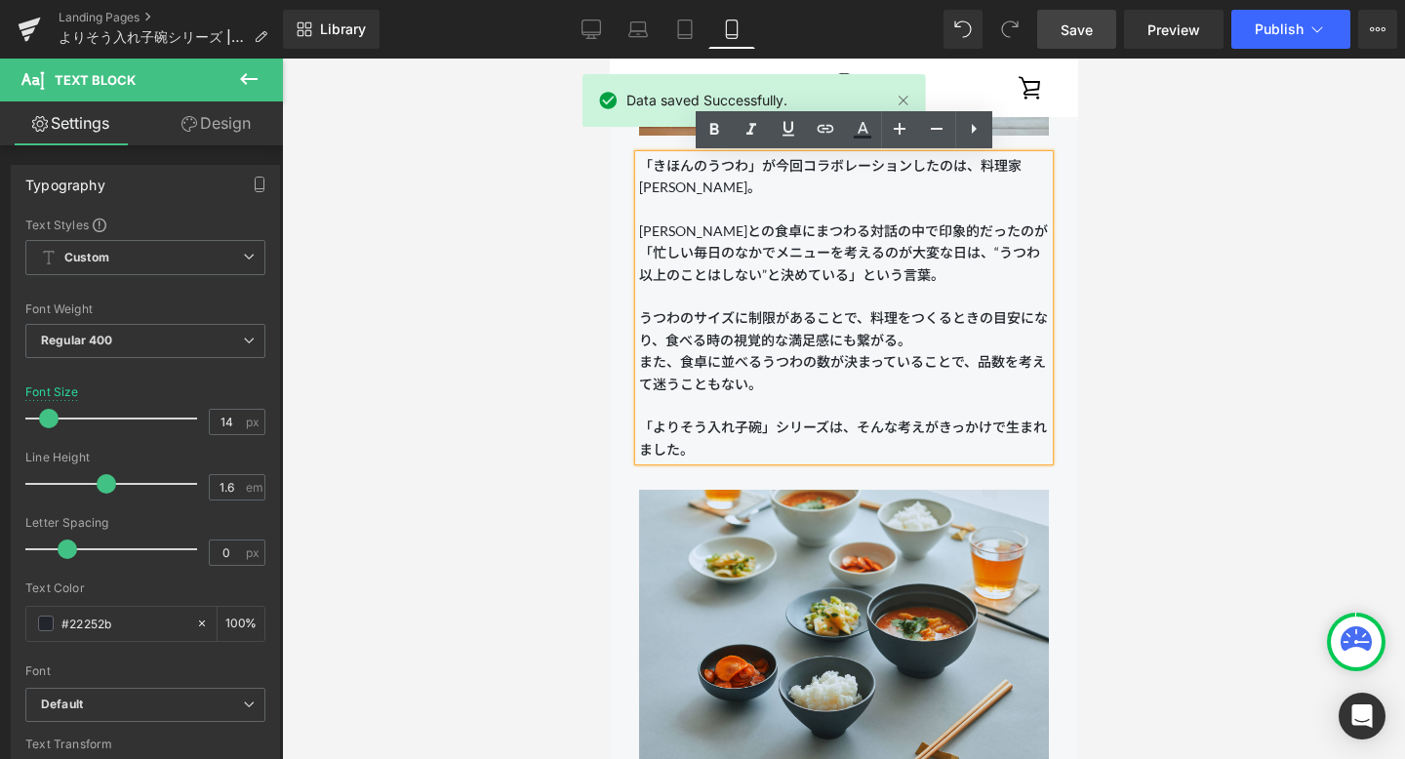
scroll to position [1523, 0]
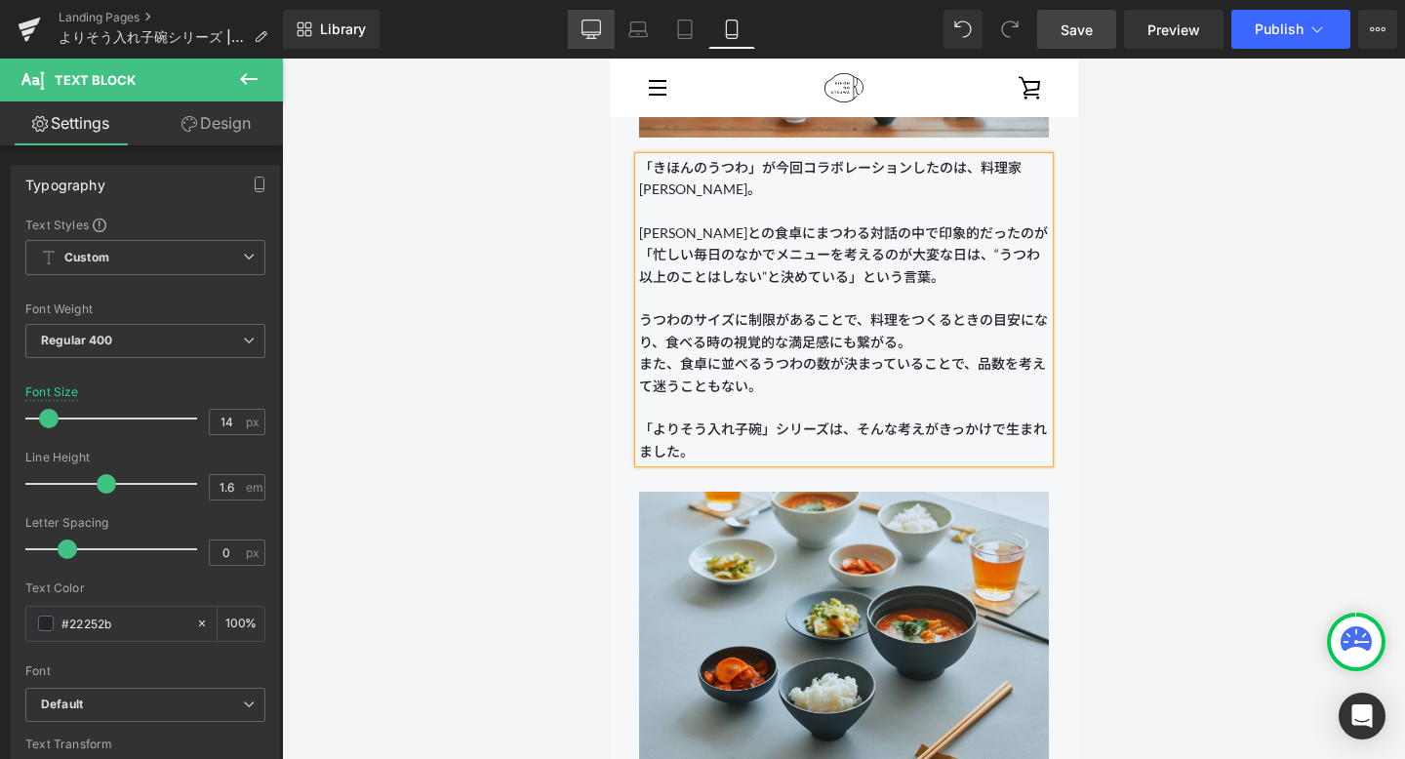
click at [585, 36] on icon at bounding box center [591, 30] width 20 height 20
type input "16"
type input "100"
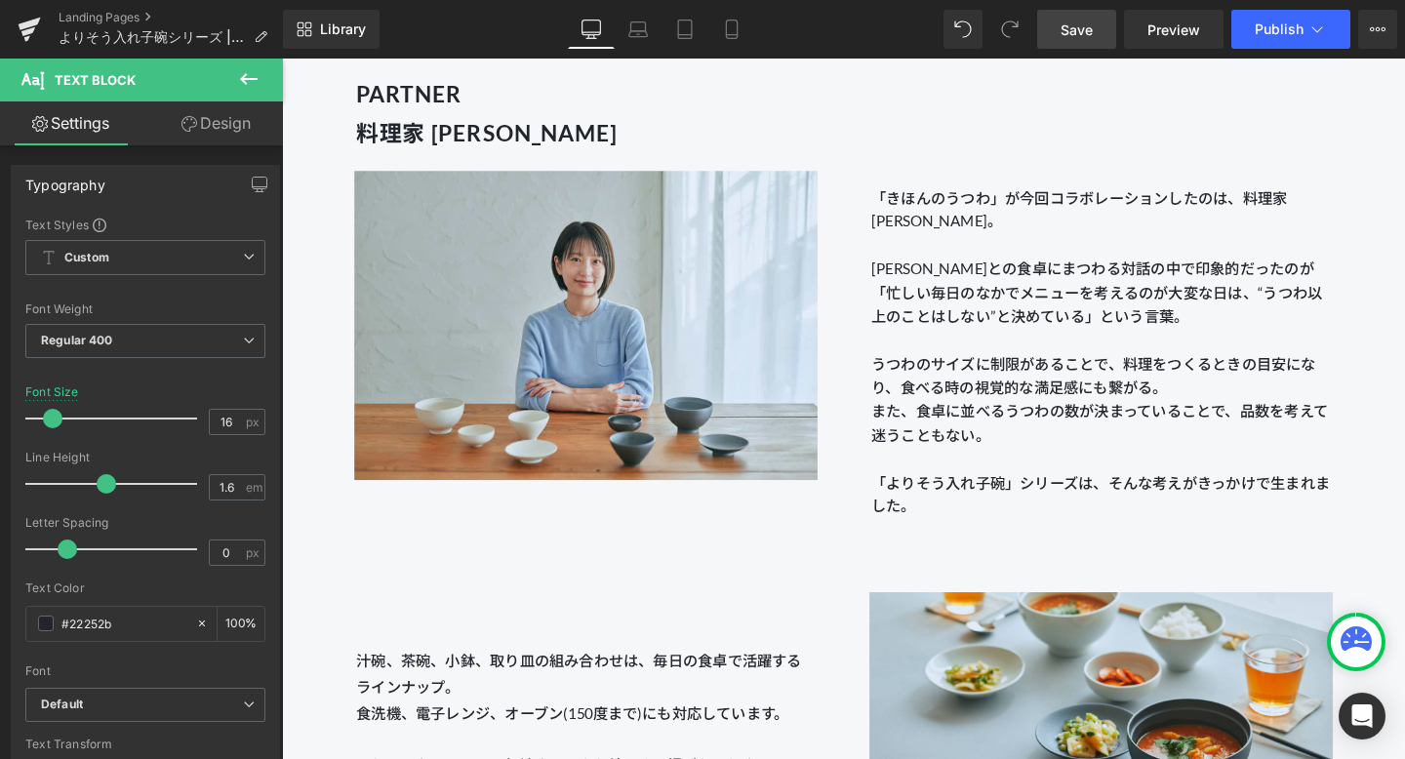
scroll to position [1713, 0]
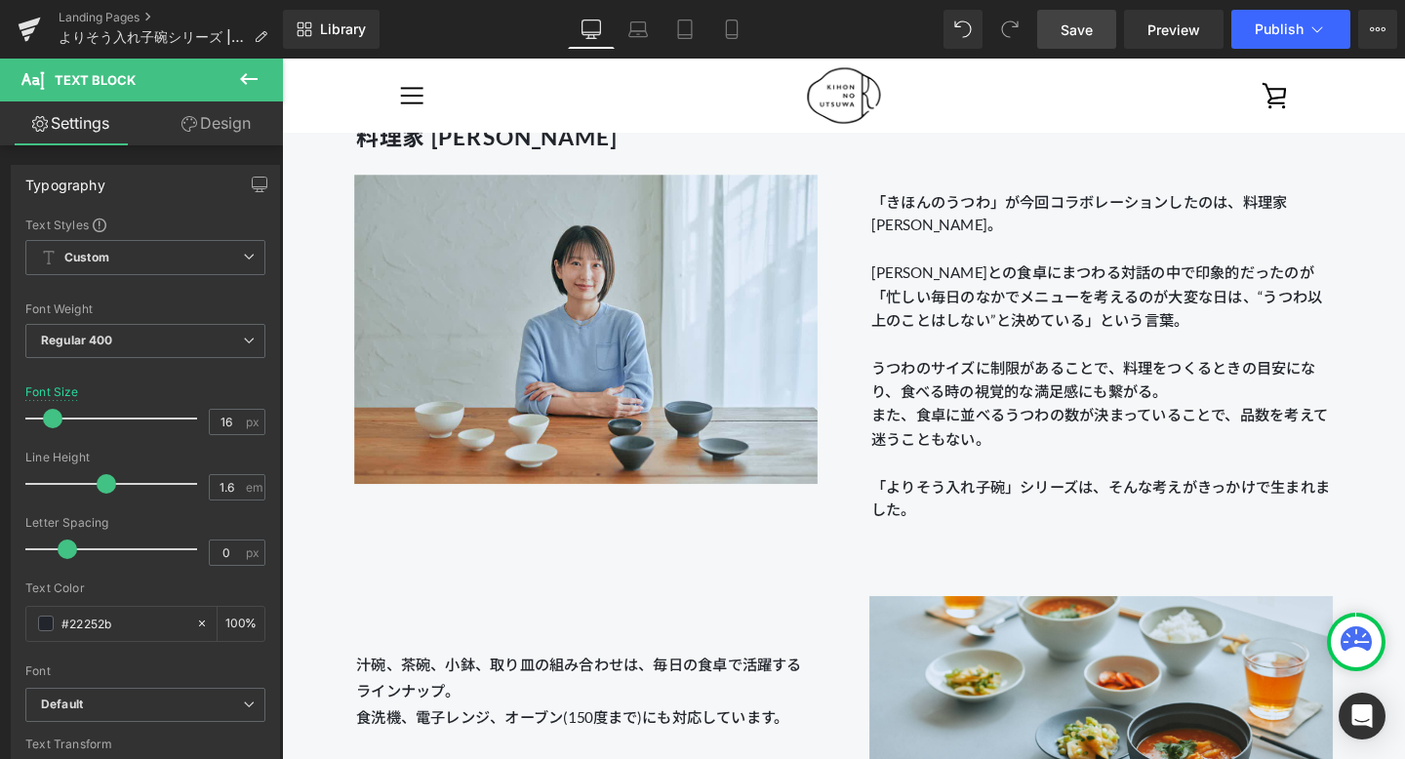
click at [1023, 24] on link "Save" at bounding box center [1076, 29] width 79 height 39
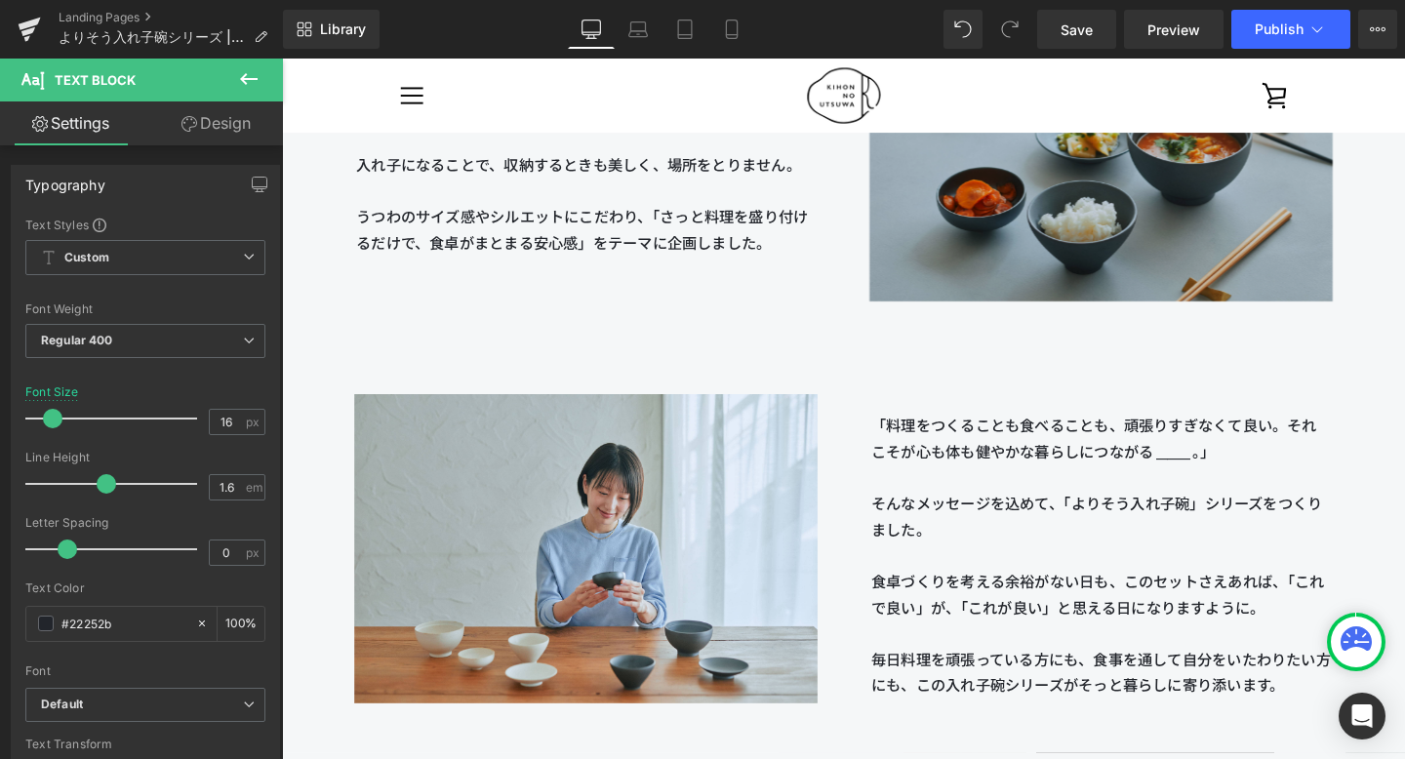
scroll to position [2338, 0]
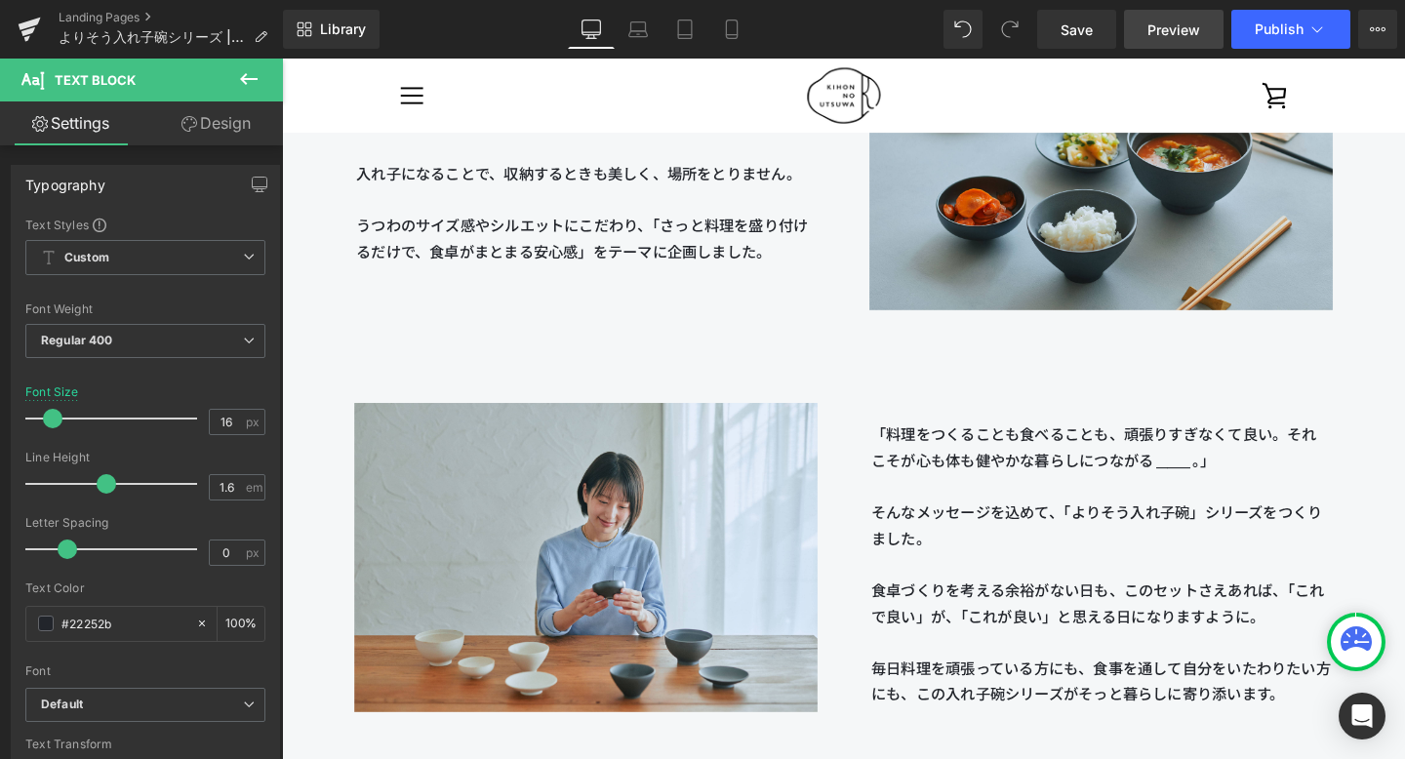
click at [1023, 33] on span "Preview" at bounding box center [1173, 30] width 53 height 20
